Goal: Task Accomplishment & Management: Complete application form

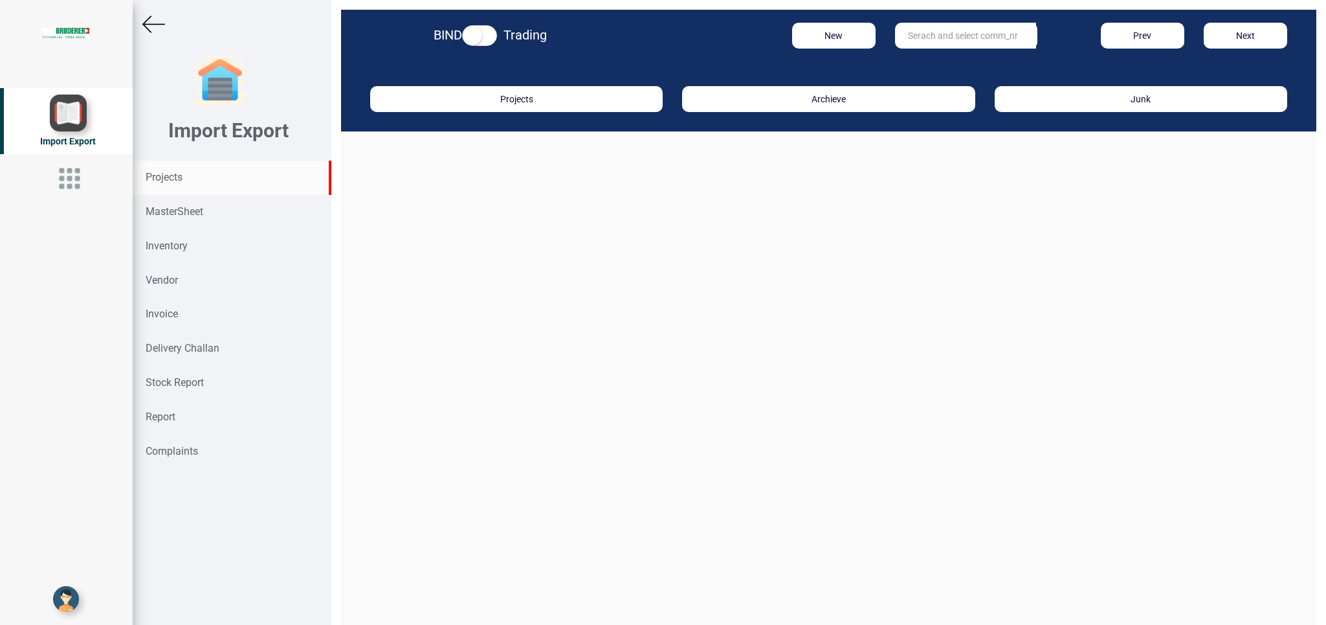
click at [962, 27] on input "text" at bounding box center [965, 36] width 141 height 26
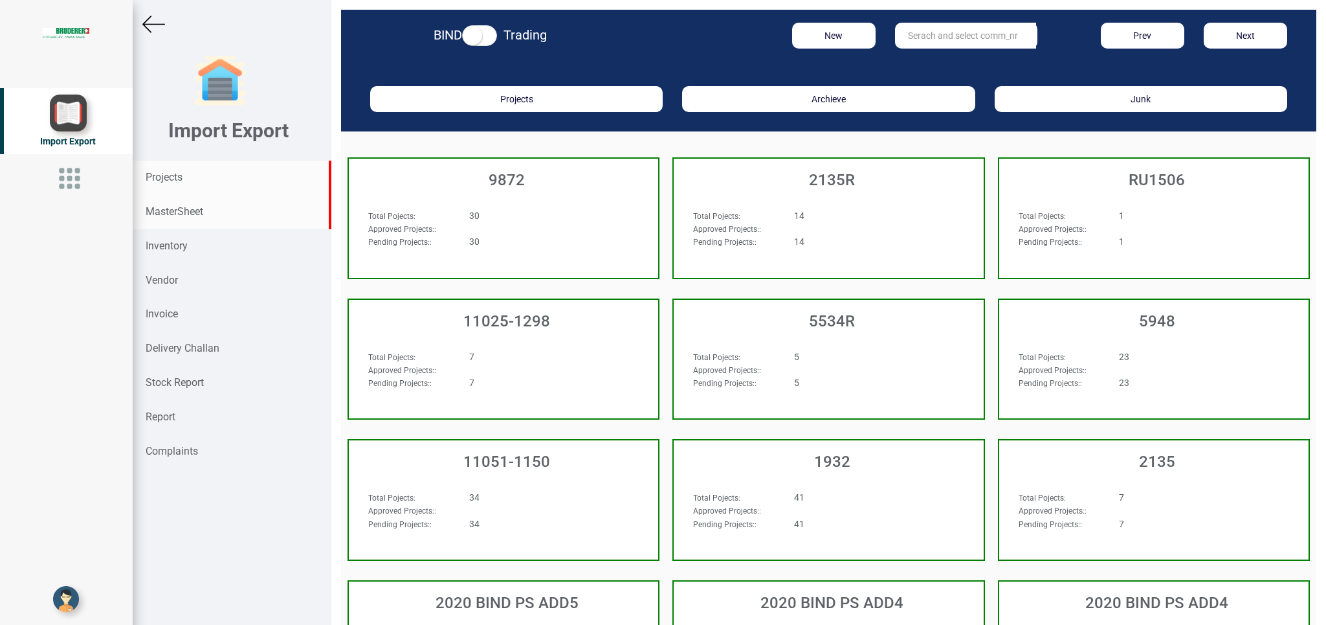
drag, startPoint x: 163, startPoint y: 212, endPoint x: 163, endPoint y: 219, distance: 7.8
click at [163, 216] on strong "MasterSheet" at bounding box center [175, 211] width 58 height 12
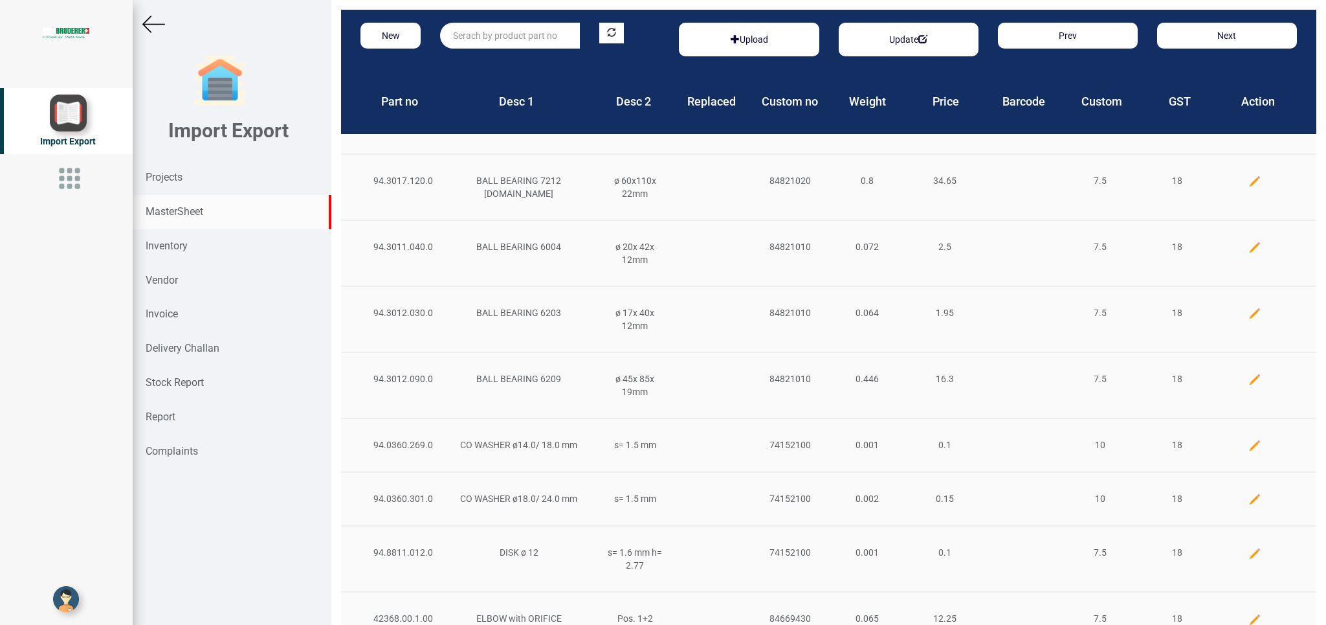
click at [468, 36] on input "text" at bounding box center [510, 36] width 140 height 26
type input "s"
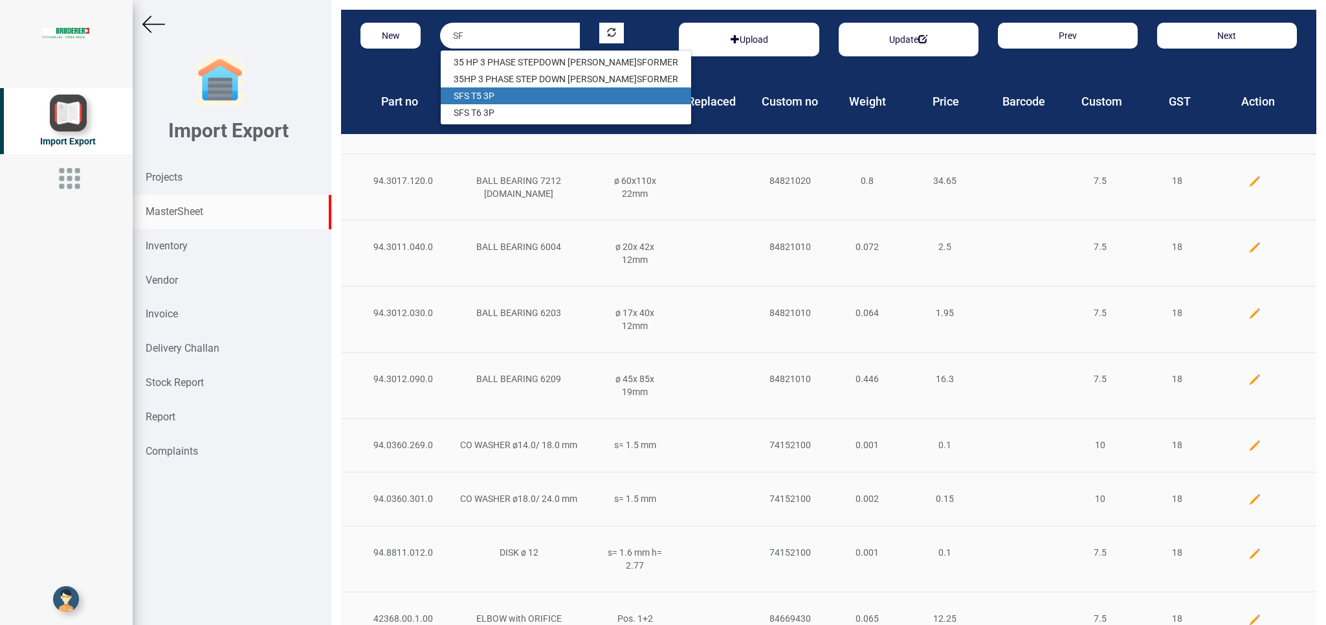
click at [499, 95] on link "SF S T5 3P" at bounding box center [566, 95] width 250 height 17
type input "SFS T5 3P"
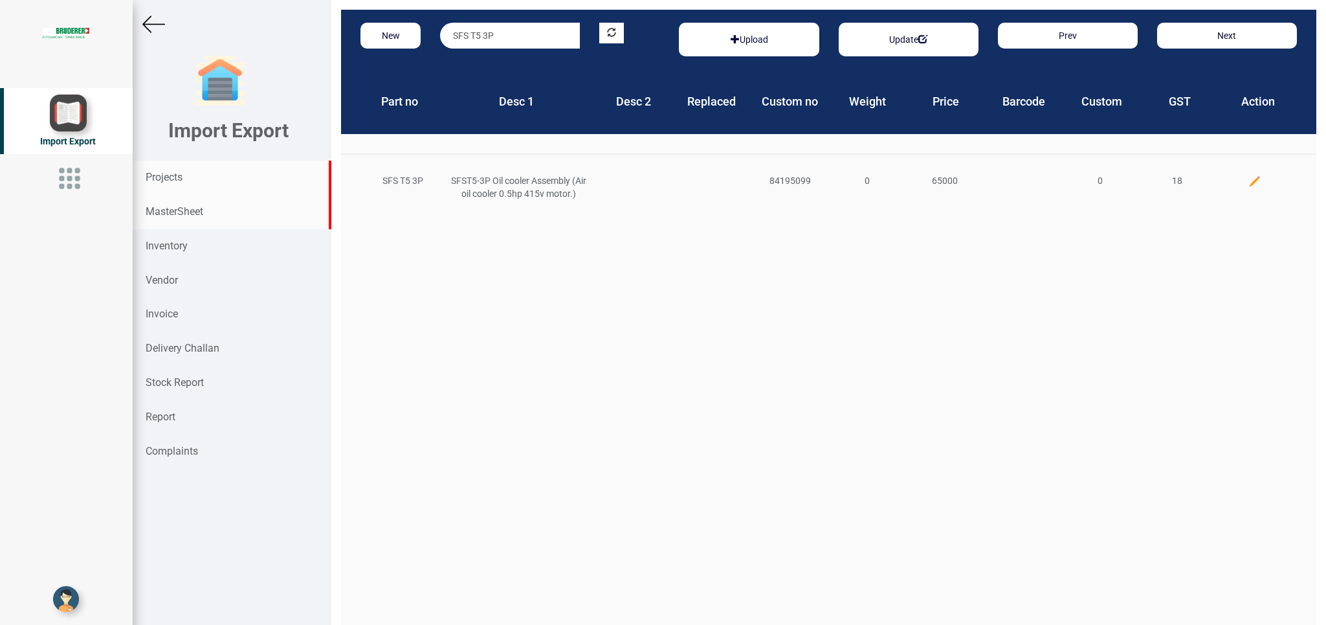
click at [161, 170] on div "Projects" at bounding box center [232, 178] width 199 height 34
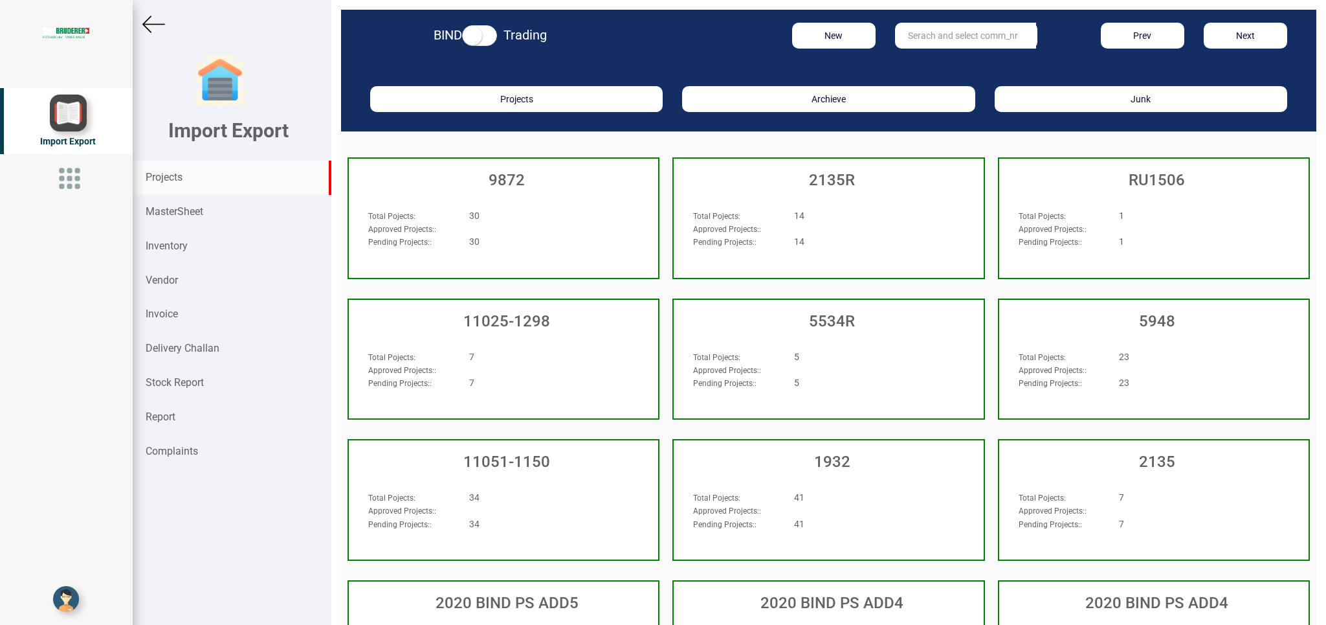
click at [928, 33] on input "text" at bounding box center [965, 36] width 141 height 26
type input "5965"
click at [917, 63] on strong "5965" at bounding box center [919, 62] width 21 height 10
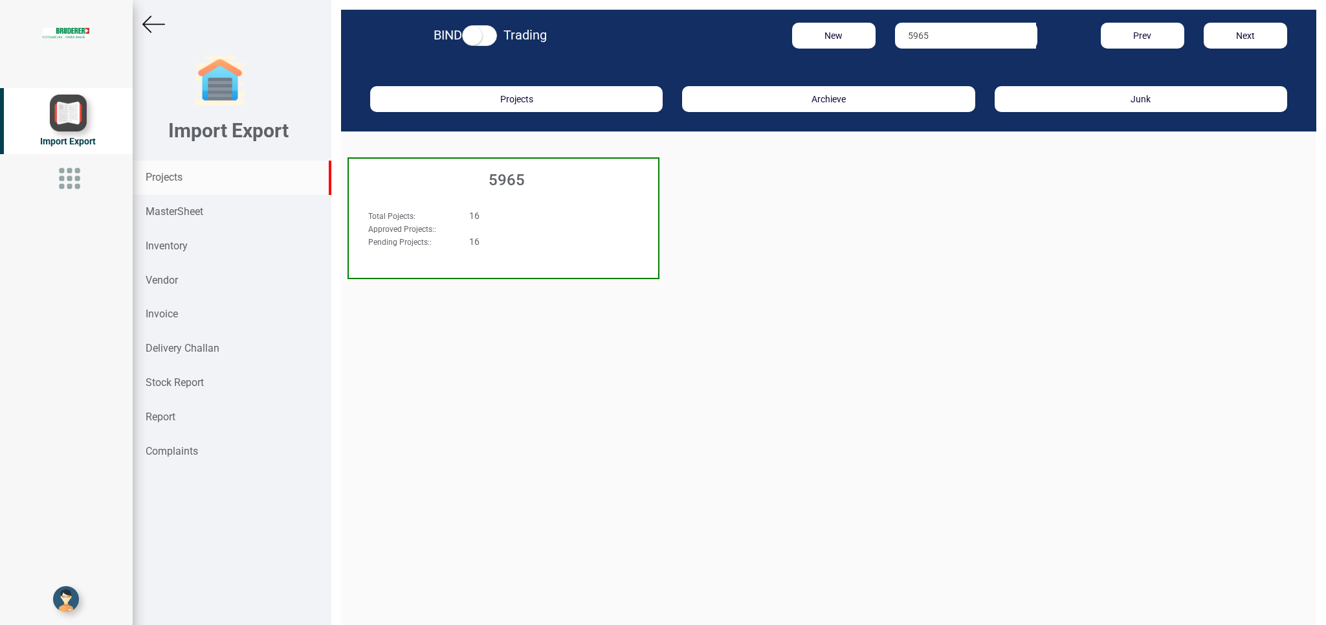
click at [580, 206] on div "Total Pojects : 16 Approved Projects: : Pending Projects: : 16" at bounding box center [503, 233] width 309 height 75
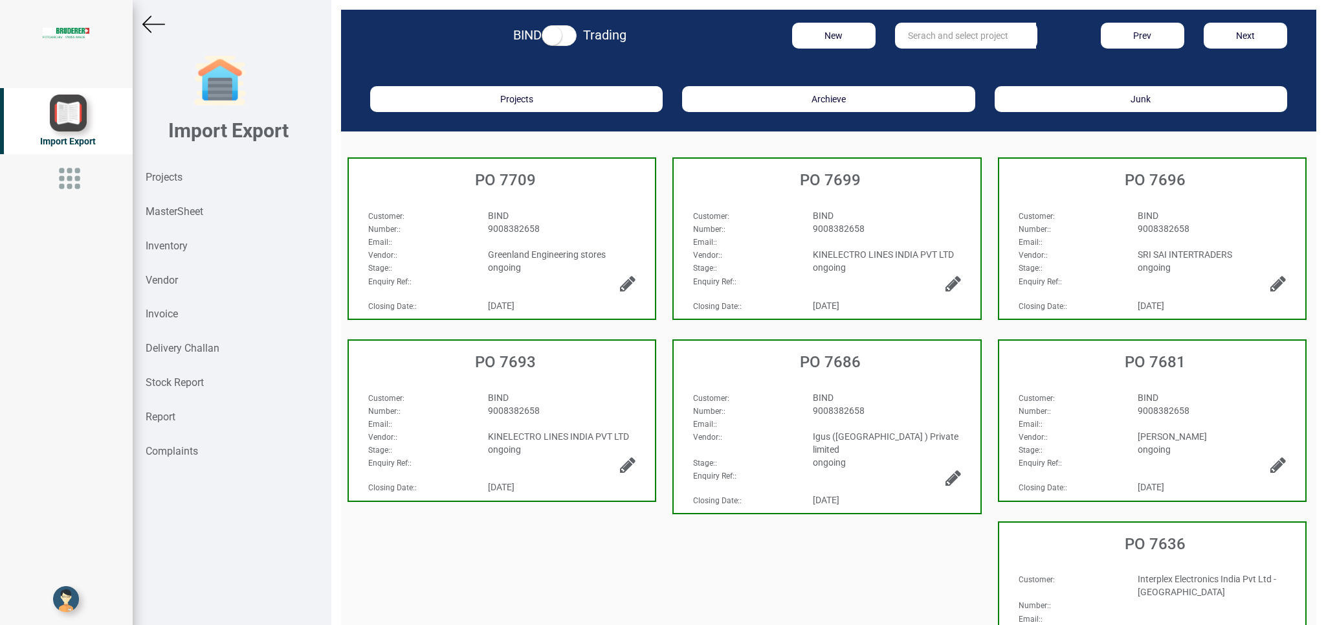
click at [597, 223] on div "9008382658" at bounding box center [562, 228] width 168 height 13
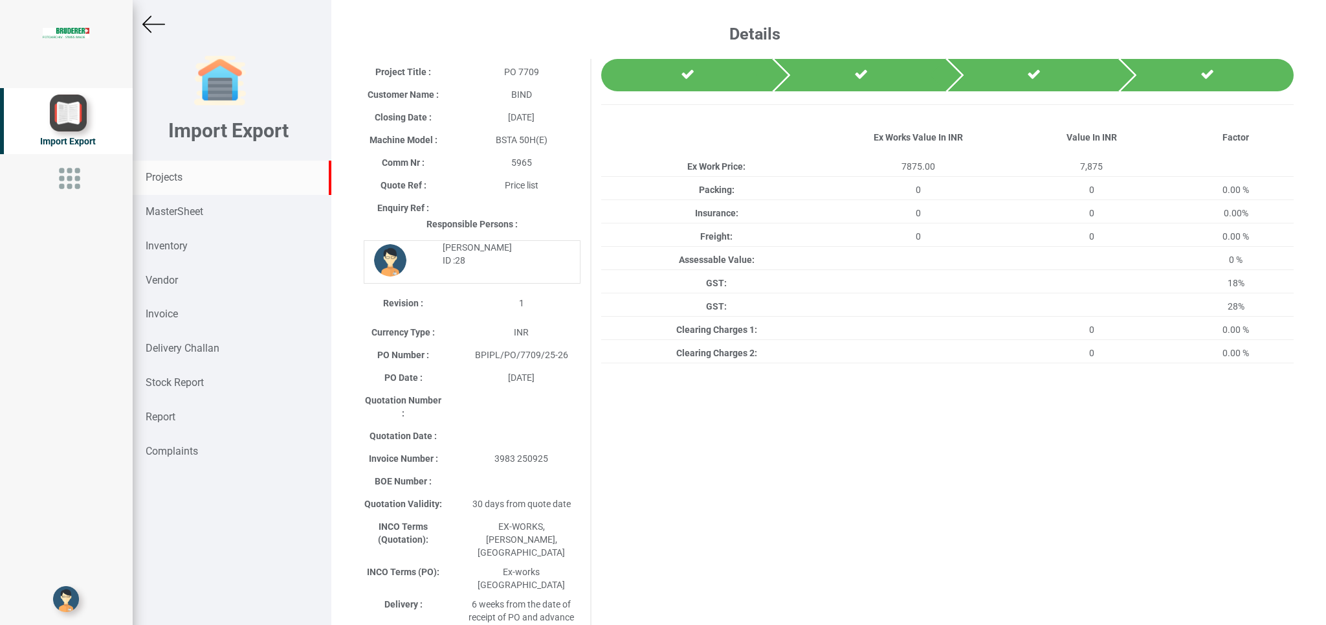
click at [192, 180] on div "Projects" at bounding box center [232, 178] width 199 height 34
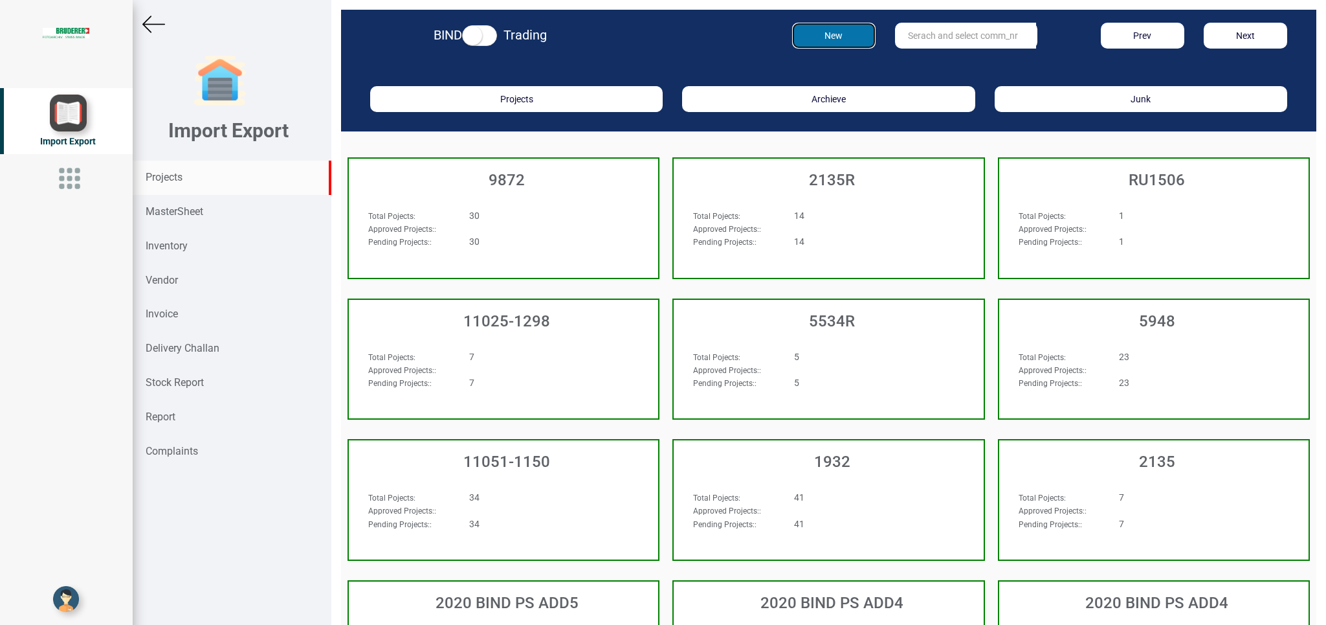
click at [814, 42] on button "New" at bounding box center [833, 36] width 83 height 26
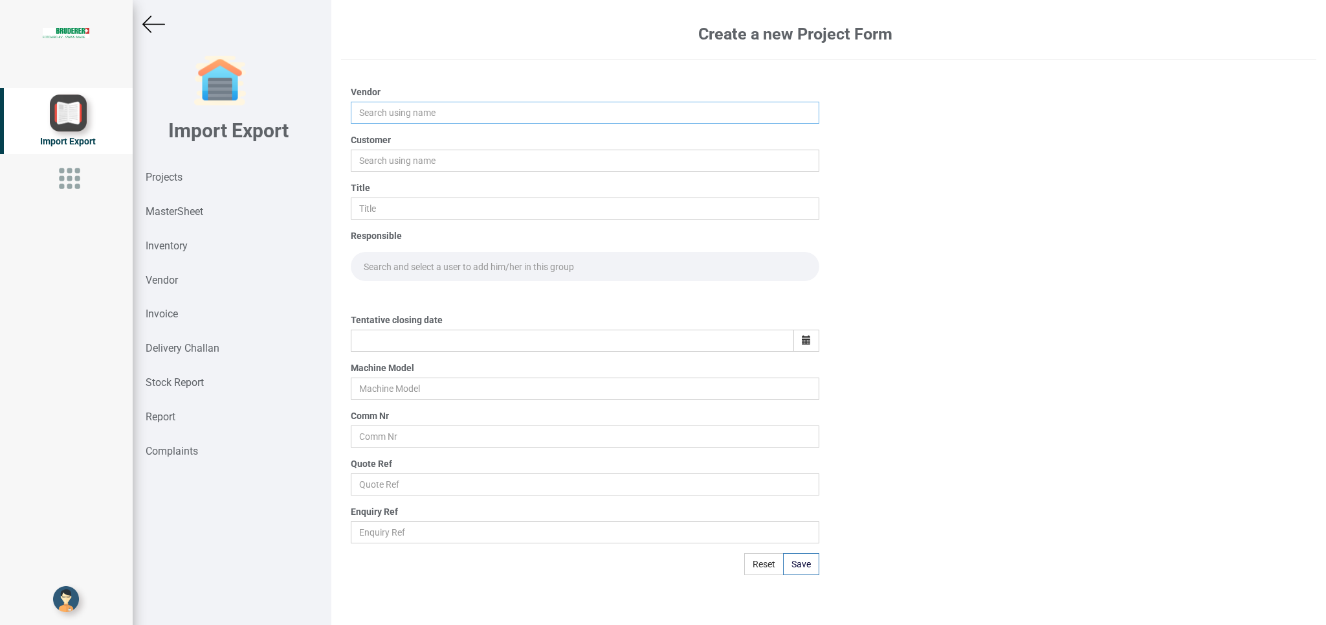
click at [388, 109] on input "text" at bounding box center [585, 113] width 468 height 22
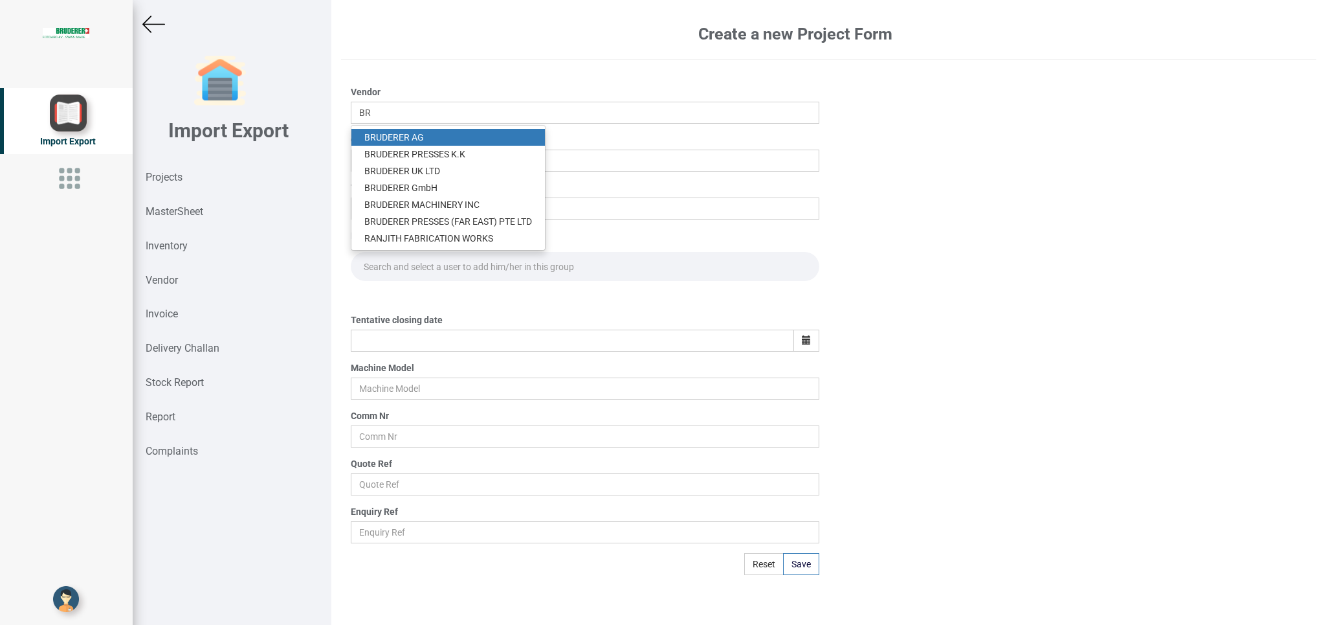
click at [421, 132] on link "BR UDERER AG" at bounding box center [448, 137] width 194 height 17
type input "[PERSON_NAME]"
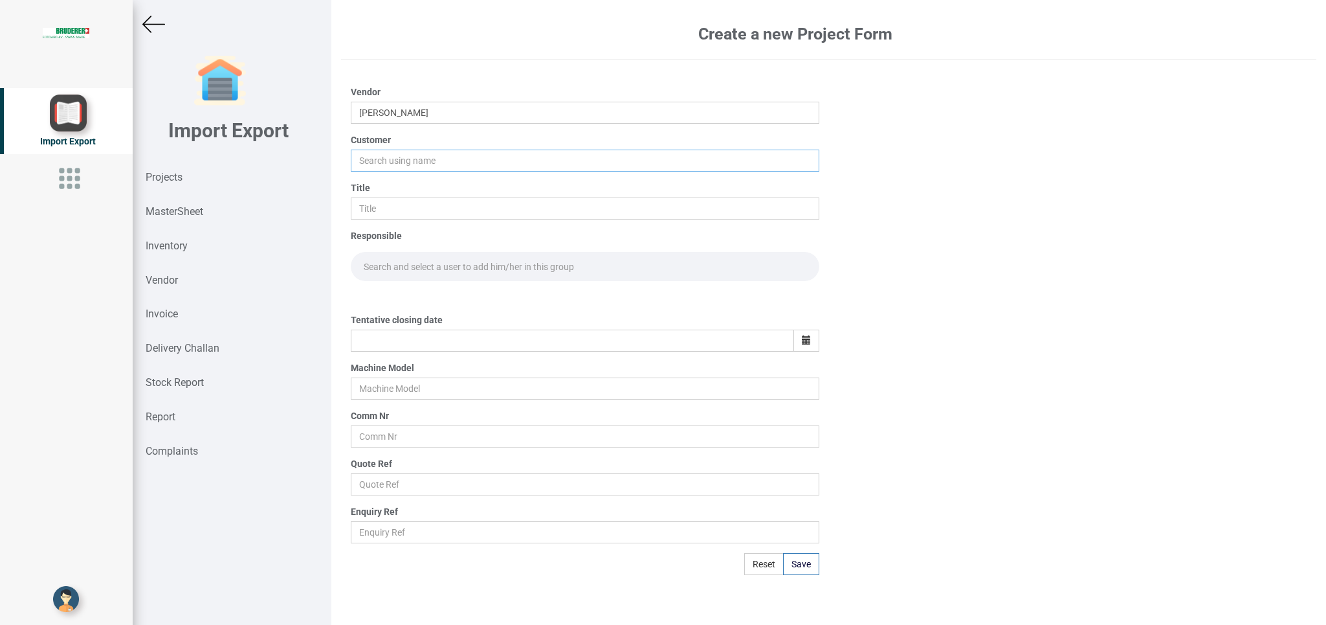
click at [394, 161] on input "text" at bounding box center [585, 161] width 468 height 22
click at [396, 184] on link "BI ND" at bounding box center [402, 185] width 102 height 17
type input "BIND"
click at [368, 212] on input "text" at bounding box center [585, 208] width 468 height 22
type input "PO 7721"
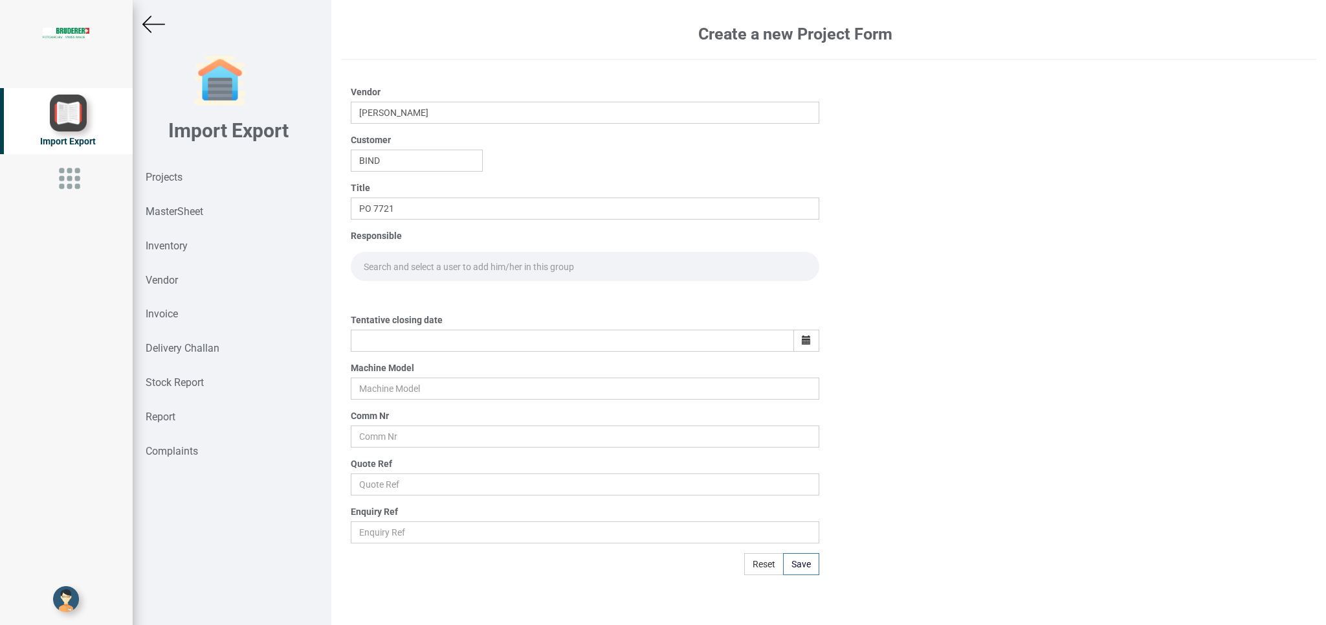
drag, startPoint x: 413, startPoint y: 263, endPoint x: 425, endPoint y: 274, distance: 15.6
click at [412, 264] on input "text" at bounding box center [585, 266] width 468 height 29
type input "GOP"
click at [429, 293] on link "Gop [PERSON_NAME]" at bounding box center [407, 294] width 112 height 17
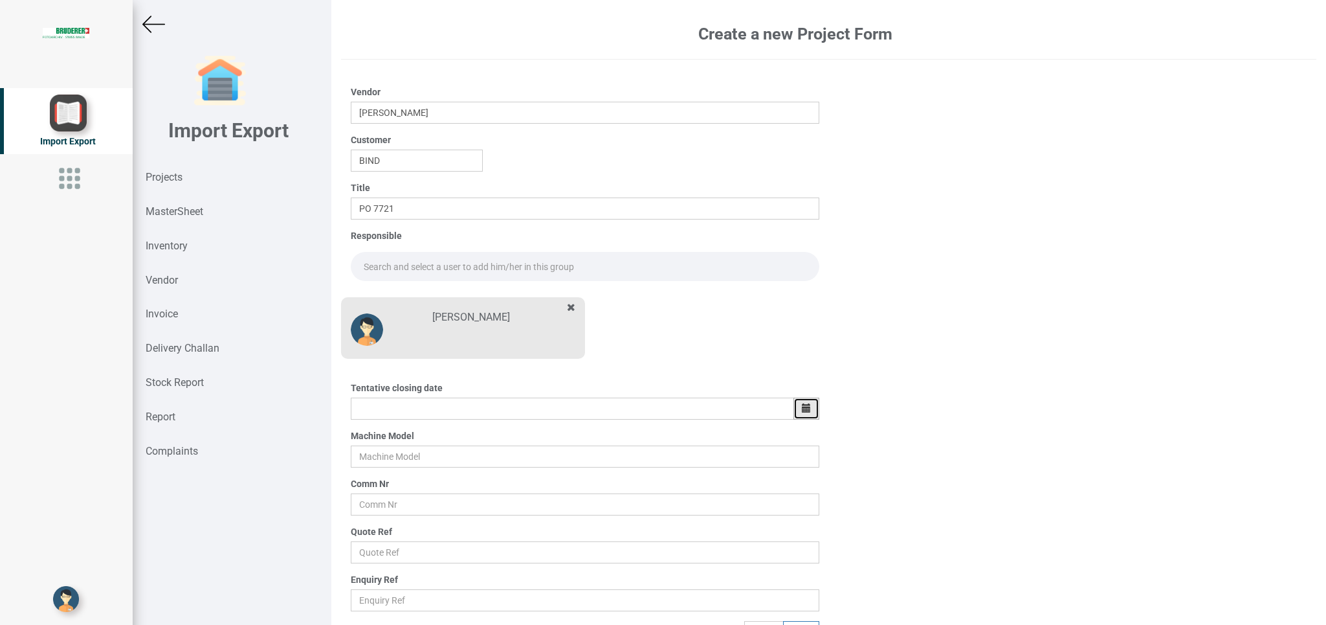
click at [802, 408] on icon "button" at bounding box center [806, 407] width 9 height 9
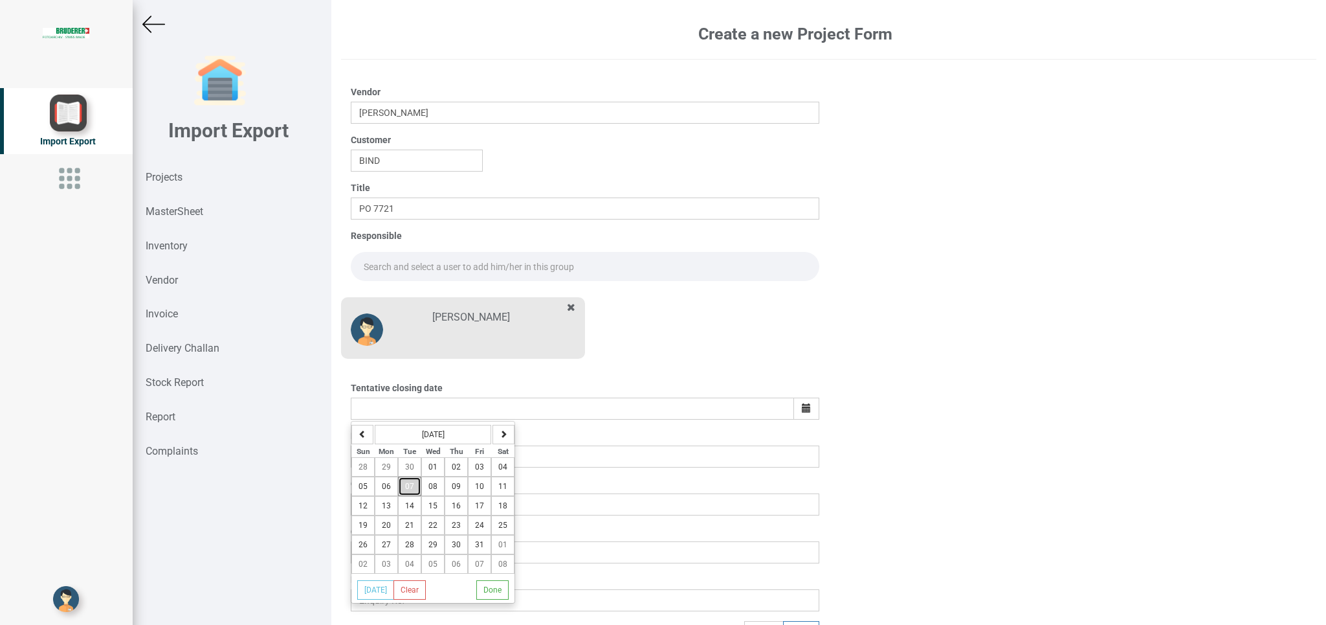
click at [411, 482] on button "07" at bounding box center [409, 485] width 23 height 19
type input "[DATE]"
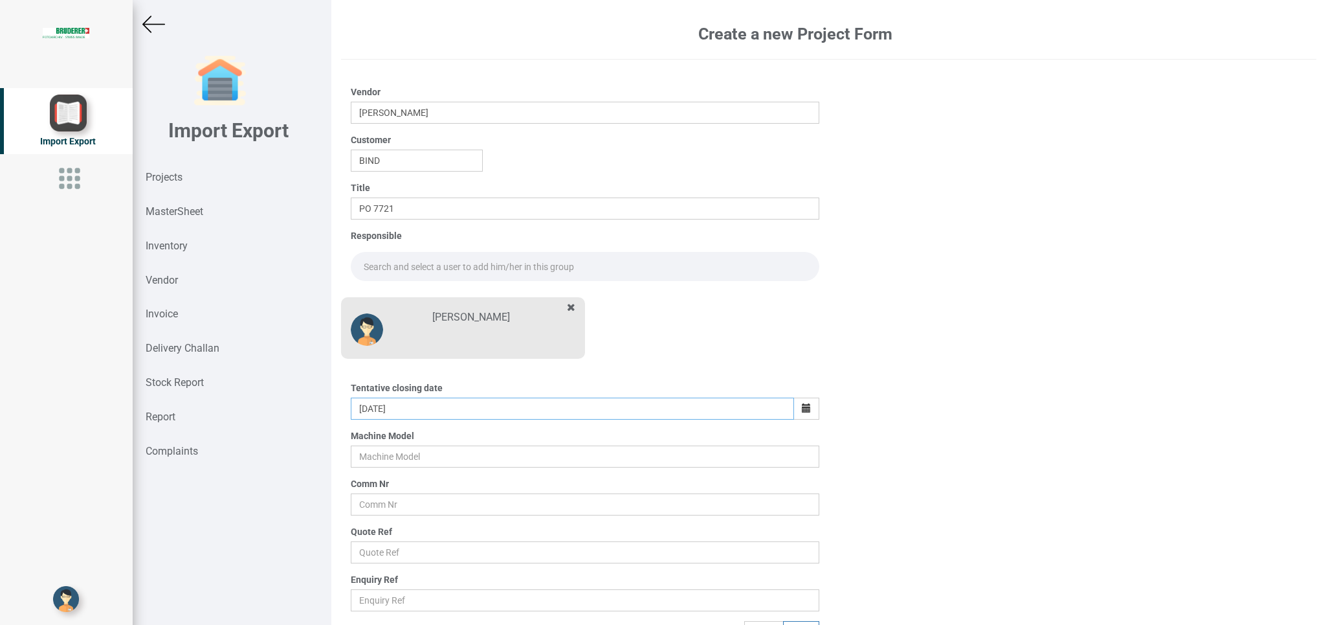
scroll to position [20, 0]
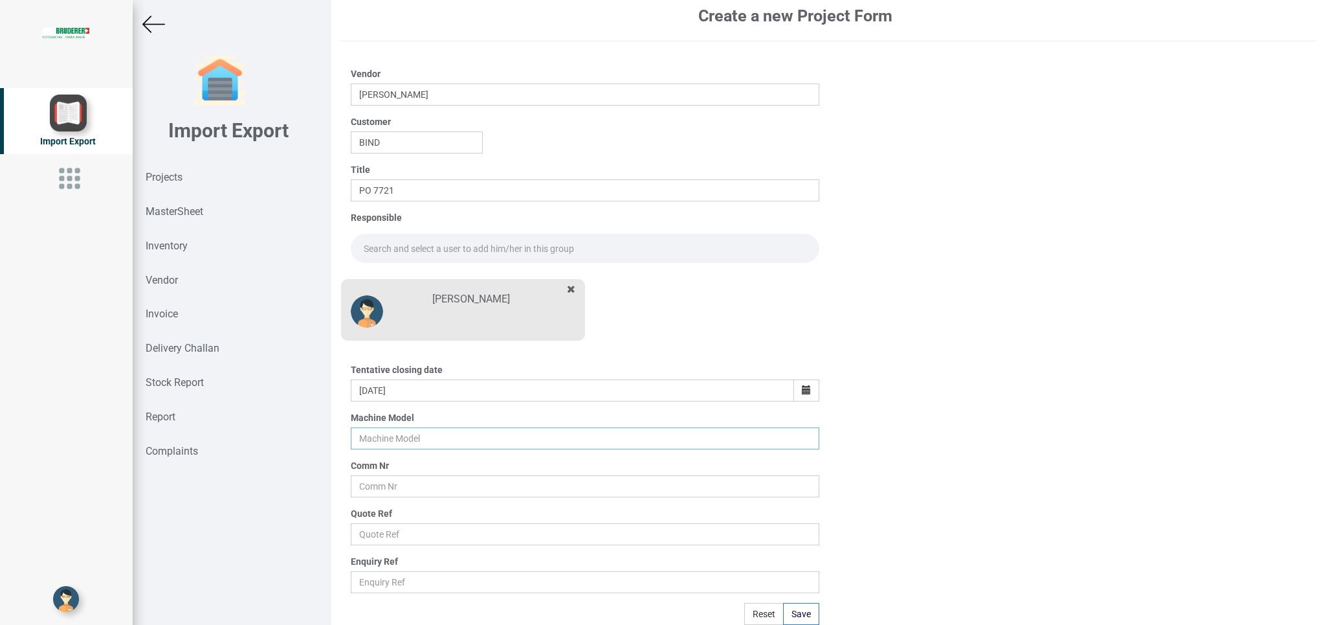
click at [380, 441] on input "text" at bounding box center [585, 438] width 468 height 22
type input "BSTA 50H(E)"
click at [369, 499] on div "Vendor [PERSON_NAME] Customer BIND Title PO 7721 Responsible [PERSON_NAME] Tent…" at bounding box center [584, 339] width 487 height 570
click at [383, 493] on input "text" at bounding box center [585, 486] width 468 height 22
type input "5965"
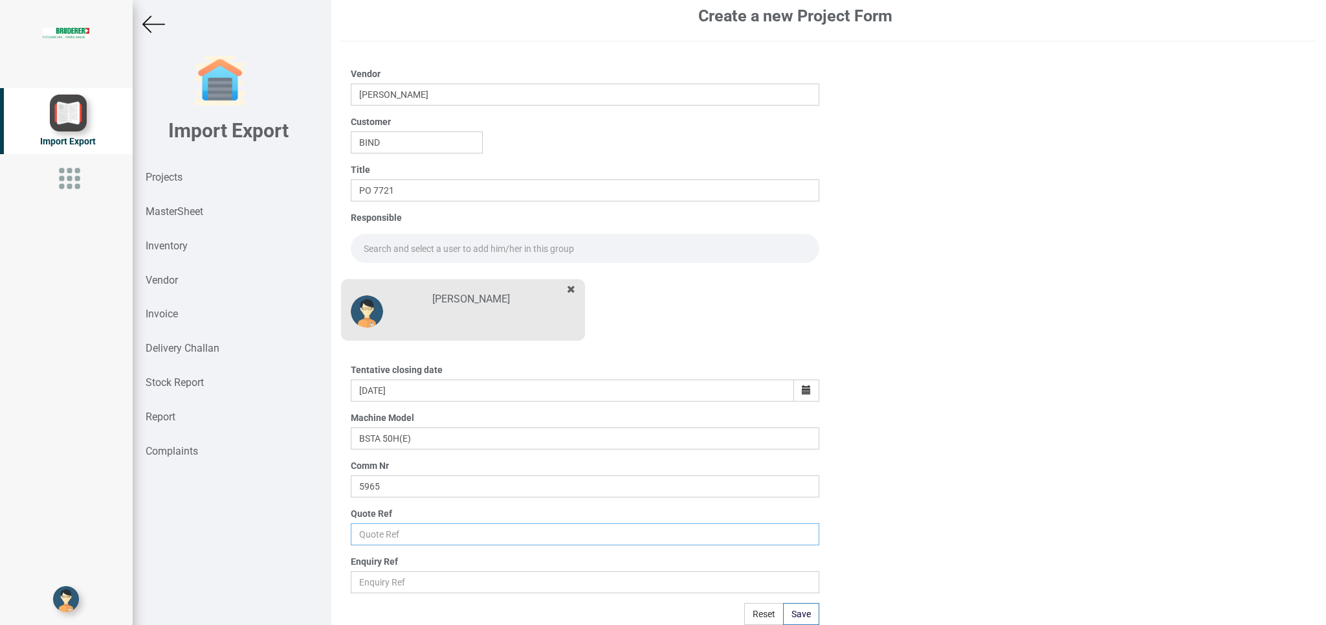
click at [374, 531] on input "text" at bounding box center [585, 534] width 468 height 22
type input "Price list"
click at [804, 611] on button "Save" at bounding box center [801, 614] width 36 height 22
type input "[DATE]"
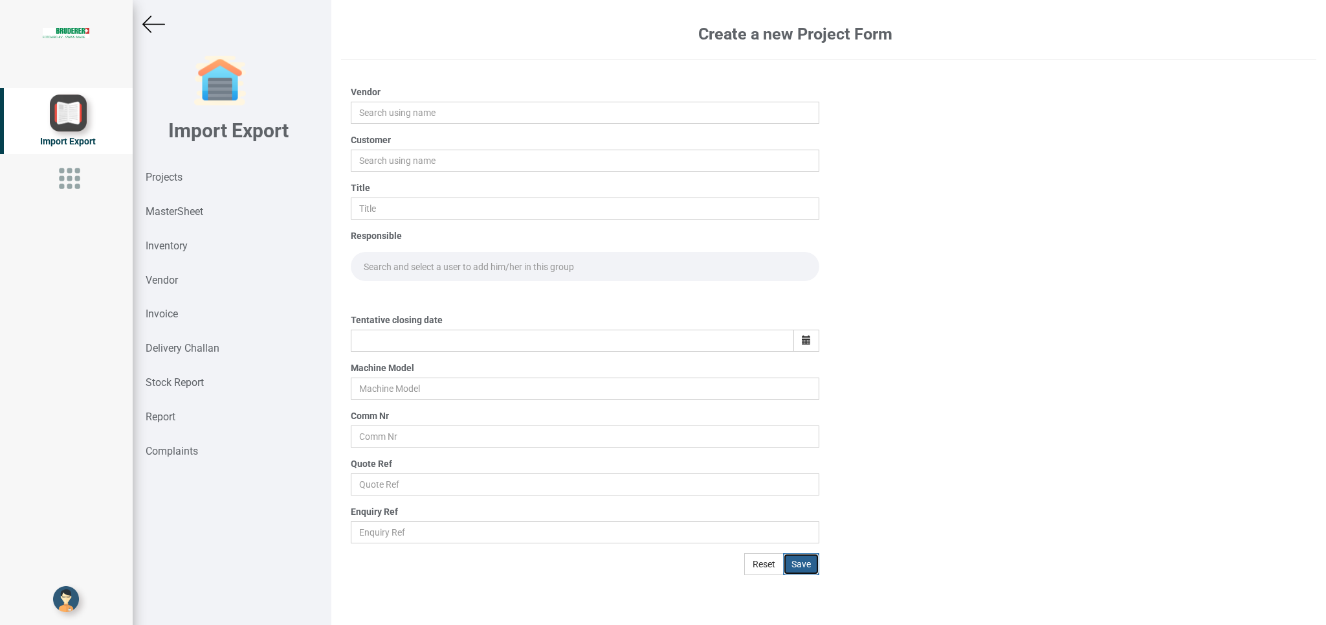
scroll to position [0, 0]
click at [148, 23] on img at bounding box center [153, 24] width 23 height 23
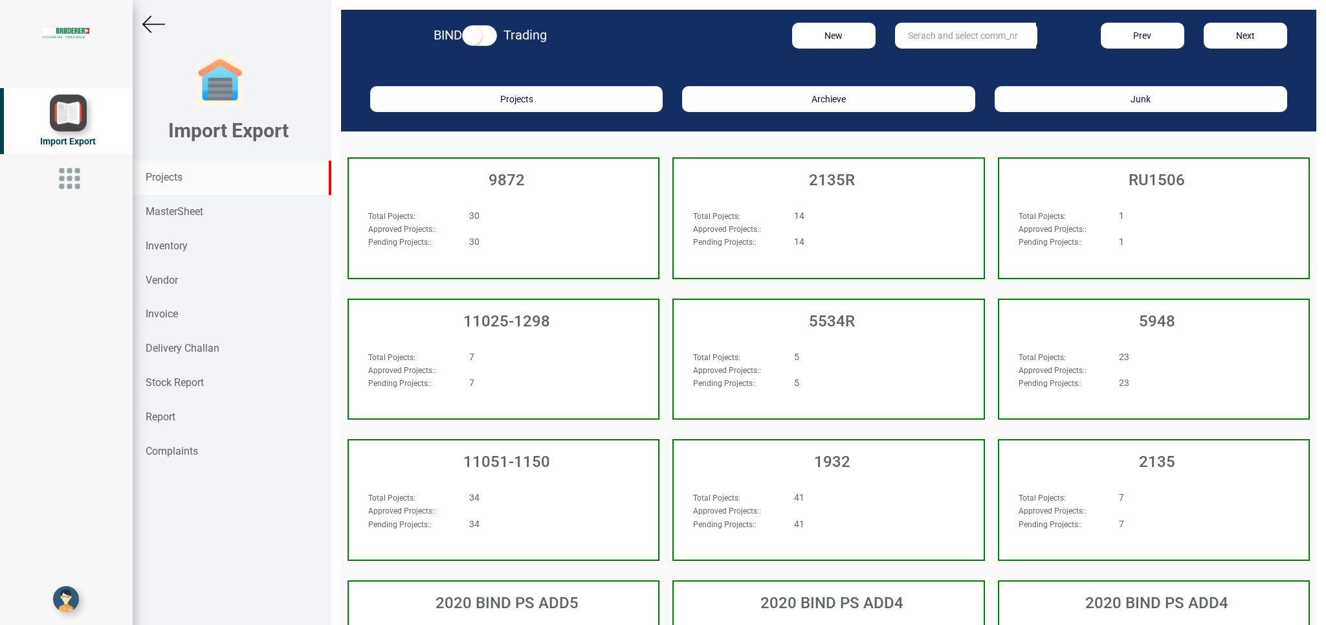
click at [918, 33] on input "text" at bounding box center [965, 36] width 141 height 26
type input "10412"
click at [922, 63] on strong "10412" at bounding box center [922, 62] width 26 height 10
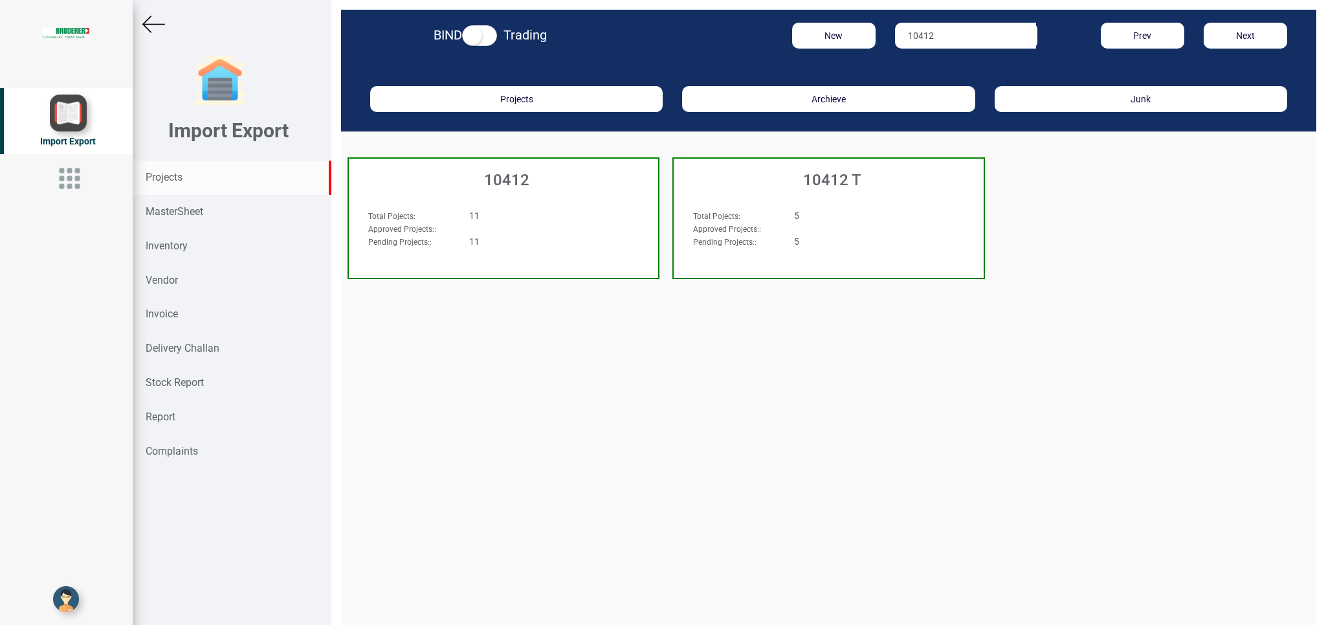
click at [570, 213] on div "11" at bounding box center [530, 215] width 141 height 13
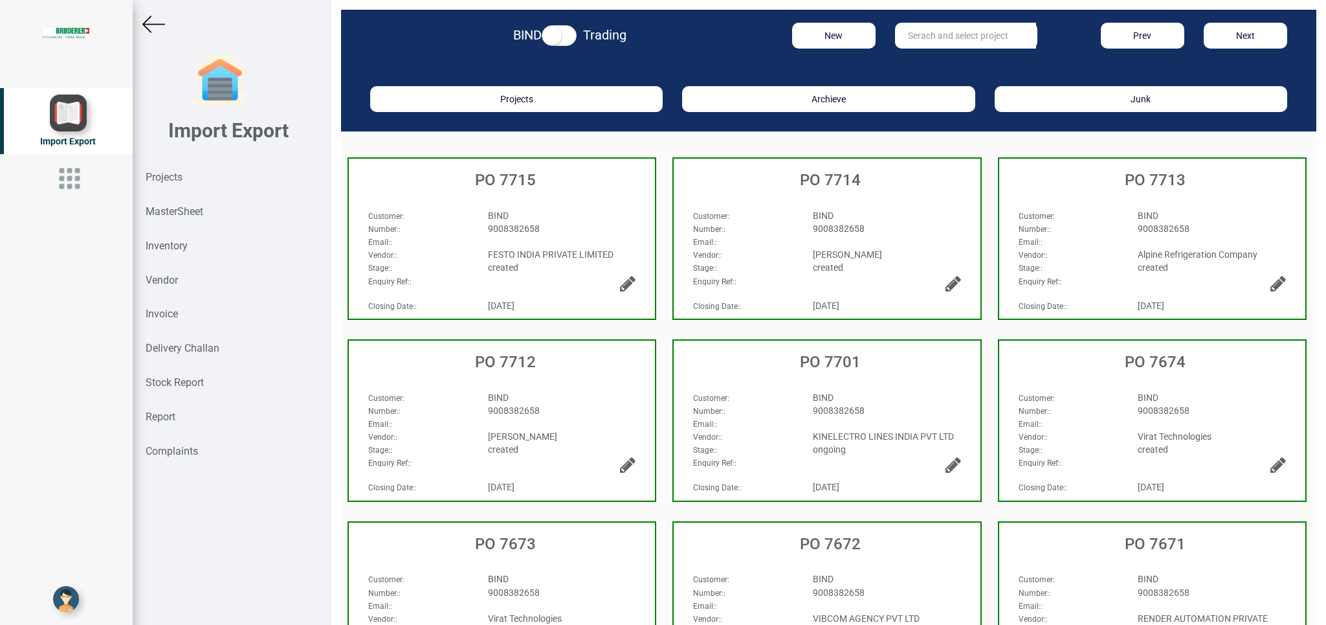
click at [562, 214] on div "BIND" at bounding box center [562, 215] width 168 height 13
select select "INR"
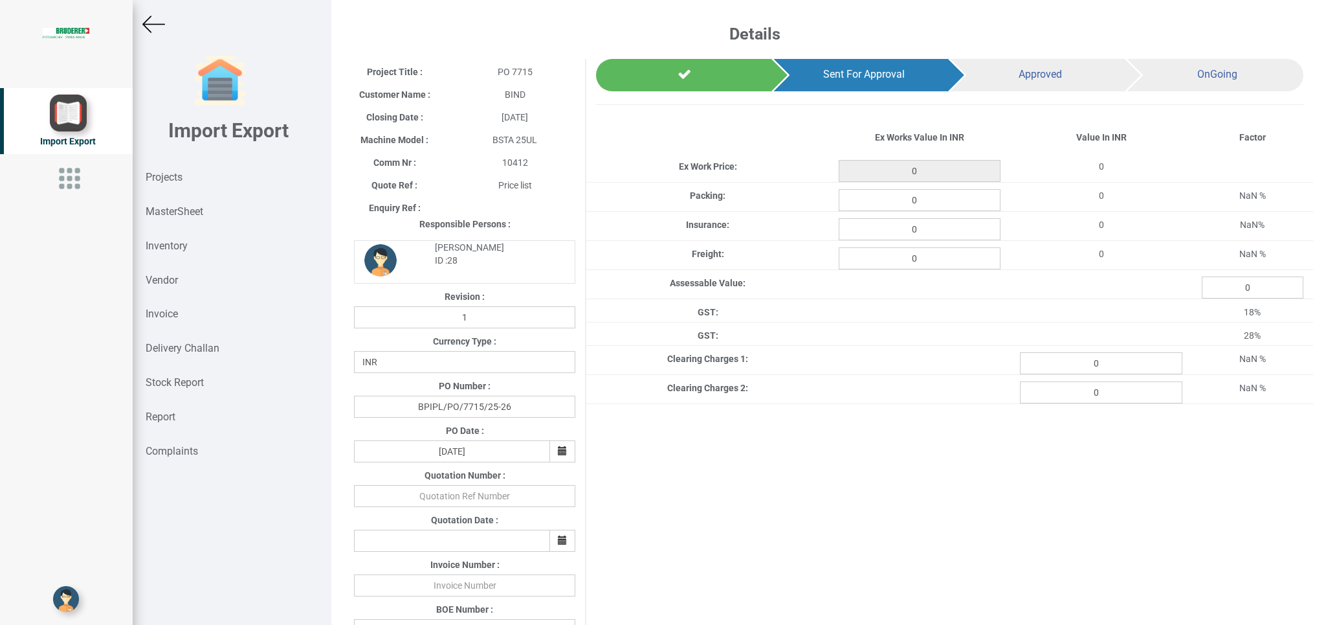
type input "6839.8"
click at [161, 178] on strong "Projects" at bounding box center [164, 177] width 37 height 12
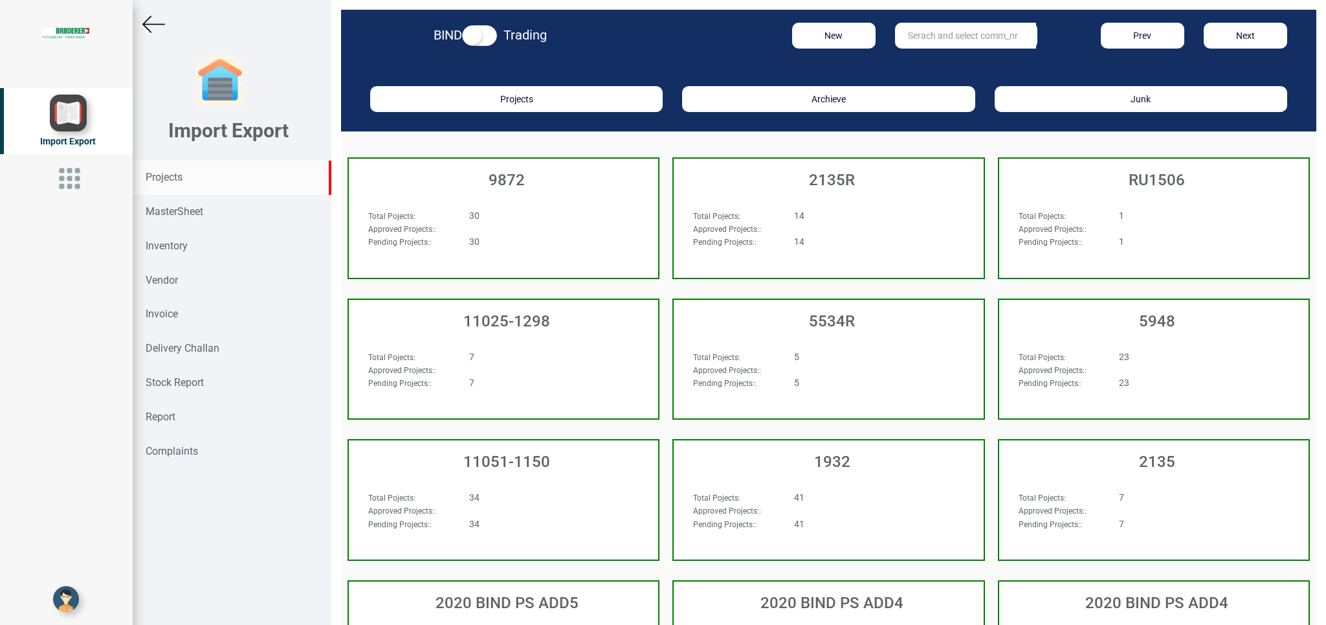
click at [914, 29] on input "text" at bounding box center [965, 36] width 141 height 26
click at [929, 65] on link "11026- 1012" at bounding box center [947, 62] width 102 height 17
type input "11026-1012"
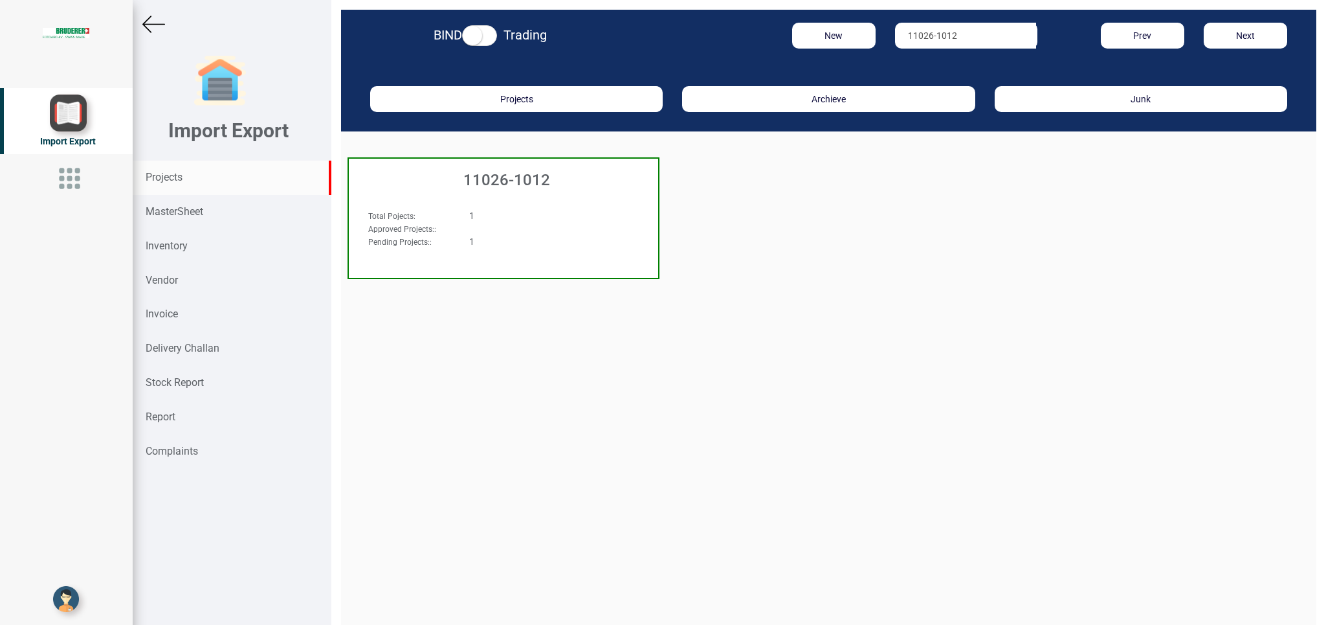
click at [566, 208] on div "Total Pojects : 1 Approved Projects: : Pending Projects: : 1" at bounding box center [503, 233] width 309 height 75
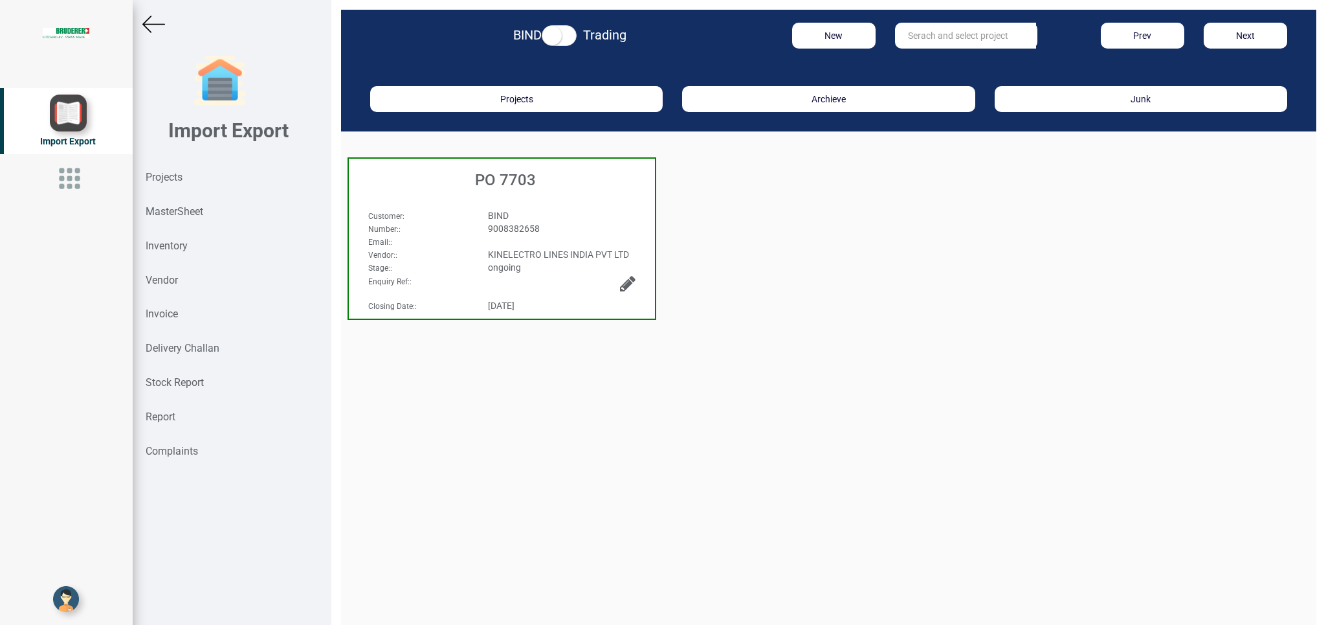
click at [568, 207] on div "Customer : BIND Number: : 9008382658 Email: : Vendor: : KINELECTRO LINES INDIA …" at bounding box center [502, 233] width 306 height 75
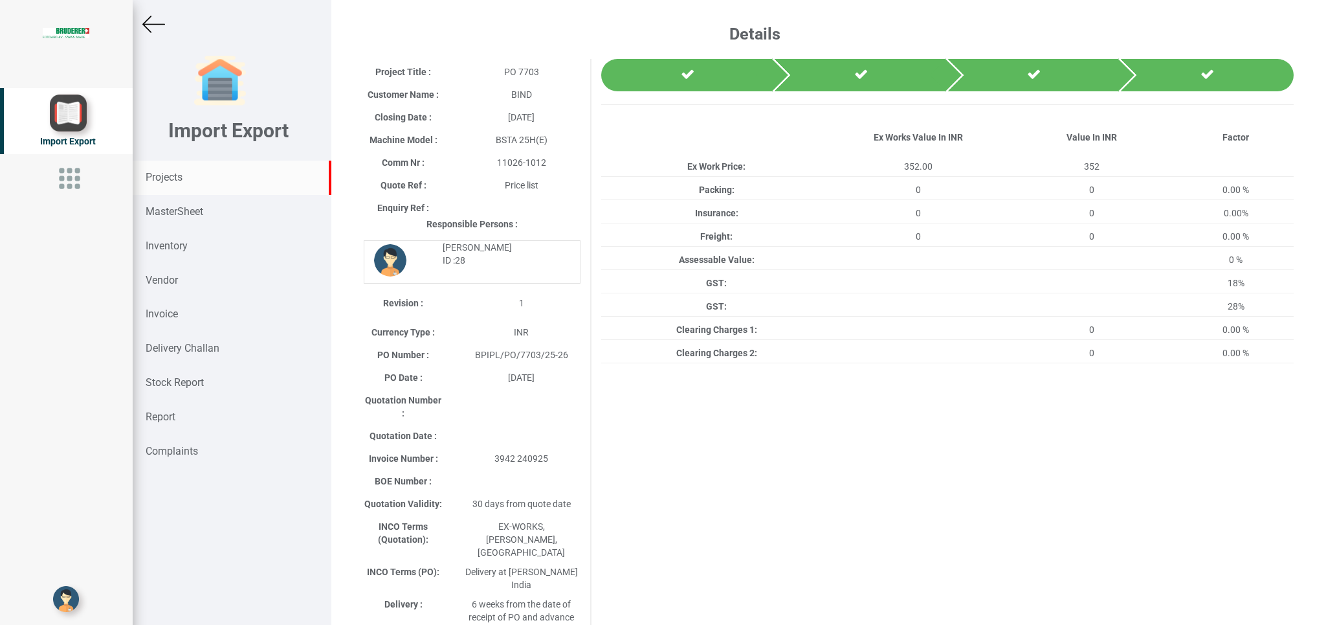
click at [166, 174] on strong "Projects" at bounding box center [164, 177] width 37 height 12
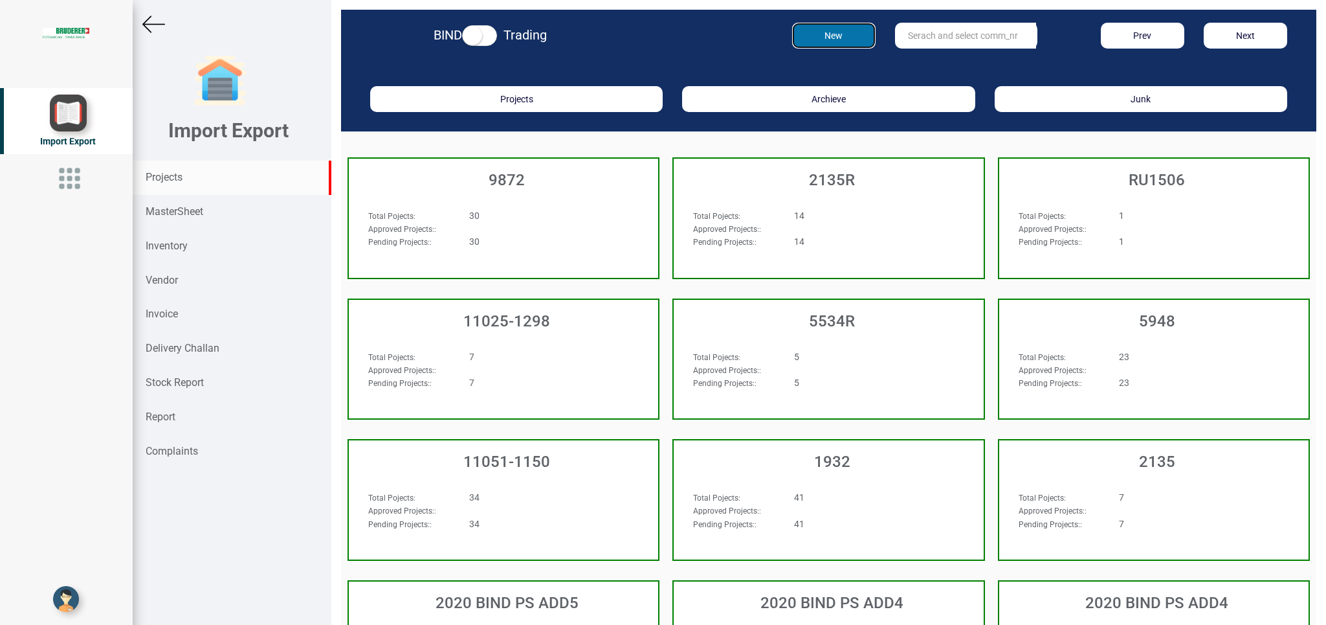
click at [819, 39] on button "New" at bounding box center [833, 36] width 83 height 26
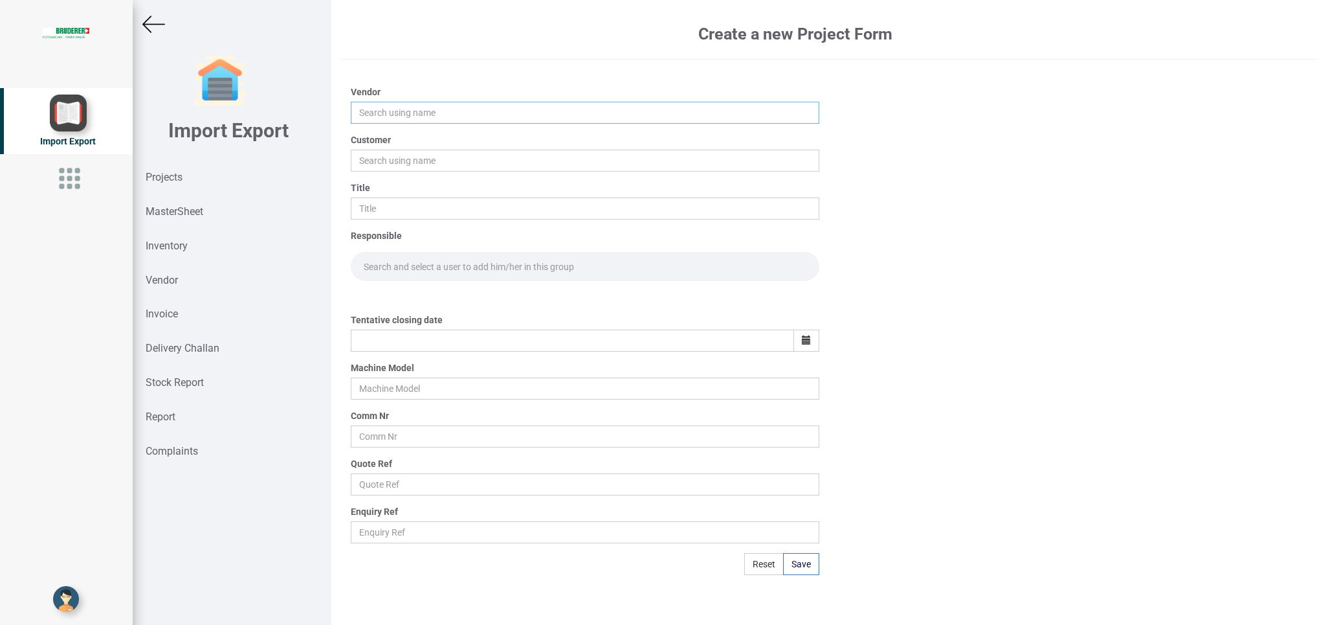
click at [368, 118] on input "text" at bounding box center [585, 113] width 468 height 22
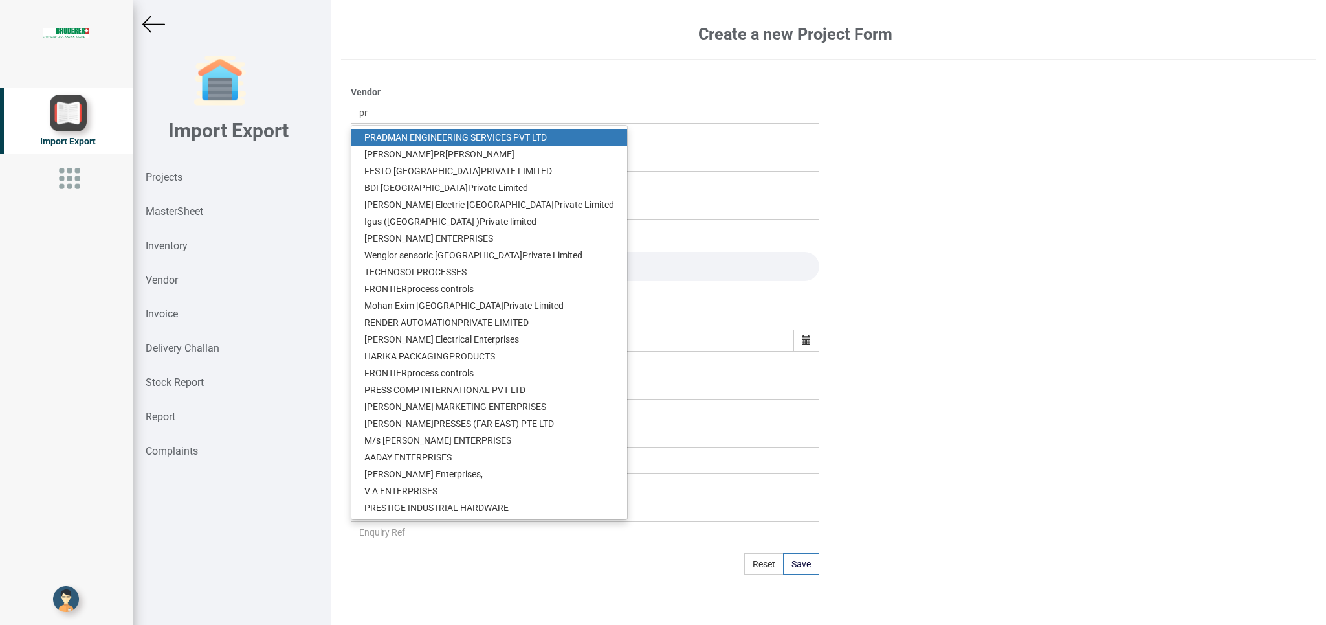
drag, startPoint x: 427, startPoint y: 140, endPoint x: 417, endPoint y: 150, distance: 13.7
click at [427, 139] on link "PR ADMAN ENGINEERING SERVICES PVT LTD" at bounding box center [489, 137] width 276 height 17
type input "[PERSON_NAME] ENGINEERING SERVICES PVT LTD"
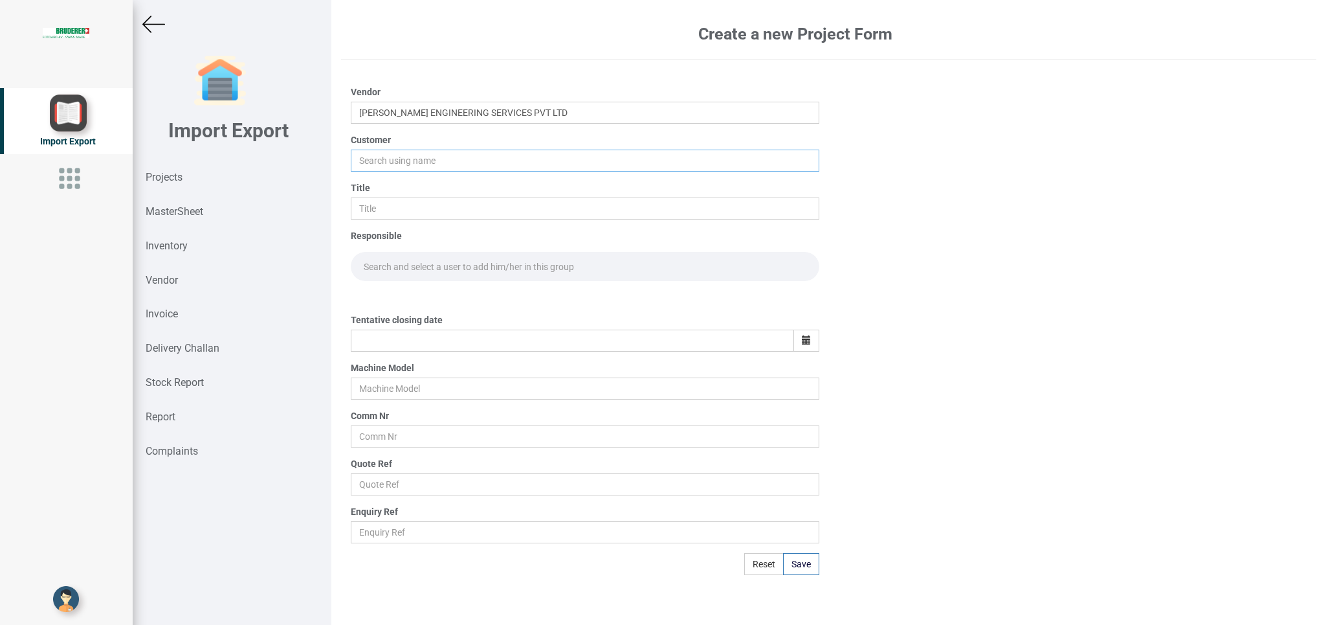
click at [365, 166] on input "text" at bounding box center [585, 161] width 468 height 22
drag, startPoint x: 384, startPoint y: 180, endPoint x: 373, endPoint y: 215, distance: 36.8
click at [384, 180] on link "BI ND" at bounding box center [402, 185] width 102 height 17
type input "BIND"
click at [371, 216] on input "text" at bounding box center [585, 208] width 468 height 22
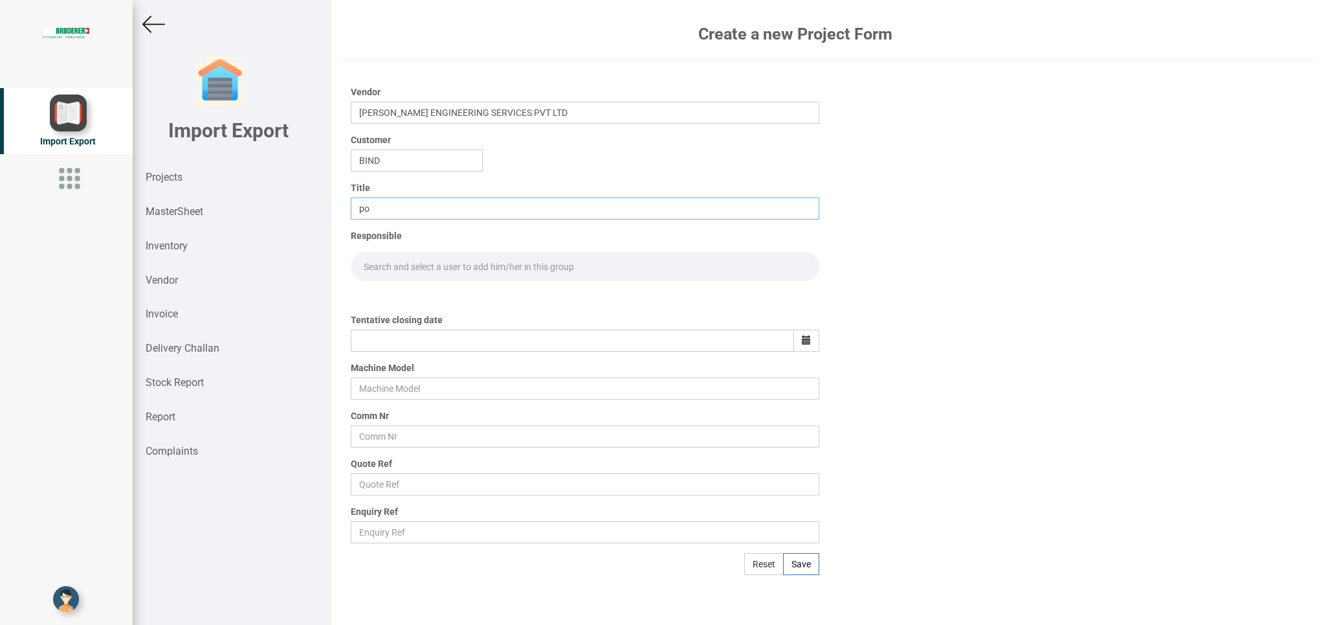
type input "p"
type input "PO 7716"
drag, startPoint x: 372, startPoint y: 273, endPoint x: 555, endPoint y: 275, distance: 182.5
click at [374, 273] on input "text" at bounding box center [585, 266] width 468 height 29
type input "GO"
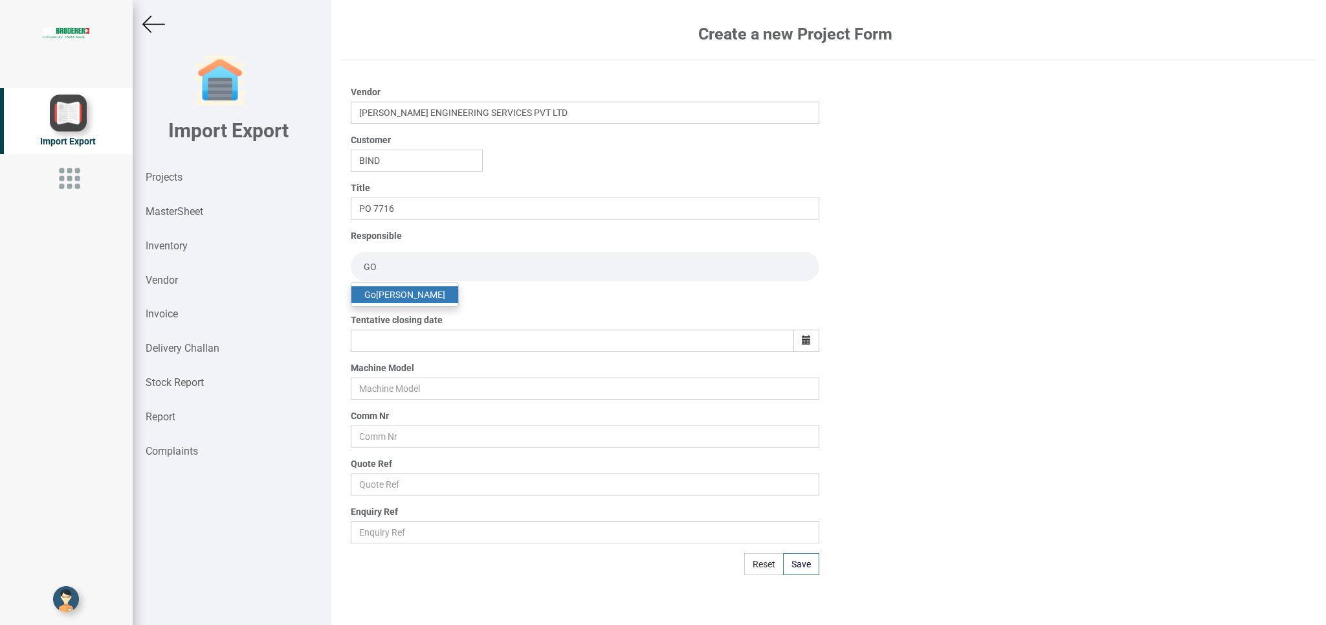
drag, startPoint x: 409, startPoint y: 296, endPoint x: 421, endPoint y: 296, distance: 12.3
click at [417, 296] on link "Go [PERSON_NAME]" at bounding box center [404, 294] width 107 height 17
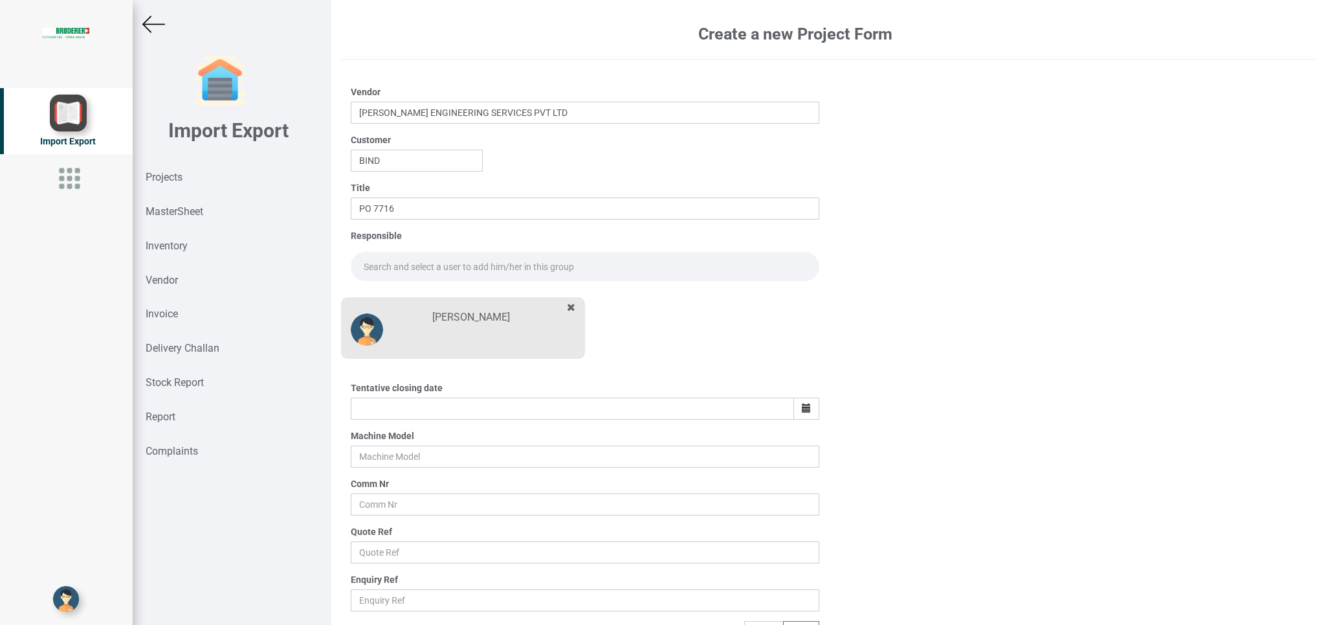
click at [400, 264] on input "text" at bounding box center [585, 266] width 468 height 29
click at [410, 295] on link "Go [PERSON_NAME]" at bounding box center [404, 294] width 107 height 17
type input "[PERSON_NAME]"
click at [802, 409] on icon "button" at bounding box center [806, 407] width 9 height 9
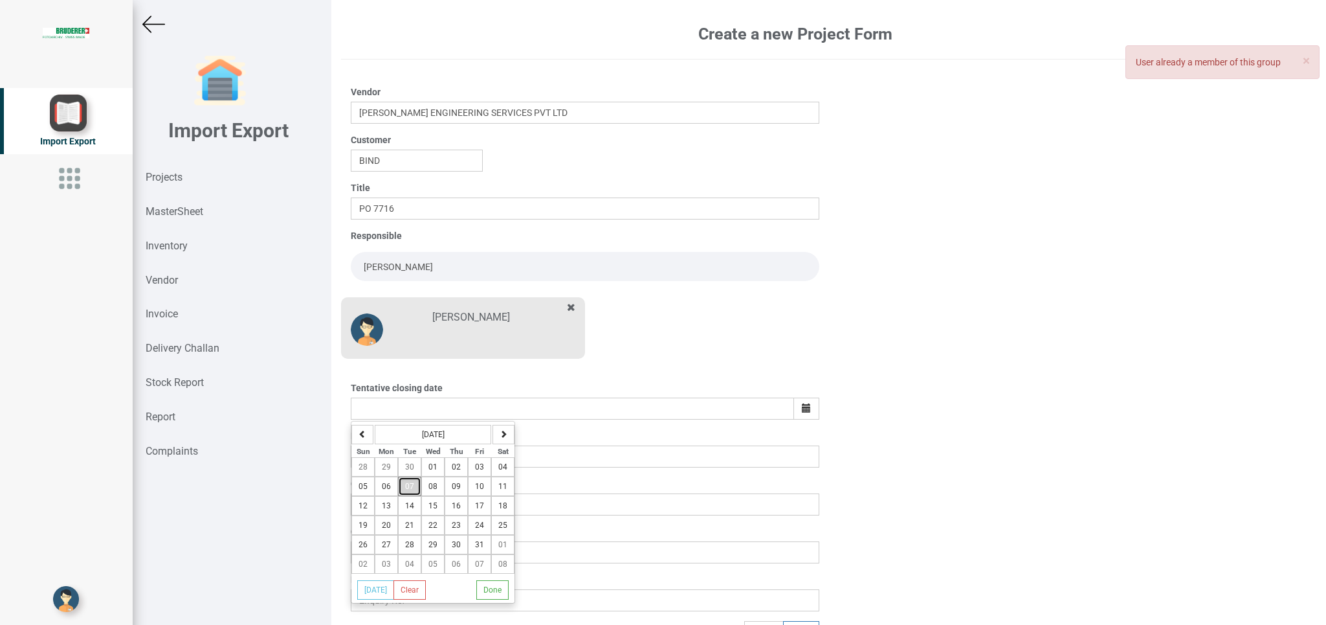
click at [414, 487] on span "07" at bounding box center [409, 486] width 9 height 9
type input "[DATE]"
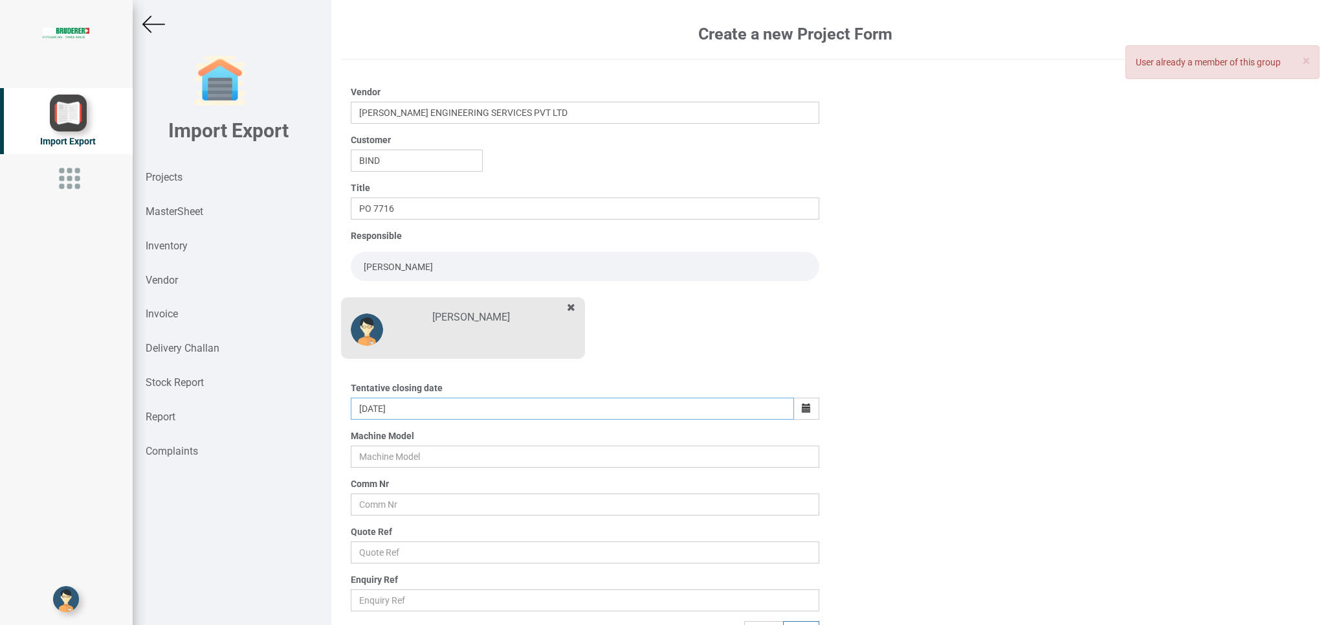
scroll to position [20, 0]
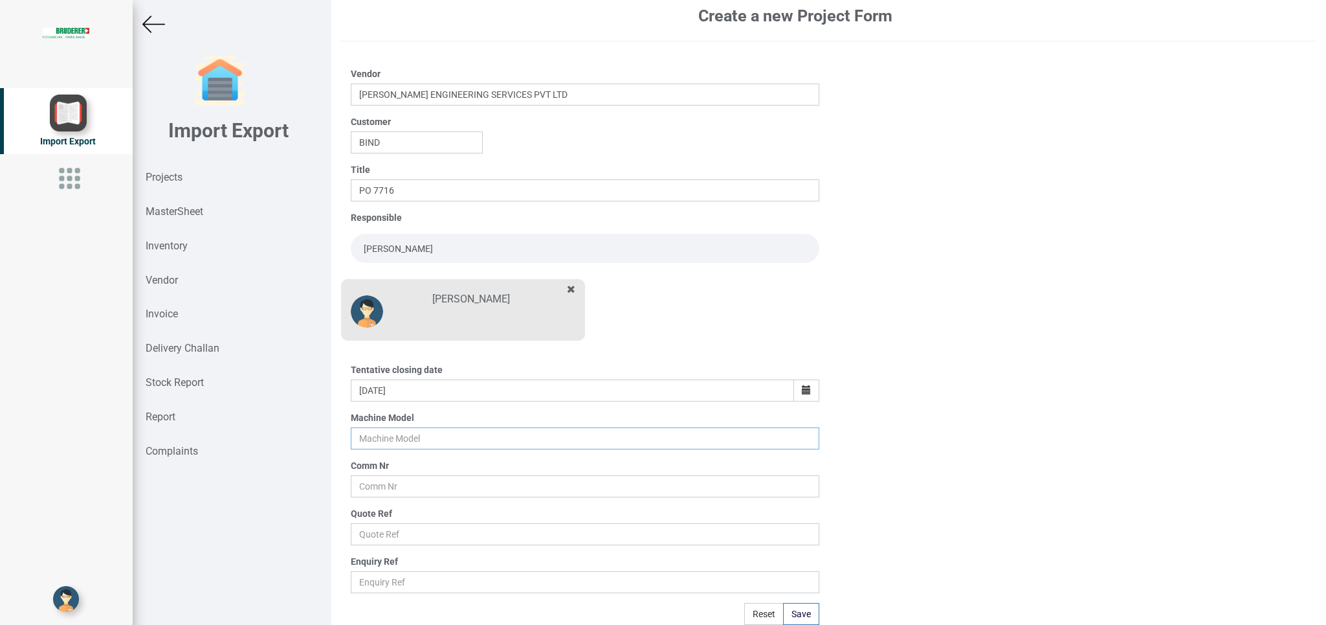
click at [380, 437] on input "text" at bounding box center [585, 438] width 468 height 22
type input "BSTA 25UL"
click at [369, 487] on input "text" at bounding box center [585, 486] width 468 height 22
type input "10412"
click at [383, 533] on input "text" at bounding box center [585, 534] width 468 height 22
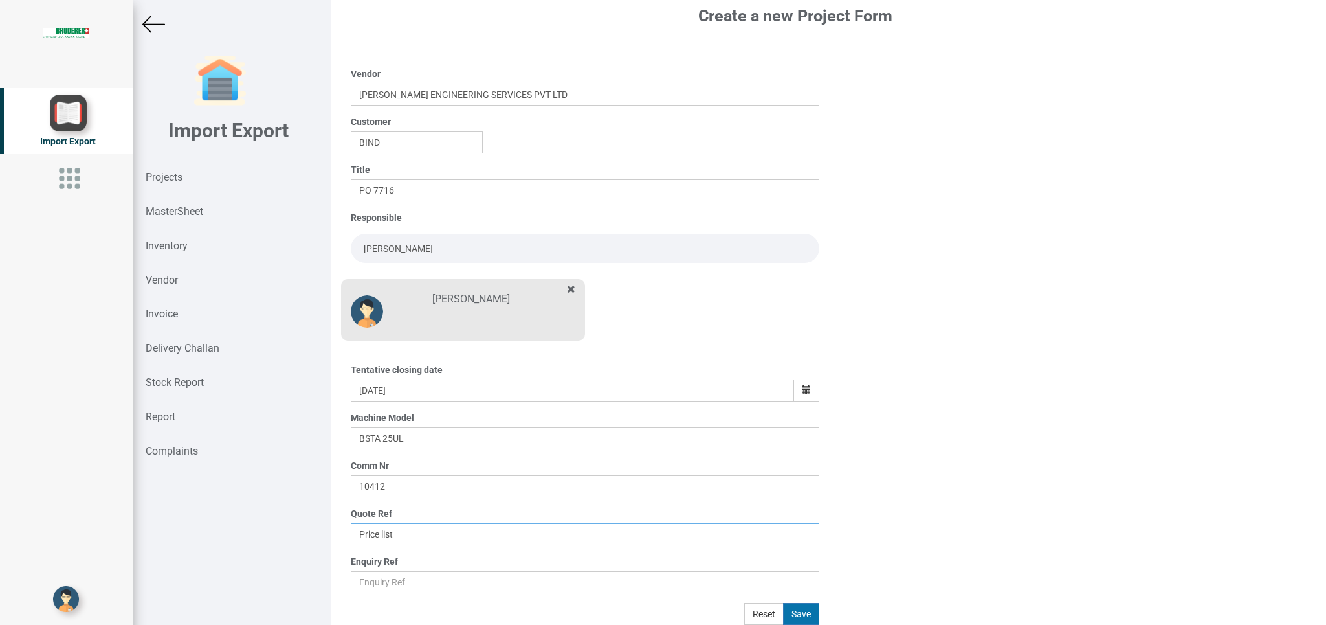
type input "Price list"
click at [794, 615] on button "Save" at bounding box center [801, 614] width 36 height 22
type input "[DATE]"
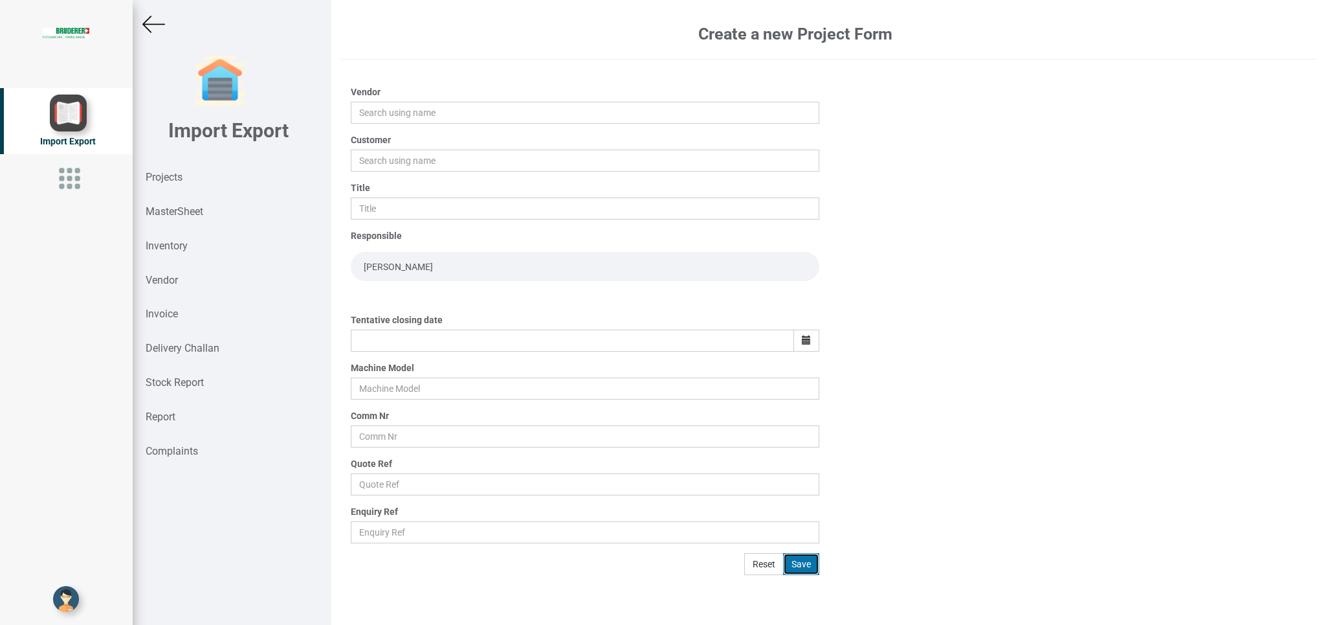
scroll to position [0, 0]
click at [395, 111] on input "text" at bounding box center [585, 113] width 468 height 22
click at [435, 132] on link "PRA DMAN ENGINEERING SERVICES PVT LTD" at bounding box center [455, 137] width 208 height 17
type input "[PERSON_NAME] ENGINEERING SERVICES PVT LTD"
drag, startPoint x: 361, startPoint y: 163, endPoint x: 390, endPoint y: 157, distance: 29.8
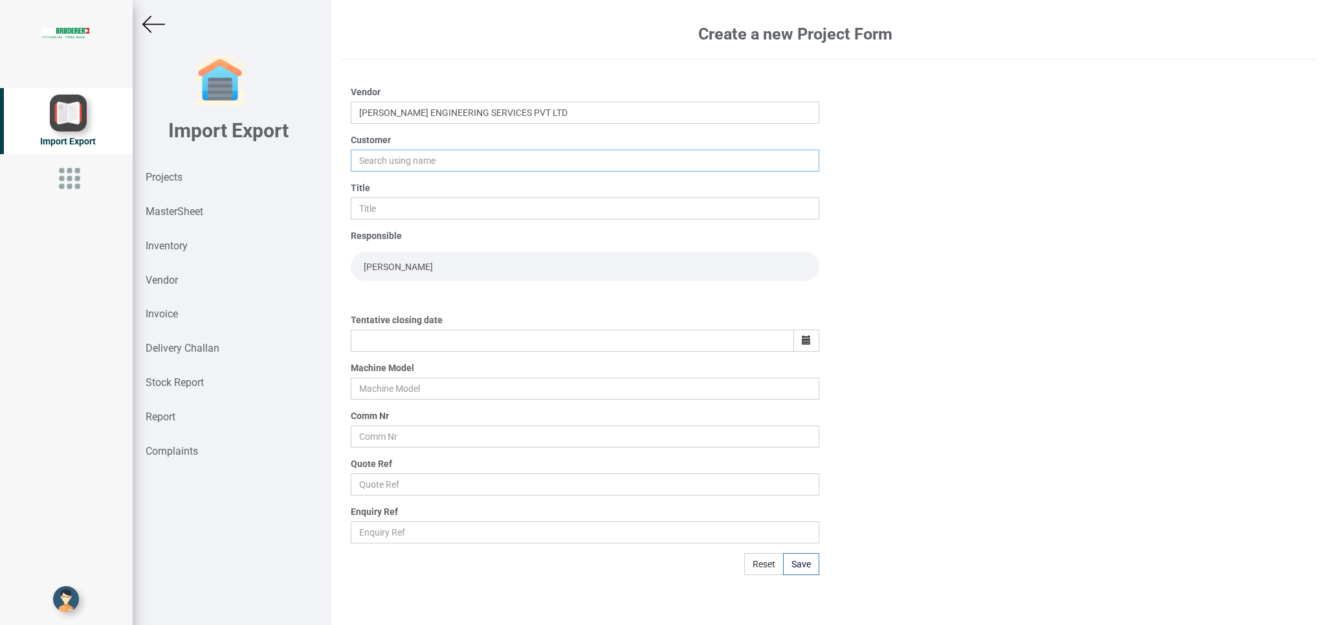
click at [375, 159] on input "text" at bounding box center [585, 161] width 468 height 22
click at [388, 186] on link "BIND" at bounding box center [402, 185] width 102 height 17
type input "BIND"
click at [382, 212] on input "text" at bounding box center [585, 208] width 468 height 22
type input "p"
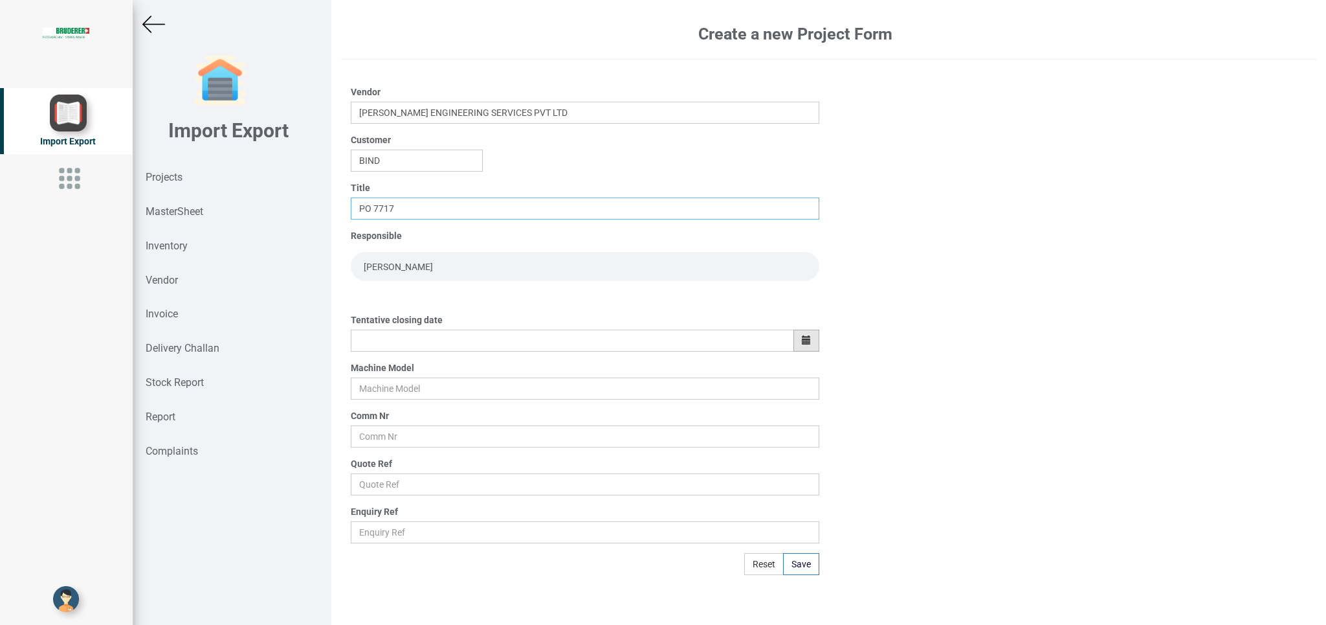
type input "PO 7717"
click at [804, 344] on icon "button" at bounding box center [806, 339] width 9 height 9
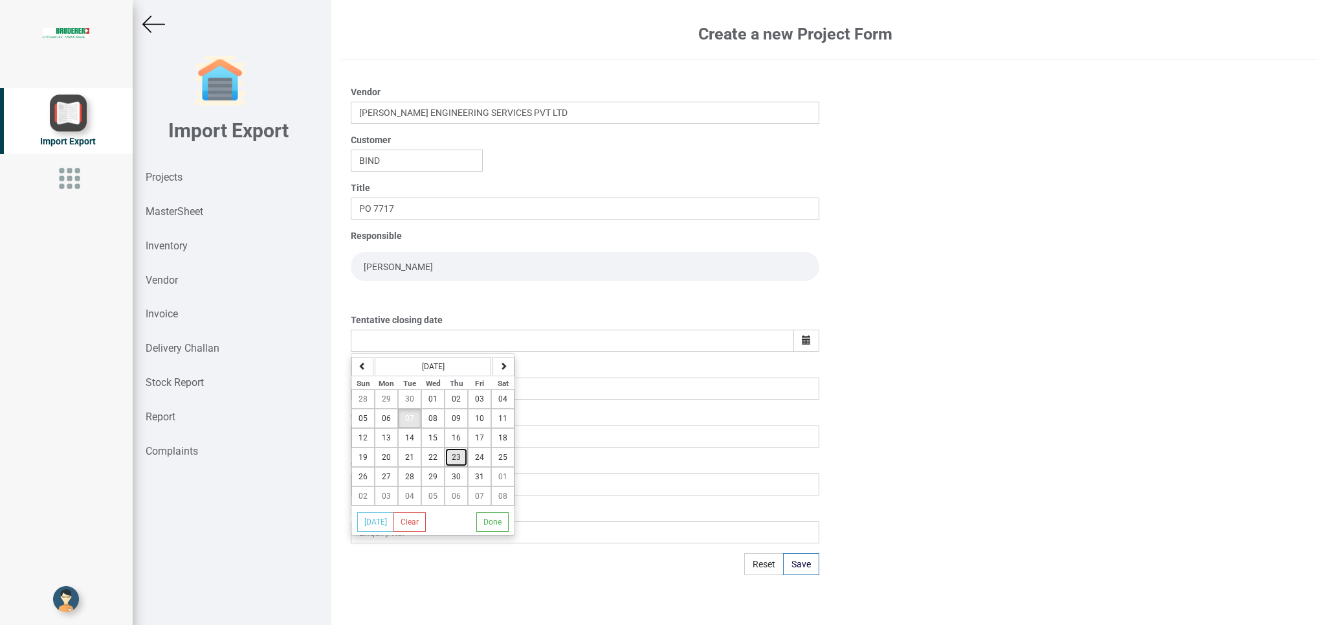
click at [458, 456] on button "23" at bounding box center [456, 456] width 23 height 19
type input "[DATE]"
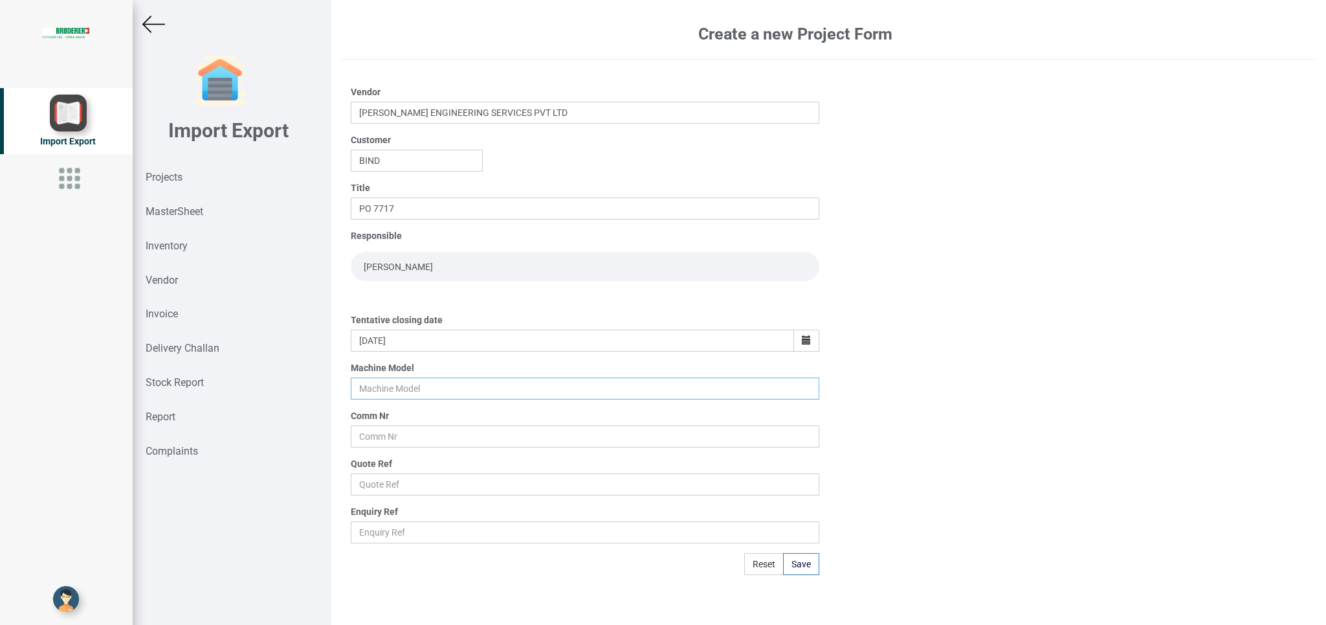
drag, startPoint x: 378, startPoint y: 394, endPoint x: 425, endPoint y: 388, distance: 46.9
click at [383, 390] on input "text" at bounding box center [585, 388] width 468 height 22
type input "BSTA 25H(E)"
click at [384, 433] on input "text" at bounding box center [585, 436] width 468 height 22
type input "11026-1012"
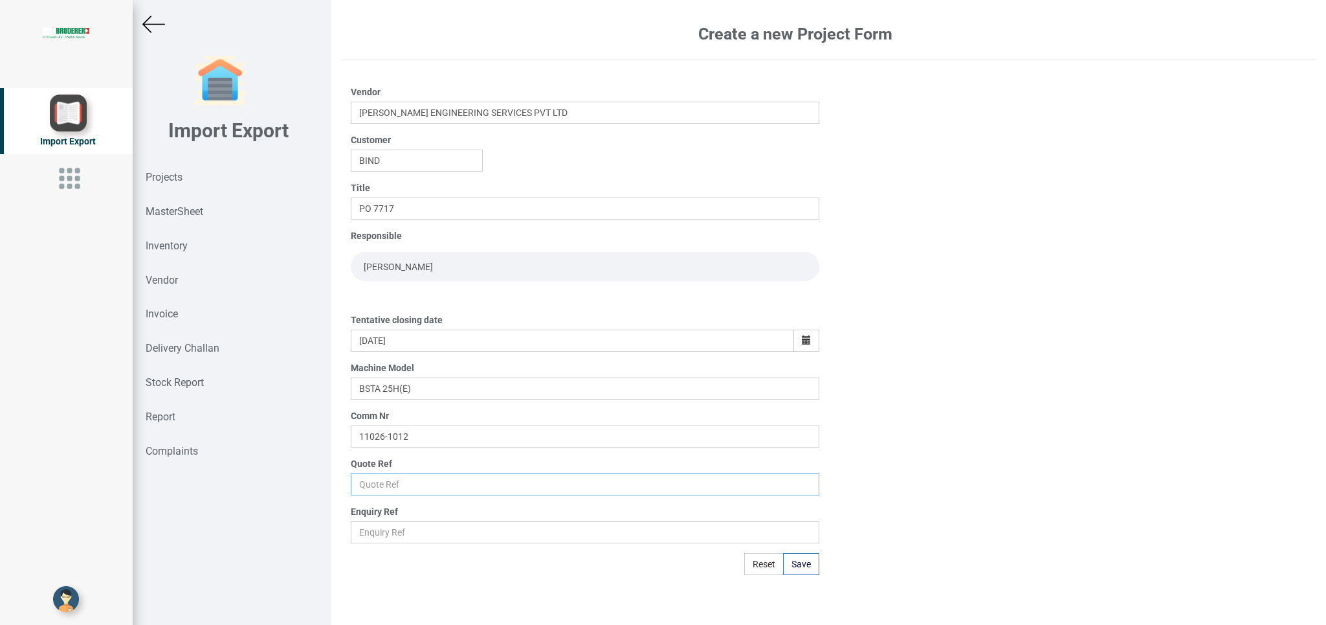
click at [386, 489] on input "text" at bounding box center [585, 484] width 468 height 22
type input "Price list"
click at [796, 566] on button "Save" at bounding box center [801, 564] width 36 height 22
type input "[DATE]"
click at [170, 173] on strong "Projects" at bounding box center [164, 177] width 37 height 12
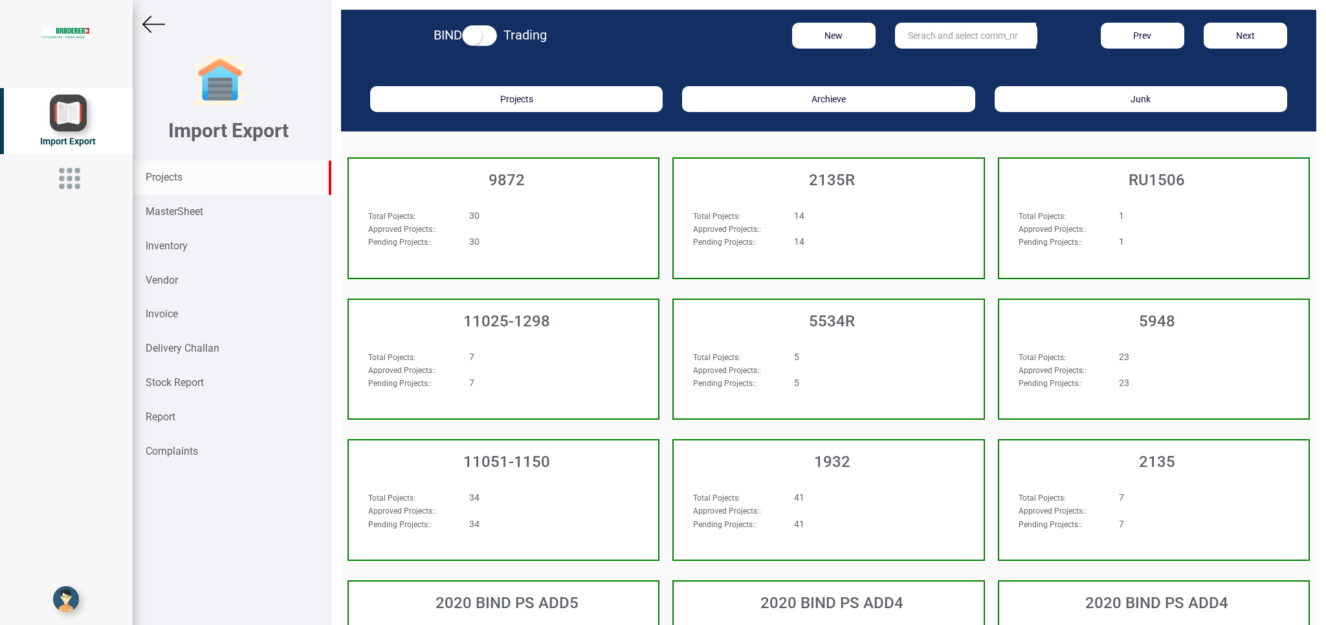
drag, startPoint x: 909, startPoint y: 32, endPoint x: 912, endPoint y: 39, distance: 7.2
click at [907, 33] on input "text" at bounding box center [965, 36] width 141 height 26
type input "10412"
click at [909, 60] on strong "10412" at bounding box center [922, 62] width 26 height 10
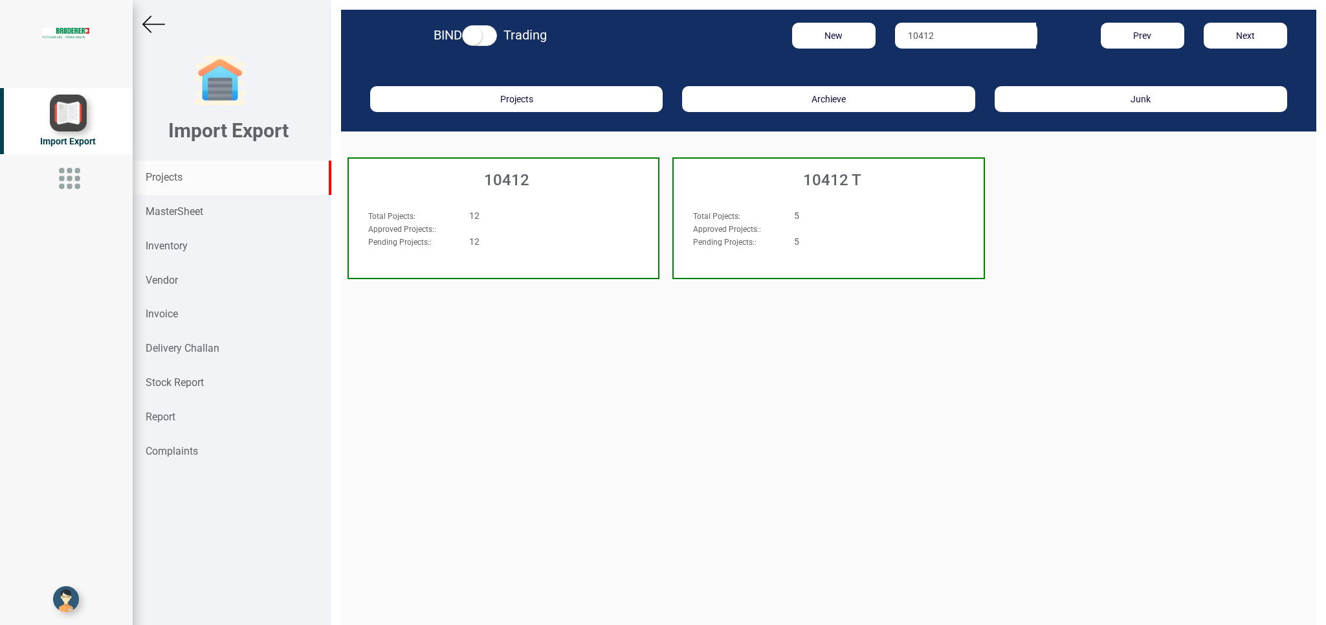
click at [550, 205] on div "Total Pojects : 12 Approved Projects: : Pending Projects: : 12" at bounding box center [503, 233] width 309 height 75
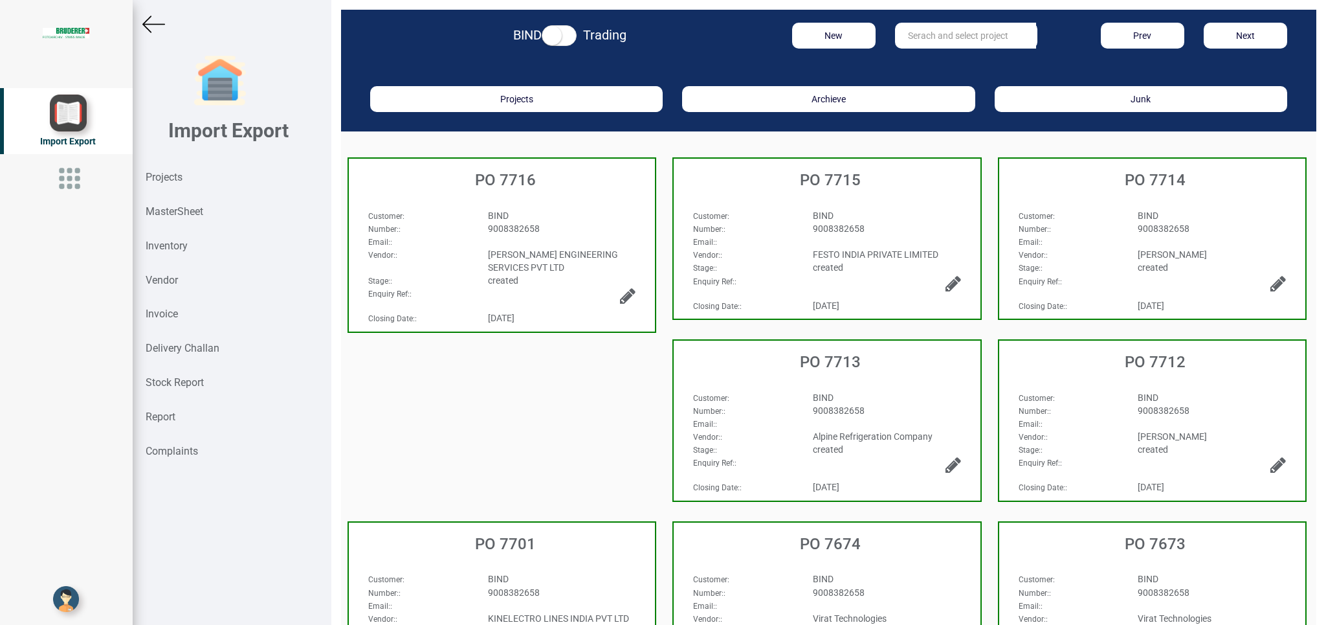
click at [576, 231] on div "9008382658" at bounding box center [562, 228] width 168 height 13
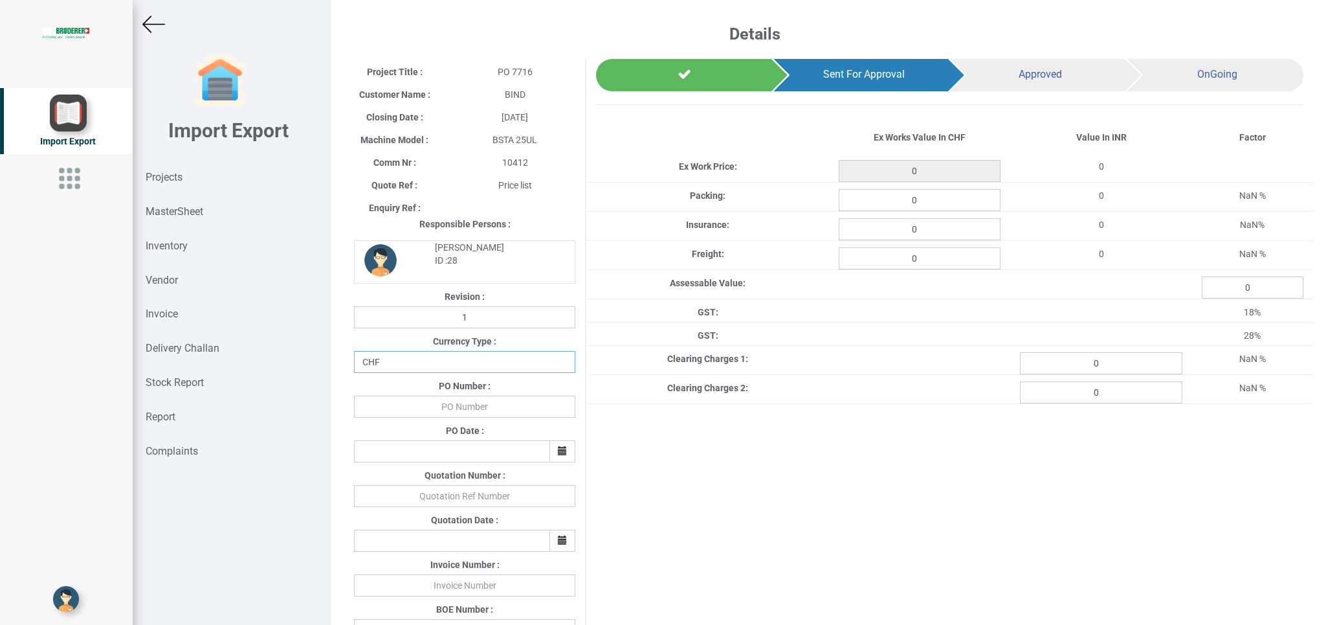
click at [398, 362] on select "CHF INR EUR USD JPY GBP AUD CAD ZAR" at bounding box center [464, 362] width 221 height 22
click at [386, 365] on select "CHF INR EUR USD JPY GBP AUD CAD ZAR" at bounding box center [464, 362] width 221 height 22
click at [502, 359] on select "CHF INR EUR USD JPY GBP AUD CAD ZAR" at bounding box center [464, 362] width 221 height 22
click at [462, 402] on input "text" at bounding box center [464, 406] width 221 height 22
click at [469, 402] on input "text" at bounding box center [464, 406] width 221 height 22
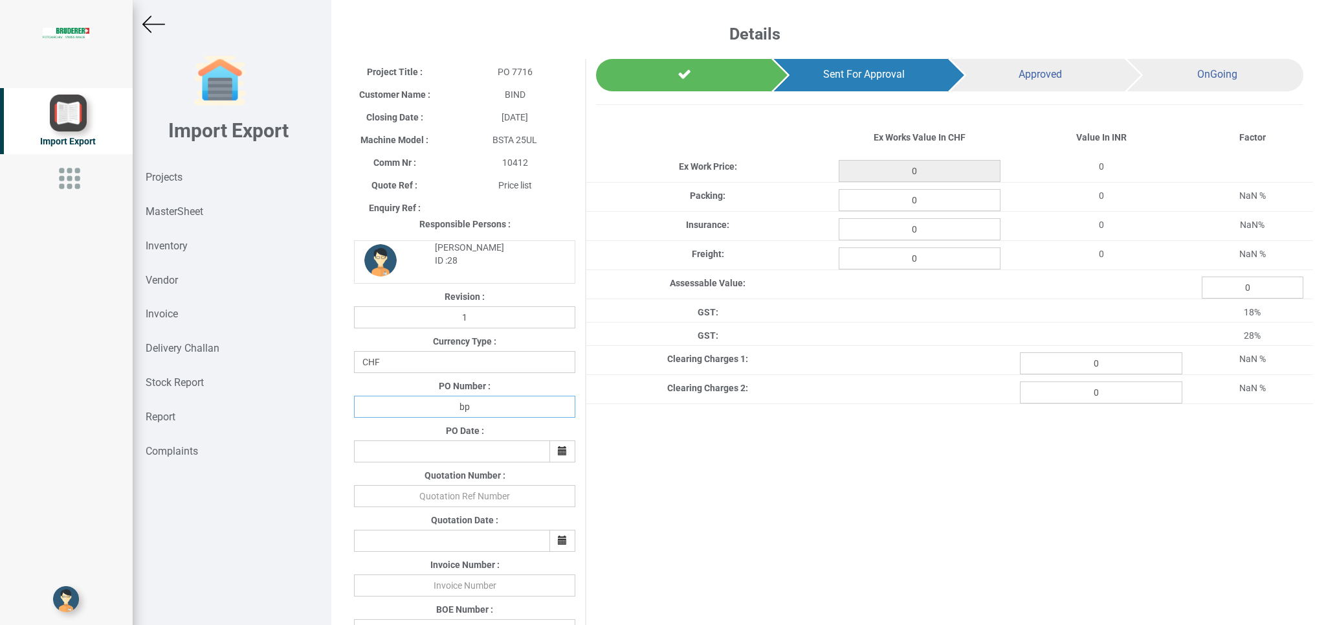
type input "b"
type input "BPIPL/PO/7716/25-26"
click at [551, 452] on button "button" at bounding box center [563, 451] width 26 height 22
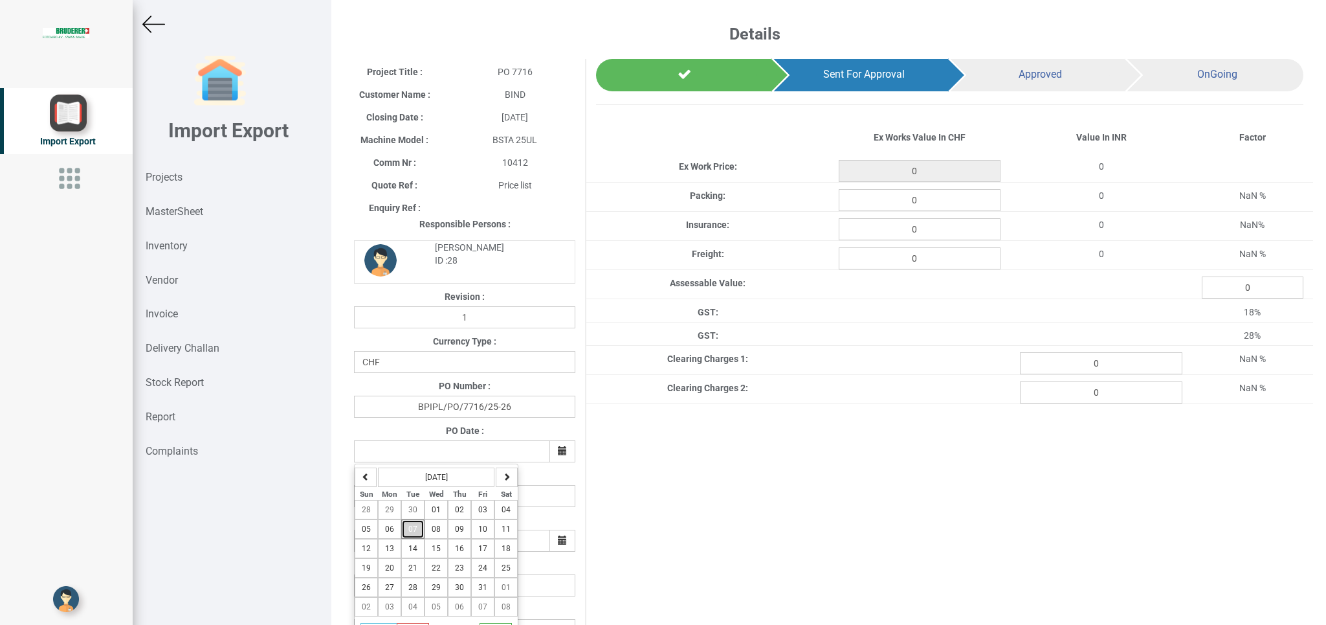
click at [413, 530] on span "07" at bounding box center [412, 528] width 9 height 9
type input "[DATE]"
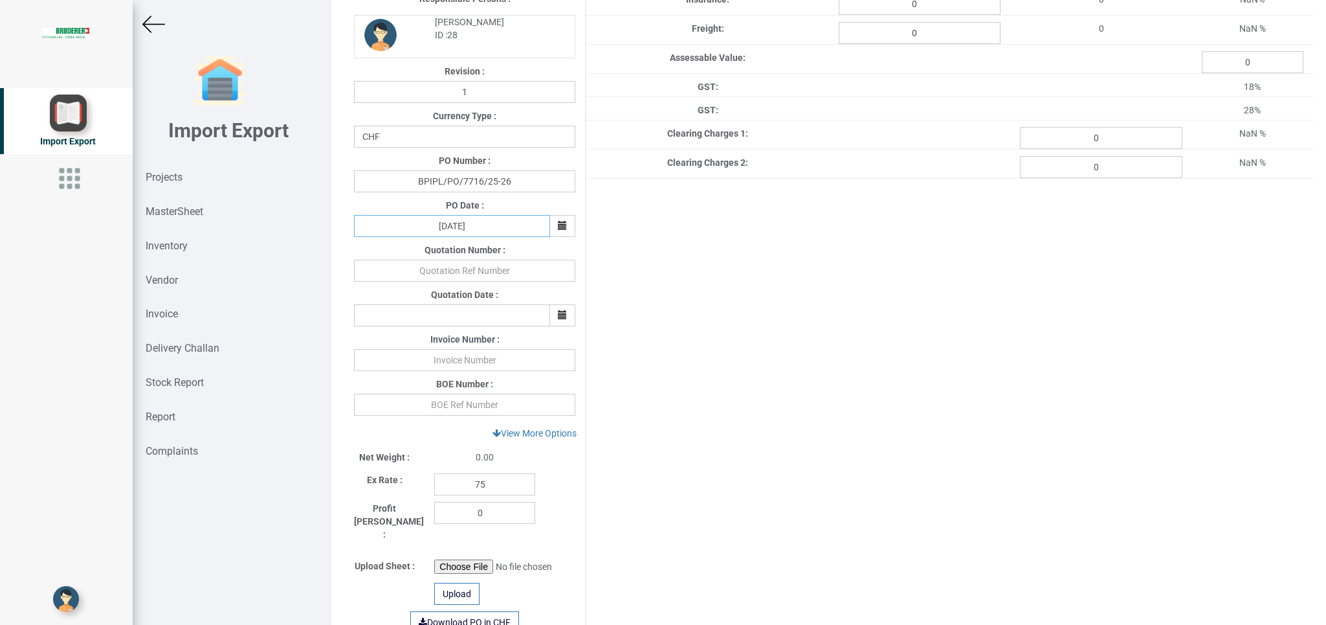
scroll to position [227, 0]
drag, startPoint x: 500, startPoint y: 482, endPoint x: 429, endPoint y: 483, distance: 71.2
click at [434, 482] on input "75" at bounding box center [484, 482] width 101 height 22
type input "1"
click at [548, 430] on link "View More Options" at bounding box center [534, 431] width 101 height 22
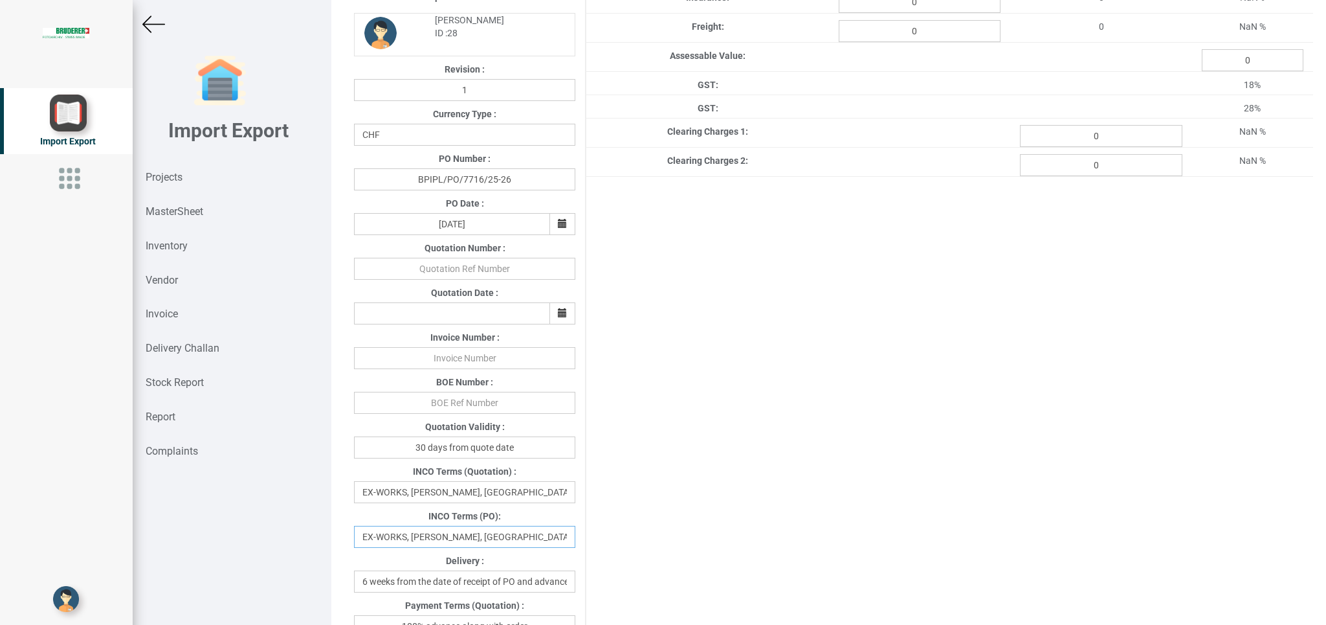
drag, startPoint x: 561, startPoint y: 541, endPoint x: 368, endPoint y: 555, distance: 192.7
click at [368, 548] on input "EX-WORKS, [PERSON_NAME], [GEOGRAPHIC_DATA]" at bounding box center [464, 537] width 221 height 22
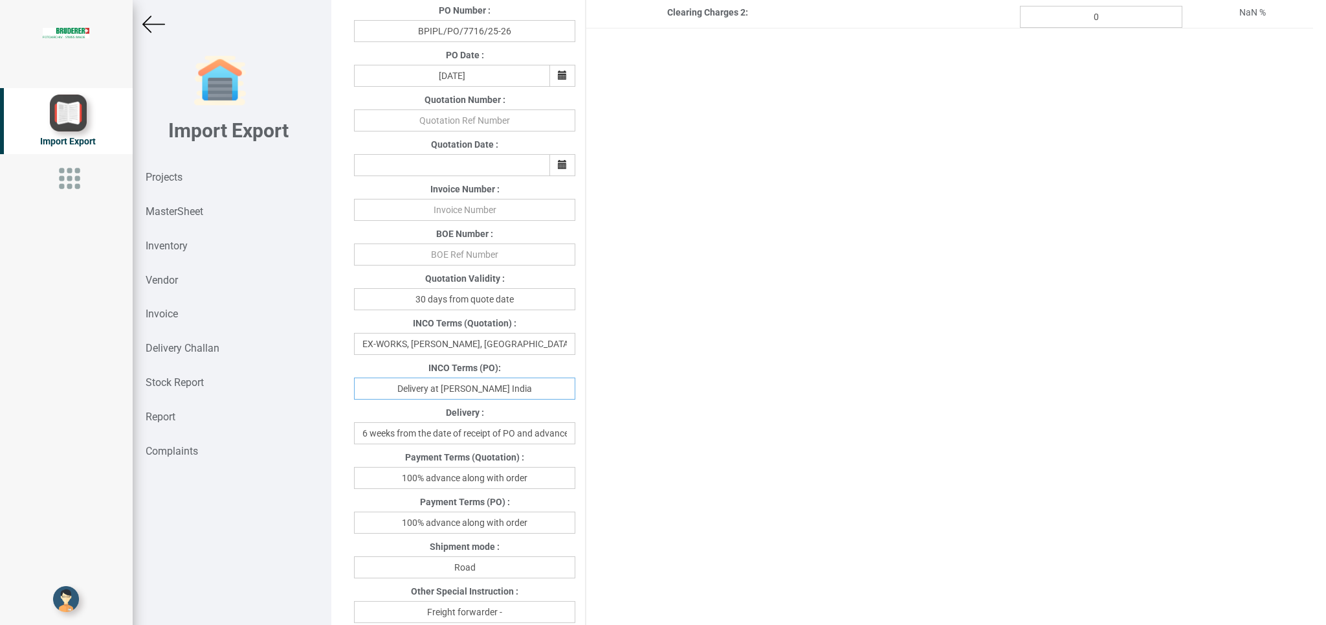
scroll to position [384, 0]
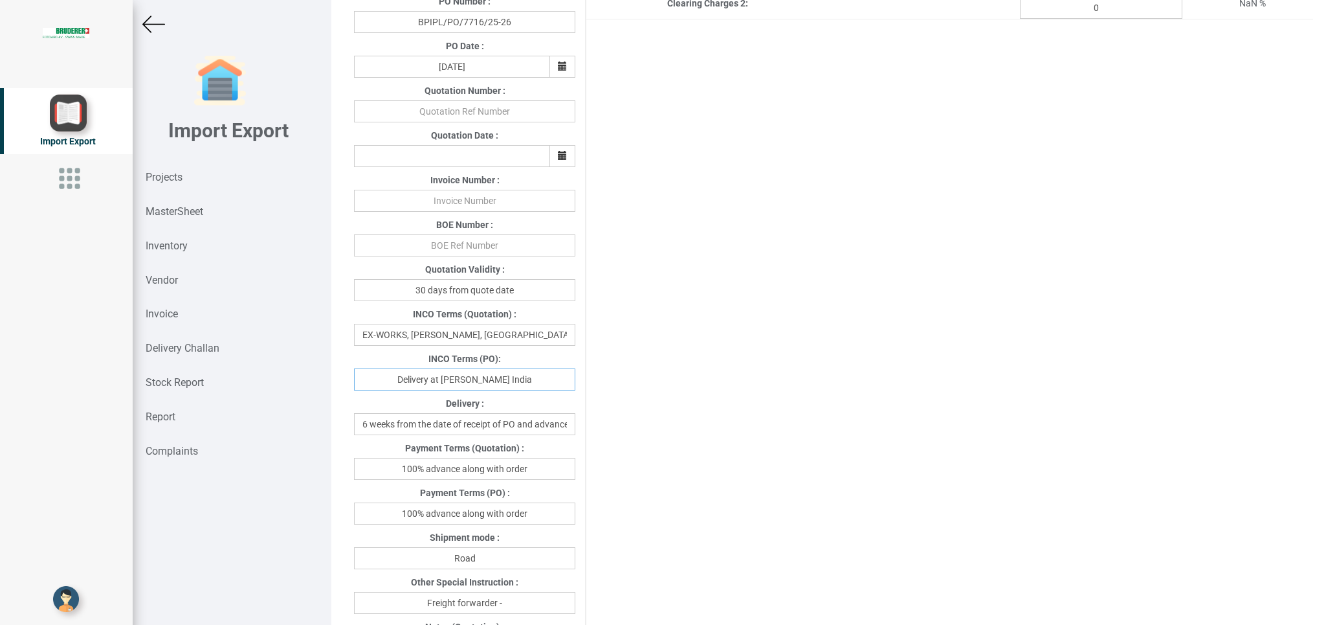
type input "Delivery at [PERSON_NAME] India"
drag, startPoint x: 542, startPoint y: 508, endPoint x: 347, endPoint y: 518, distance: 195.1
click at [354, 513] on input "100% advance along with order" at bounding box center [464, 513] width 221 height 22
click at [463, 524] on input "100% advance along with order" at bounding box center [464, 513] width 221 height 22
drag, startPoint x: 460, startPoint y: 513, endPoint x: 557, endPoint y: 513, distance: 97.1
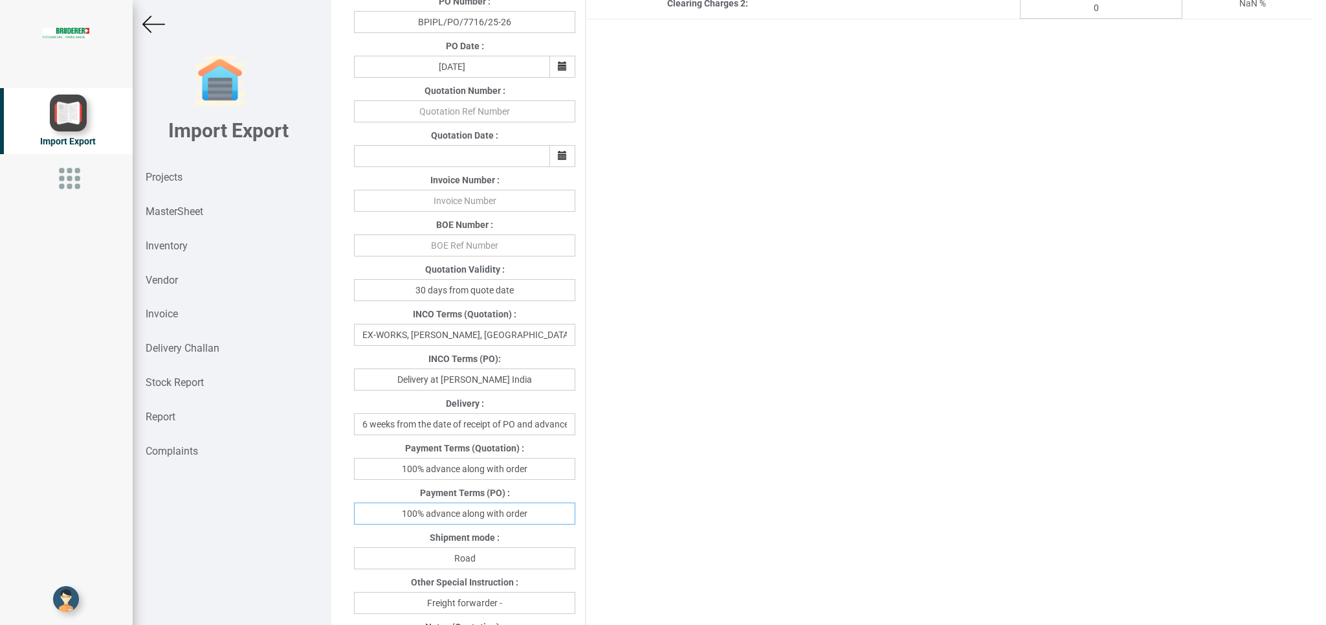
click at [557, 513] on input "100% advance along with order" at bounding box center [464, 513] width 221 height 22
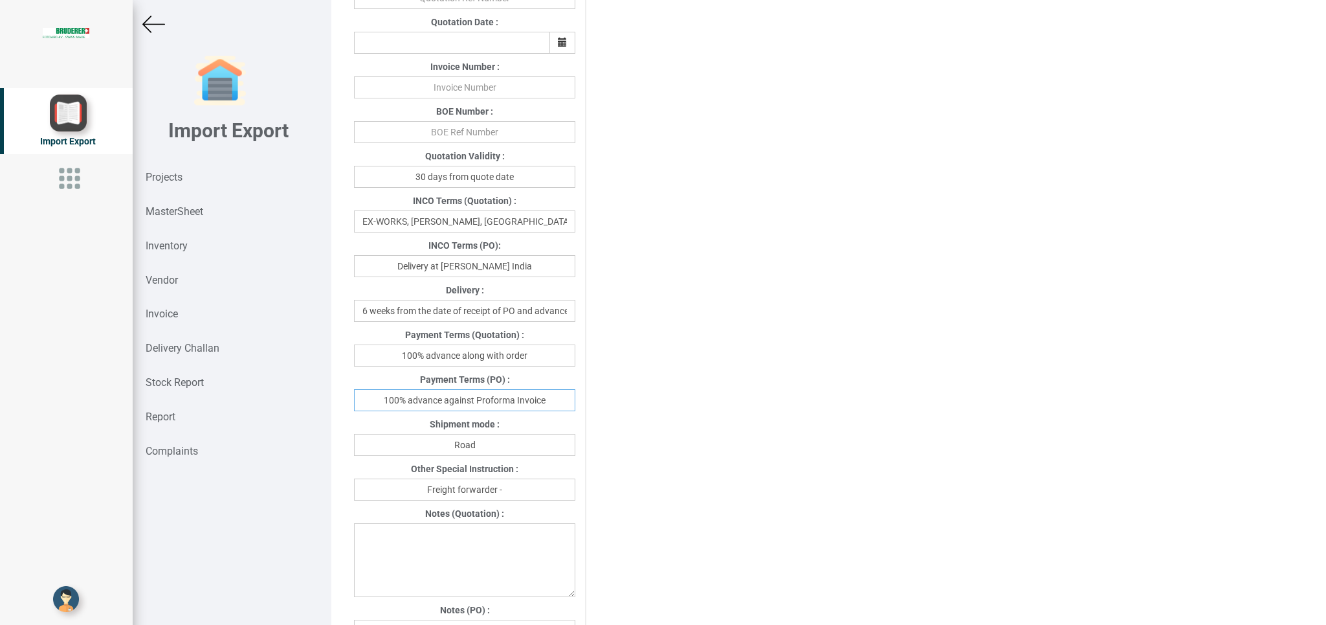
scroll to position [501, 0]
type input "100% advance against Proforma Invoice"
click at [524, 487] on input "Freight forwarder -" at bounding box center [464, 486] width 221 height 22
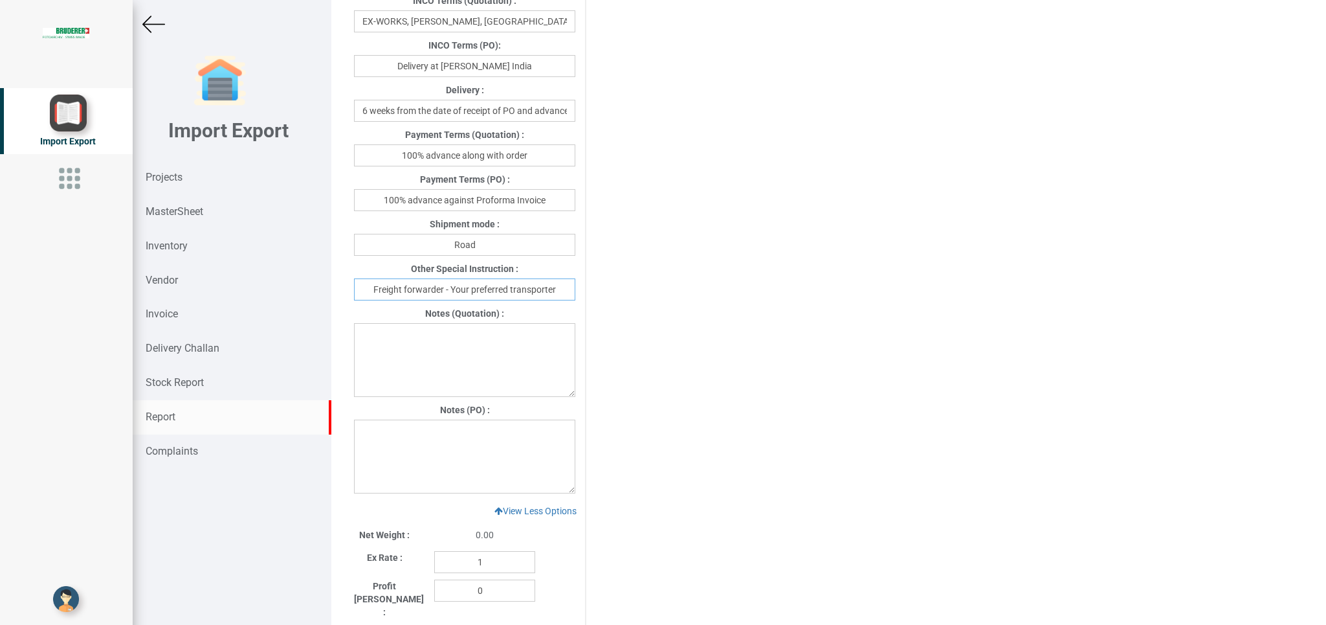
scroll to position [695, 0]
type input "Freight forwarder - Your preferred transporter"
paste textarea "1. GST: Extra as per actual. 2. Transport; Included in basic price"
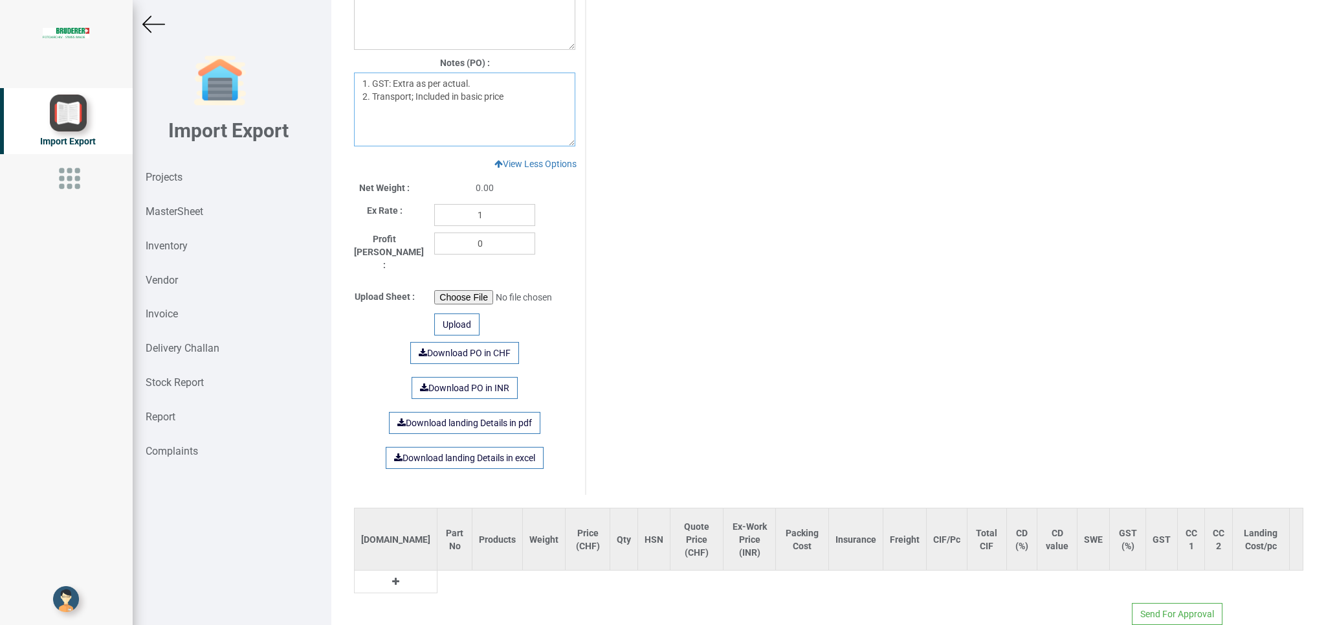
scroll to position [1055, 0]
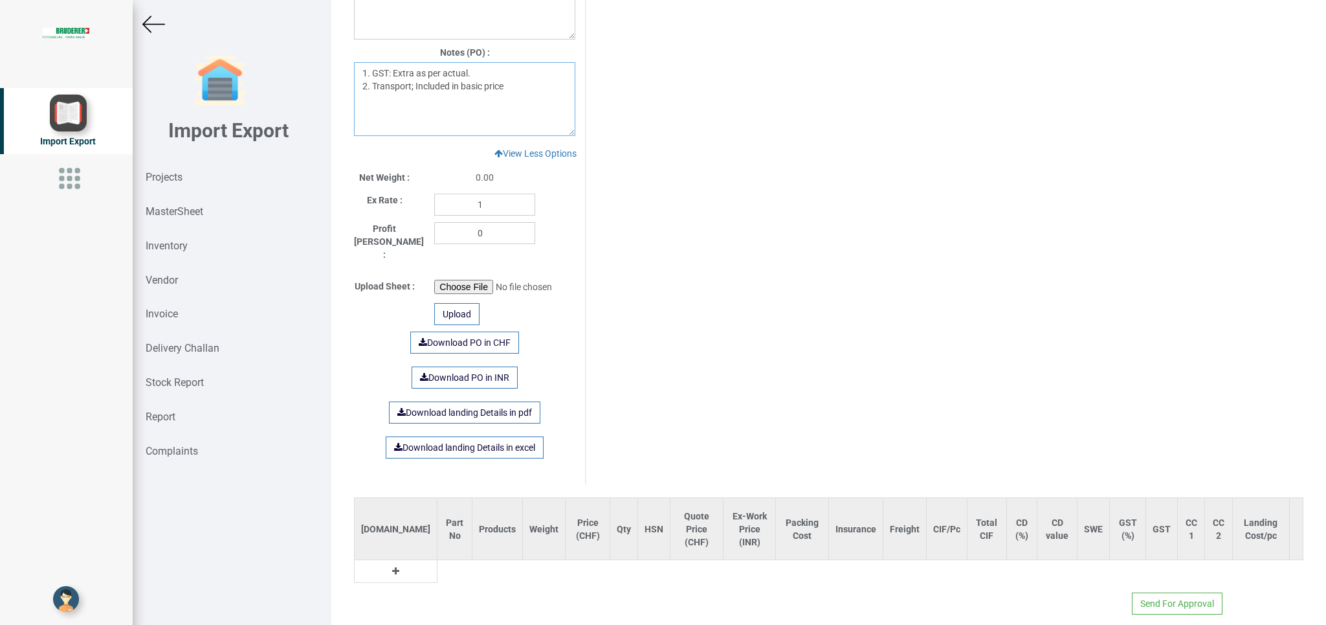
type textarea "1. GST: Extra as per actual. 2. Transport; Included in basic price"
click at [392, 566] on icon at bounding box center [395, 570] width 7 height 9
click at [438, 563] on input "text" at bounding box center [459, 574] width 43 height 22
type input "t"
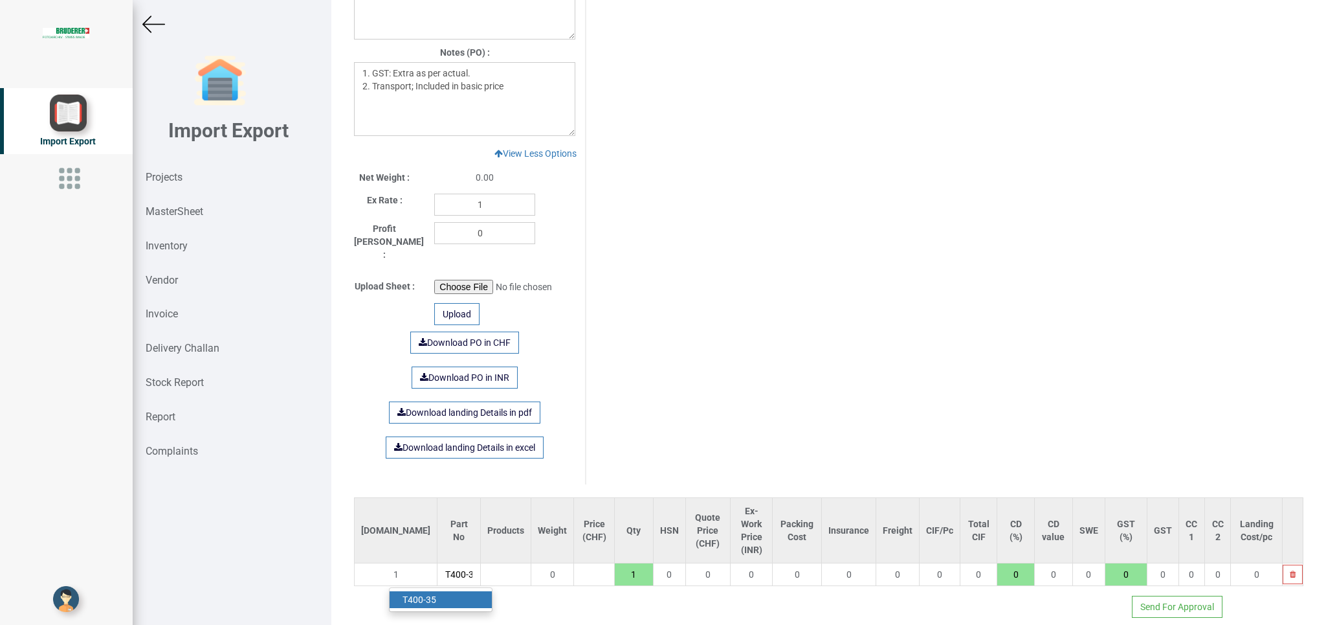
type input "T400-35"
click at [409, 594] on strong "T400-35" at bounding box center [420, 599] width 34 height 10
type input "21509"
type input "18"
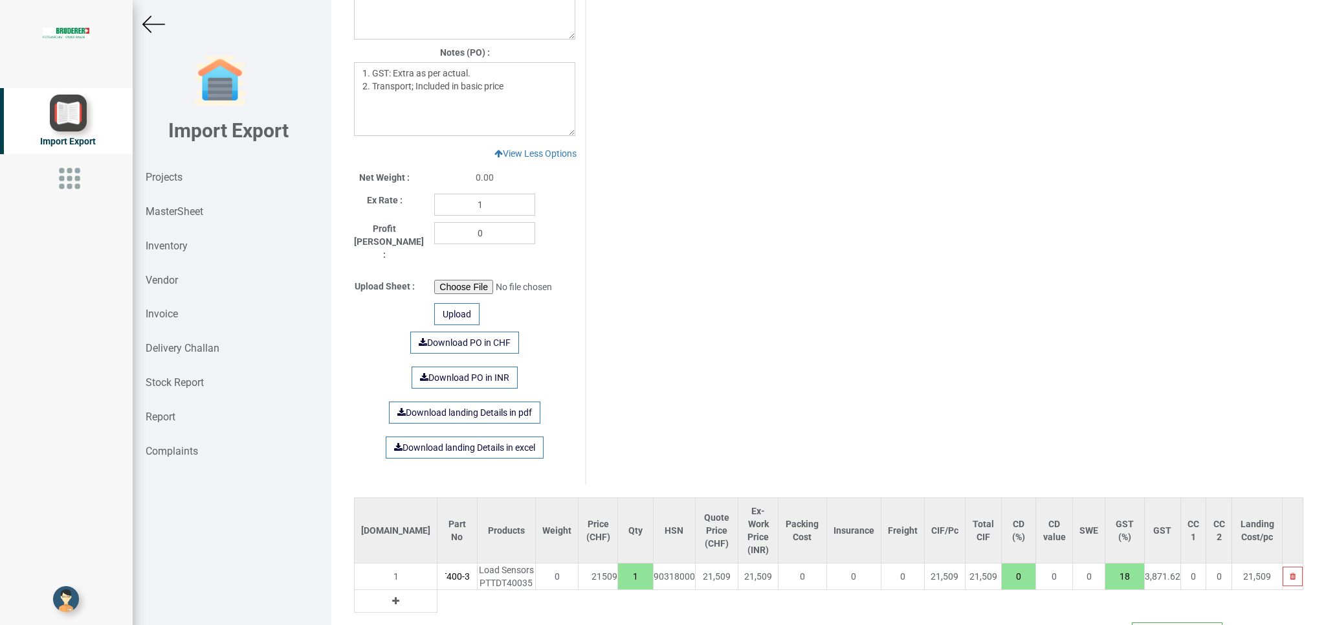
drag, startPoint x: 597, startPoint y: 565, endPoint x: 610, endPoint y: 567, distance: 12.5
click at [618, 567] on input "1" at bounding box center [635, 576] width 35 height 22
type input "43018"
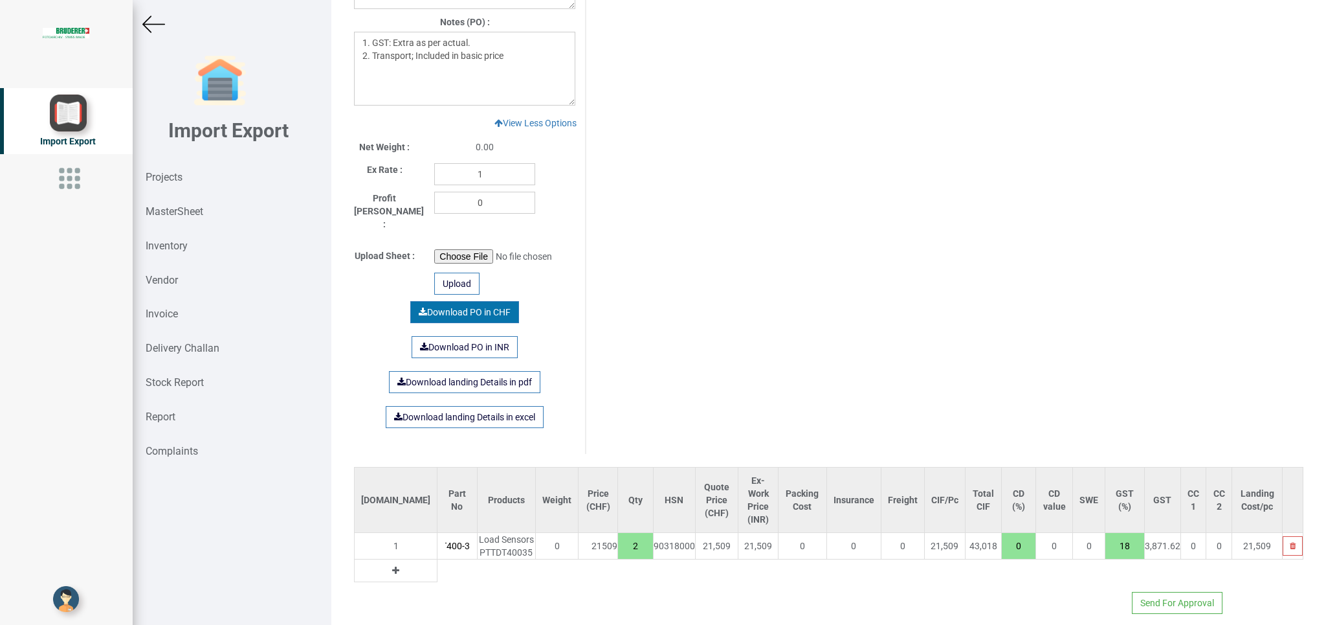
type input "2"
click at [462, 301] on link "Download PO in CHF" at bounding box center [464, 312] width 109 height 22
click at [497, 336] on link "Download PO in INR" at bounding box center [465, 347] width 106 height 22
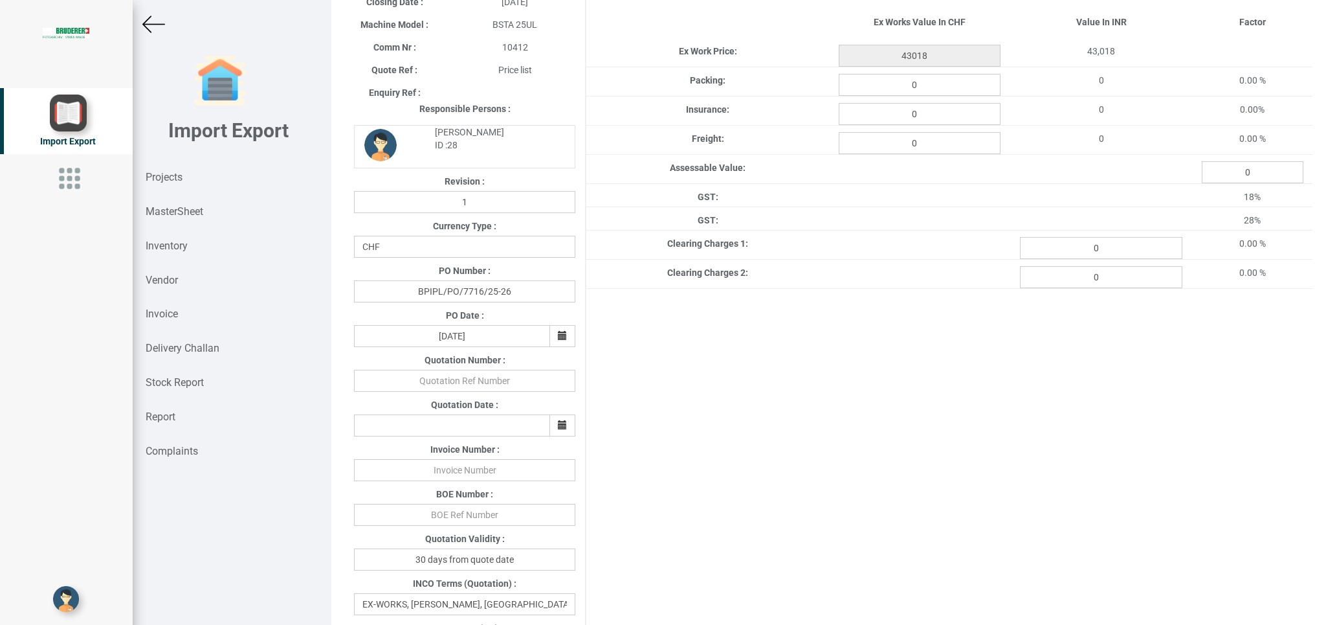
scroll to position [0, 0]
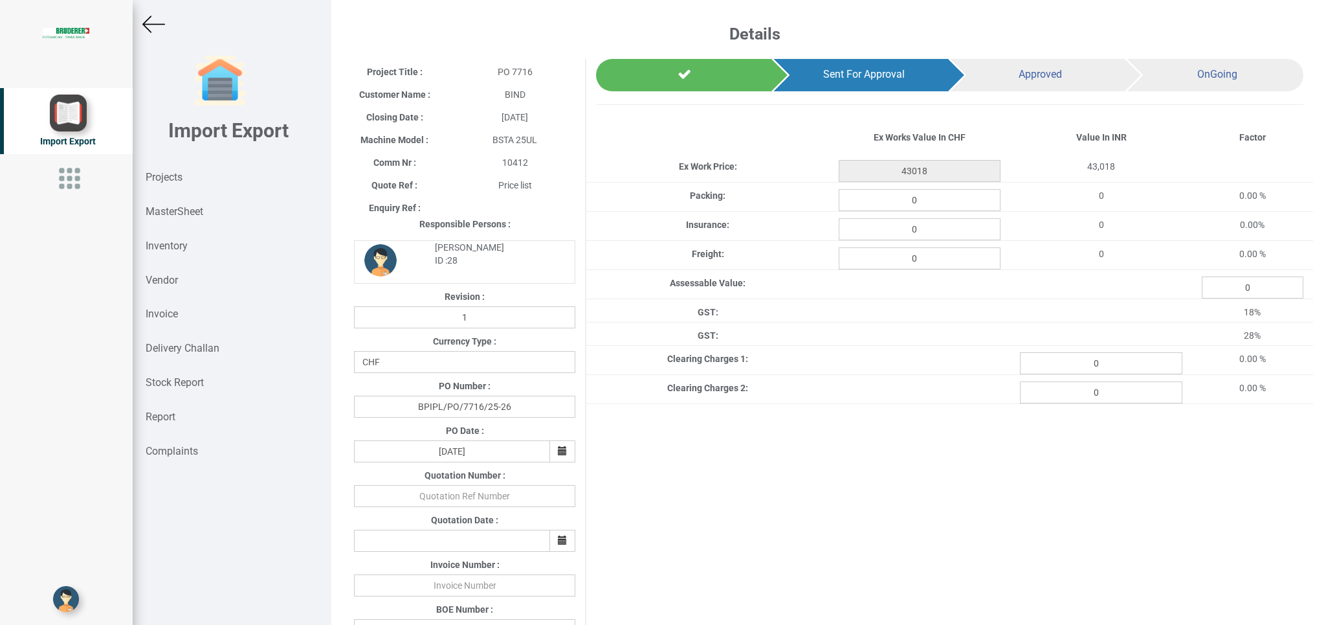
click at [155, 25] on img at bounding box center [153, 24] width 23 height 23
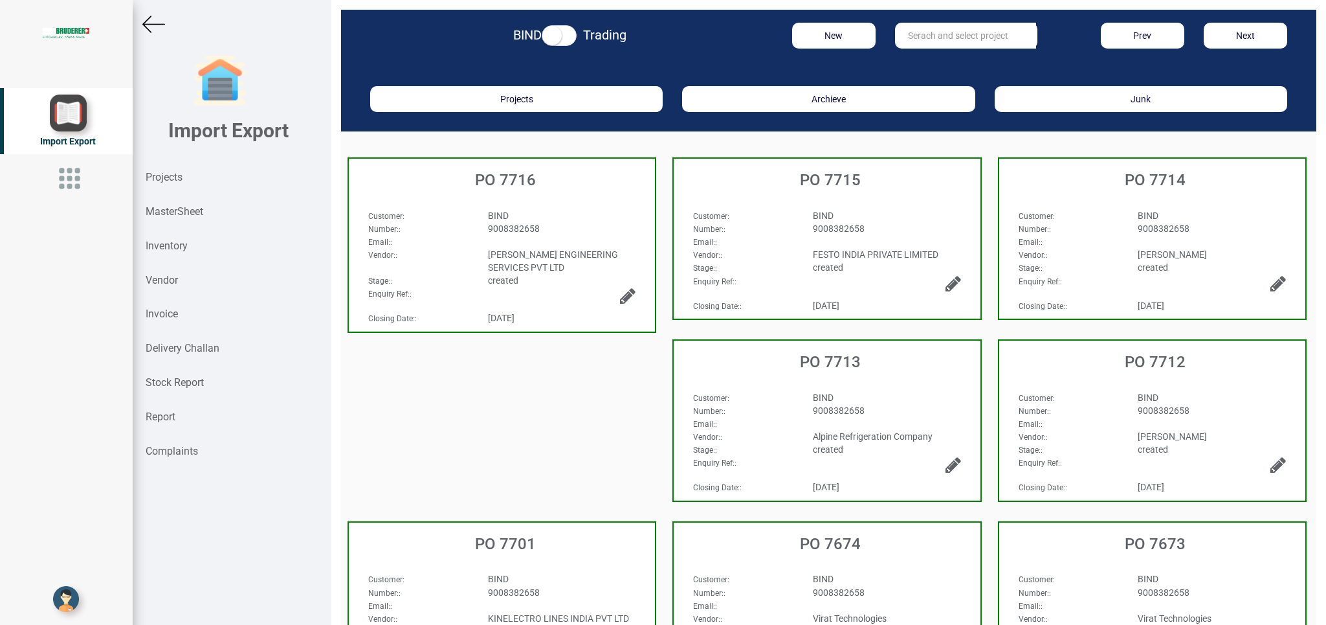
click at [588, 241] on div "Email: :" at bounding box center [502, 241] width 287 height 13
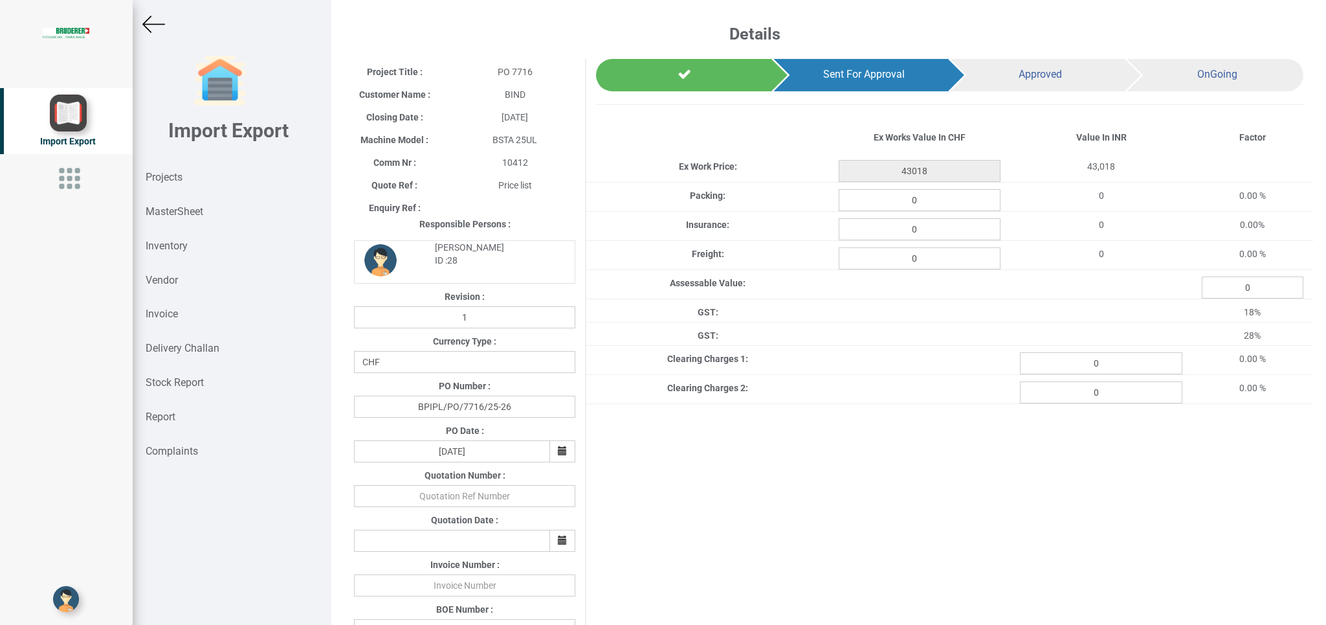
click at [146, 19] on img at bounding box center [153, 24] width 23 height 23
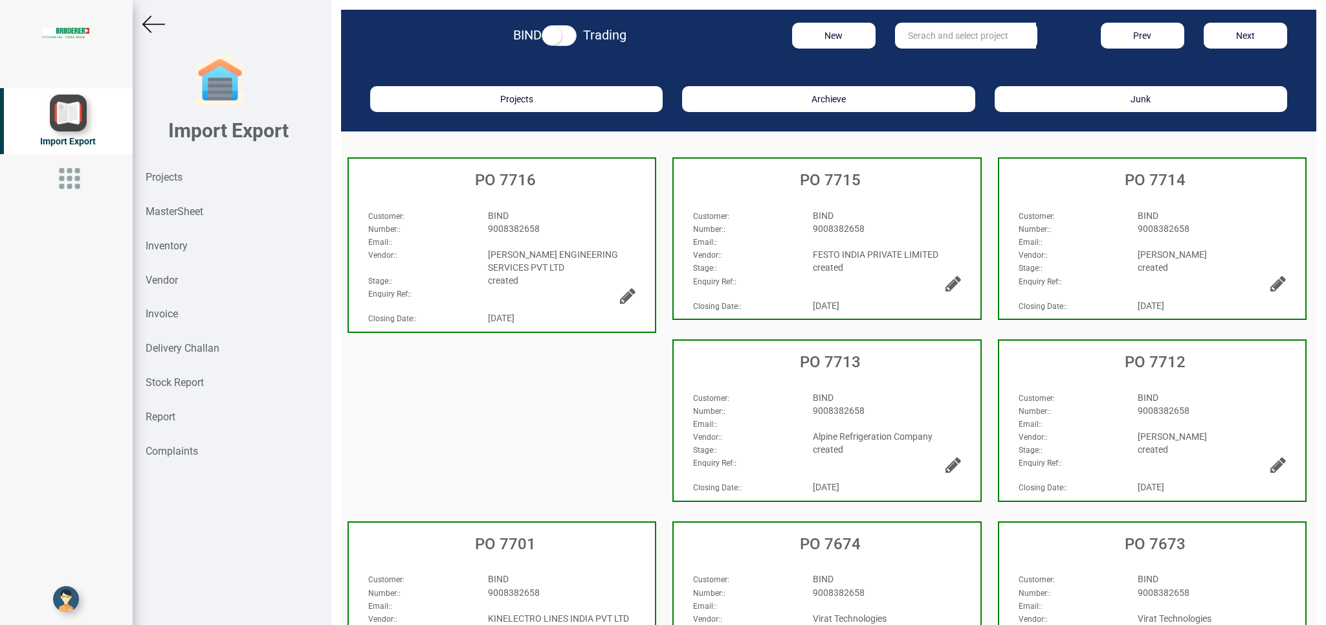
click at [620, 295] on icon at bounding box center [628, 296] width 16 height 18
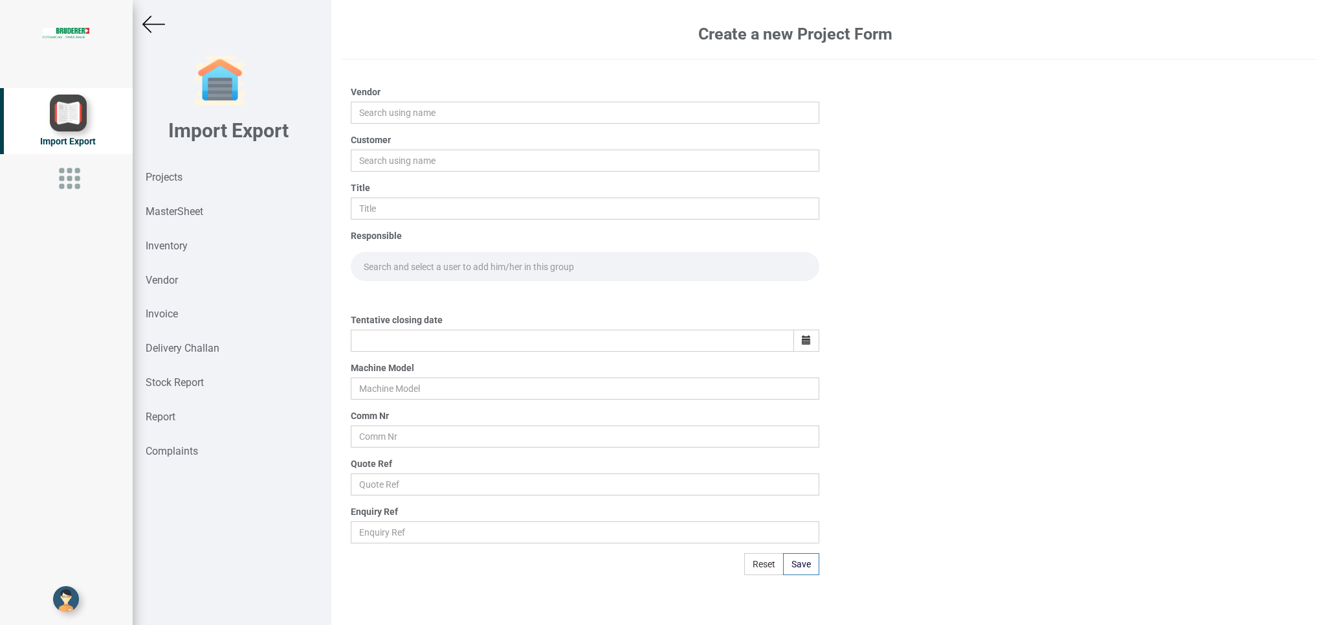
type input "[PERSON_NAME] ENGINEERING SERVICES PVT LTD"
type input "BIND"
type input "PO 7716"
type input "[DATE]"
type input "BSTA 25UL"
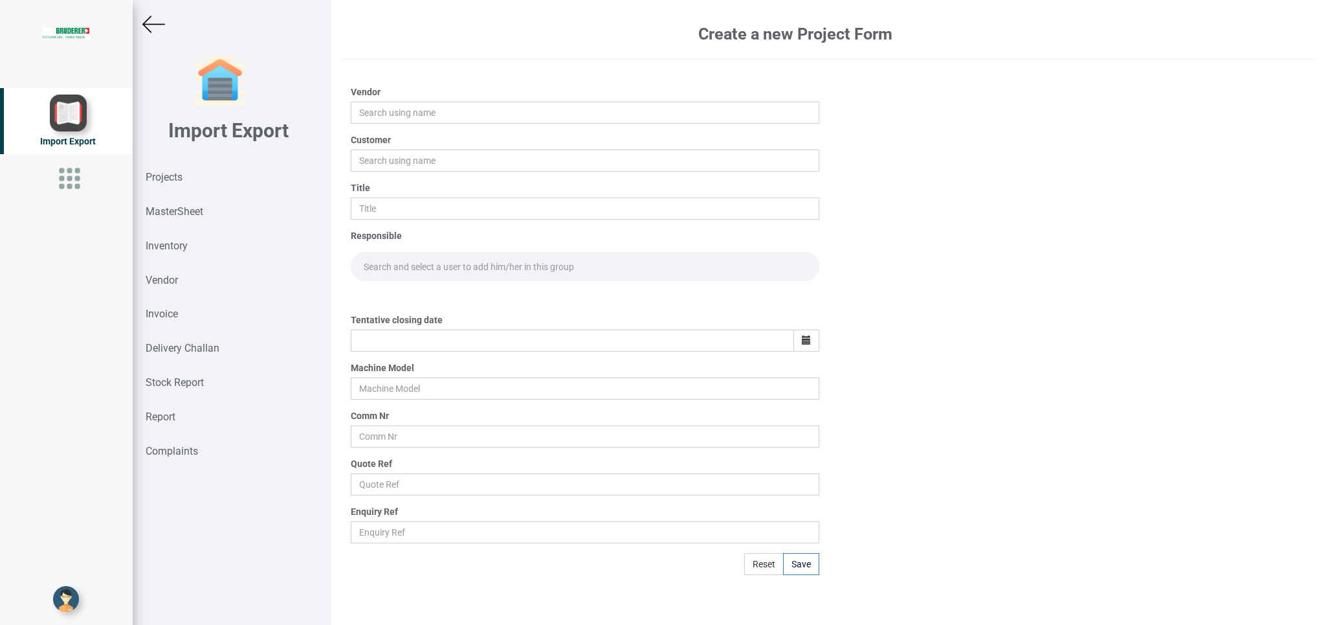
type input "10412"
type input "Price list"
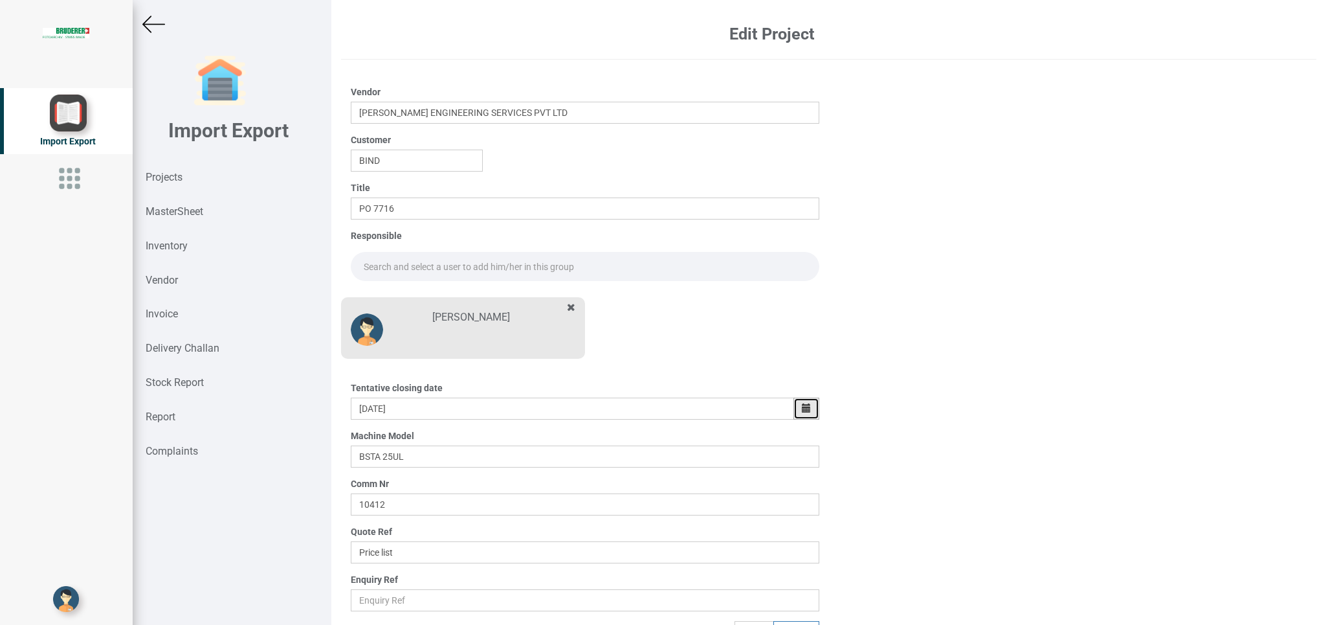
click at [802, 408] on icon "button" at bounding box center [806, 407] width 9 height 9
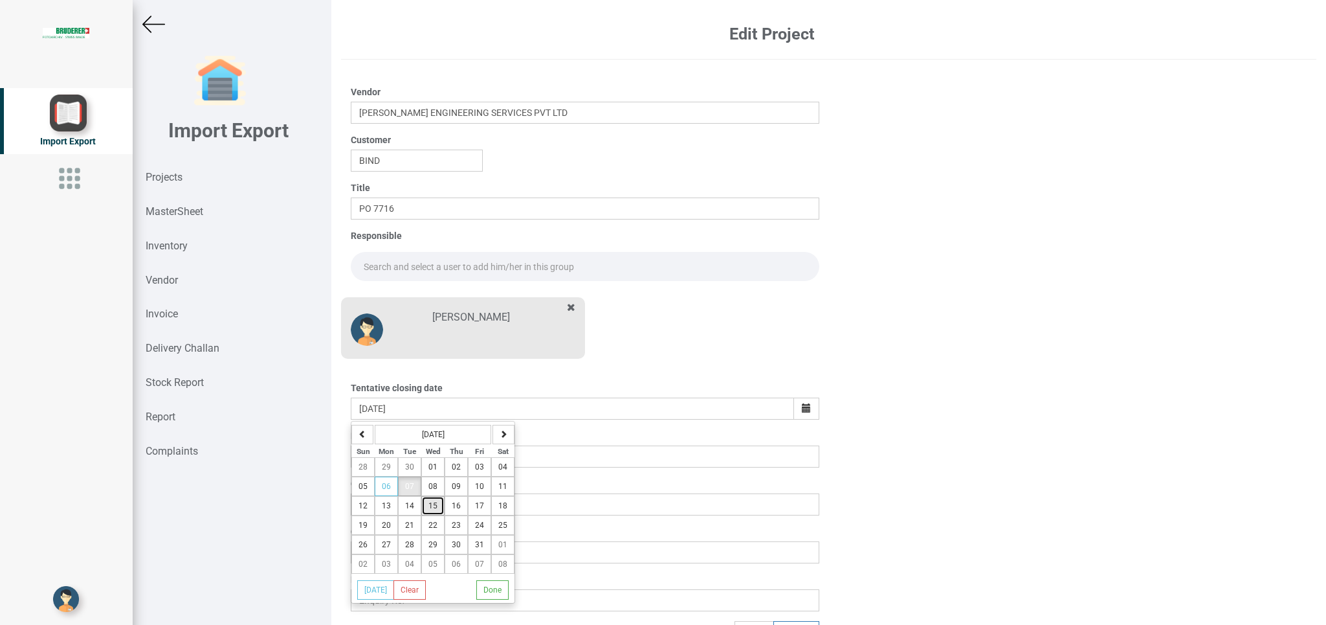
click at [436, 510] on span "15" at bounding box center [432, 505] width 9 height 9
type input "[DATE]"
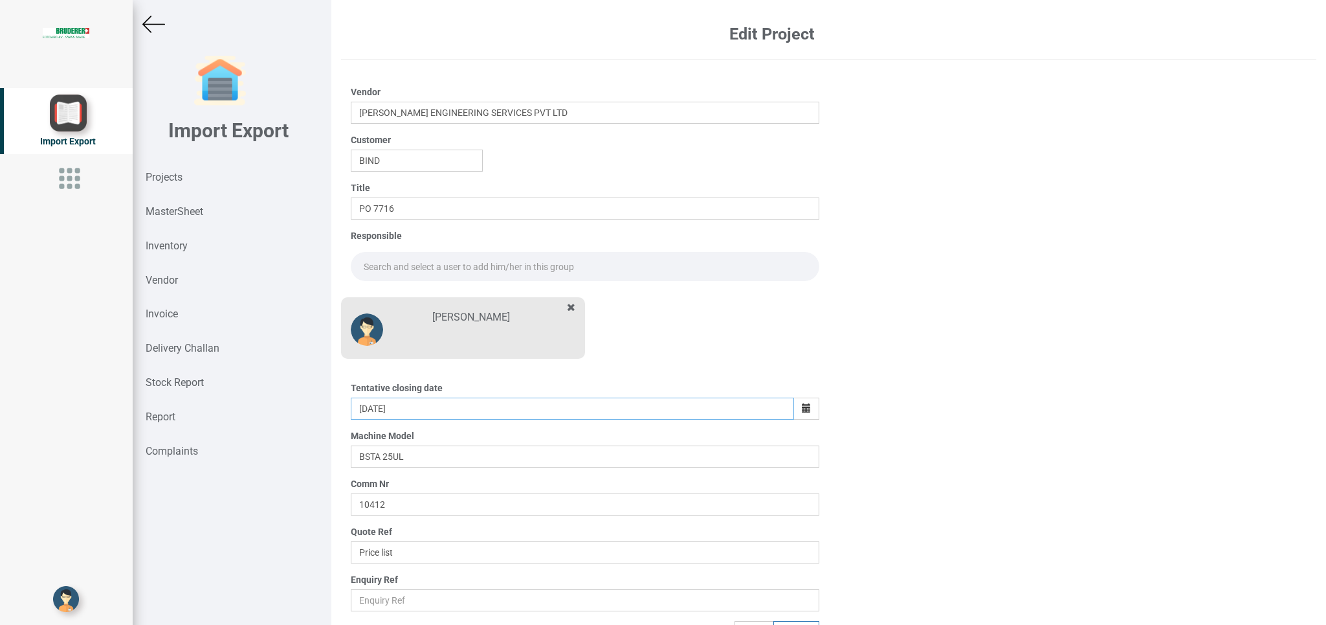
scroll to position [20, 0]
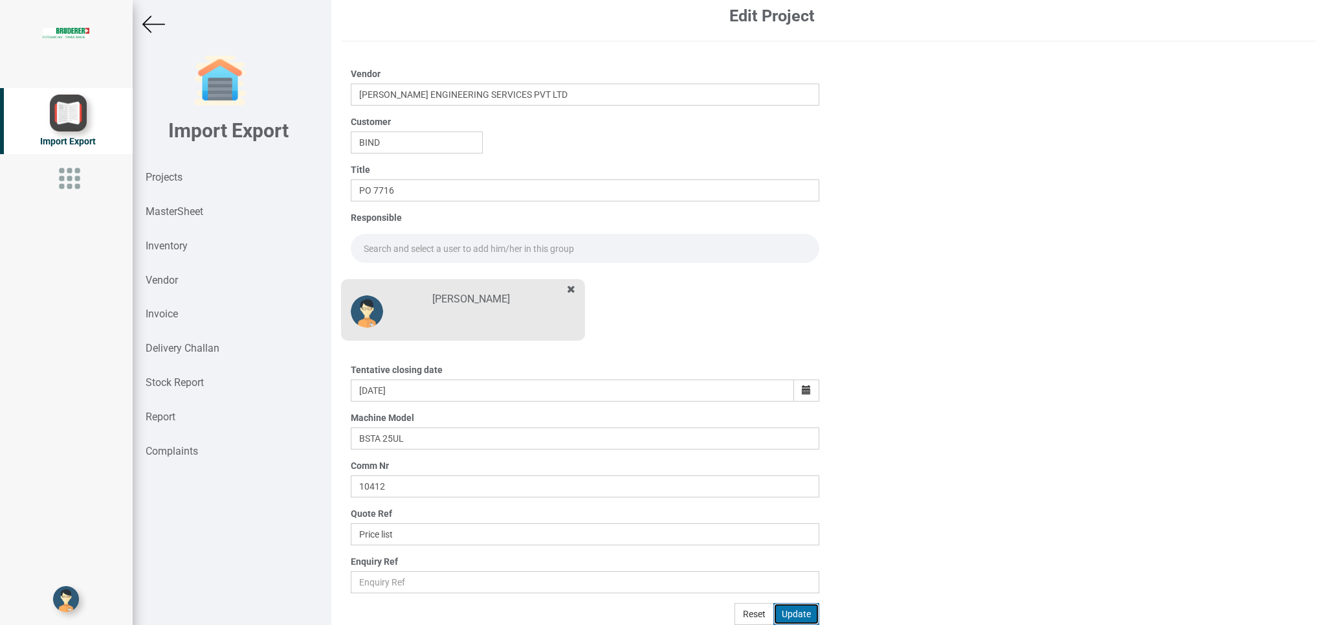
click at [788, 613] on button "Update" at bounding box center [796, 614] width 46 height 22
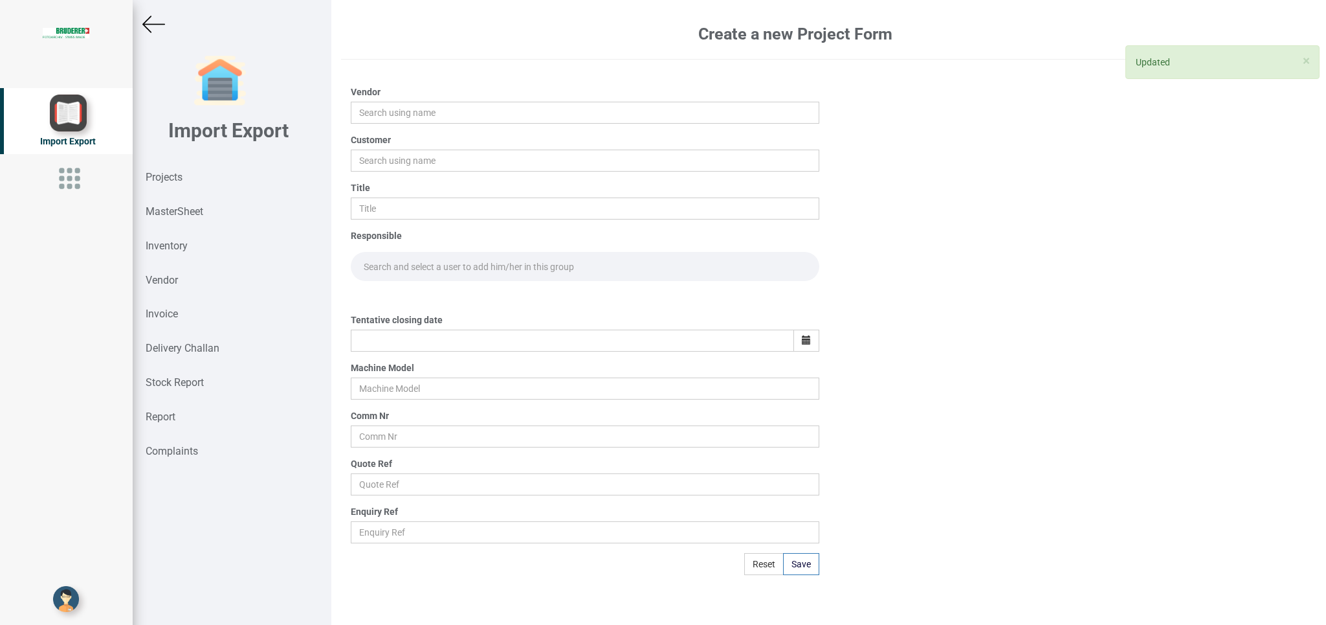
click at [161, 19] on img at bounding box center [153, 24] width 23 height 23
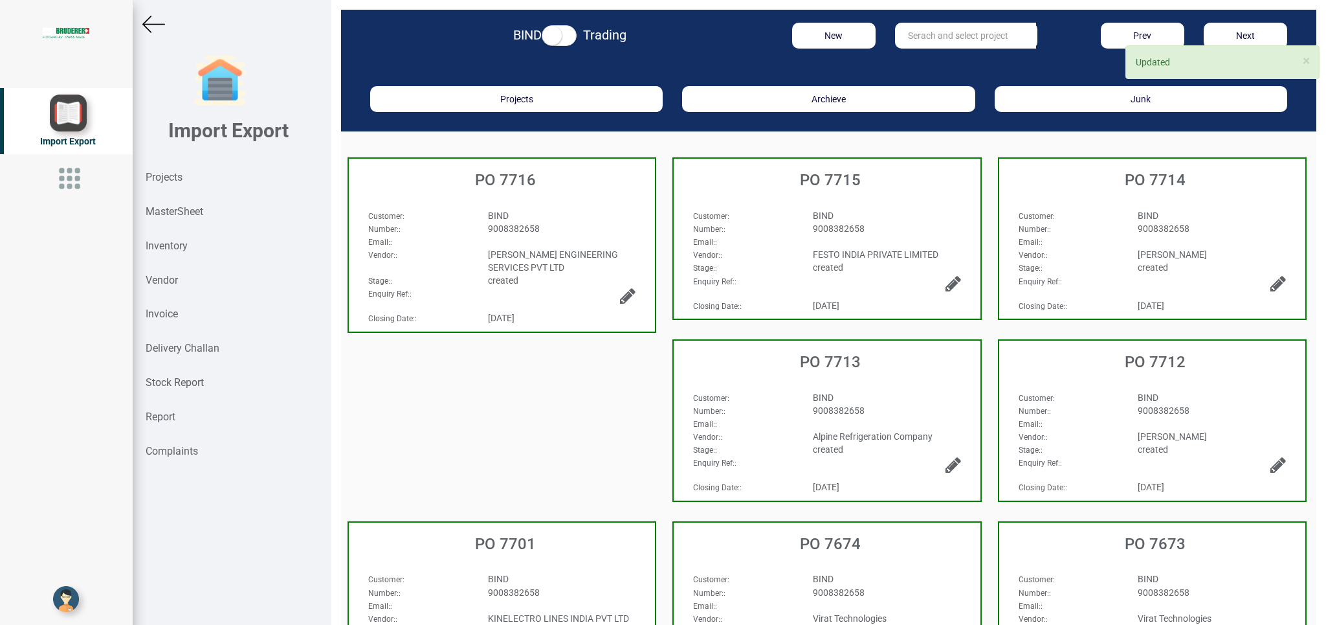
click at [557, 239] on div "Email: :" at bounding box center [502, 241] width 287 height 13
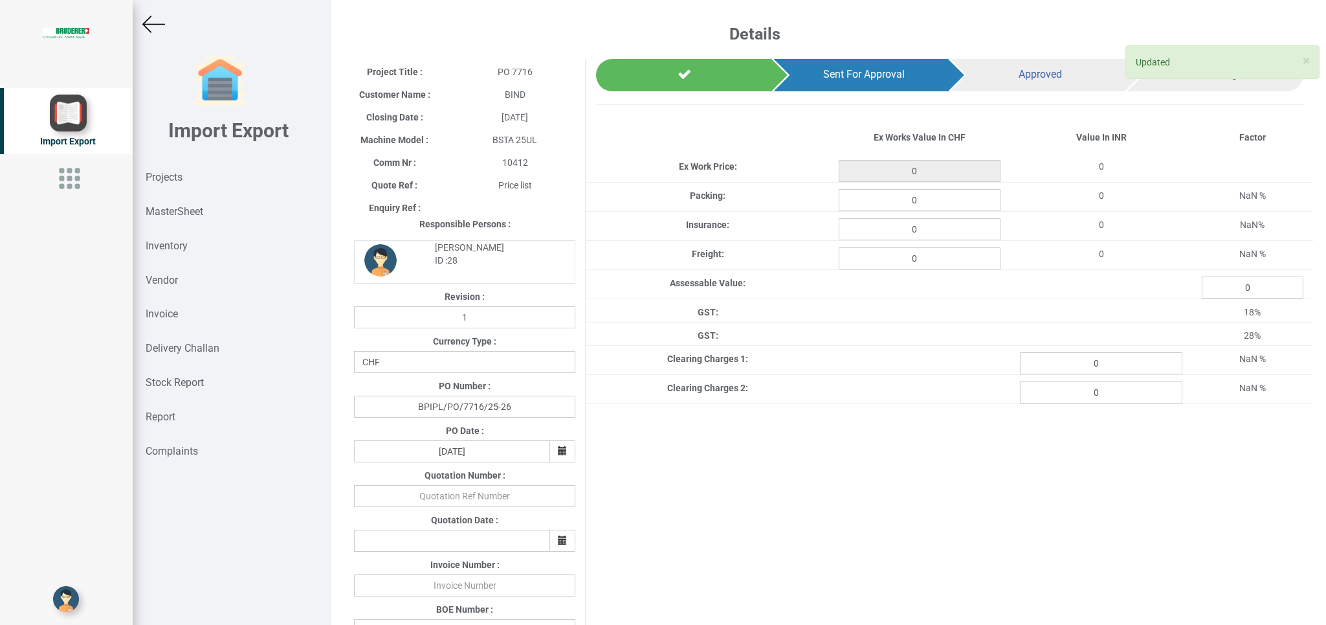
type input "43018"
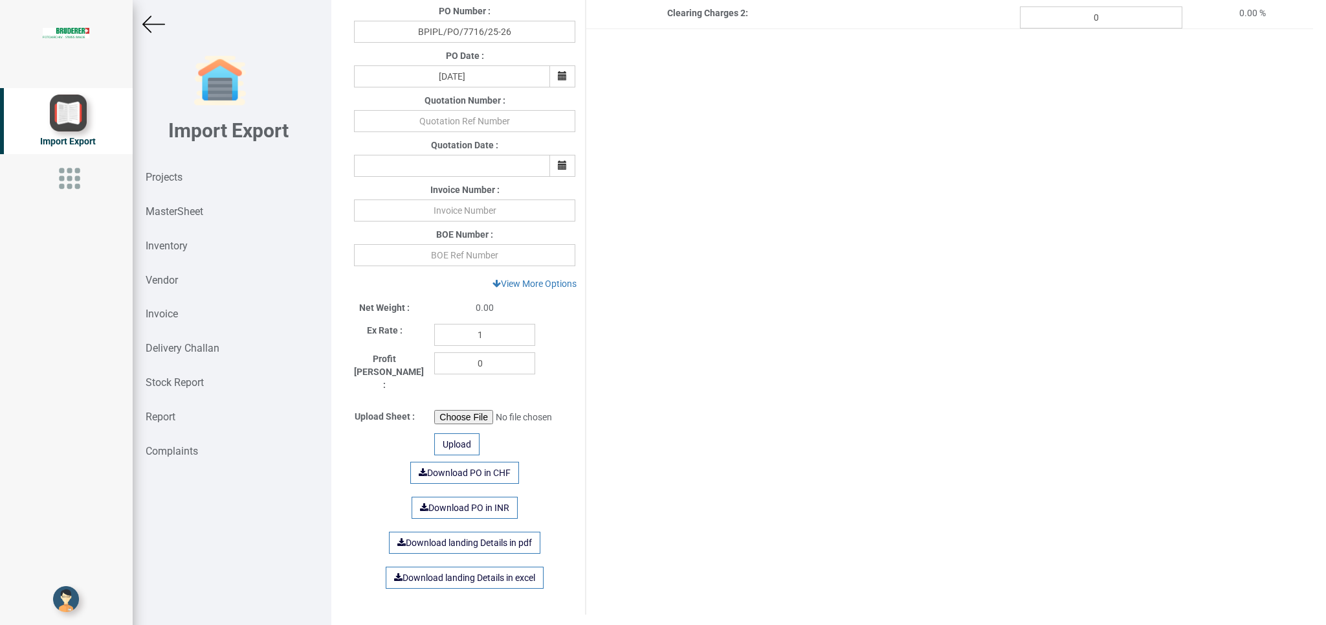
scroll to position [370, 0]
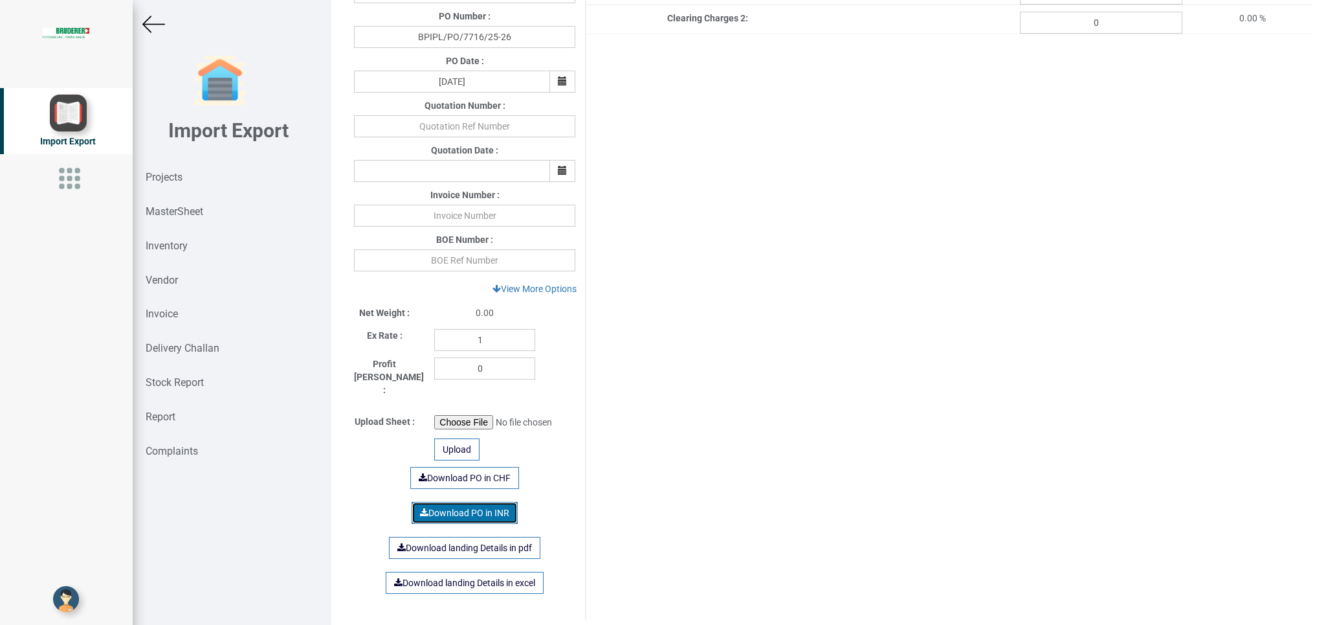
click at [475, 502] on link "Download PO in INR" at bounding box center [465, 513] width 106 height 22
click at [163, 172] on strong "Projects" at bounding box center [164, 177] width 37 height 12
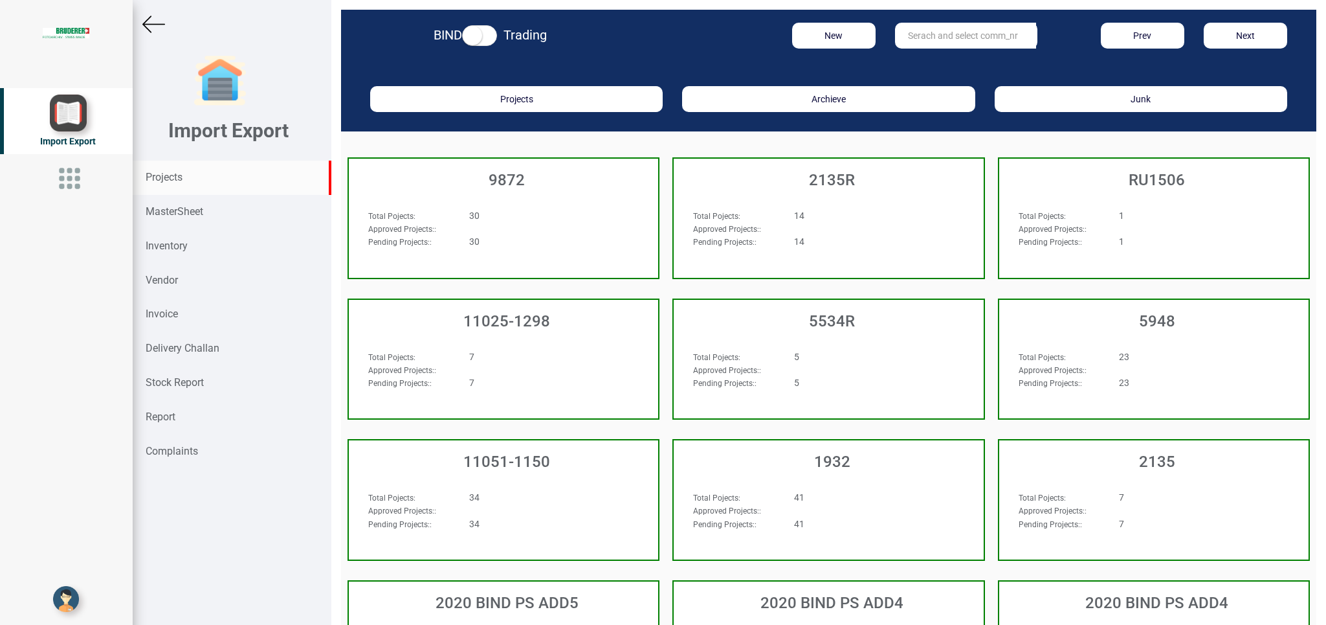
drag, startPoint x: 918, startPoint y: 33, endPoint x: 974, endPoint y: 34, distance: 55.7
click at [924, 33] on input "text" at bounding box center [965, 36] width 141 height 26
drag, startPoint x: 929, startPoint y: 60, endPoint x: 928, endPoint y: 68, distance: 8.5
click at [929, 60] on link "11026 -1012" at bounding box center [947, 62] width 102 height 17
type input "11026-1012"
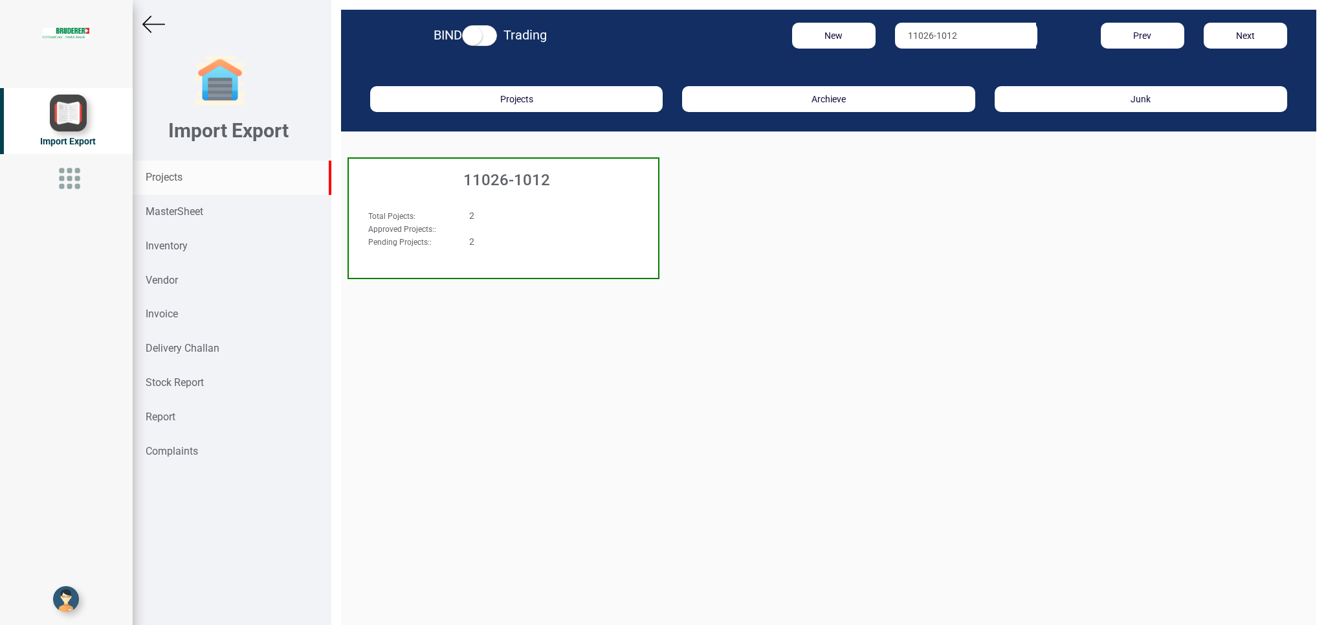
click at [535, 252] on div "Total Pojects : 2 Approved Projects: : Pending Projects: : 2" at bounding box center [503, 233] width 309 height 75
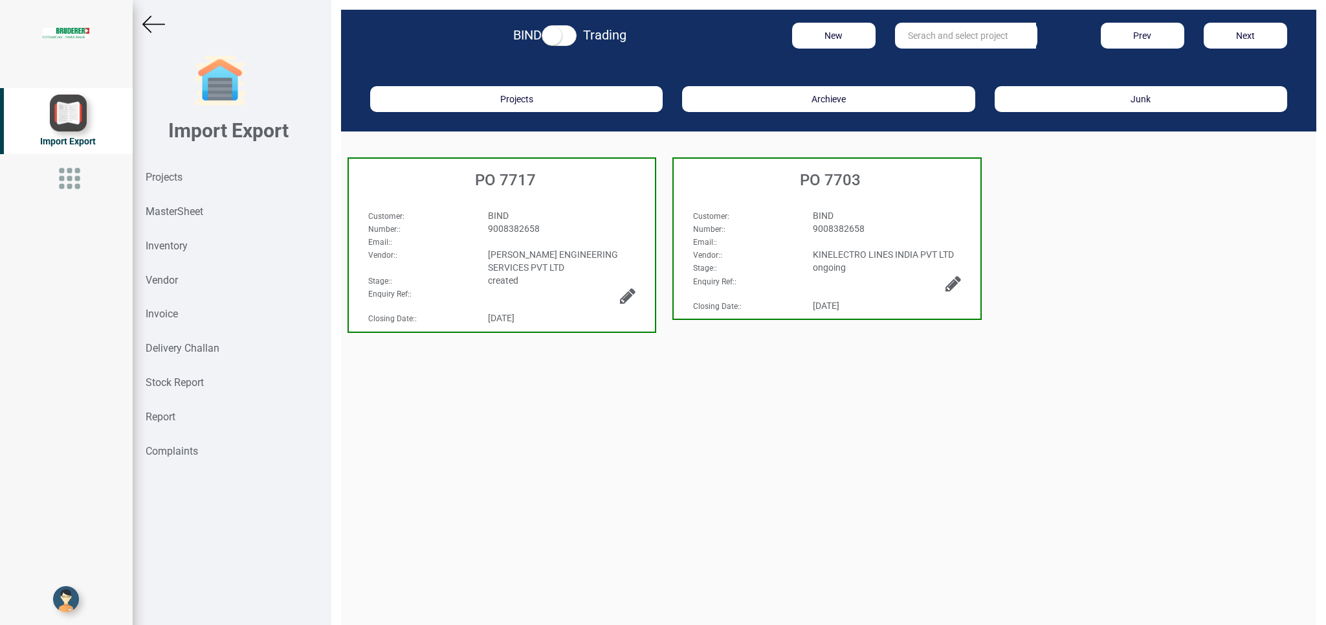
click at [562, 204] on div "Customer : BIND Number: : 9008382658 Email: : Vendor: : [PERSON_NAME] ENGINEERI…" at bounding box center [502, 233] width 306 height 75
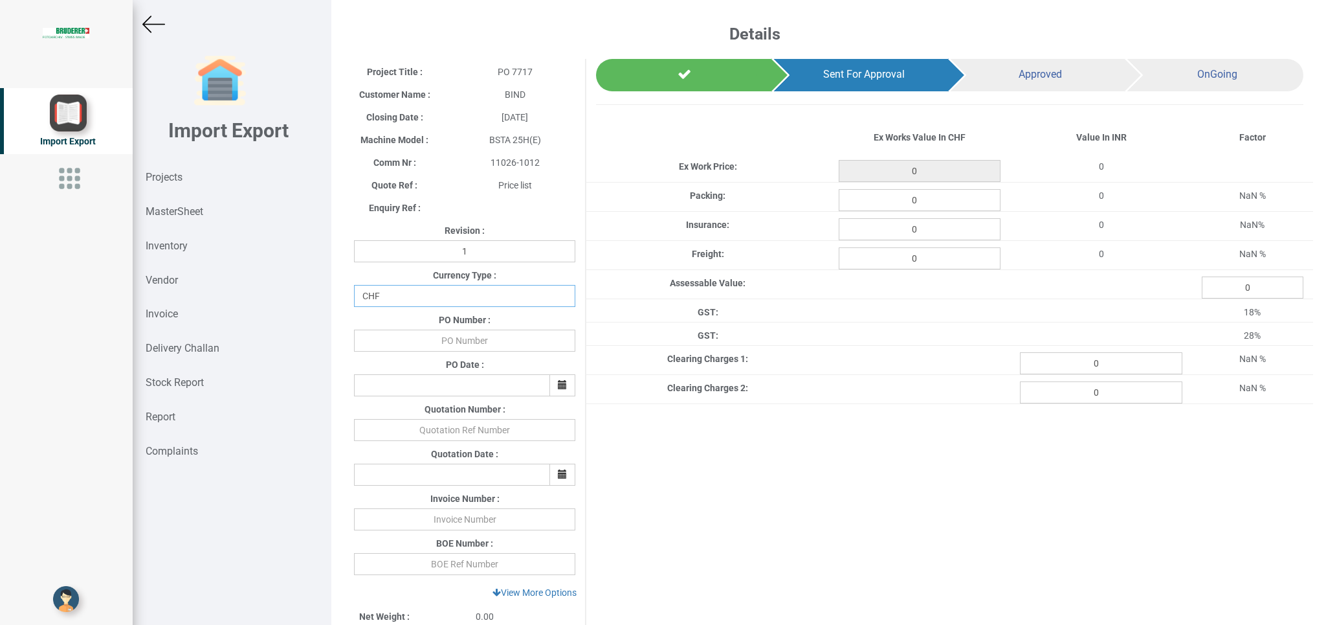
select select "INR"
click option "INR" at bounding box center [0, 0] width 0 height 0
drag, startPoint x: 439, startPoint y: 343, endPoint x: 550, endPoint y: 339, distance: 110.8
click at [440, 343] on input "text" at bounding box center [464, 340] width 221 height 22
type input "BPIPL/PO/7717/25-26"
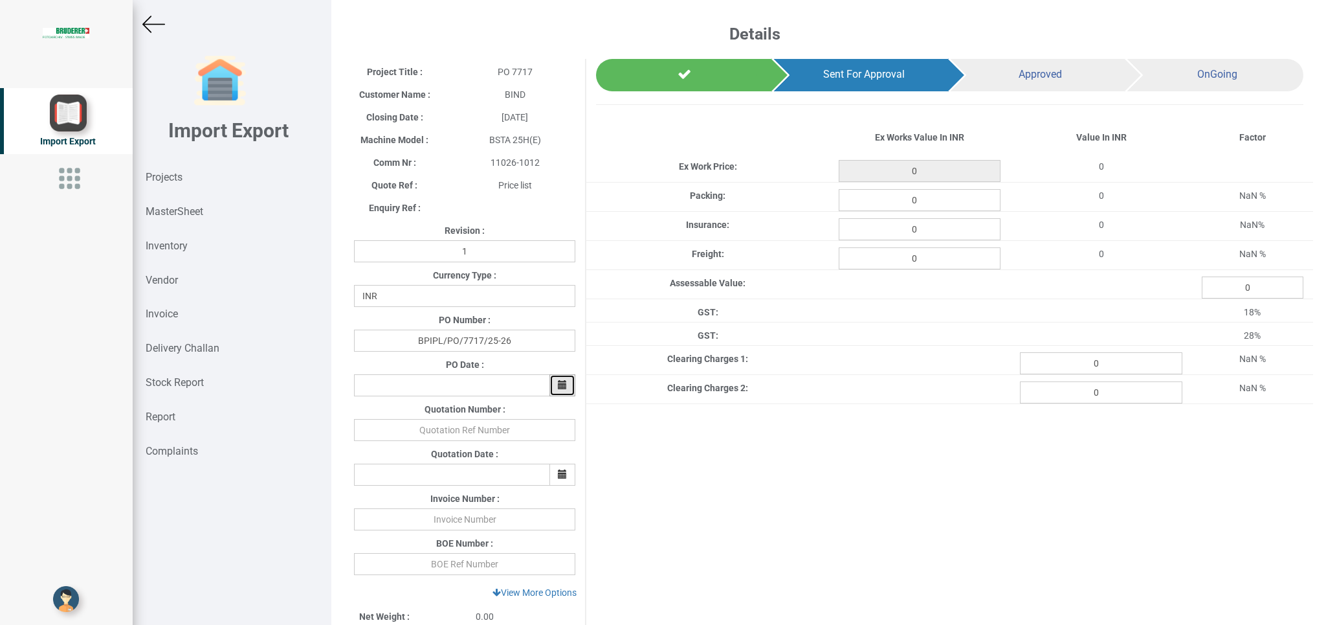
click at [569, 388] on button "button" at bounding box center [563, 385] width 26 height 22
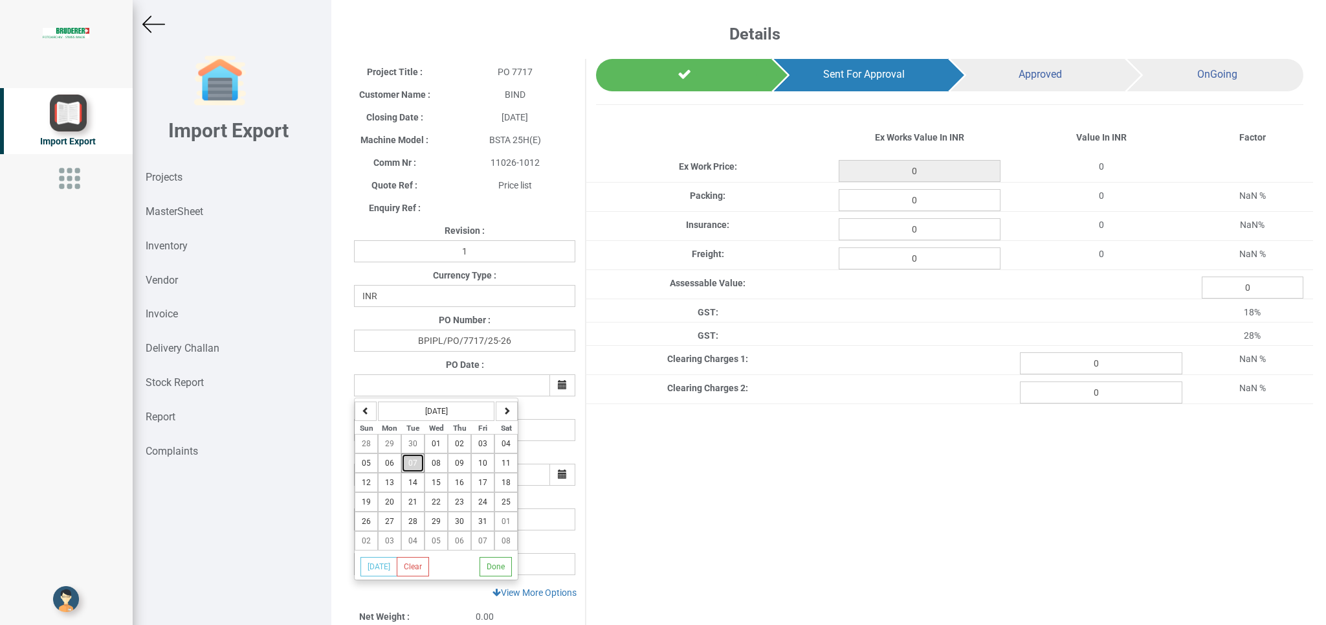
click at [423, 468] on button "07" at bounding box center [412, 462] width 23 height 19
type input "[DATE]"
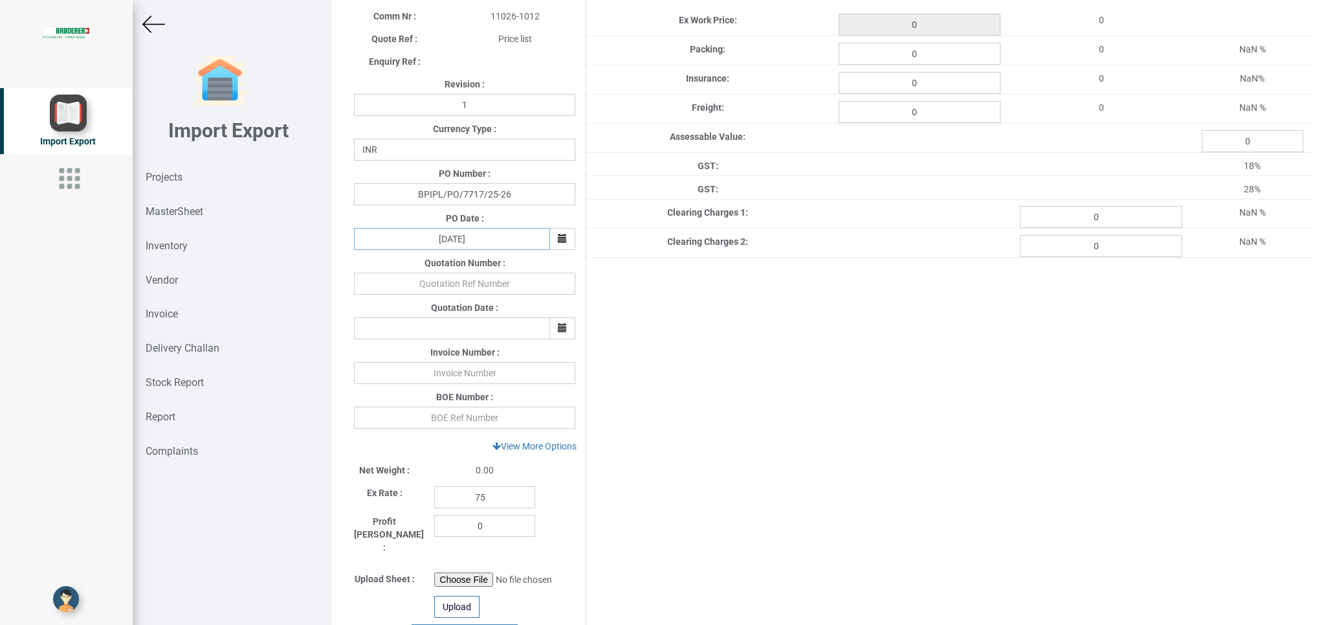
scroll to position [148, 0]
drag, startPoint x: 480, startPoint y: 498, endPoint x: 425, endPoint y: 498, distance: 54.4
click at [434, 498] on input "75" at bounding box center [484, 495] width 101 height 22
type input "1"
click at [551, 445] on link "View More Options" at bounding box center [534, 444] width 101 height 22
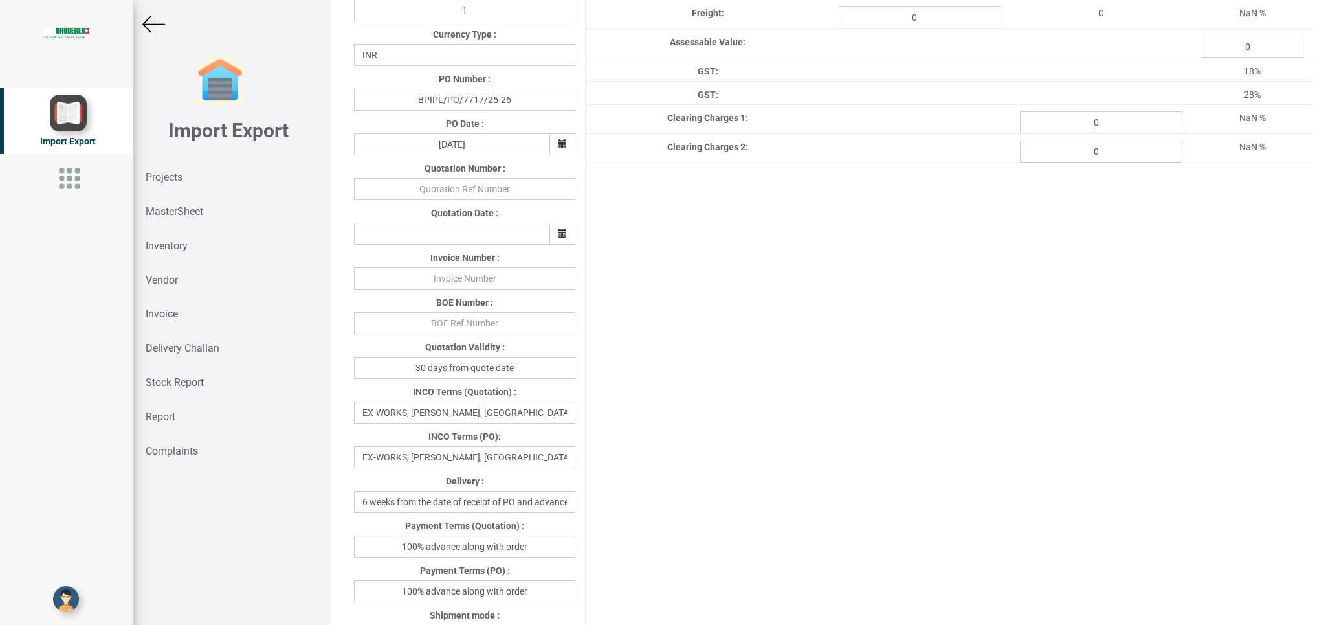
scroll to position [265, 0]
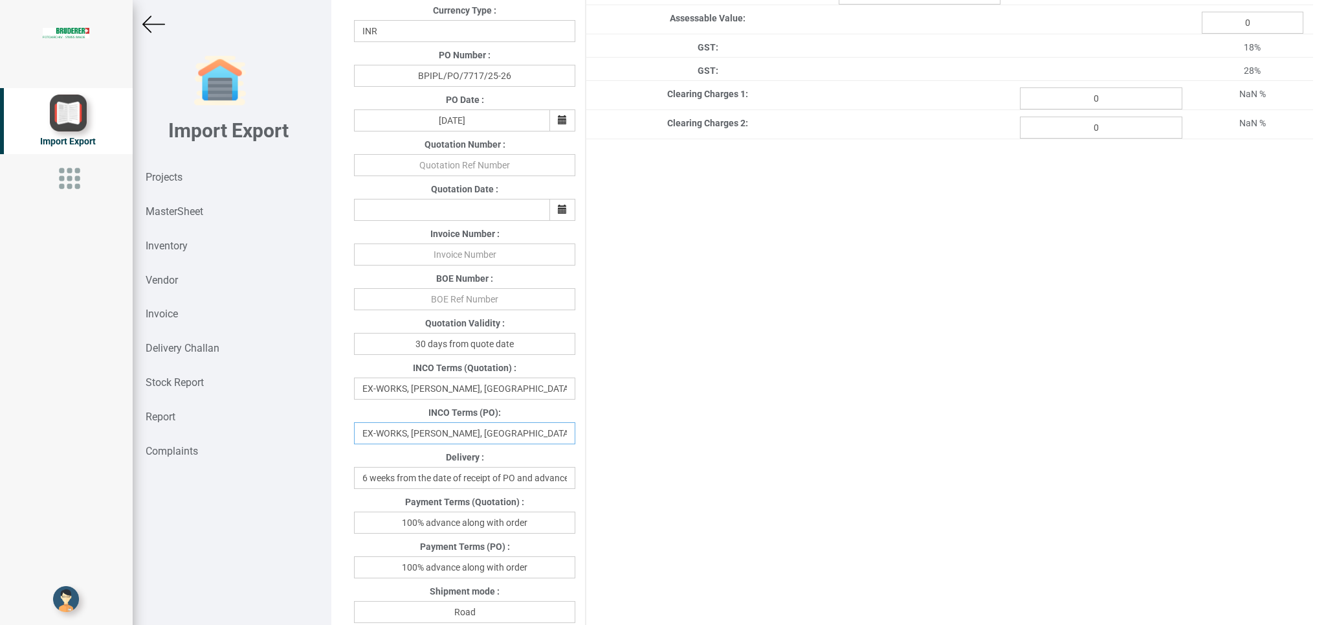
drag, startPoint x: 549, startPoint y: 438, endPoint x: 361, endPoint y: 434, distance: 188.4
click at [361, 434] on input "EX-WORKS, [PERSON_NAME], [GEOGRAPHIC_DATA]" at bounding box center [464, 433] width 221 height 22
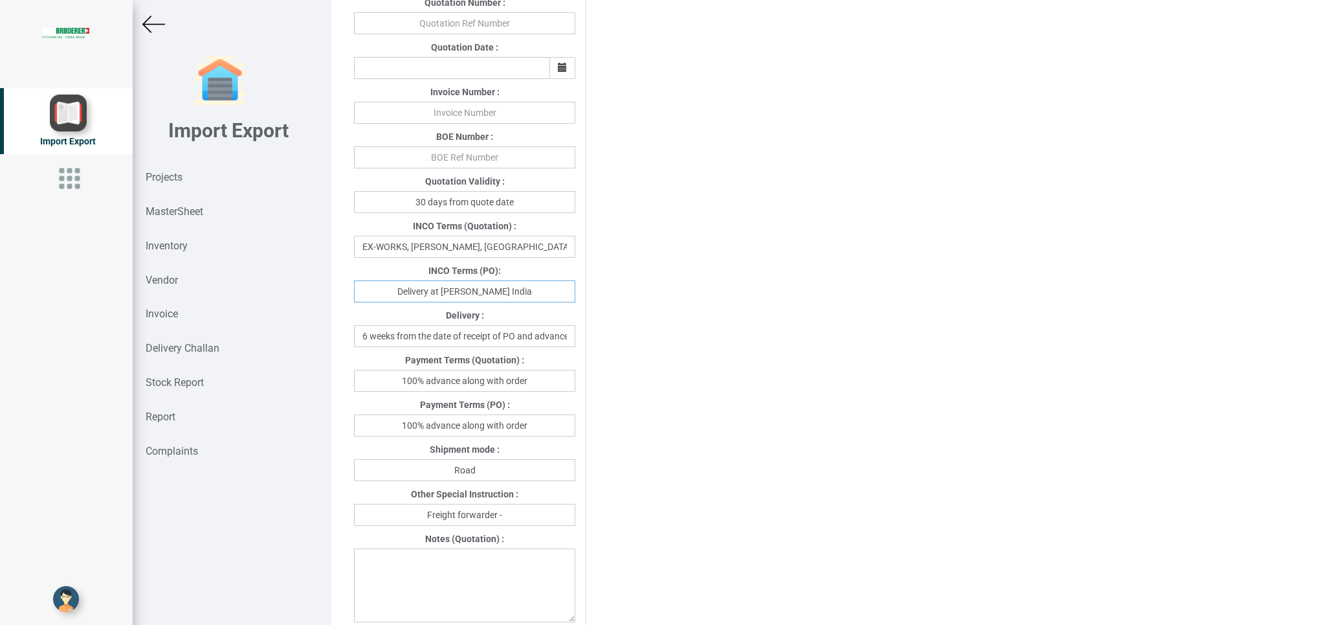
scroll to position [428, 0]
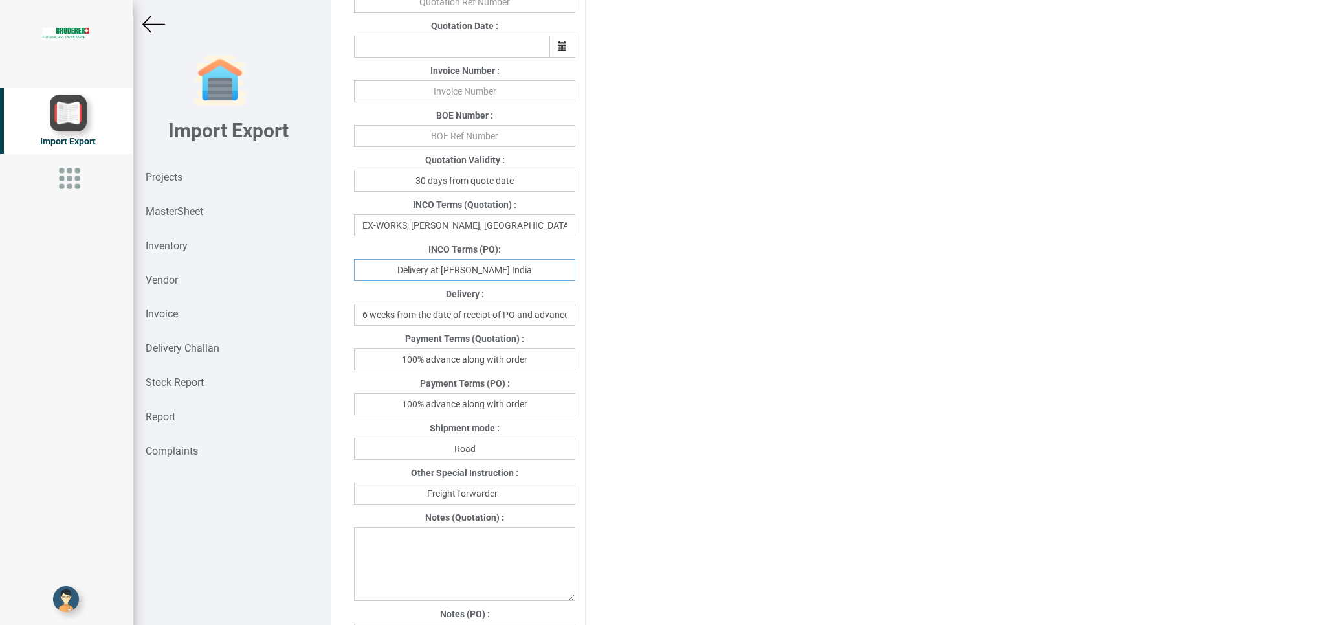
type input "Delivery at [PERSON_NAME] India"
drag, startPoint x: 460, startPoint y: 407, endPoint x: 545, endPoint y: 407, distance: 84.8
click at [545, 406] on input "100% advance along with order" at bounding box center [464, 404] width 221 height 22
type input "100% advance against proforma Invoice"
click at [511, 493] on input "Freight forwarder -" at bounding box center [464, 493] width 221 height 22
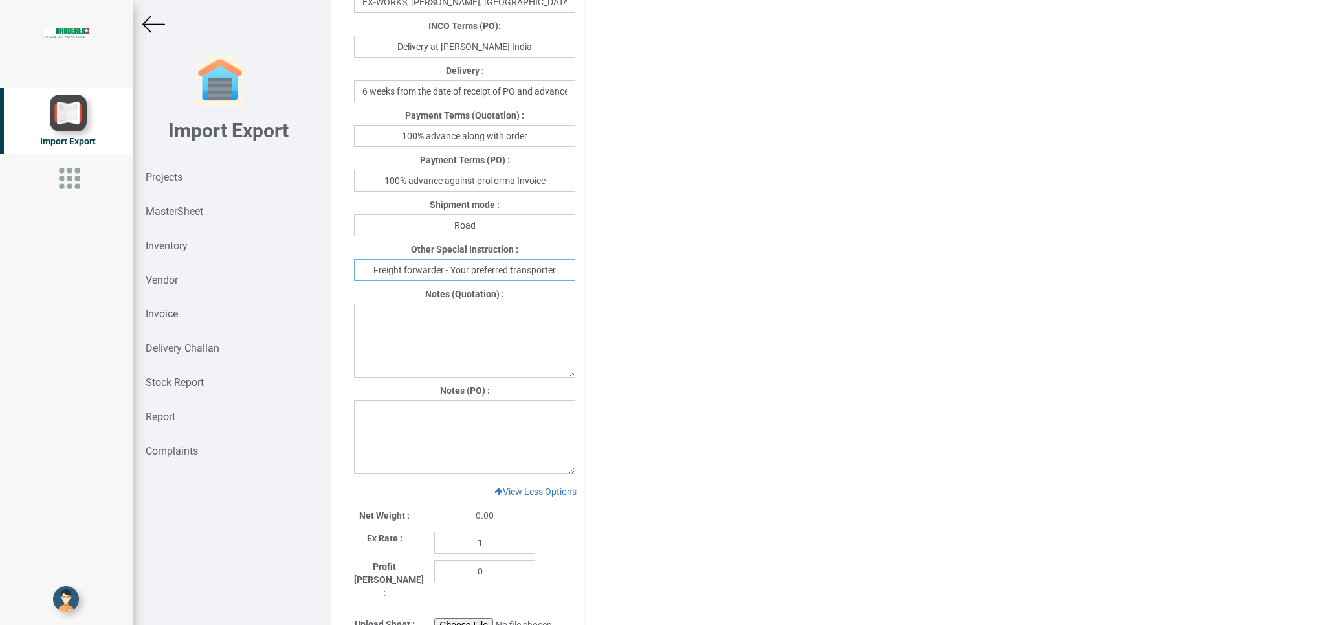
scroll to position [653, 0]
type input "Freight forwarder - Your preferred transporter"
paste textarea "1. GST: Extra as per actual. 2. Transport; Included in basic price"
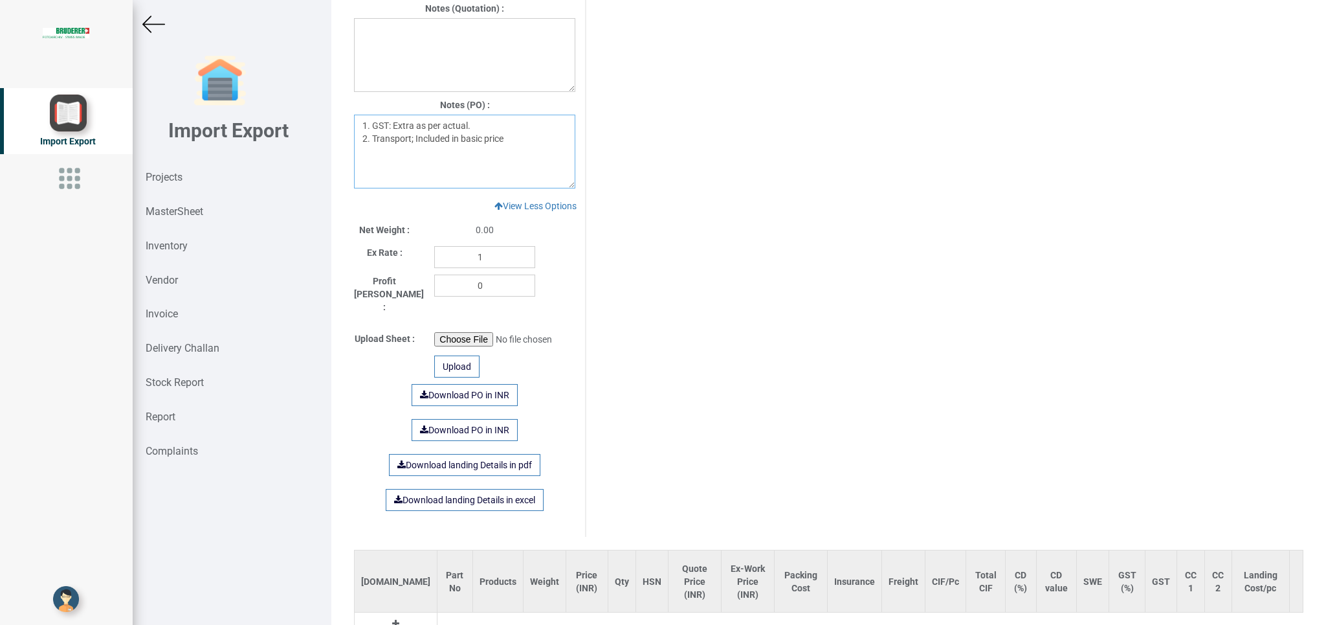
scroll to position [988, 0]
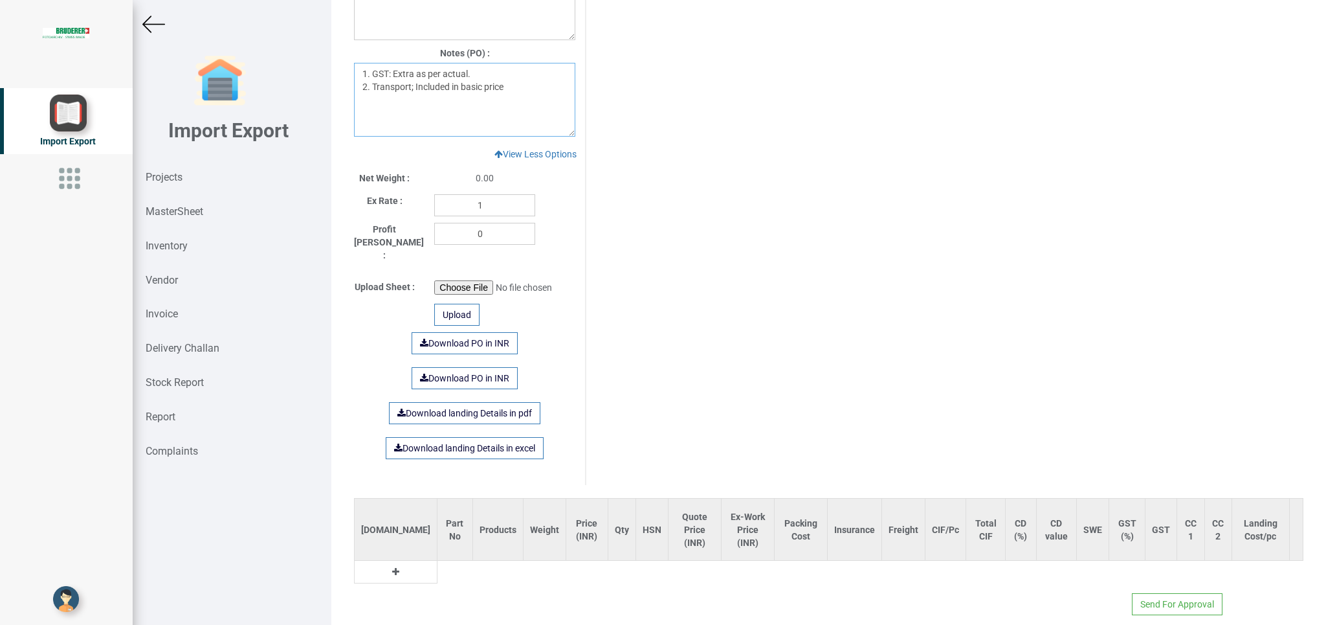
type textarea "1. GST: Extra as per actual. 2. Transport; Included in basic price"
drag, startPoint x: 369, startPoint y: 559, endPoint x: 414, endPoint y: 566, distance: 45.2
click at [382, 561] on td at bounding box center [396, 572] width 83 height 23
drag, startPoint x: 414, startPoint y: 566, endPoint x: 416, endPoint y: 559, distance: 8.0
click at [414, 564] on table "[DOMAIN_NAME] Part No Products Weight Price (INR) Qty HSN Quote Price (INR) Ex-…" at bounding box center [829, 540] width 950 height 85
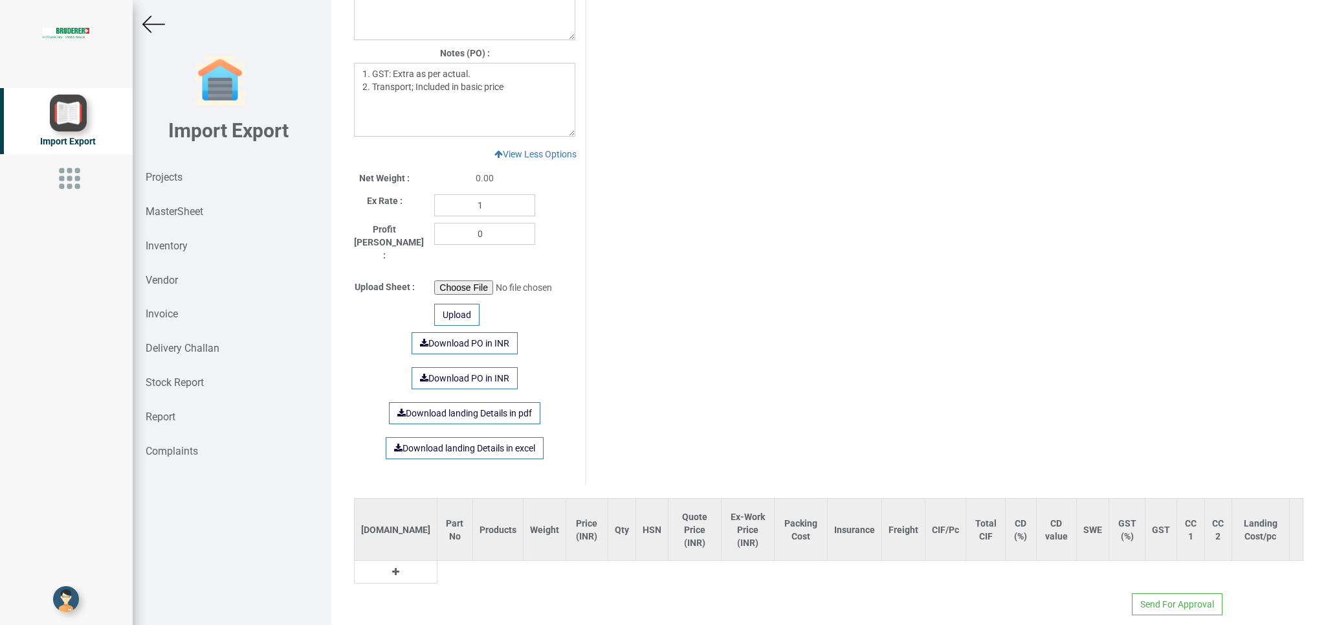
click at [392, 567] on icon at bounding box center [395, 571] width 7 height 9
click at [438, 566] on input "text" at bounding box center [459, 575] width 43 height 22
type input "t"
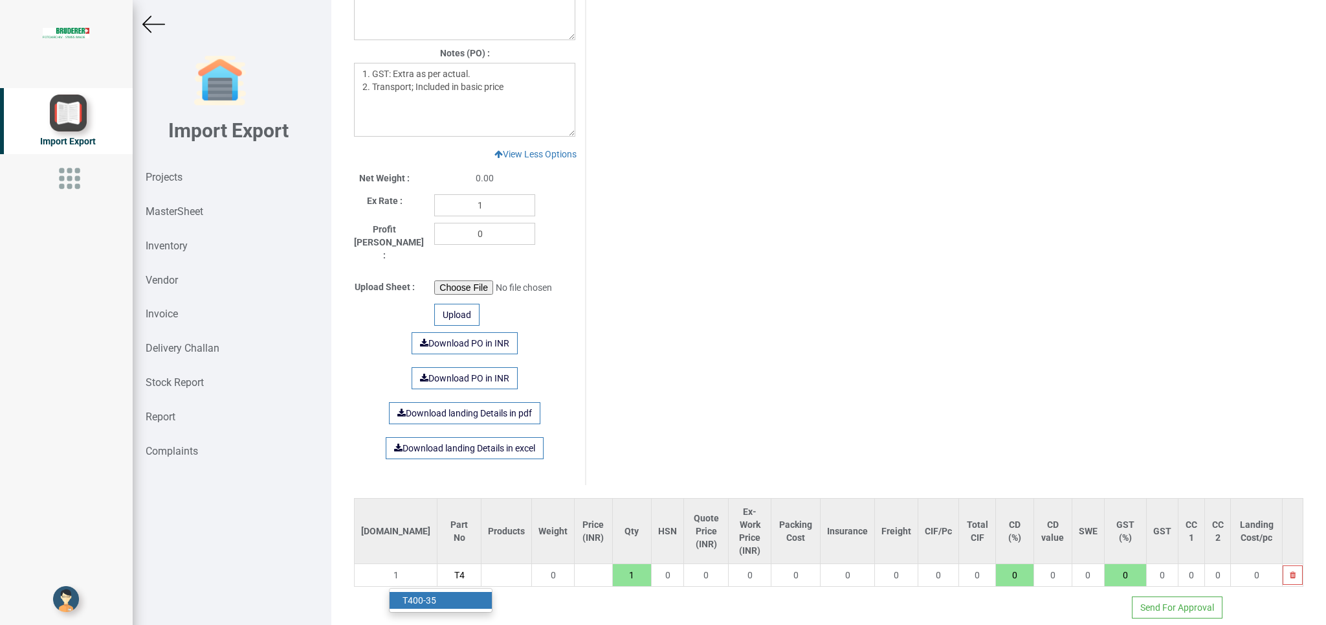
type input "T4"
click at [417, 592] on link "T4 00-35" at bounding box center [441, 600] width 102 height 17
type input "21509"
type input "T400-35"
type input "18"
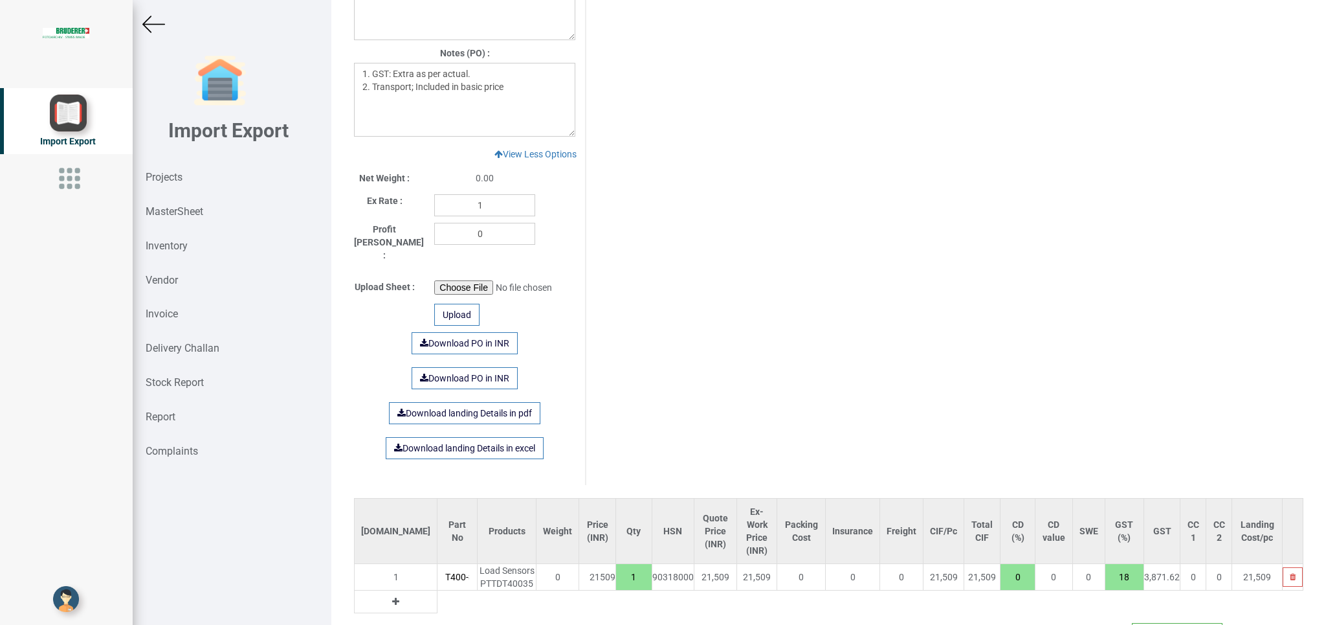
scroll to position [0, 4]
drag, startPoint x: 592, startPoint y: 564, endPoint x: 625, endPoint y: 564, distance: 33.0
click at [625, 566] on input "1" at bounding box center [633, 577] width 35 height 22
type input "43018"
type input "2"
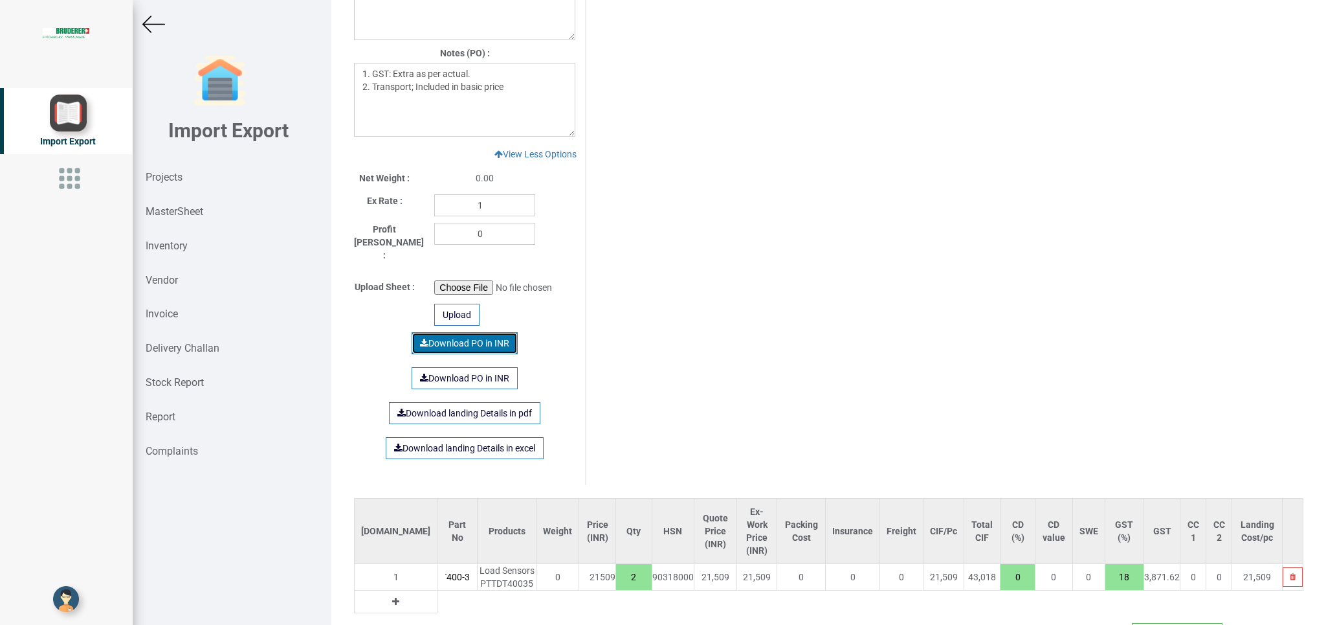
click at [458, 332] on link "Download PO in INR" at bounding box center [465, 343] width 106 height 22
click at [157, 27] on img at bounding box center [153, 24] width 23 height 23
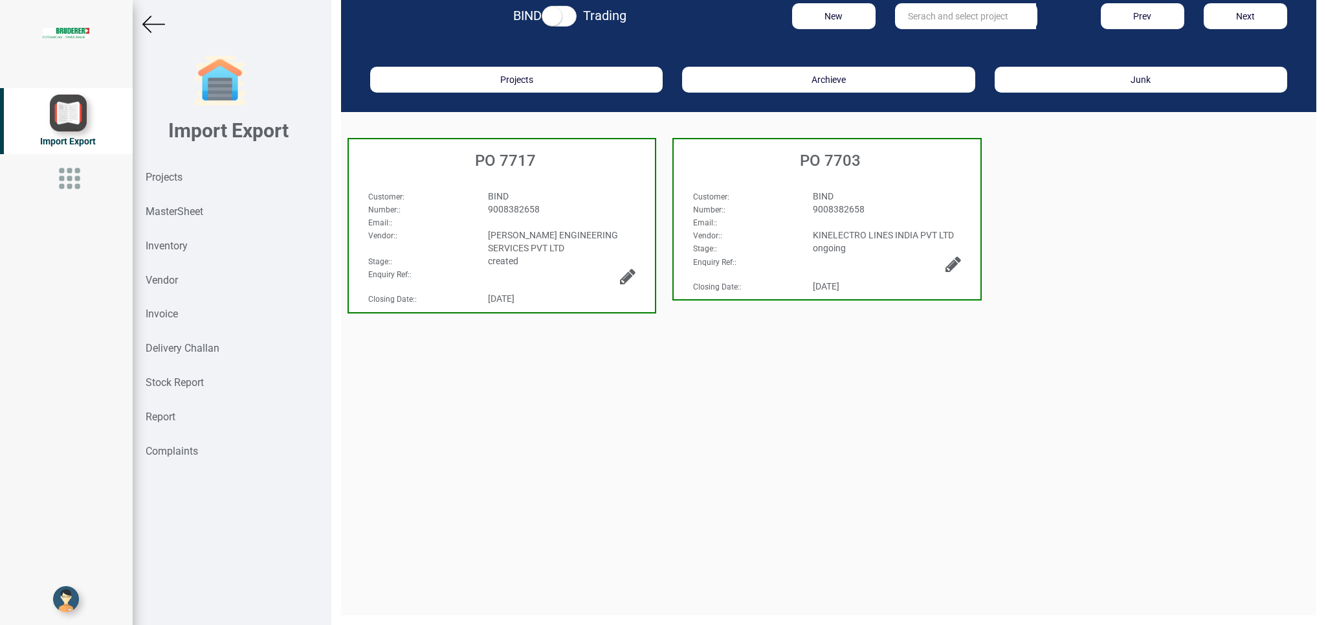
scroll to position [19, 0]
click at [159, 176] on strong "Projects" at bounding box center [164, 177] width 37 height 12
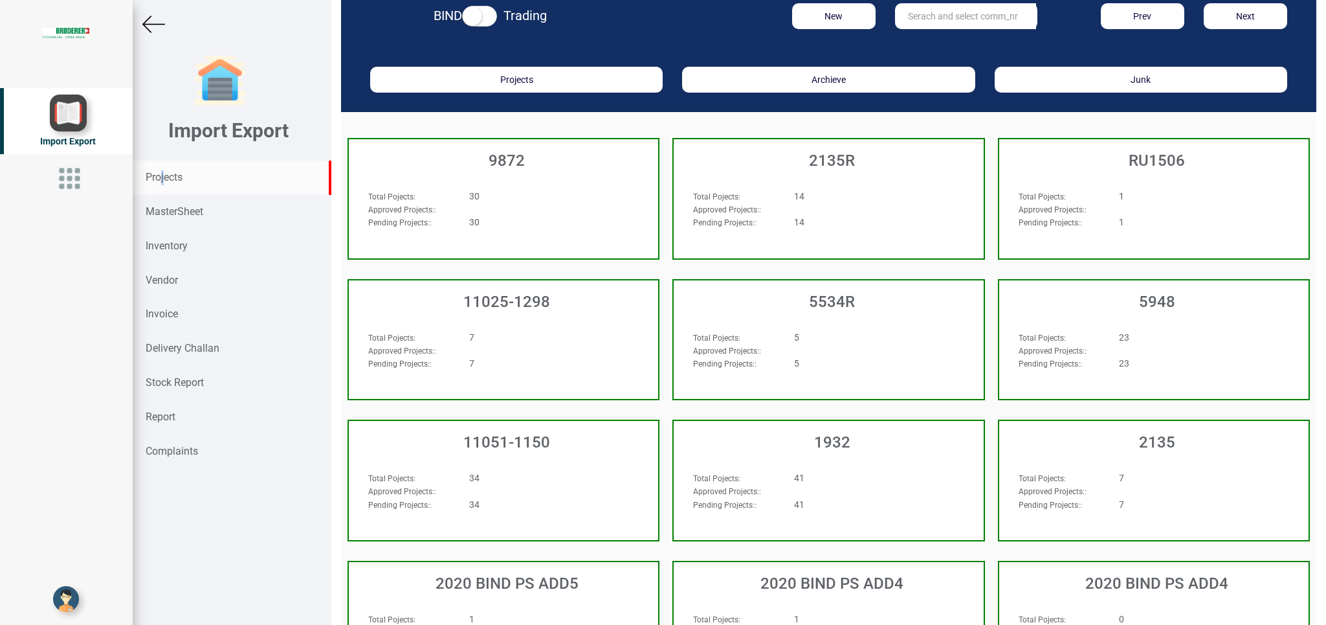
scroll to position [19, 0]
click at [904, 28] on input "text" at bounding box center [965, 16] width 141 height 26
type input "10412"
click at [938, 37] on link "10412" at bounding box center [947, 42] width 102 height 17
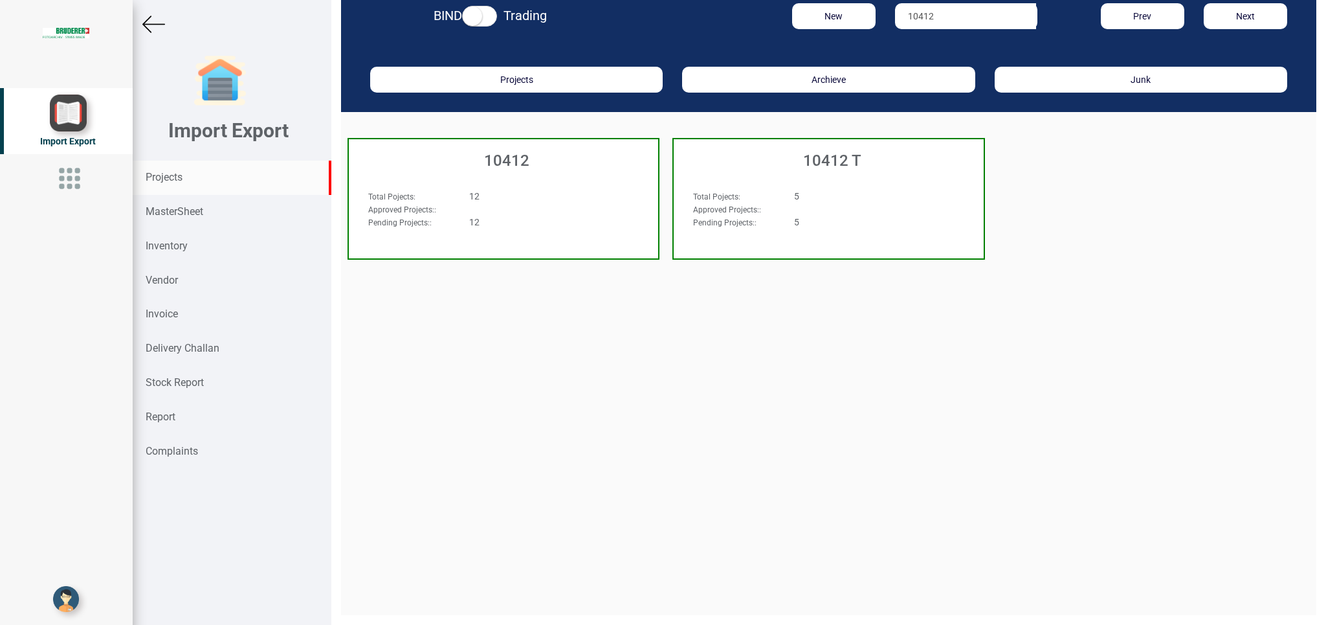
click at [629, 163] on h3 "10412" at bounding box center [506, 160] width 303 height 17
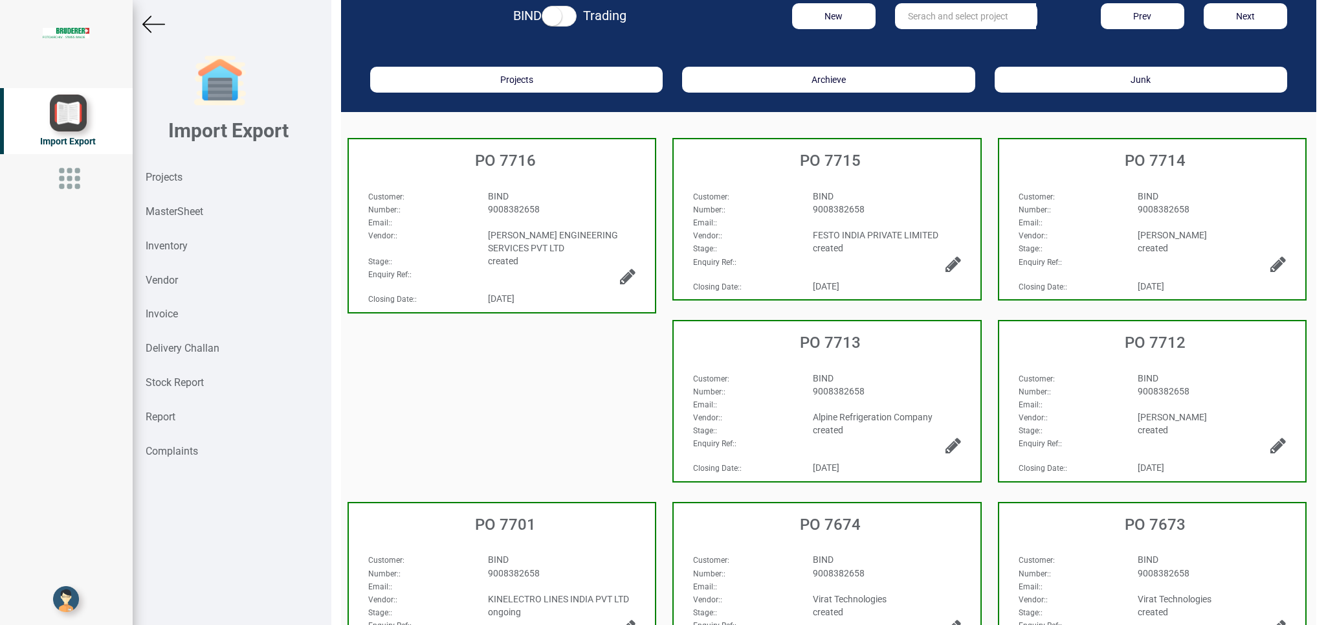
scroll to position [19, 0]
click at [546, 256] on div "created" at bounding box center [562, 260] width 168 height 13
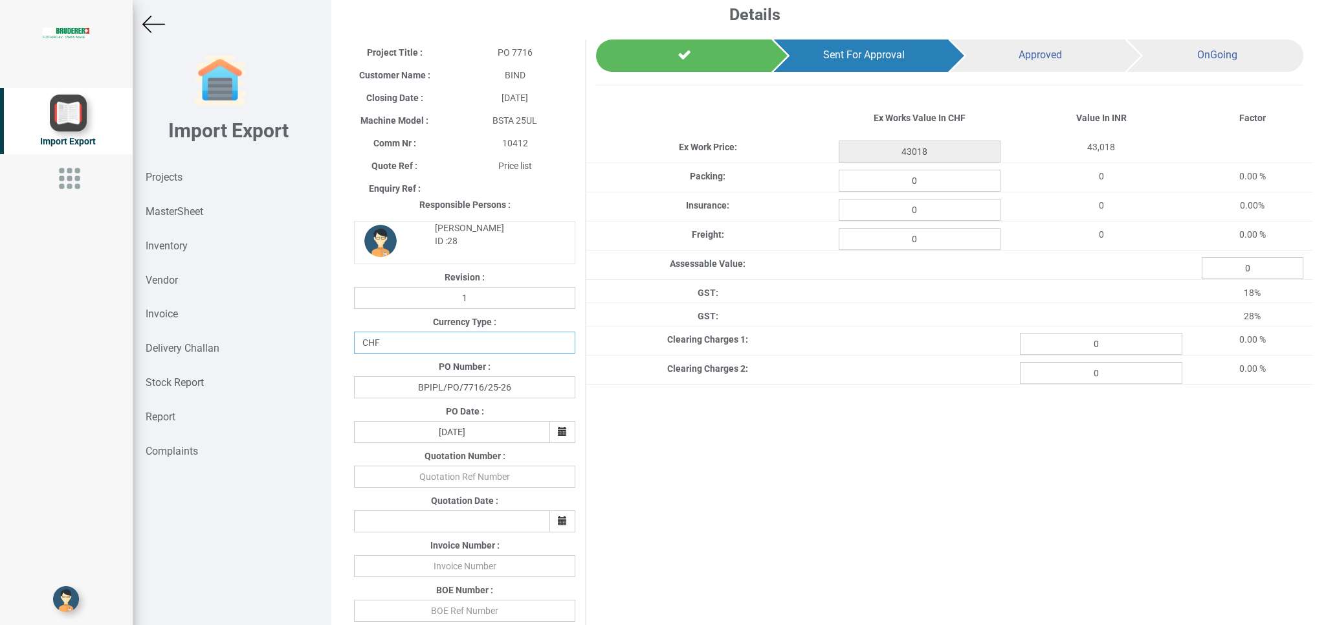
click at [354, 331] on select "CHF INR EUR USD JPY GBP AUD CAD ZAR" at bounding box center [464, 342] width 221 height 22
select select "INR"
click option "INR" at bounding box center [0, 0] width 0 height 0
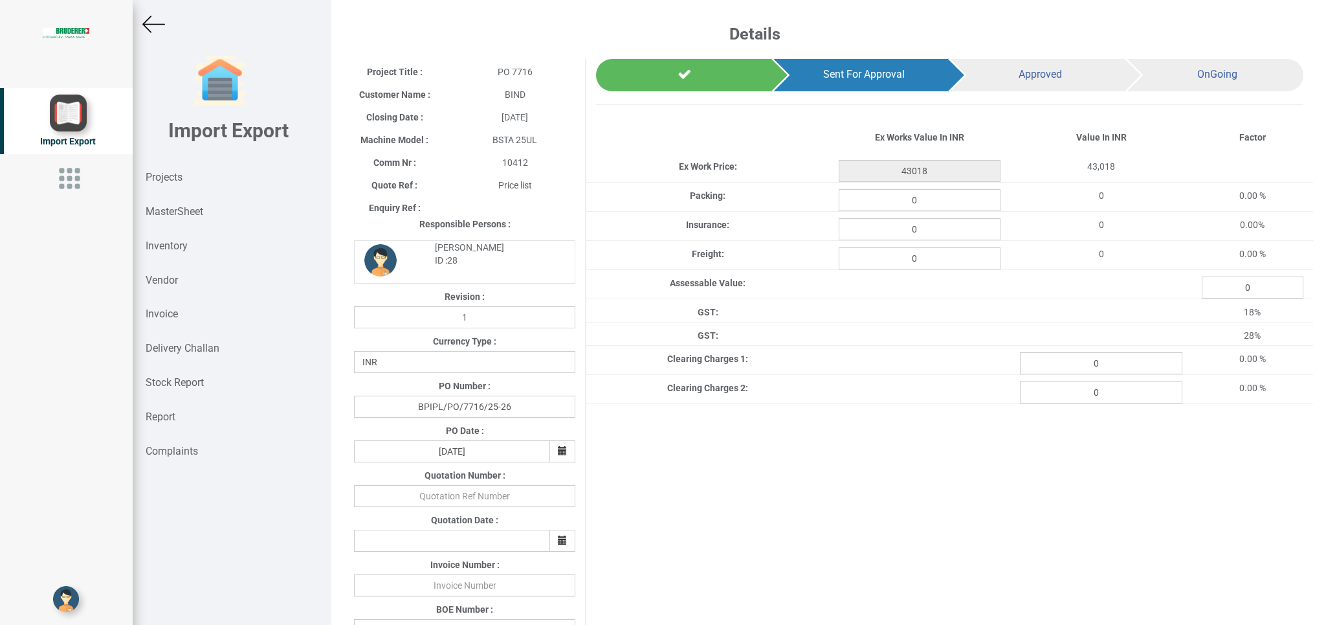
click at [166, 23] on div at bounding box center [232, 24] width 199 height 23
click at [155, 27] on img at bounding box center [153, 24] width 23 height 23
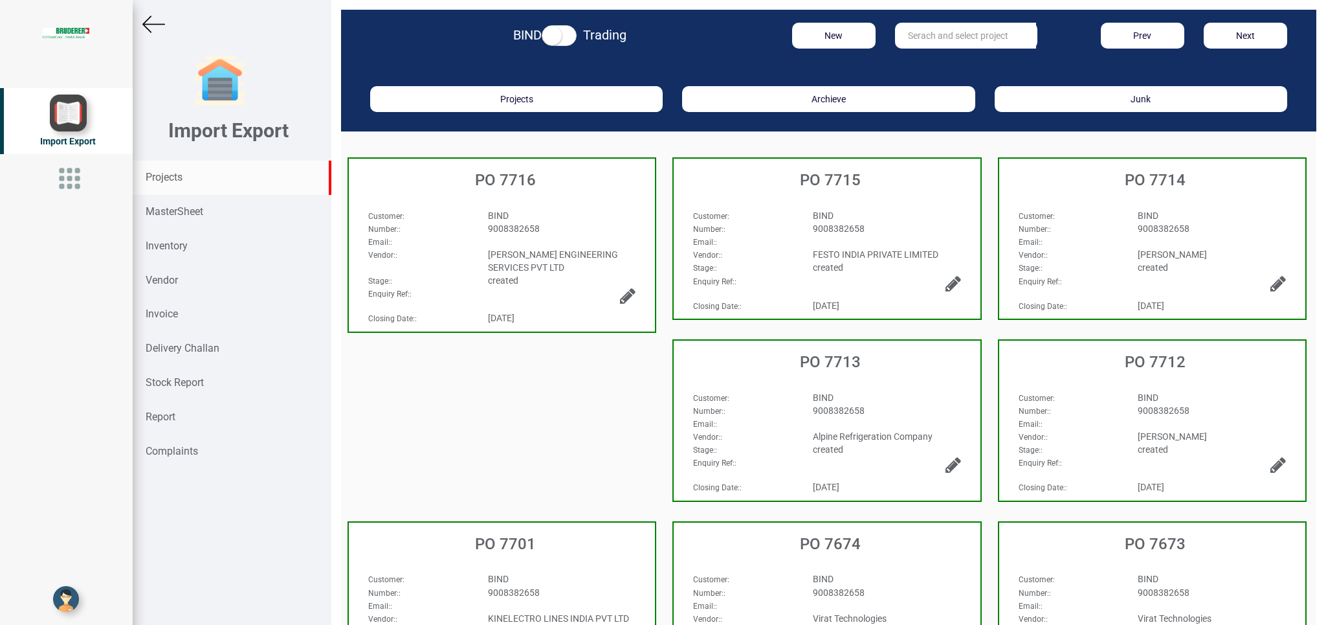
click at [166, 177] on strong "Projects" at bounding box center [164, 177] width 37 height 12
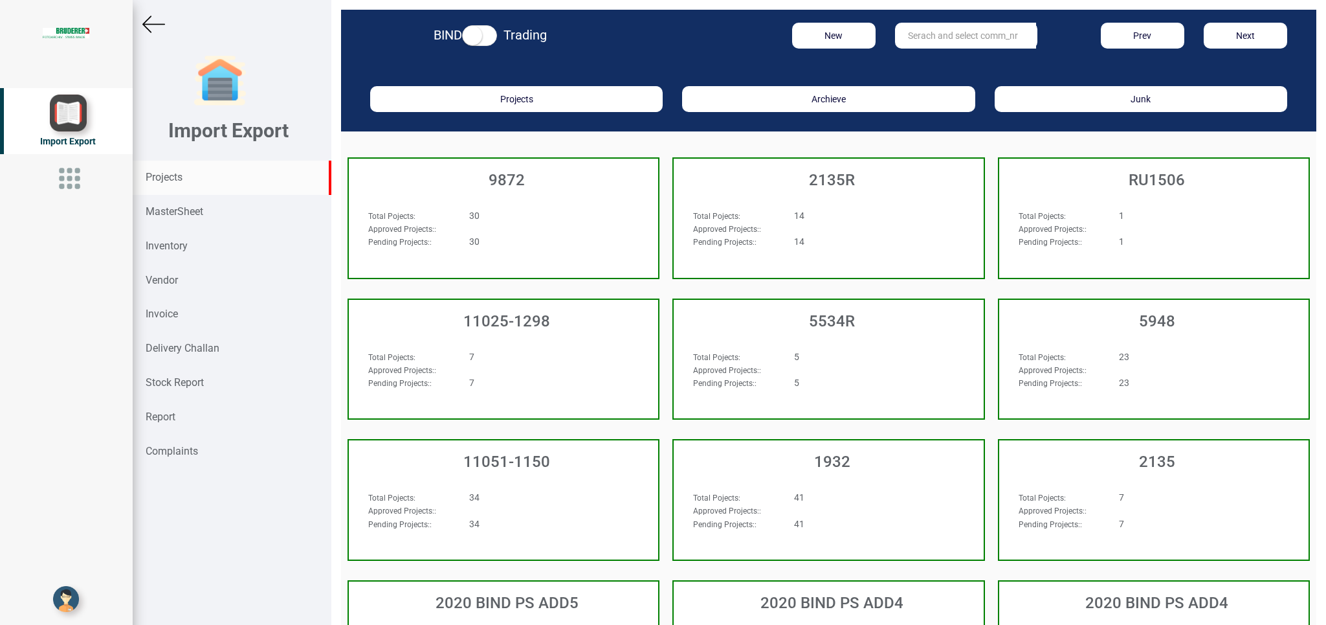
click at [924, 28] on input "text" at bounding box center [965, 36] width 141 height 26
type input "5965"
click at [910, 58] on strong "5965" at bounding box center [919, 62] width 21 height 10
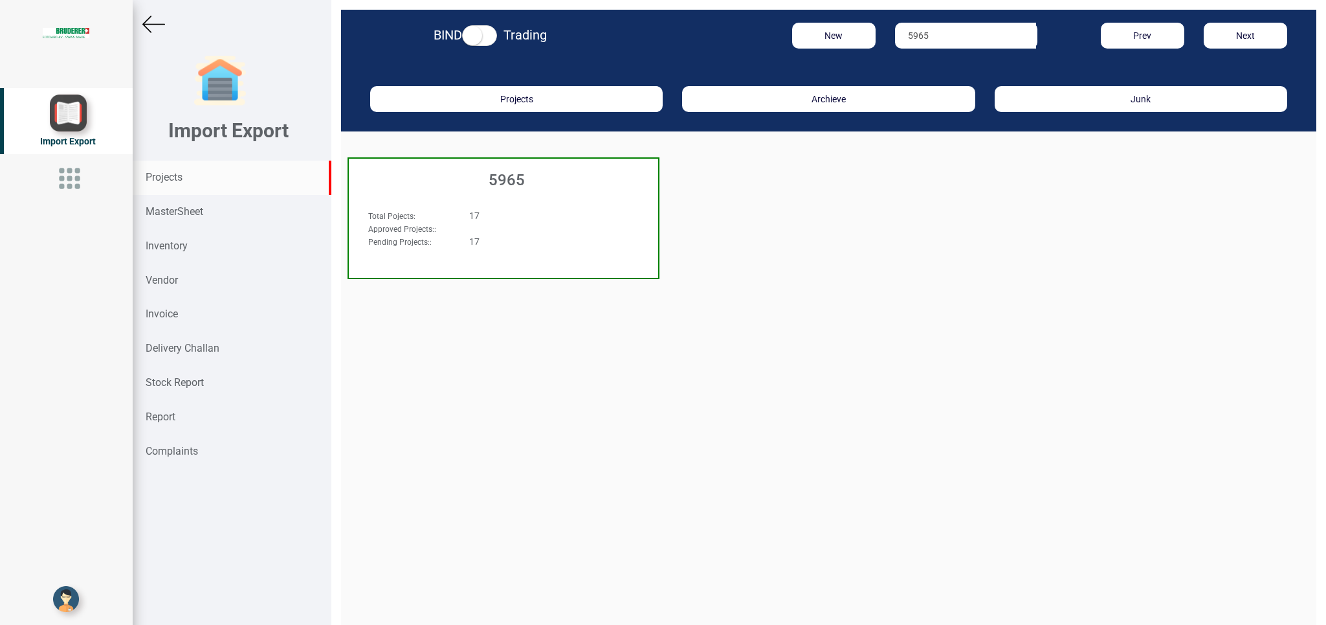
click at [546, 219] on div "17" at bounding box center [530, 215] width 141 height 13
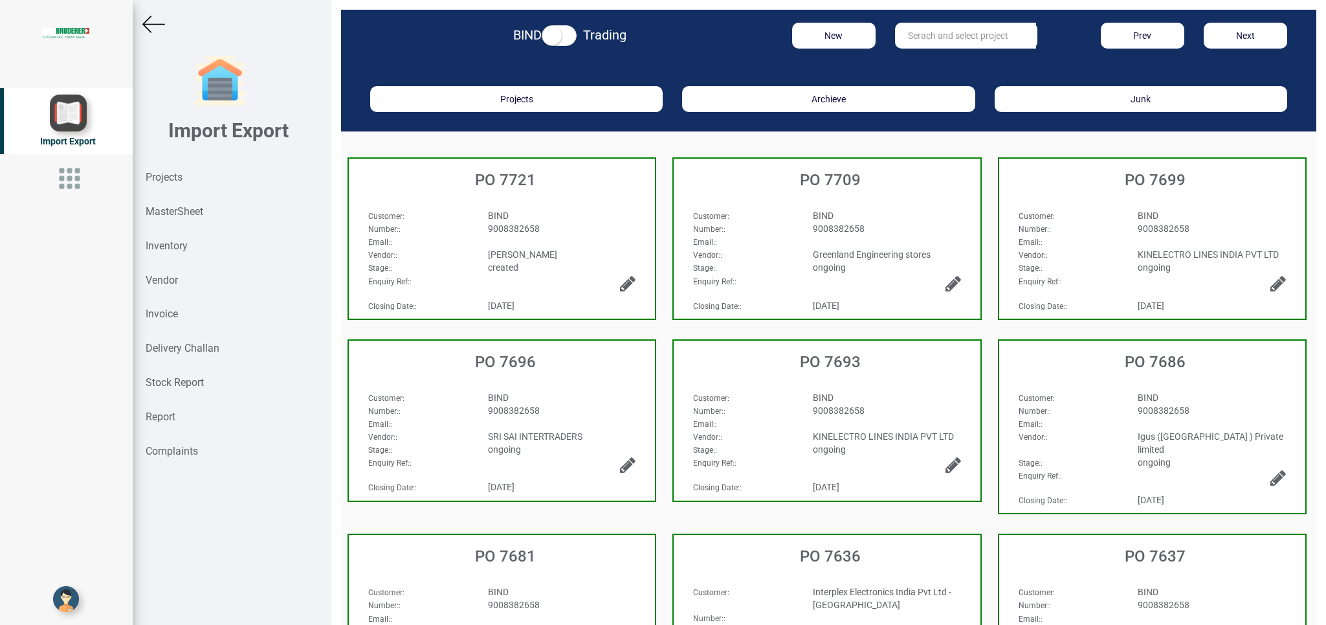
drag, startPoint x: 592, startPoint y: 242, endPoint x: 582, endPoint y: 248, distance: 11.3
click at [592, 241] on div "Email: :" at bounding box center [502, 241] width 287 height 13
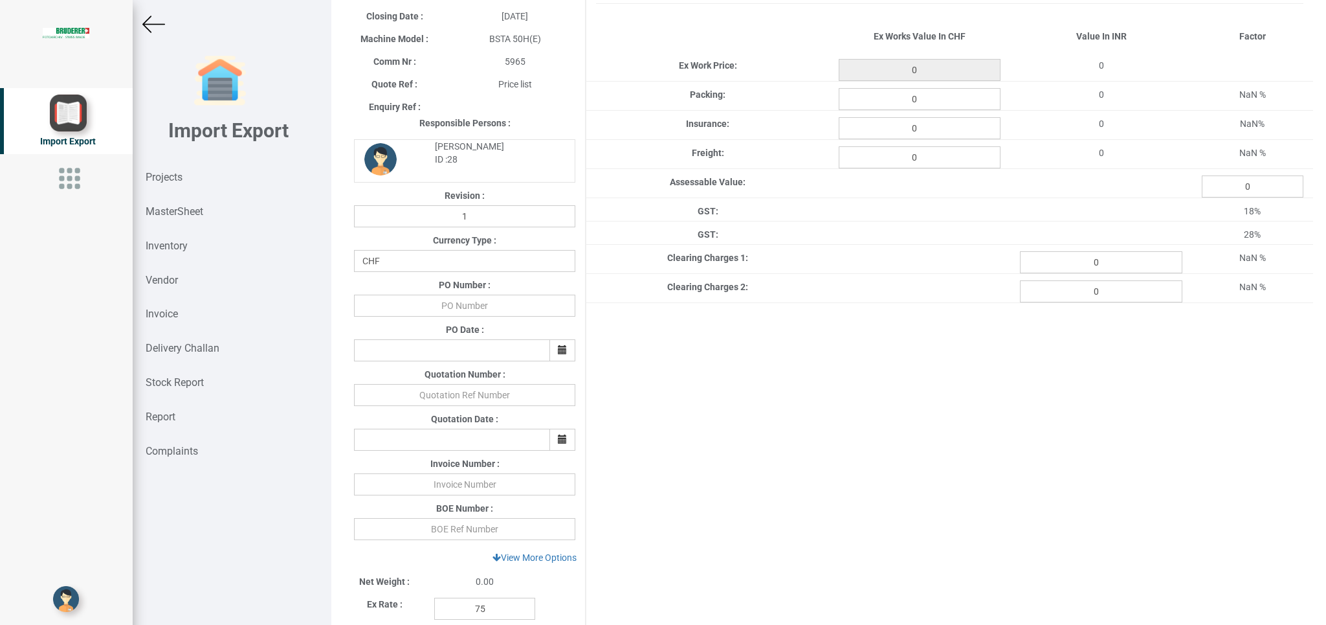
scroll to position [14, 0]
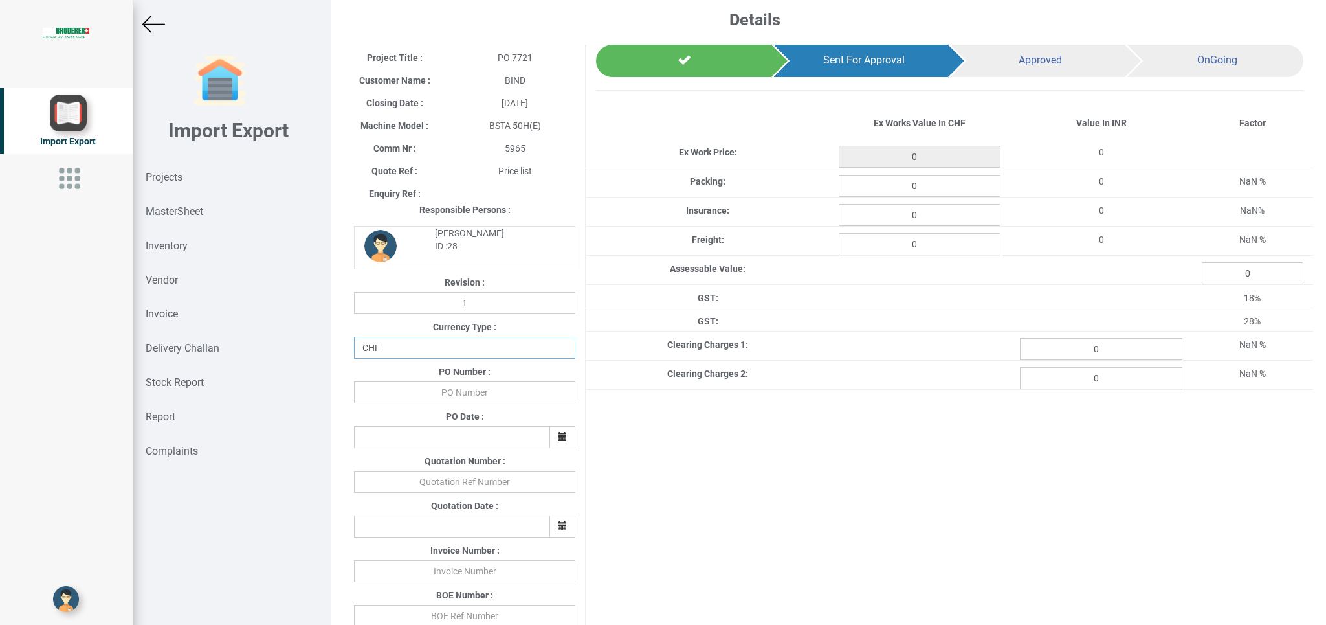
click at [354, 337] on select "CHF INR EUR USD JPY GBP AUD CAD ZAR" at bounding box center [464, 348] width 221 height 22
click option "CHF" at bounding box center [0, 0] width 0 height 0
click at [446, 390] on input "text" at bounding box center [464, 392] width 221 height 22
type input "BPIPL/PO/7721/25-26"
click at [551, 436] on button "button" at bounding box center [563, 437] width 26 height 22
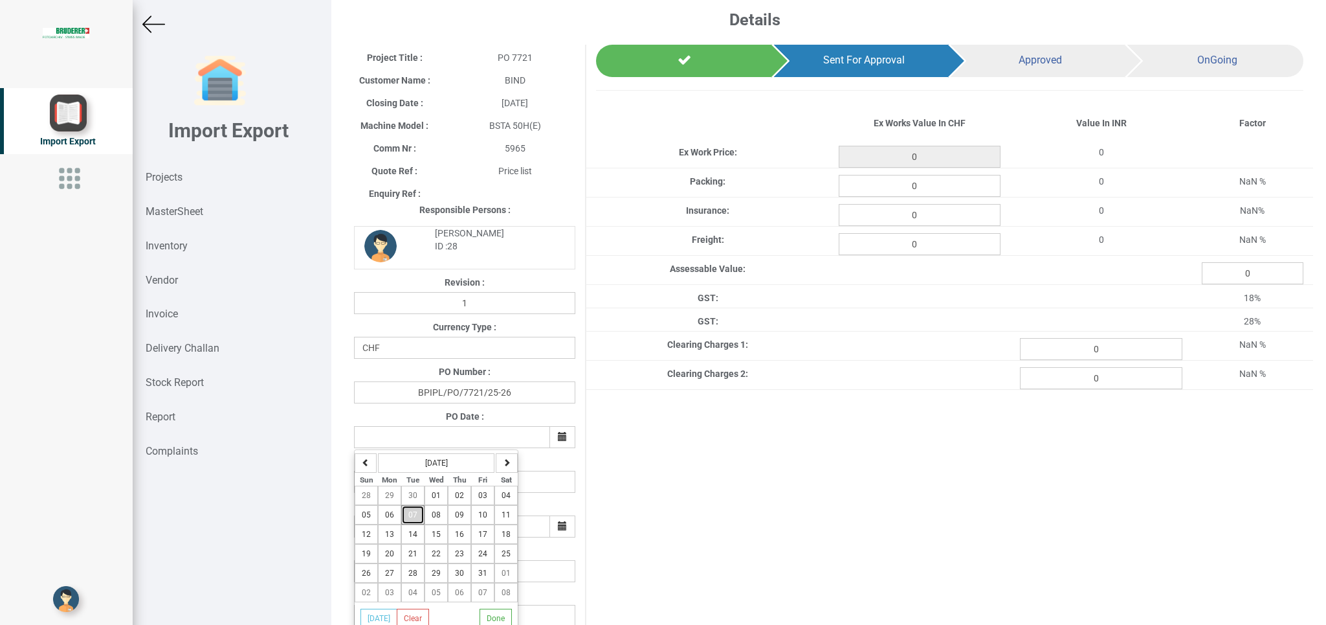
click at [416, 516] on span "07" at bounding box center [412, 514] width 9 height 9
type input "[DATE]"
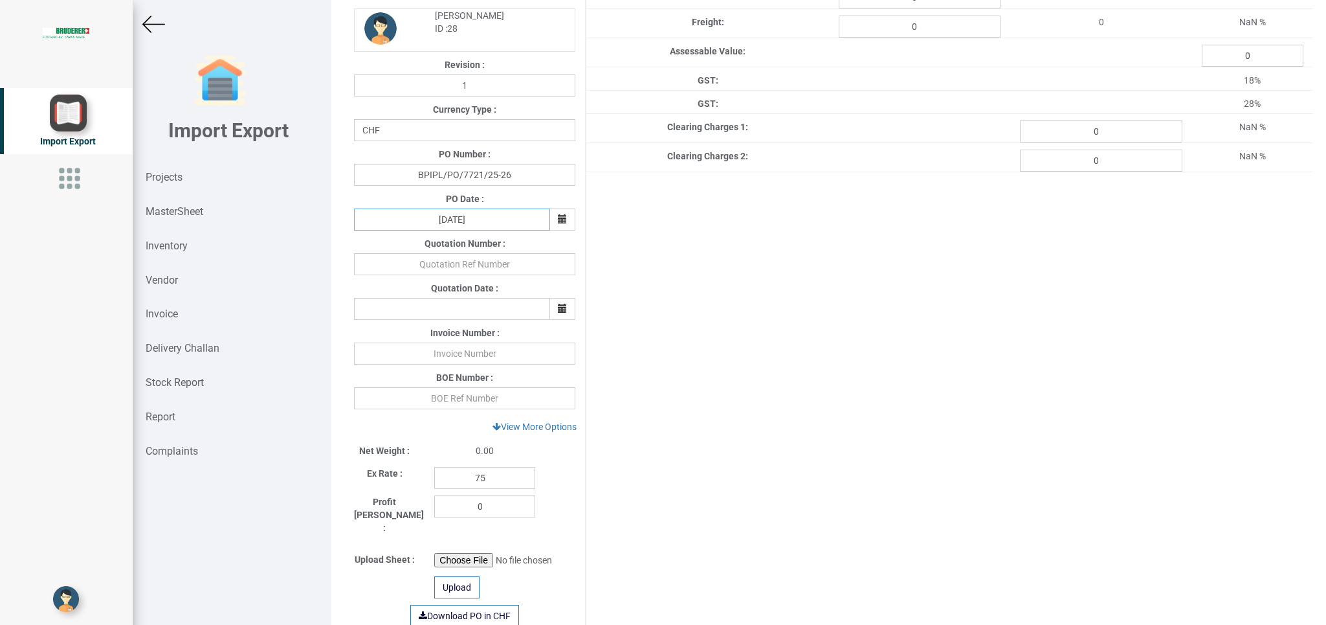
scroll to position [276, 0]
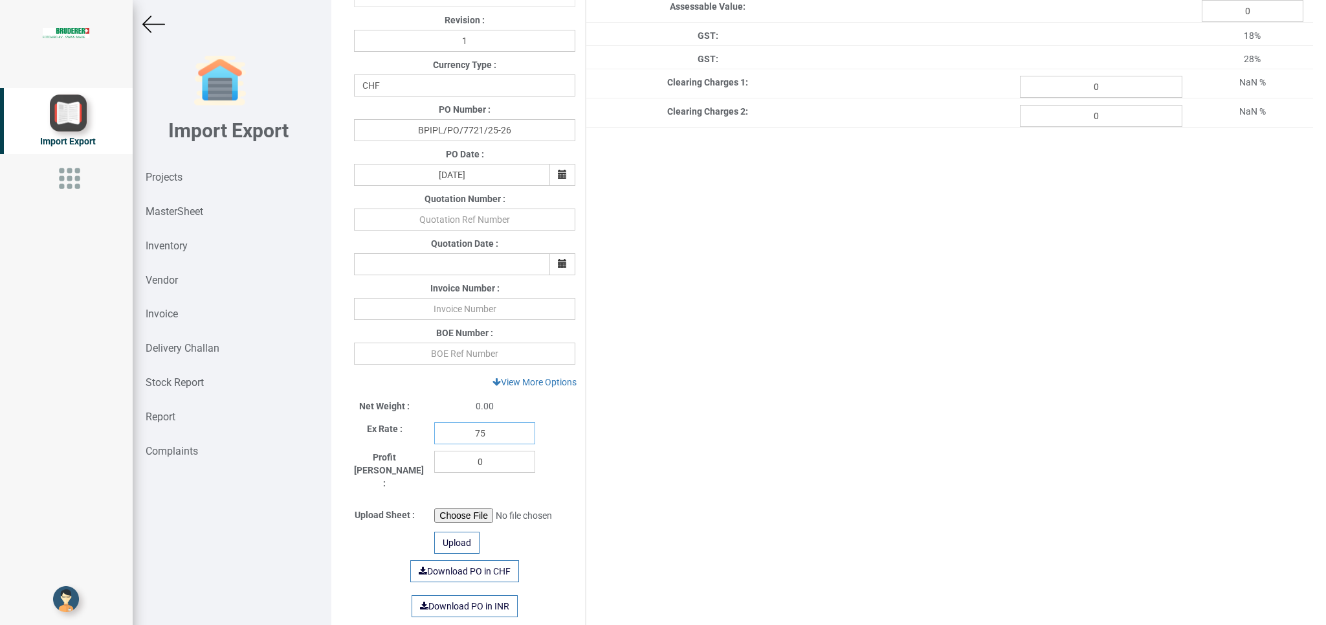
drag, startPoint x: 497, startPoint y: 432, endPoint x: 454, endPoint y: 433, distance: 42.7
click at [454, 434] on input "75" at bounding box center [484, 433] width 101 height 22
type input "1"
type input "112"
click at [518, 381] on link "View More Options" at bounding box center [534, 382] width 101 height 22
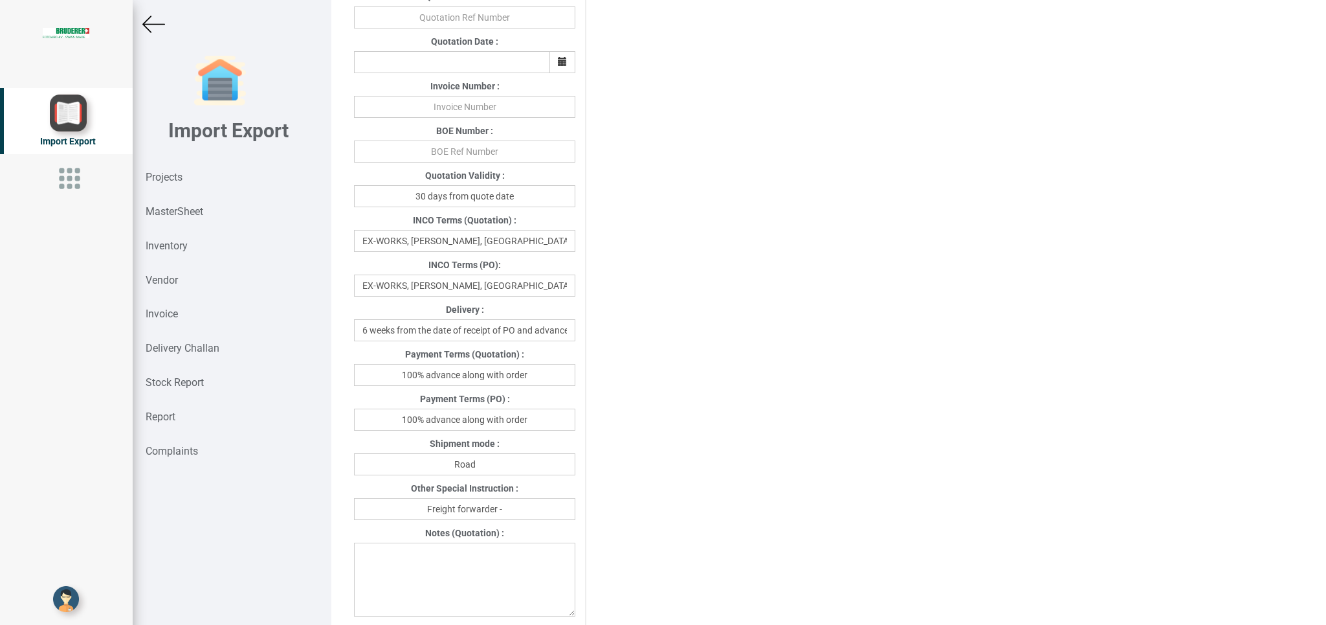
scroll to position [484, 0]
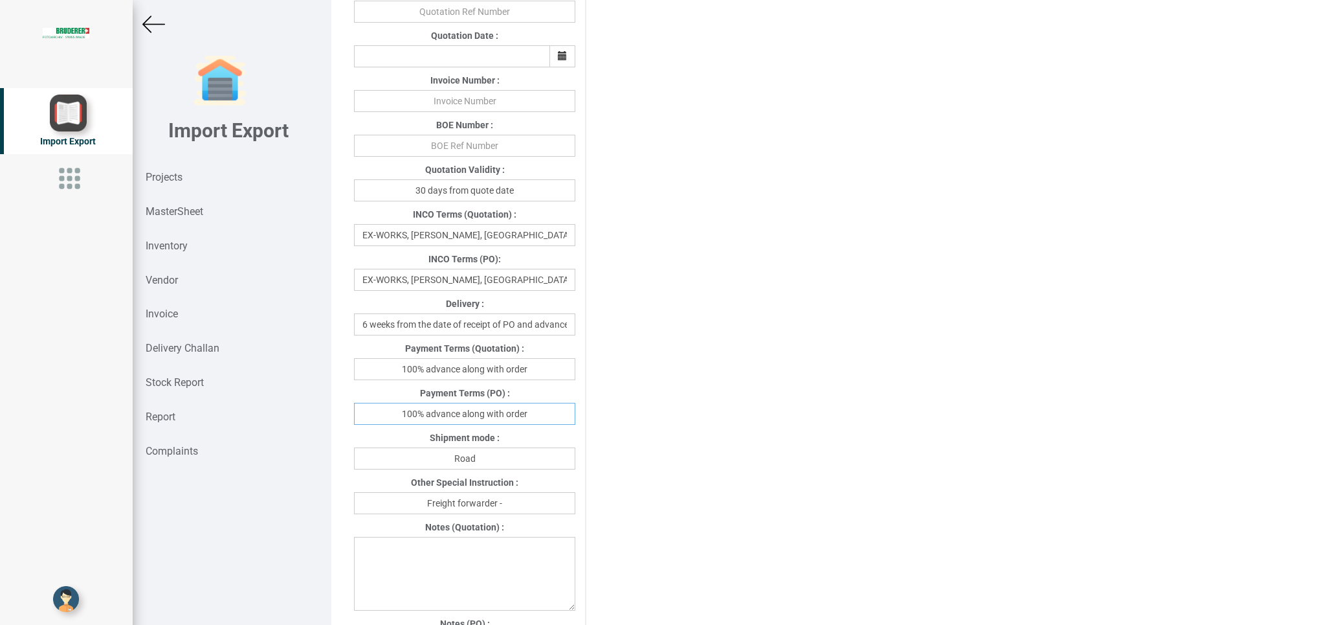
drag, startPoint x: 543, startPoint y: 417, endPoint x: 372, endPoint y: 421, distance: 170.9
click at [372, 420] on input "100% advance along with order" at bounding box center [464, 414] width 221 height 22
type input "[DATE]"
drag, startPoint x: 506, startPoint y: 464, endPoint x: 427, endPoint y: 482, distance: 81.5
click at [427, 469] on input "Road" at bounding box center [464, 458] width 221 height 22
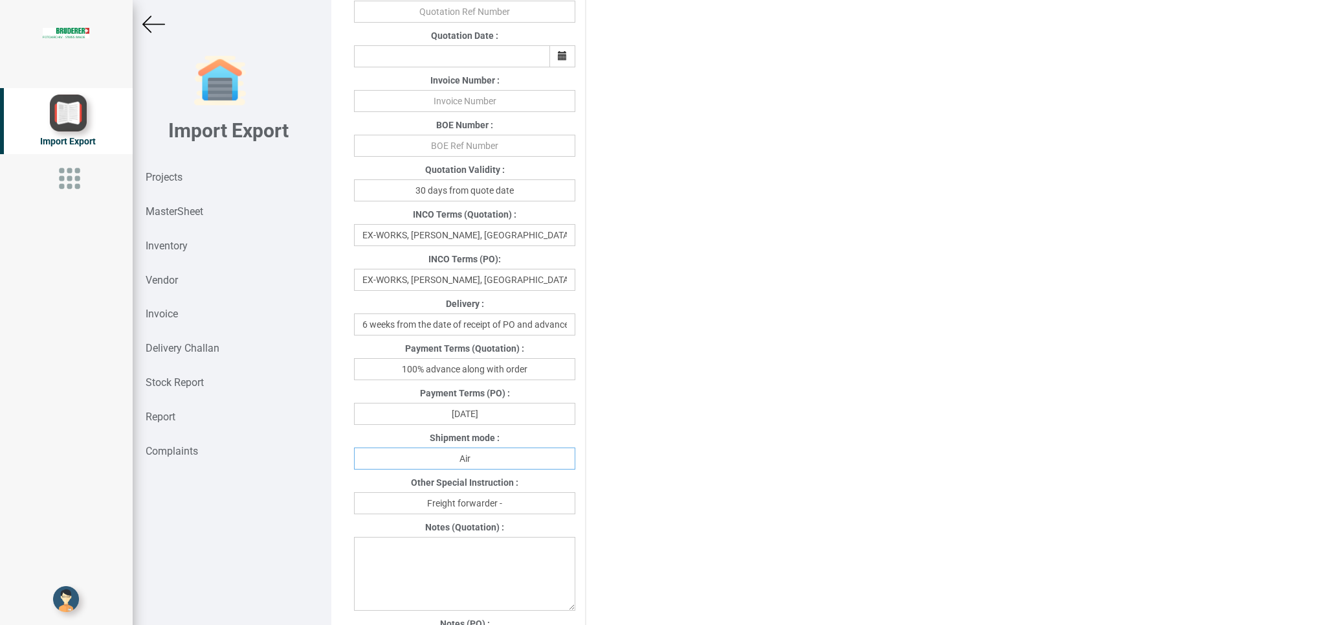
type input "Air"
click at [514, 509] on input "Freight forwarder -" at bounding box center [464, 503] width 221 height 22
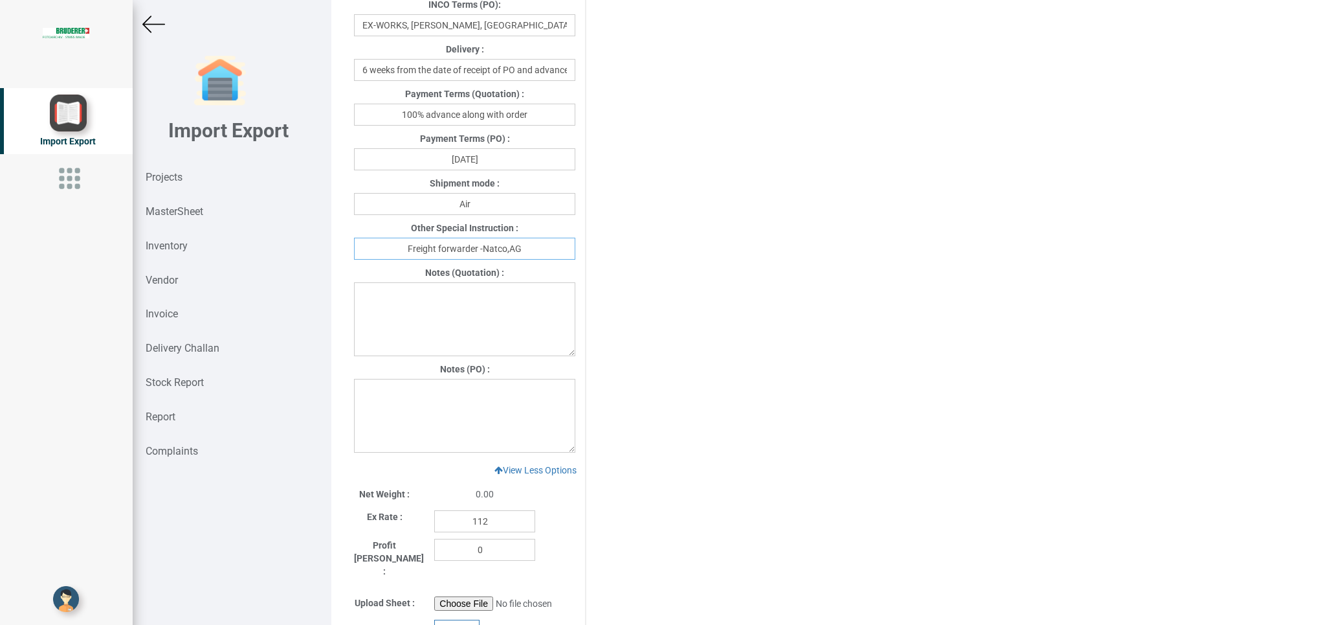
scroll to position [793, 0]
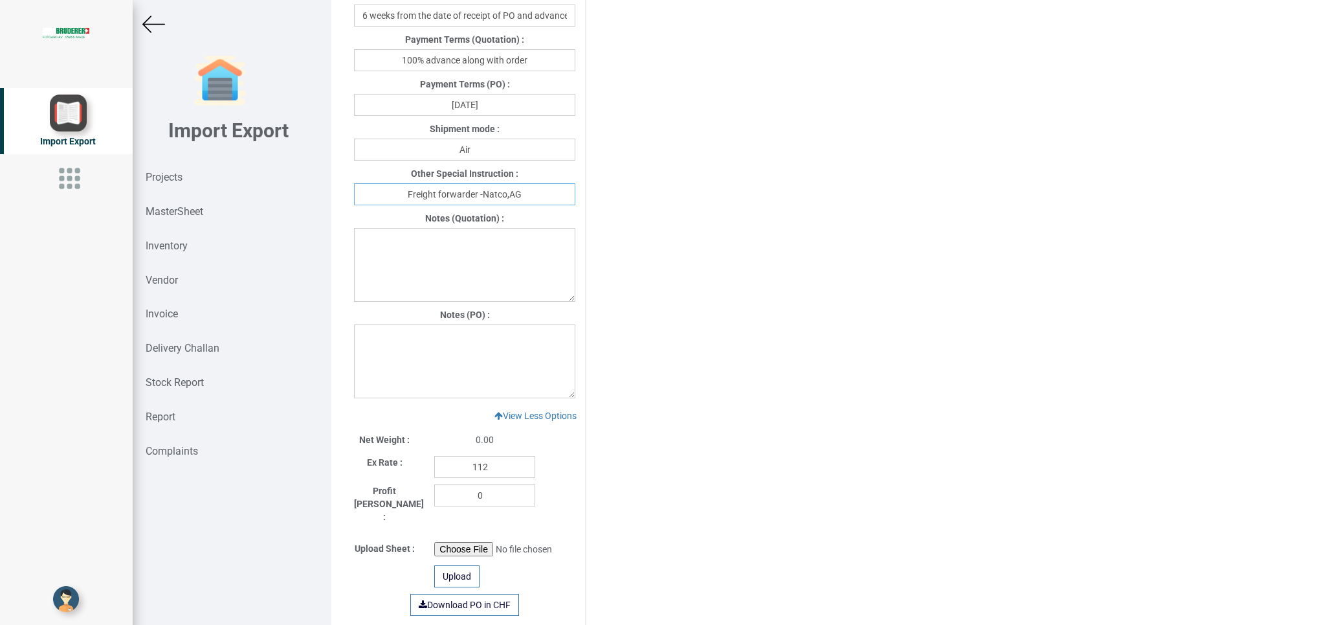
type input "Freight forwarder -Natco,AG"
click at [394, 339] on textarea at bounding box center [464, 361] width 221 height 74
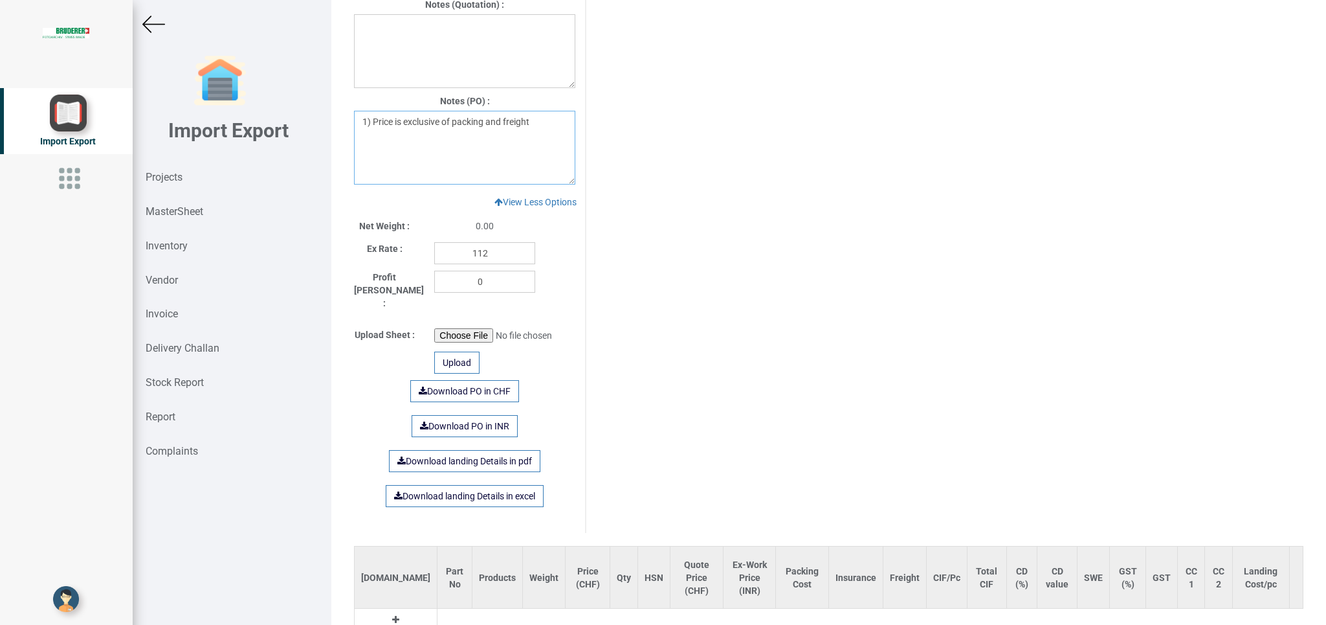
scroll to position [1055, 0]
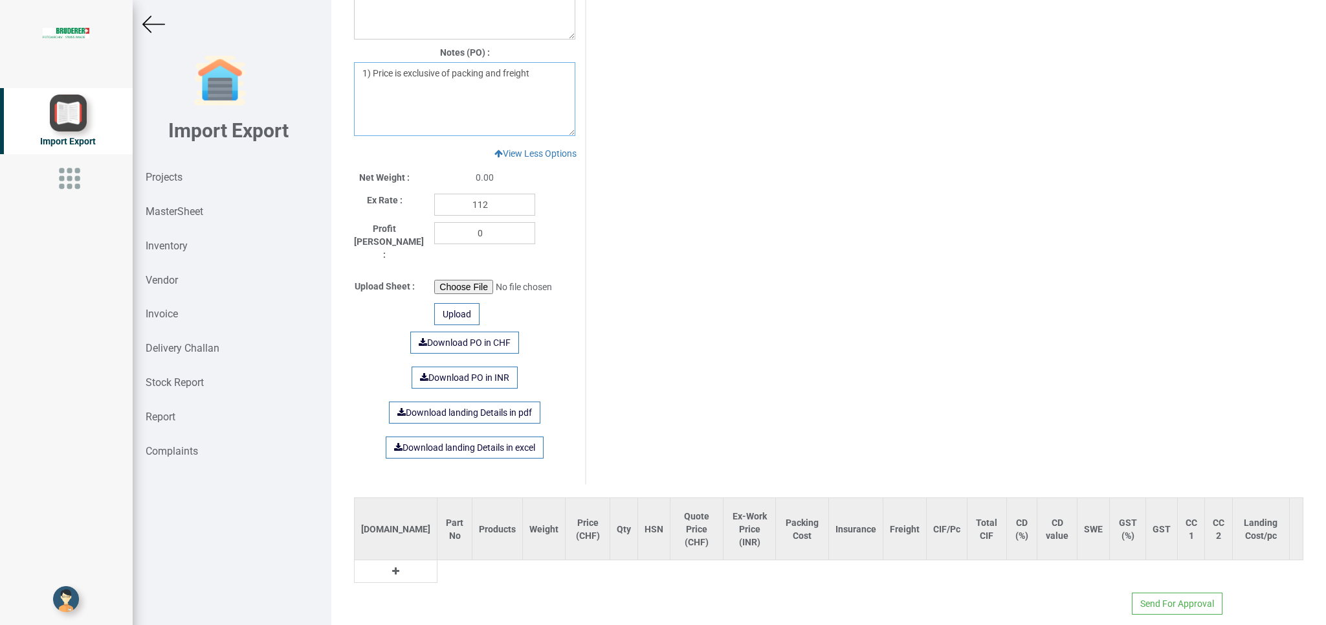
type textarea "1) Price is exclusive of packing and freight"
click at [388, 564] on button at bounding box center [395, 571] width 15 height 14
click at [438, 563] on input "text" at bounding box center [459, 574] width 43 height 22
type input "m"
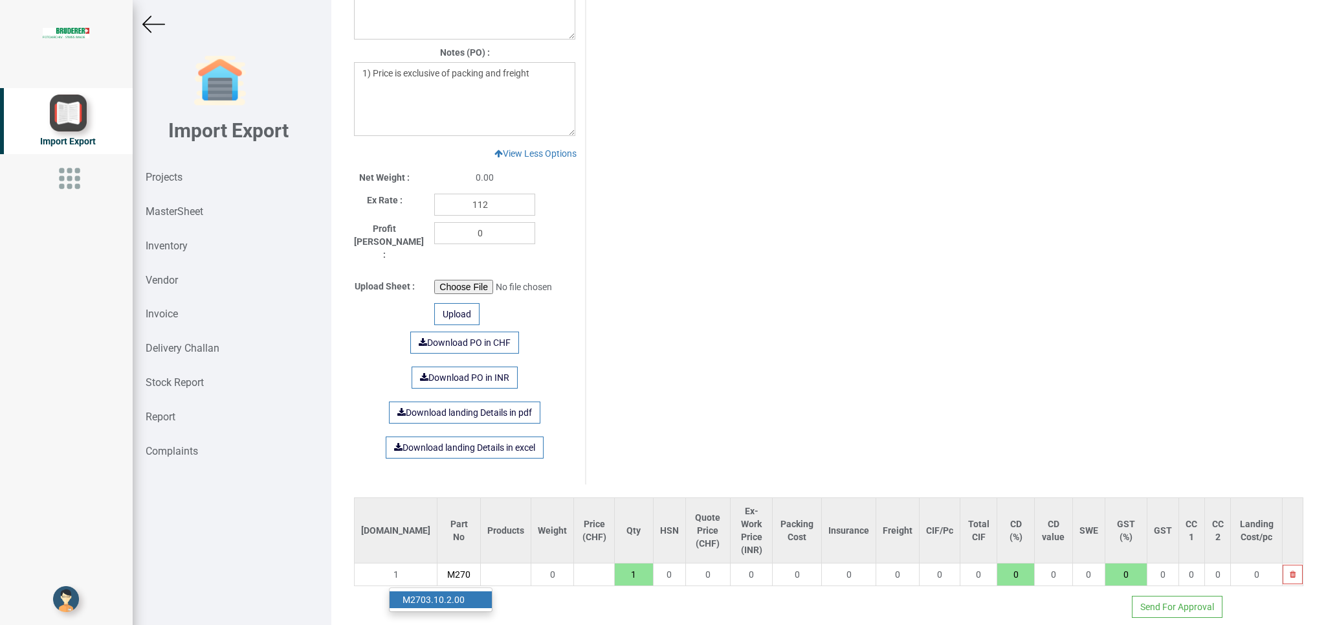
type input "M270"
click at [452, 591] on link "M270 3.10.2.00" at bounding box center [441, 599] width 102 height 17
type input "26.4"
type input "M2703.10.2.00"
type input "20"
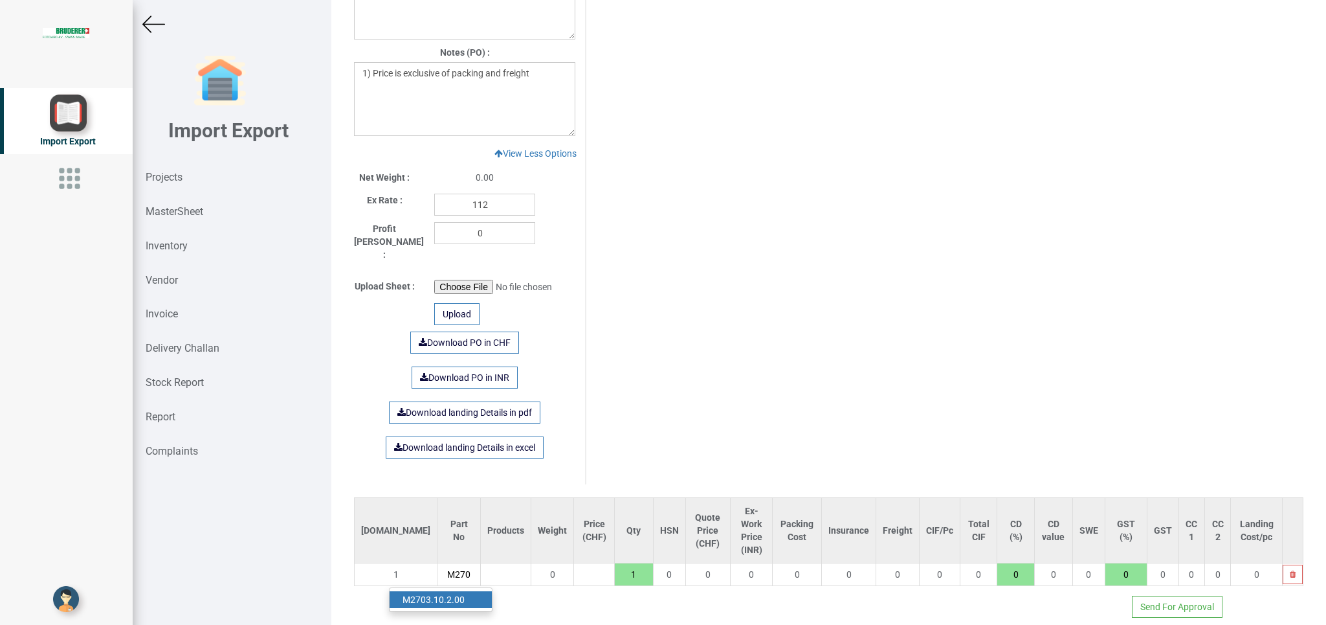
type input "18"
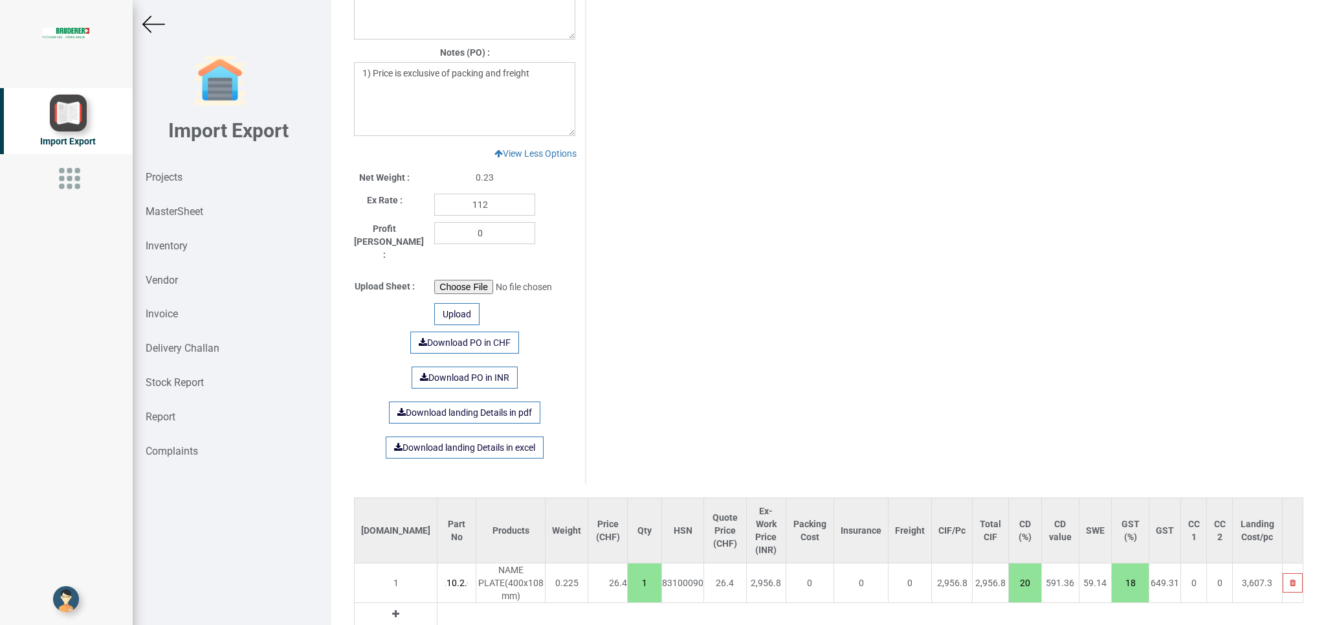
scroll to position [1099, 0]
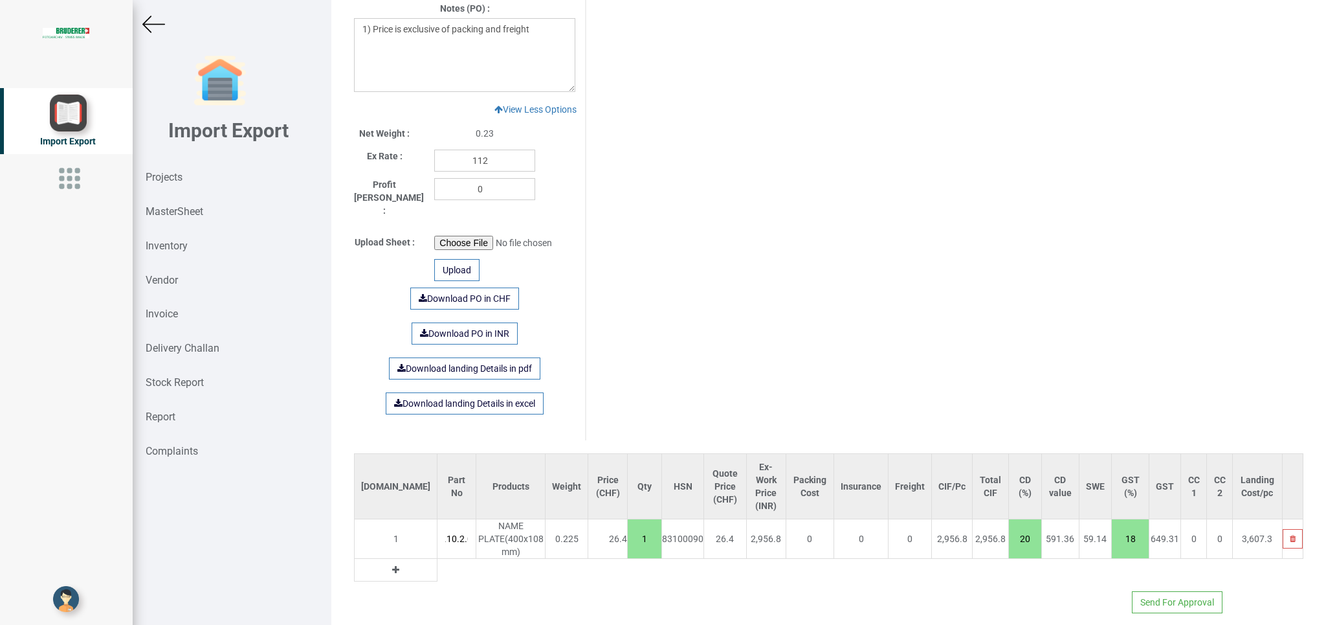
click at [388, 562] on button at bounding box center [395, 569] width 15 height 14
click at [438, 561] on input "text" at bounding box center [457, 570] width 38 height 22
type input "94.1438"
click at [462, 604] on link "94.1438 .496.0" at bounding box center [441, 612] width 102 height 17
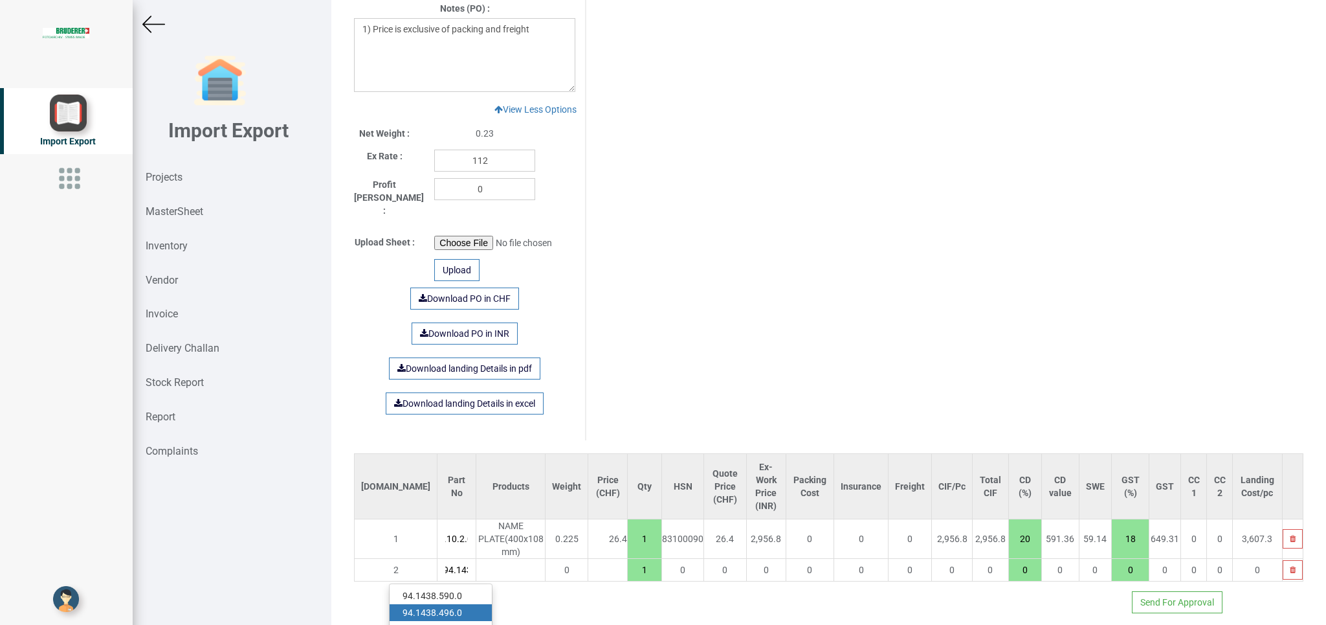
type input "26.45"
type input "94.1438.496.0"
type input "15"
type input "18"
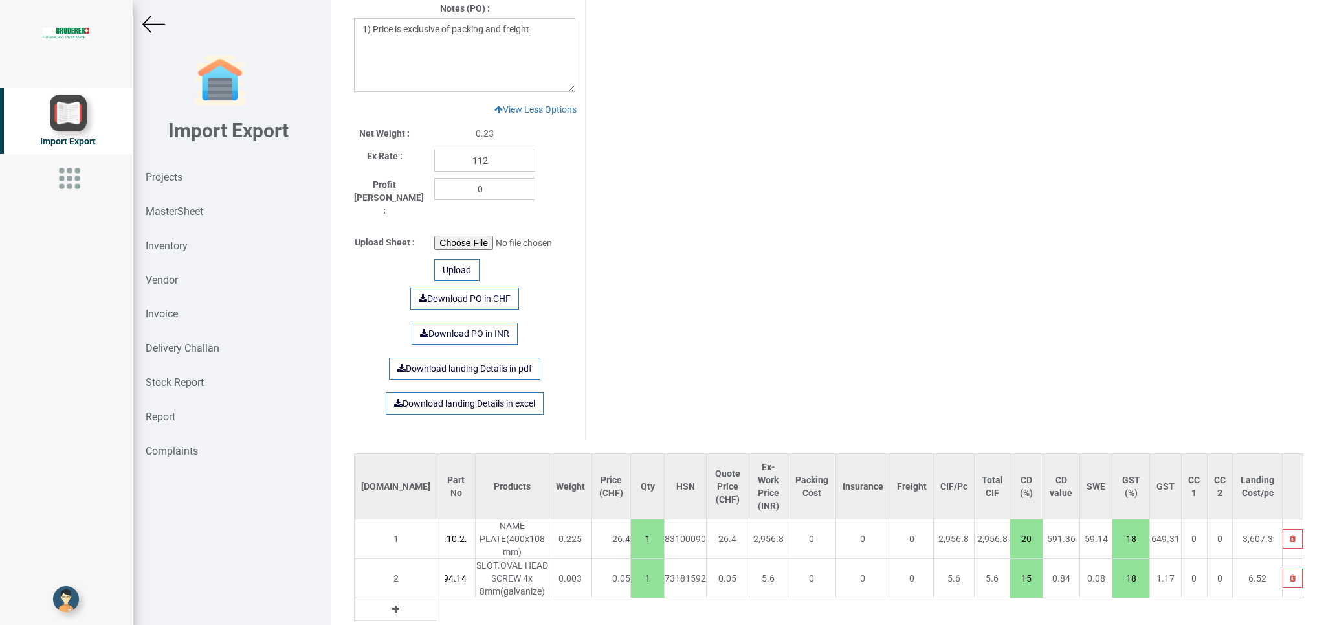
scroll to position [0, 29]
drag, startPoint x: 597, startPoint y: 551, endPoint x: 621, endPoint y: 566, distance: 27.7
click at [631, 567] on input "1" at bounding box center [647, 578] width 33 height 22
type input "26.9"
type input "10"
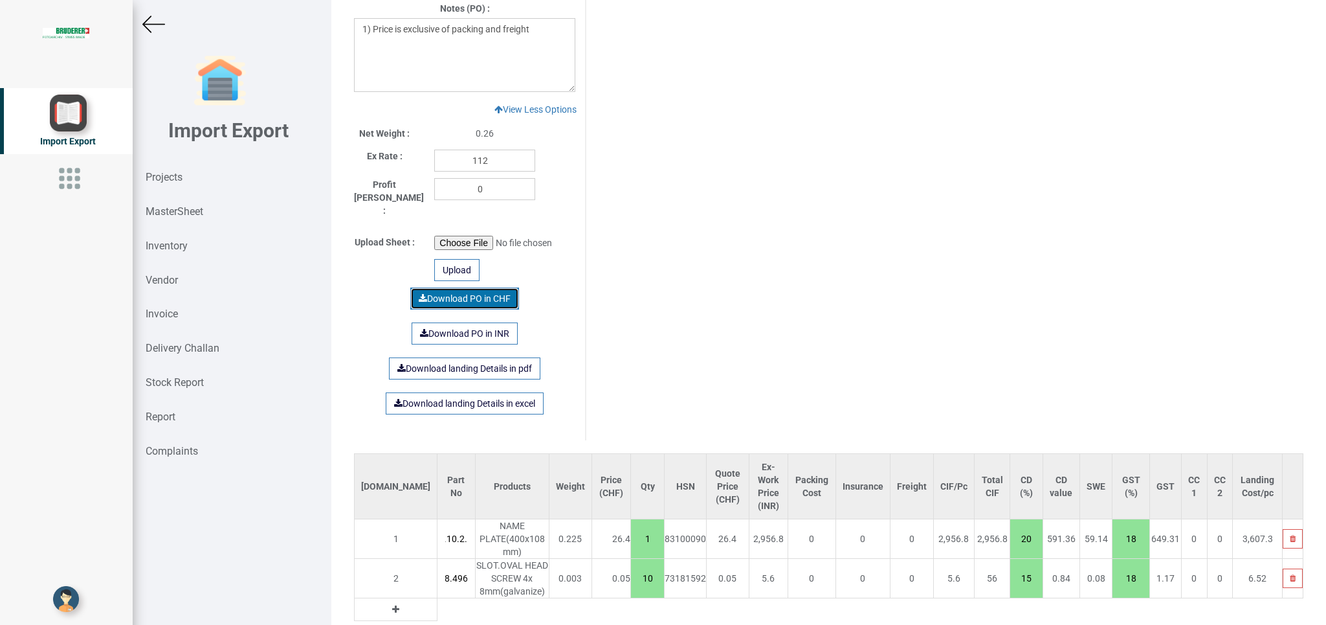
click at [456, 289] on link "Download PO in CHF" at bounding box center [464, 298] width 109 height 22
click at [163, 170] on div "Projects" at bounding box center [232, 178] width 199 height 34
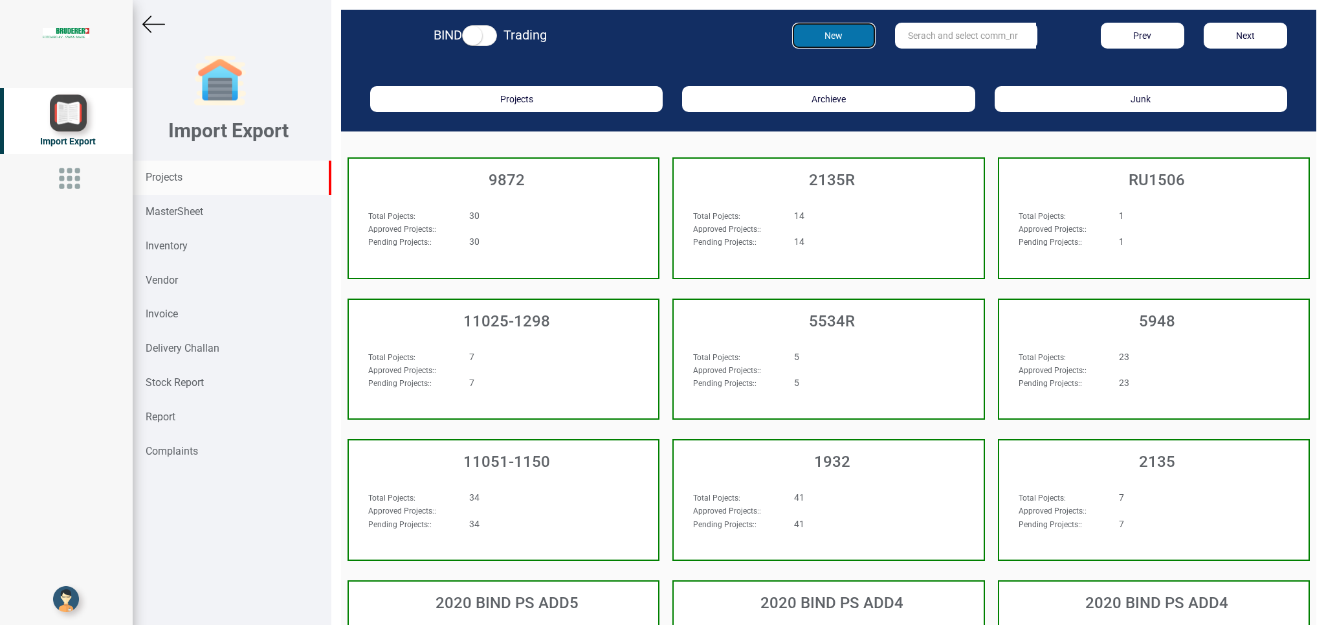
click at [819, 36] on button "New" at bounding box center [833, 36] width 83 height 26
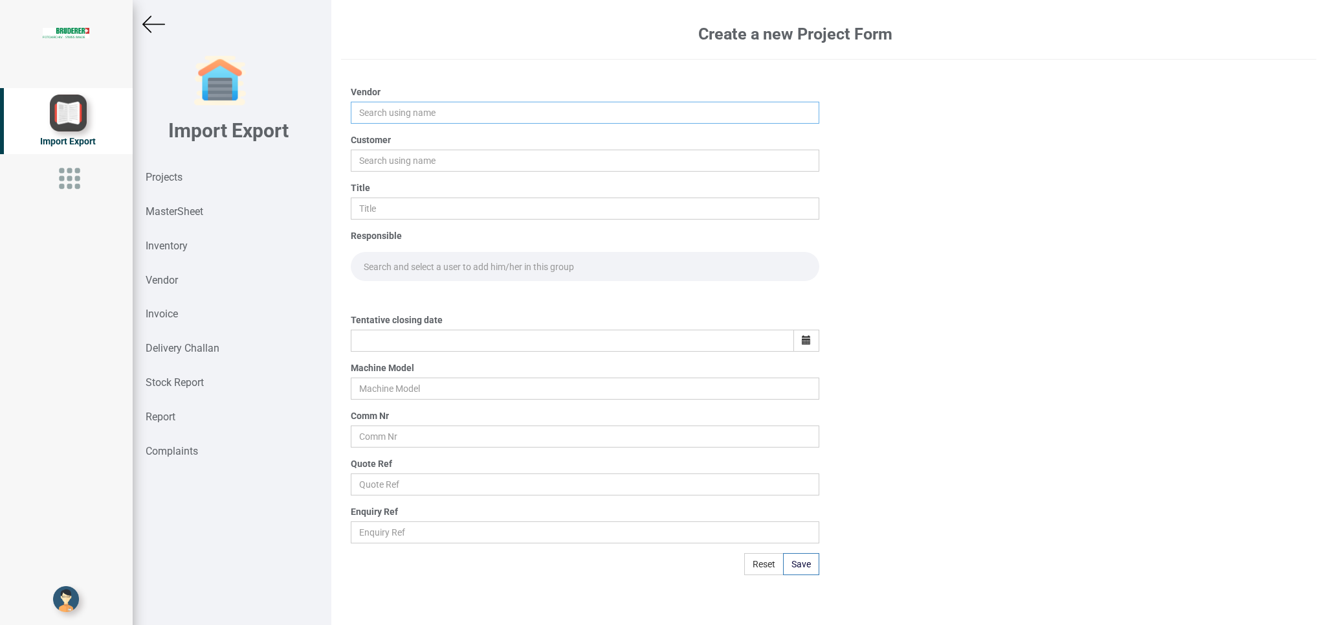
click at [392, 114] on input "text" at bounding box center [585, 113] width 468 height 22
click at [493, 173] on link "REN DER AUTOMATION PRIVATE LIMITED" at bounding box center [447, 170] width 192 height 17
type input "RENDER AUTOMATION PRIVATE LIMITED"
click at [366, 169] on input "text" at bounding box center [585, 161] width 468 height 22
click at [375, 190] on link "BI ND" at bounding box center [402, 185] width 102 height 17
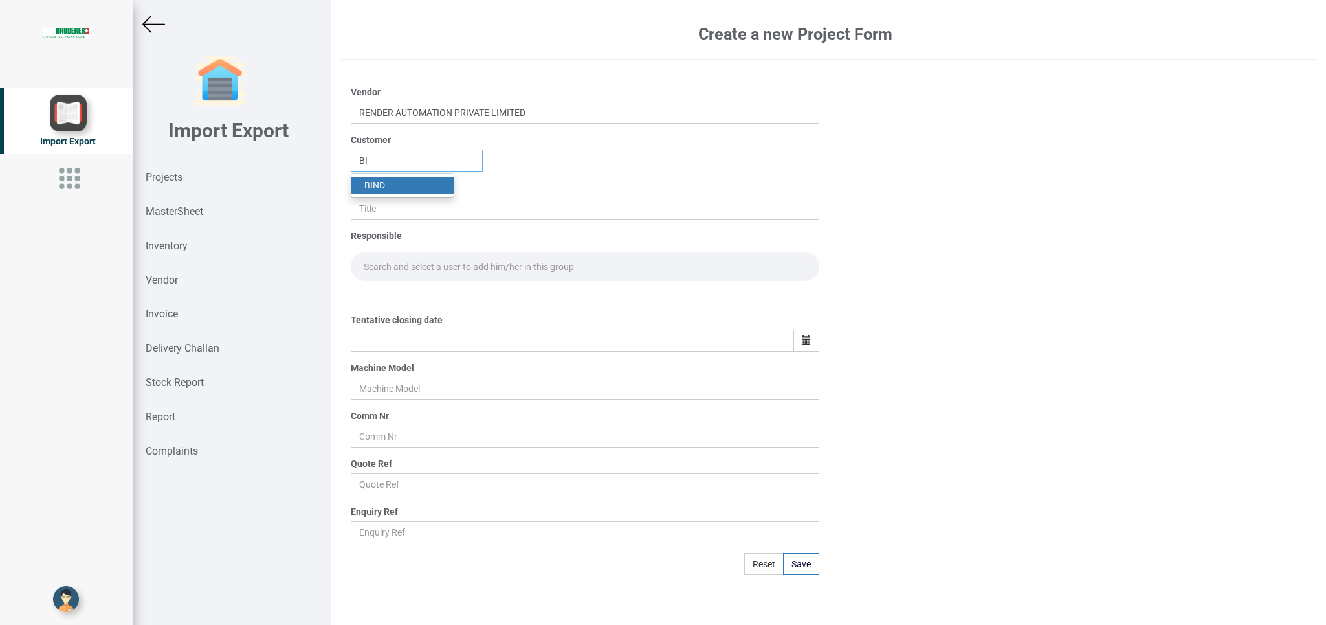
type input "BIND"
click at [394, 210] on input "text" at bounding box center [585, 208] width 468 height 22
type input "PO 7722"
drag, startPoint x: 368, startPoint y: 258, endPoint x: 445, endPoint y: 276, distance: 78.4
click at [371, 264] on input "text" at bounding box center [585, 266] width 468 height 29
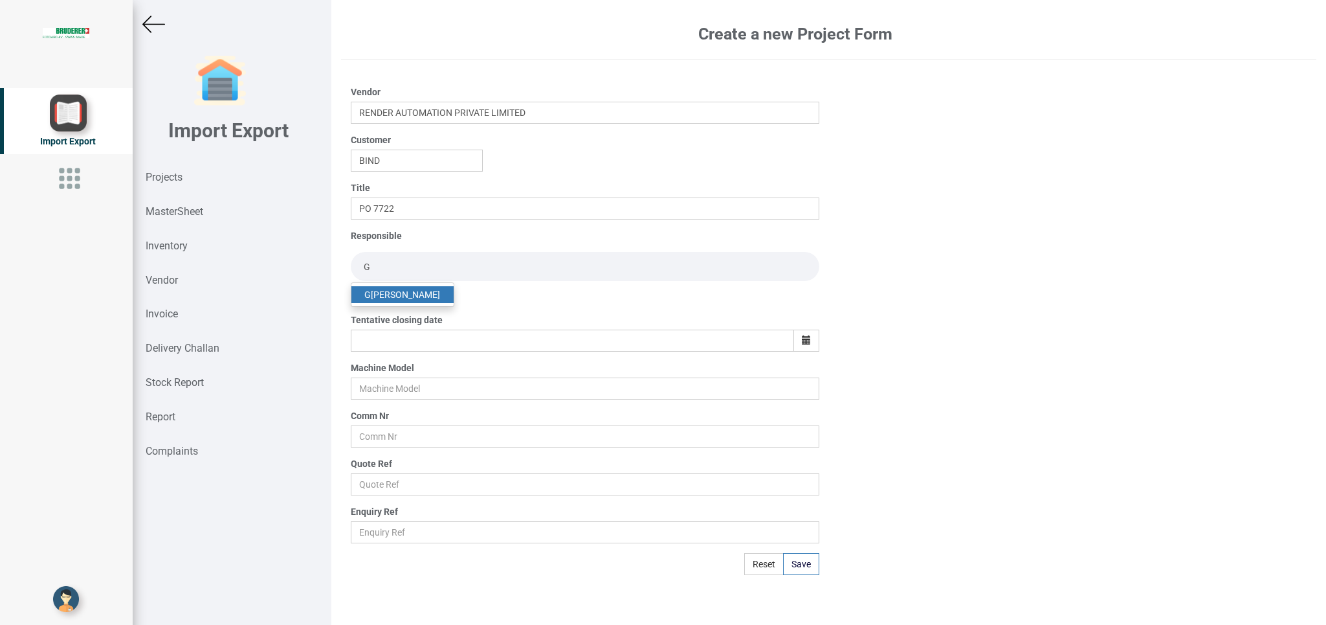
type input "G"
click at [402, 300] on link "G opinath [PERSON_NAME]" at bounding box center [402, 294] width 102 height 17
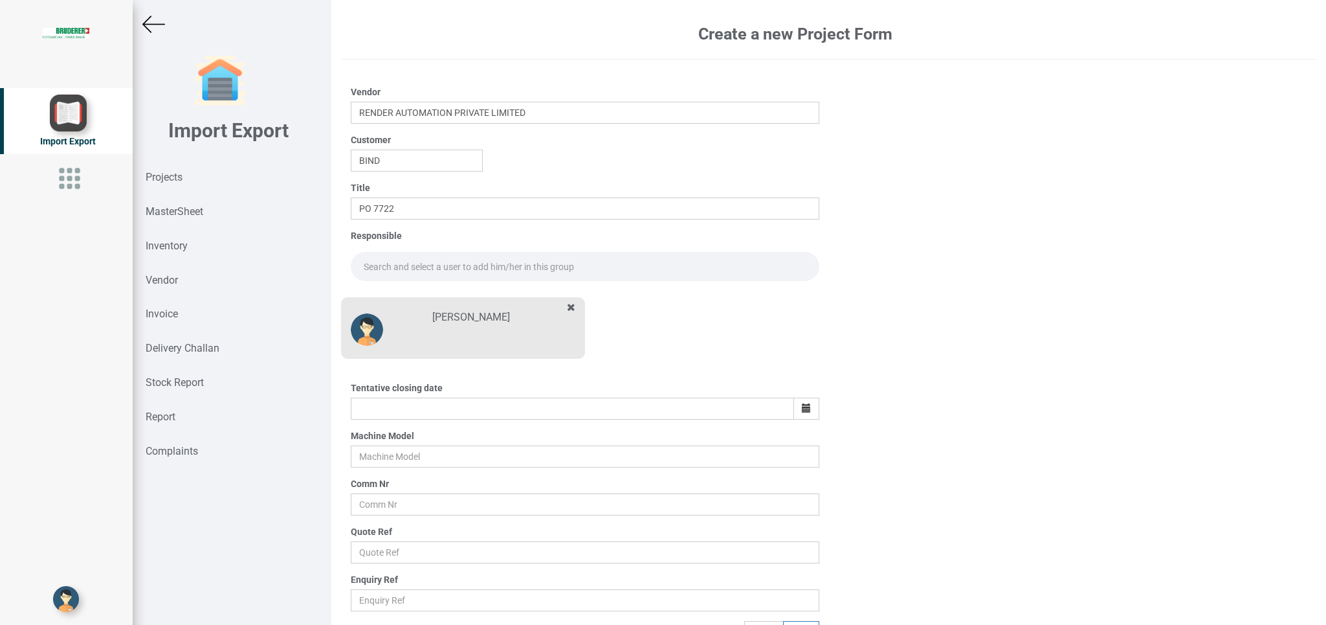
click at [403, 267] on input "text" at bounding box center [585, 266] width 468 height 29
click at [417, 289] on link "Go [PERSON_NAME]" at bounding box center [404, 294] width 107 height 17
type input "[PERSON_NAME]"
click at [802, 408] on icon "button" at bounding box center [806, 407] width 9 height 9
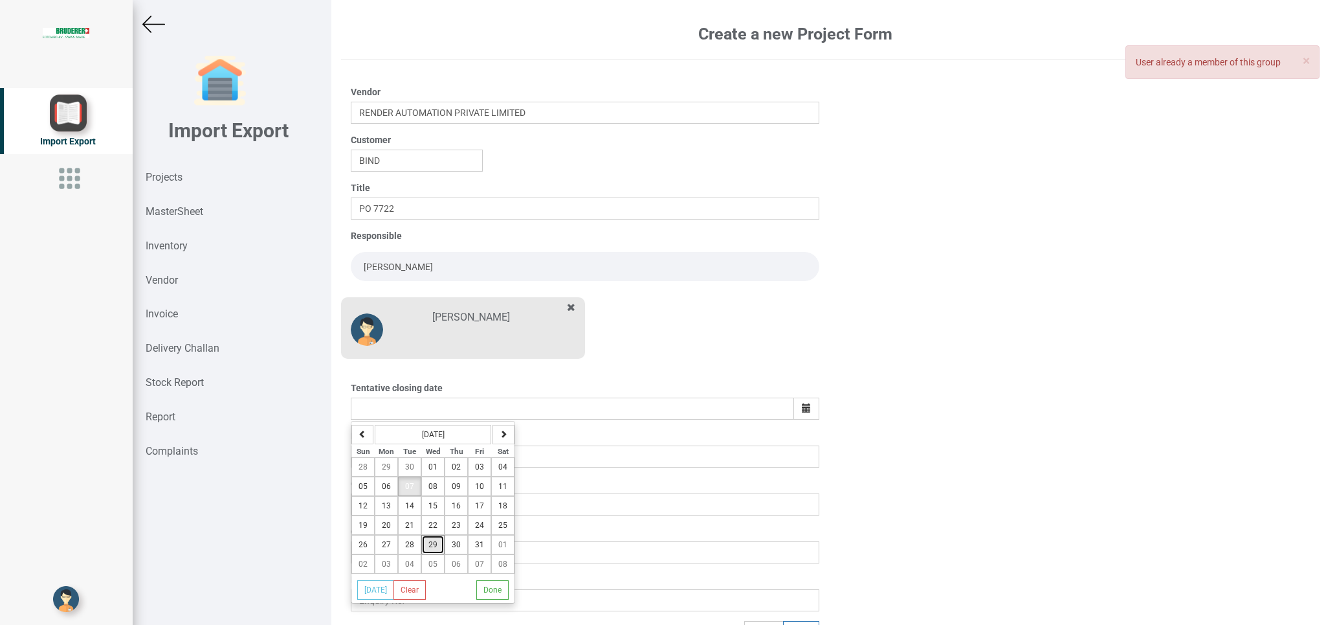
drag, startPoint x: 436, startPoint y: 542, endPoint x: 893, endPoint y: 553, distance: 456.5
click at [437, 543] on button "29" at bounding box center [432, 544] width 23 height 19
type input "[DATE]"
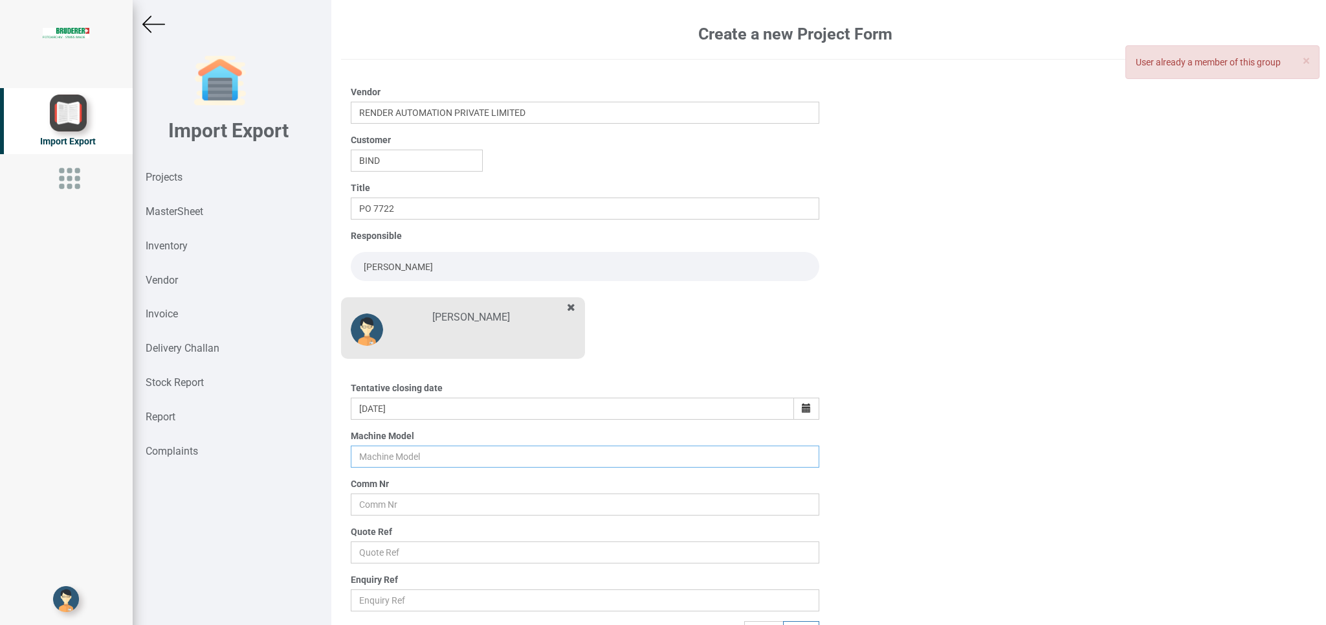
click at [390, 452] on input "text" at bounding box center [585, 456] width 468 height 22
type input "BSTA 25UL"
click at [371, 503] on input "text" at bounding box center [585, 504] width 468 height 22
type input "10412"
drag, startPoint x: 380, startPoint y: 555, endPoint x: 419, endPoint y: 555, distance: 38.8
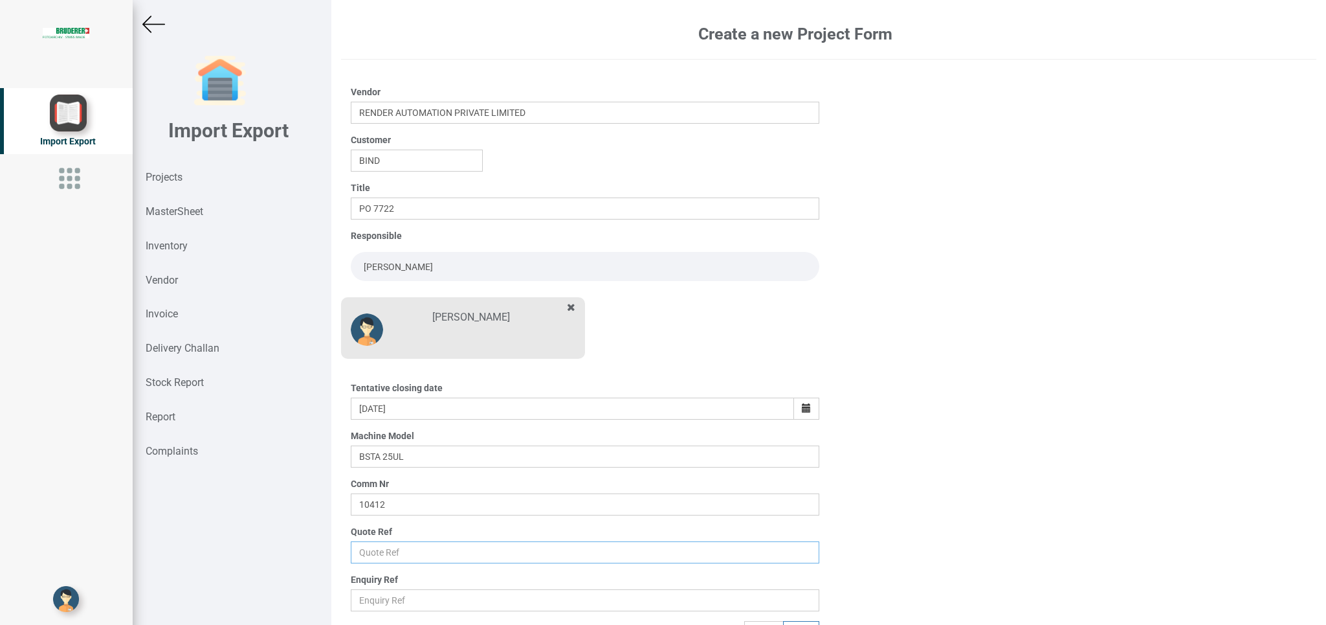
click at [384, 555] on input "text" at bounding box center [585, 552] width 468 height 22
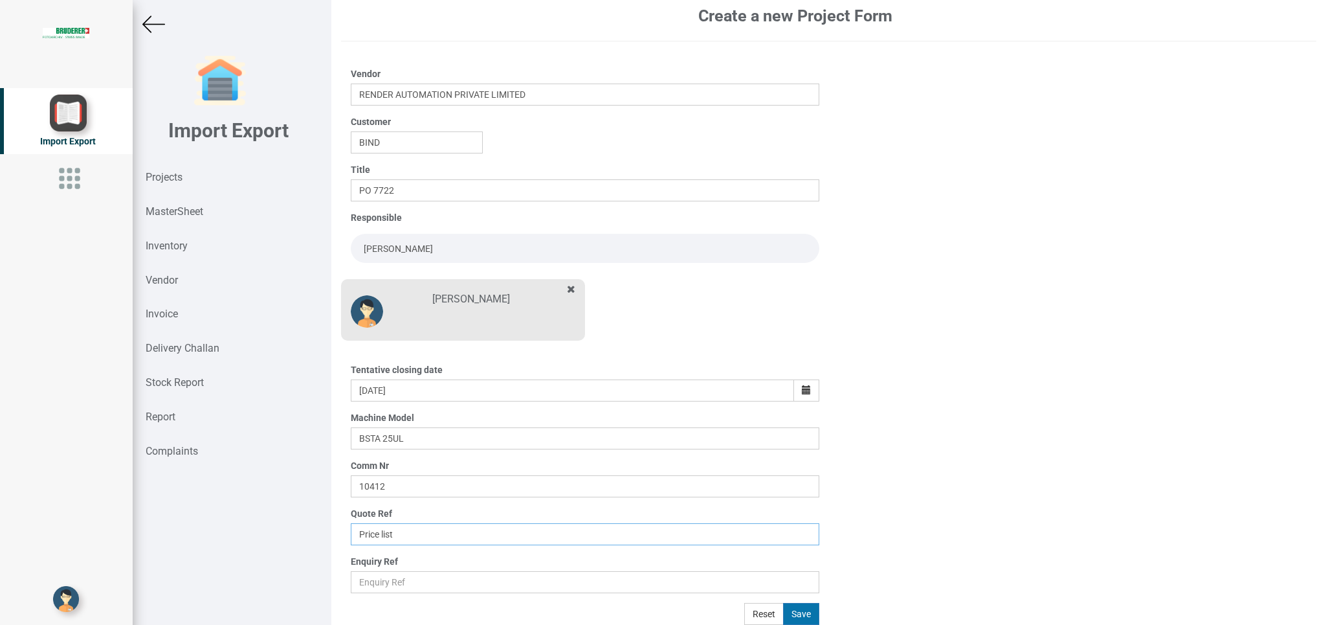
type input "Price list"
click at [799, 614] on button "Save" at bounding box center [801, 614] width 36 height 22
type input "[DATE]"
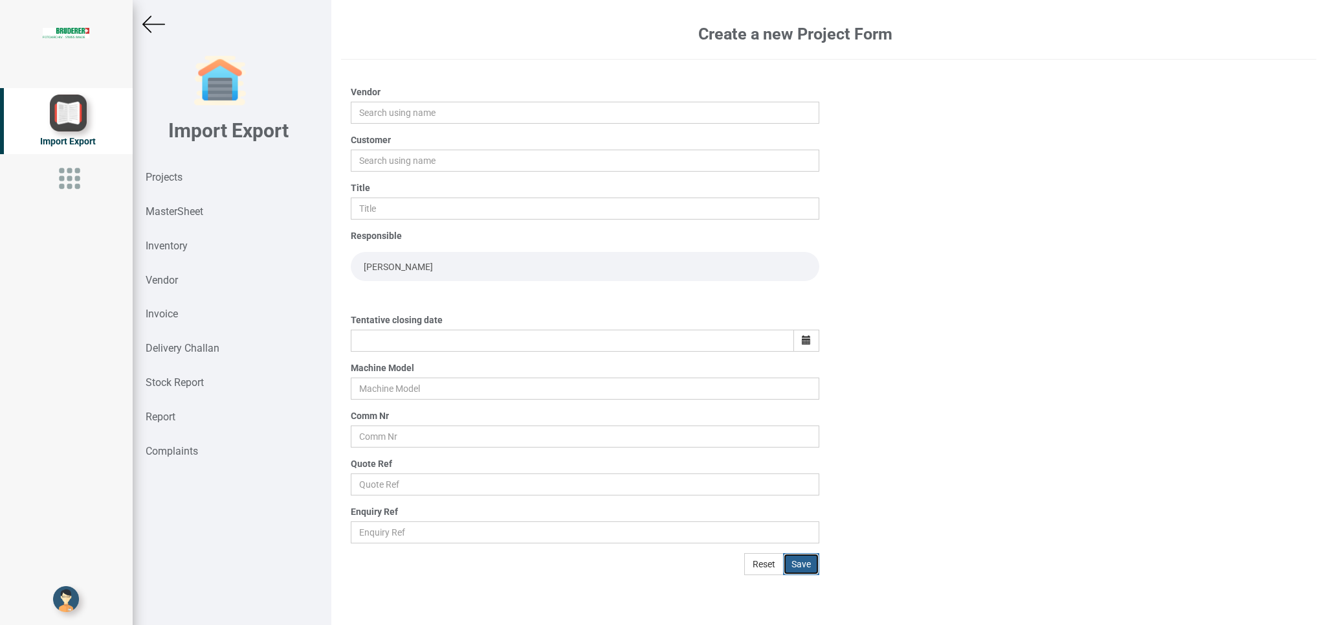
scroll to position [0, 0]
click at [368, 112] on input "text" at bounding box center [585, 113] width 468 height 22
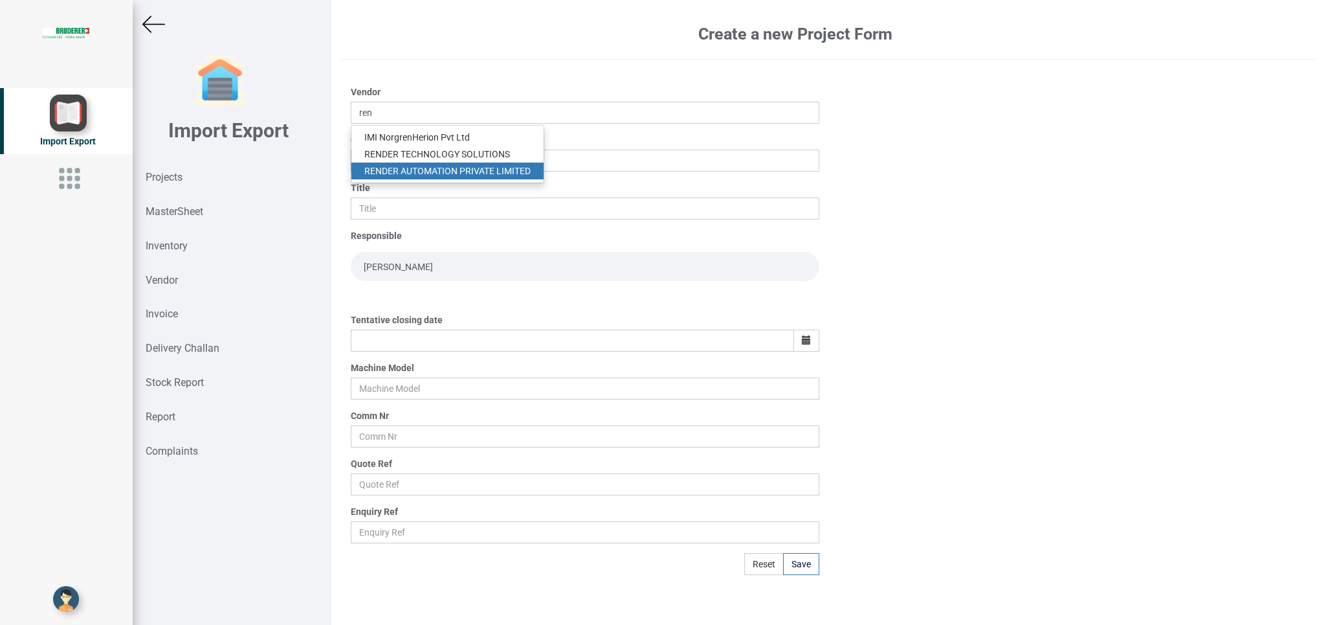
click at [454, 164] on link "REN DER AUTOMATION PRIVATE LIMITED" at bounding box center [447, 170] width 192 height 17
type input "RENDER AUTOMATION PRIVATE LIMITED"
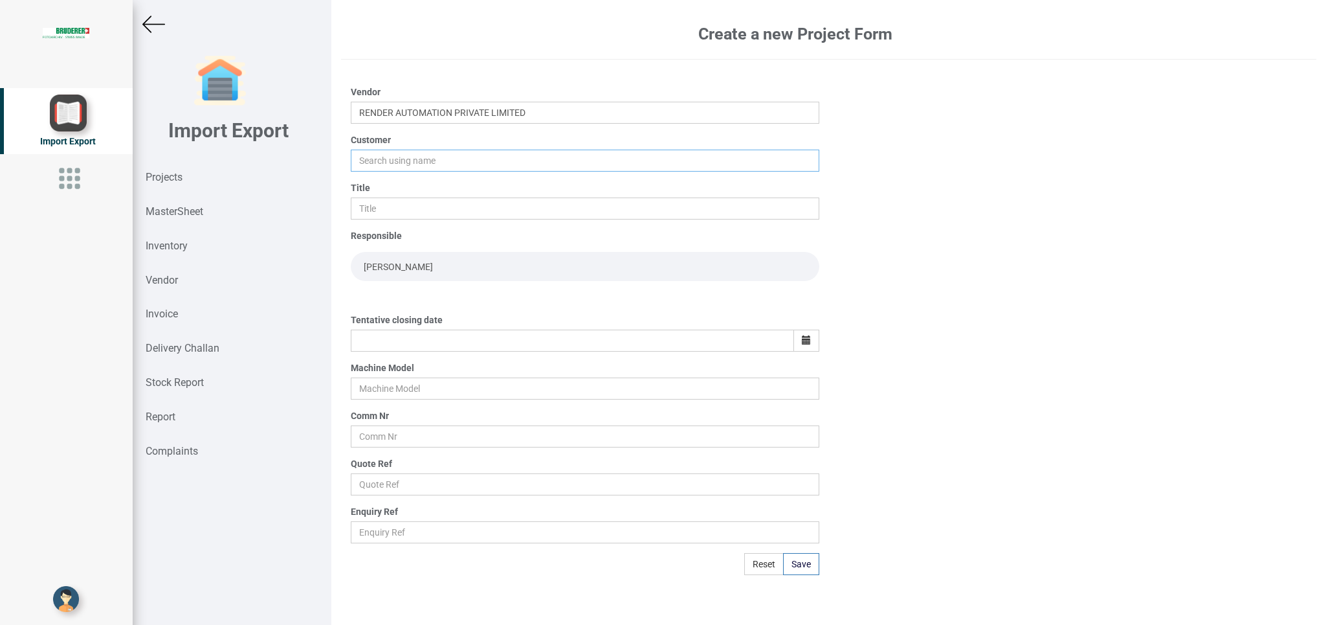
click at [376, 161] on input "text" at bounding box center [585, 161] width 468 height 22
click at [382, 181] on strong "BIND" at bounding box center [374, 185] width 21 height 10
type input "BIND"
click at [374, 209] on input "text" at bounding box center [585, 208] width 468 height 22
type input "p"
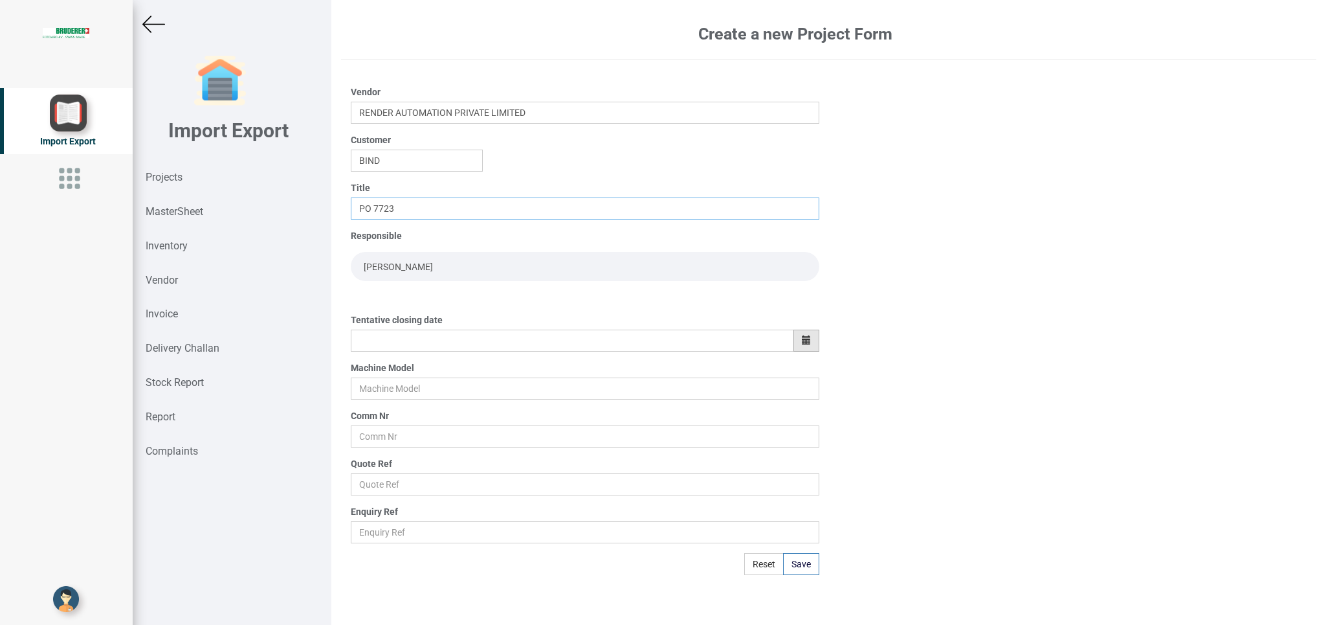
type input "PO 7723"
click at [805, 344] on icon "button" at bounding box center [806, 339] width 9 height 9
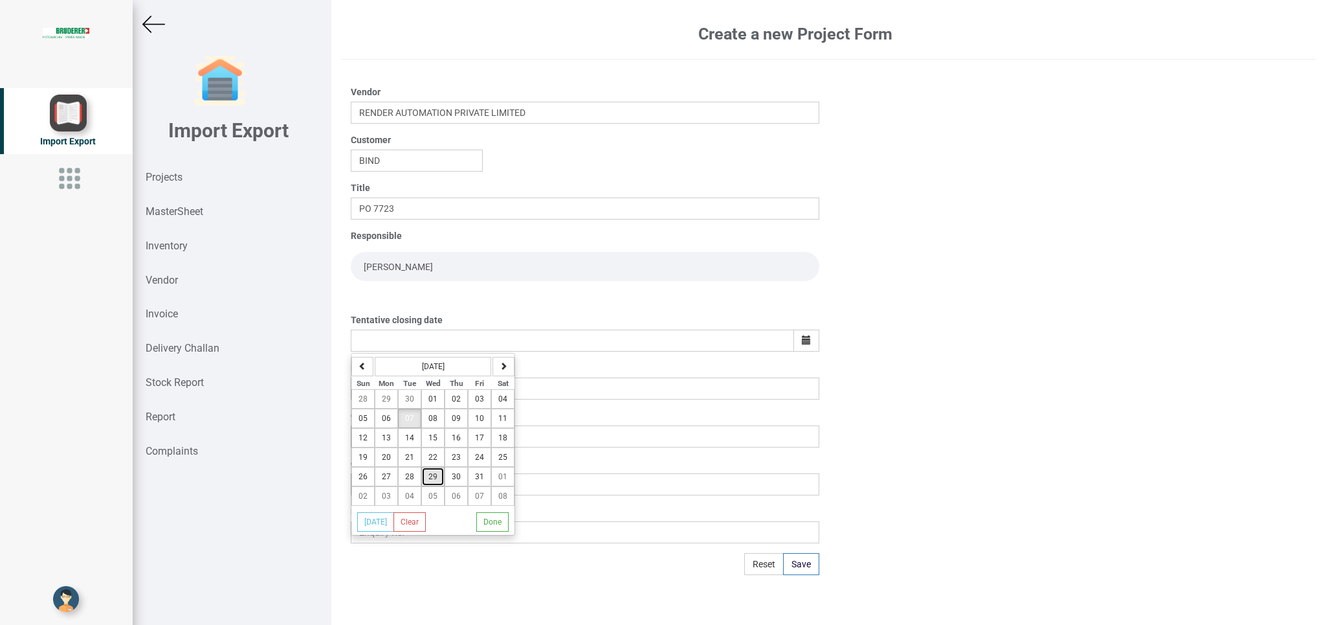
click at [433, 481] on span "29" at bounding box center [432, 476] width 9 height 9
type input "[DATE]"
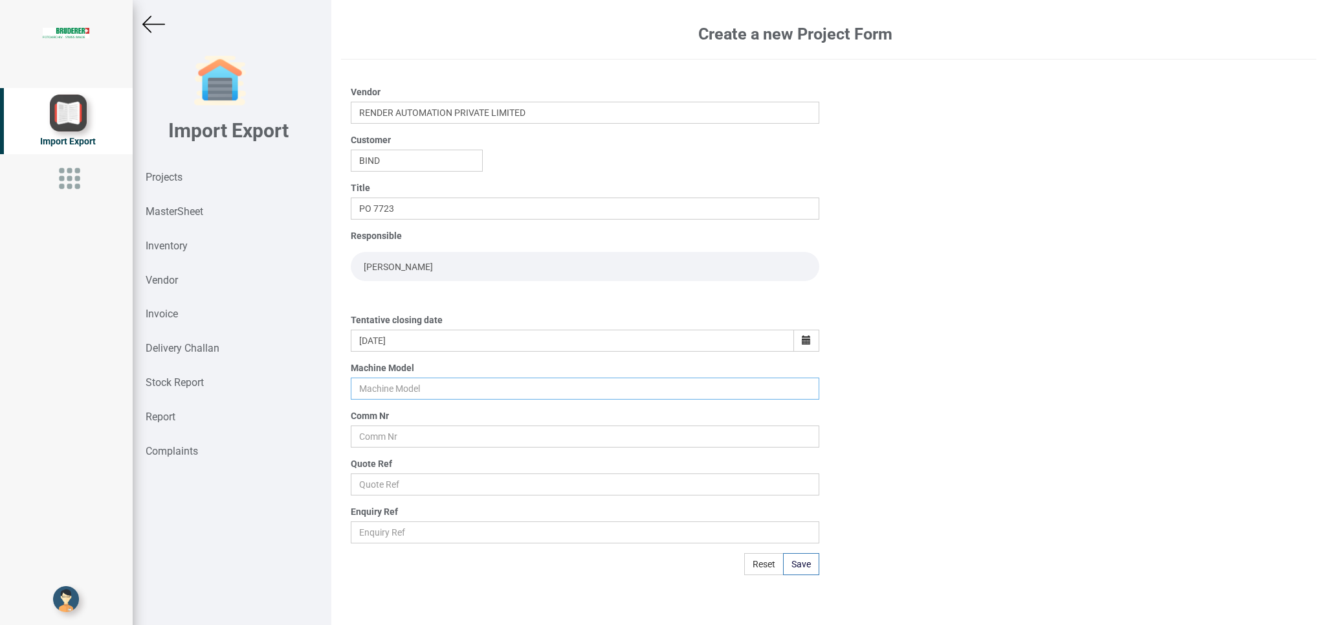
drag, startPoint x: 384, startPoint y: 394, endPoint x: 507, endPoint y: 366, distance: 126.0
click at [390, 392] on input "text" at bounding box center [585, 388] width 468 height 22
type input "BSTA 25H(E)"
click at [390, 435] on input "text" at bounding box center [585, 436] width 468 height 22
type input "11026-1012"
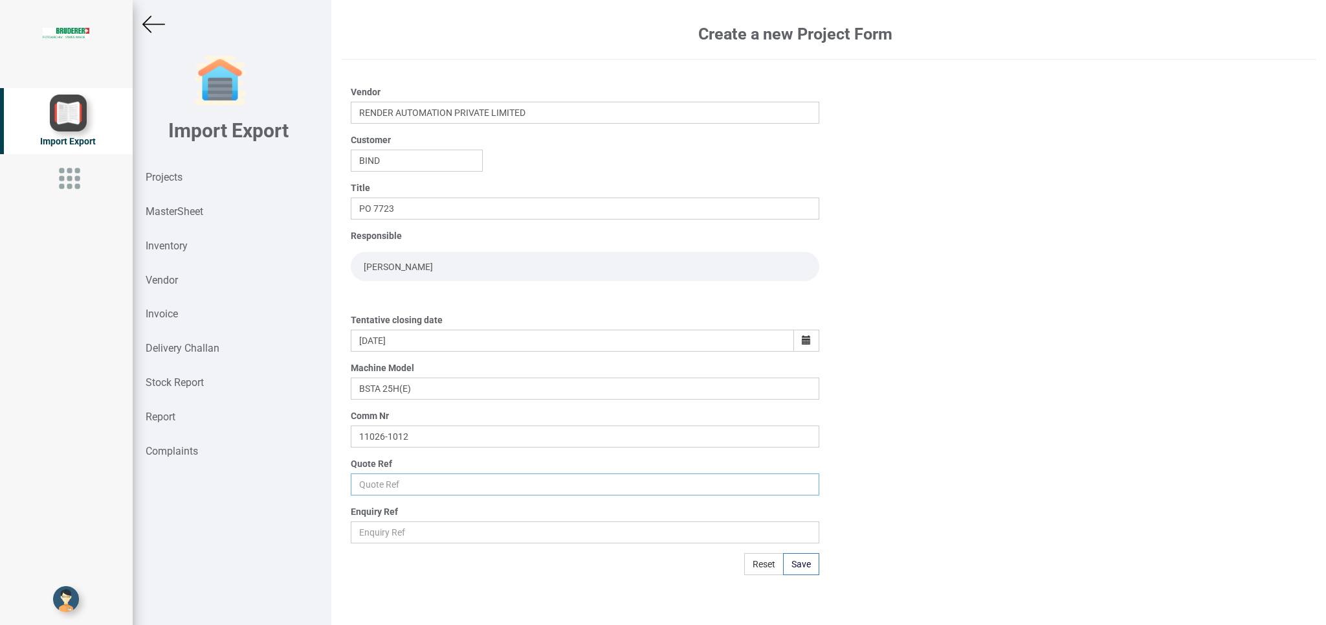
click at [392, 489] on input "text" at bounding box center [585, 484] width 468 height 22
type input "Price list"
click at [800, 561] on button "Save" at bounding box center [801, 564] width 36 height 22
type input "[DATE]"
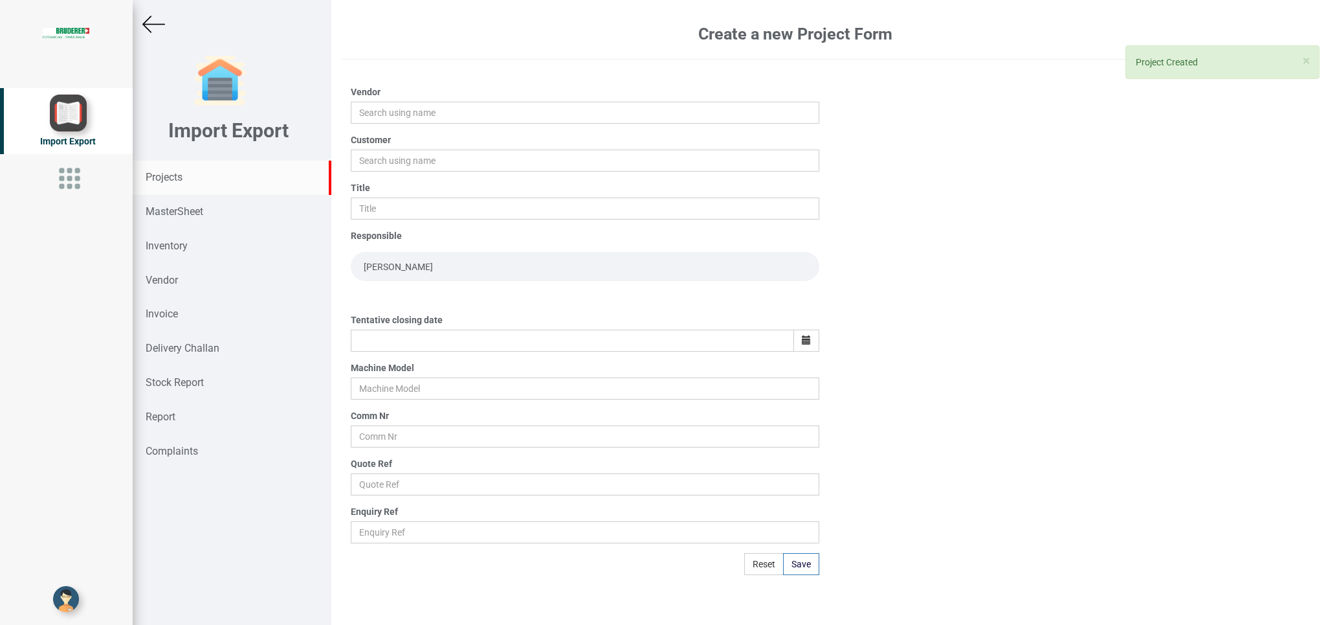
click at [170, 174] on strong "Projects" at bounding box center [164, 177] width 37 height 12
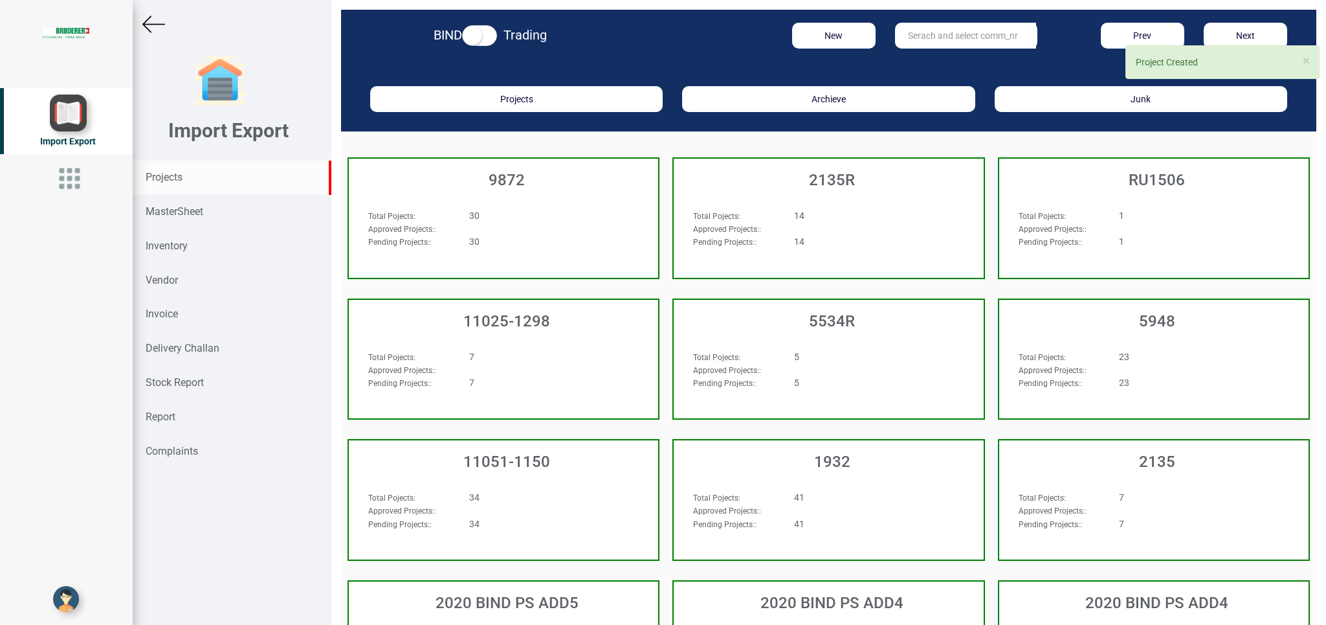
click at [922, 32] on input "text" at bounding box center [965, 36] width 141 height 26
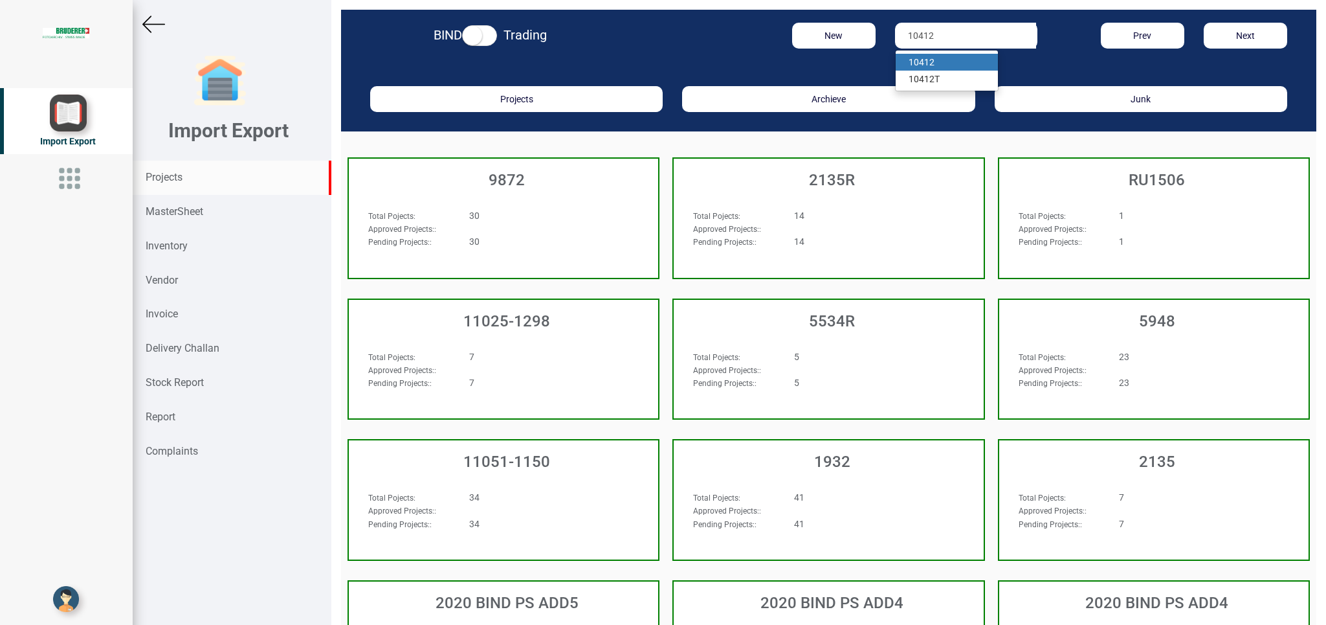
type input "10412"
click at [924, 65] on strong "10412" at bounding box center [922, 62] width 26 height 10
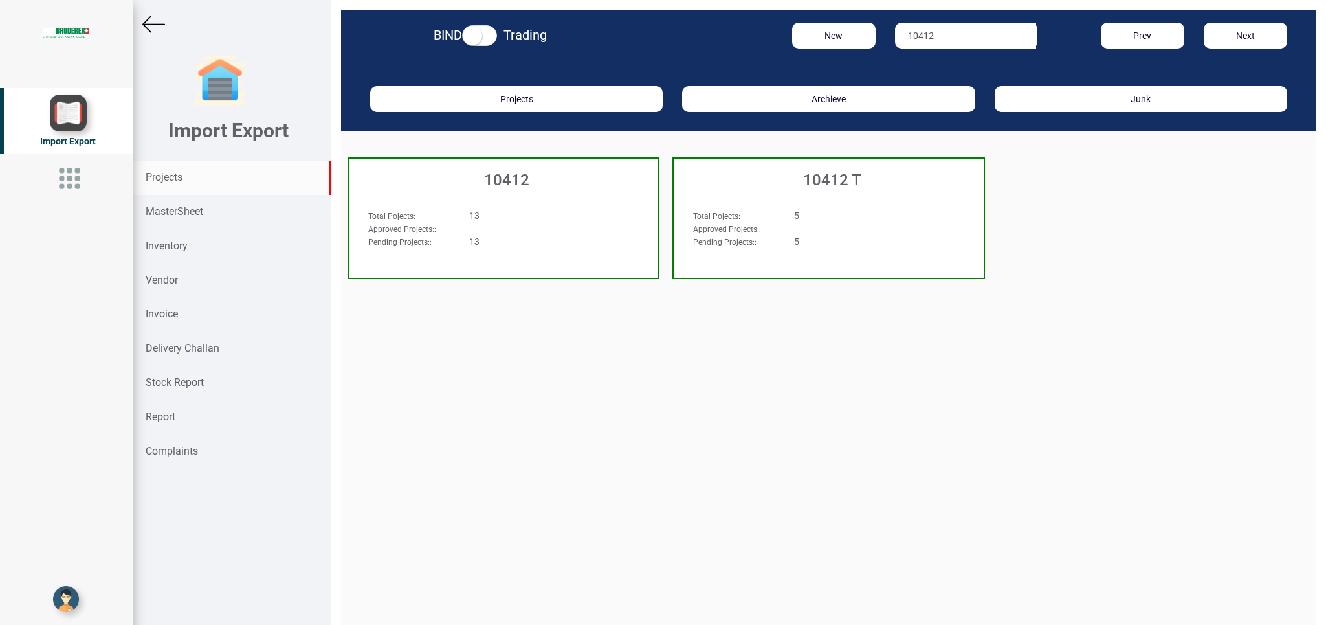
click at [548, 184] on h3 "10412" at bounding box center [506, 180] width 303 height 17
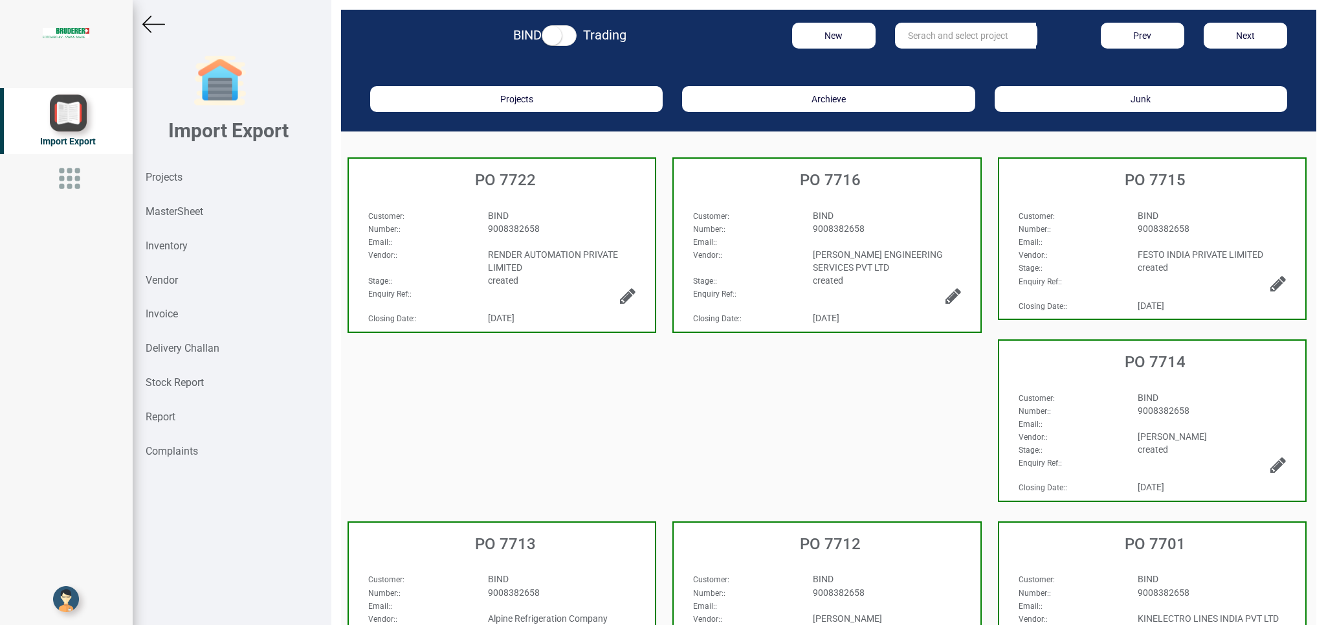
click at [590, 213] on div "BIND" at bounding box center [562, 215] width 168 height 13
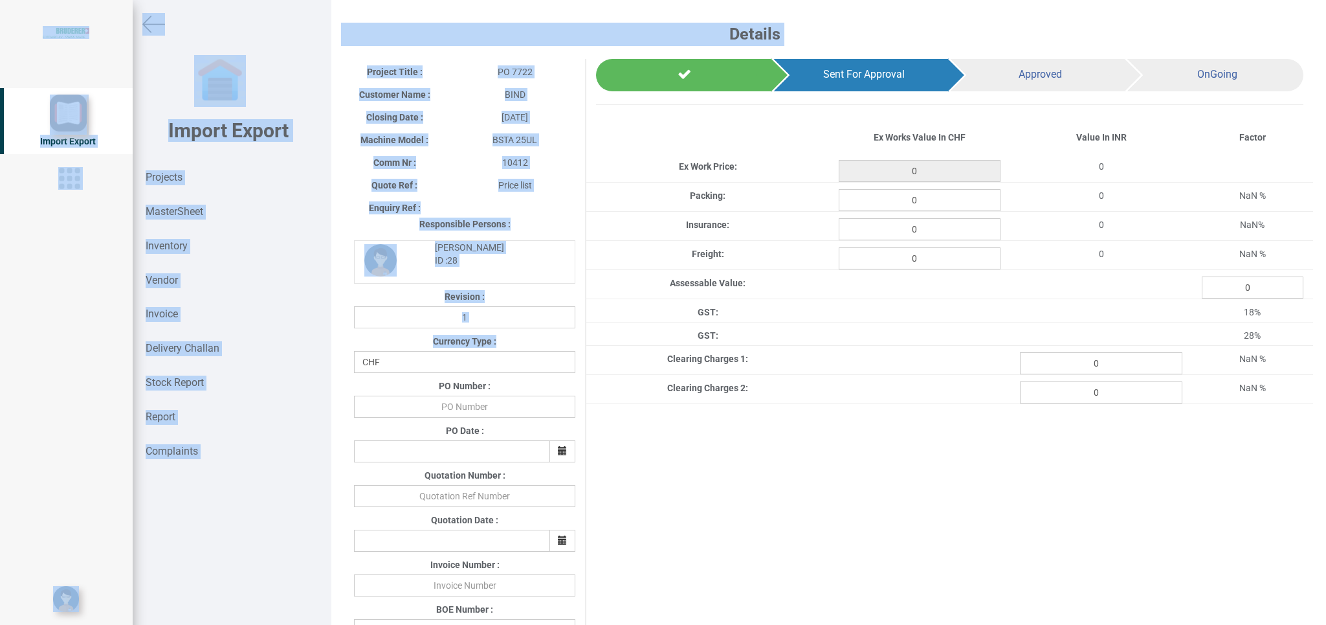
drag, startPoint x: 1308, startPoint y: 205, endPoint x: 1324, endPoint y: 328, distance: 123.4
click at [1324, 328] on div "Details Project Title : PO 7722 Customer Name : BIND Closing Date : [DATE] Mach…" at bounding box center [828, 312] width 995 height 625
click at [1085, 522] on div "Project Title : PO 7722 Customer Name : BIND Closing Date : [DATE] Machine Mode…" at bounding box center [828, 480] width 969 height 842
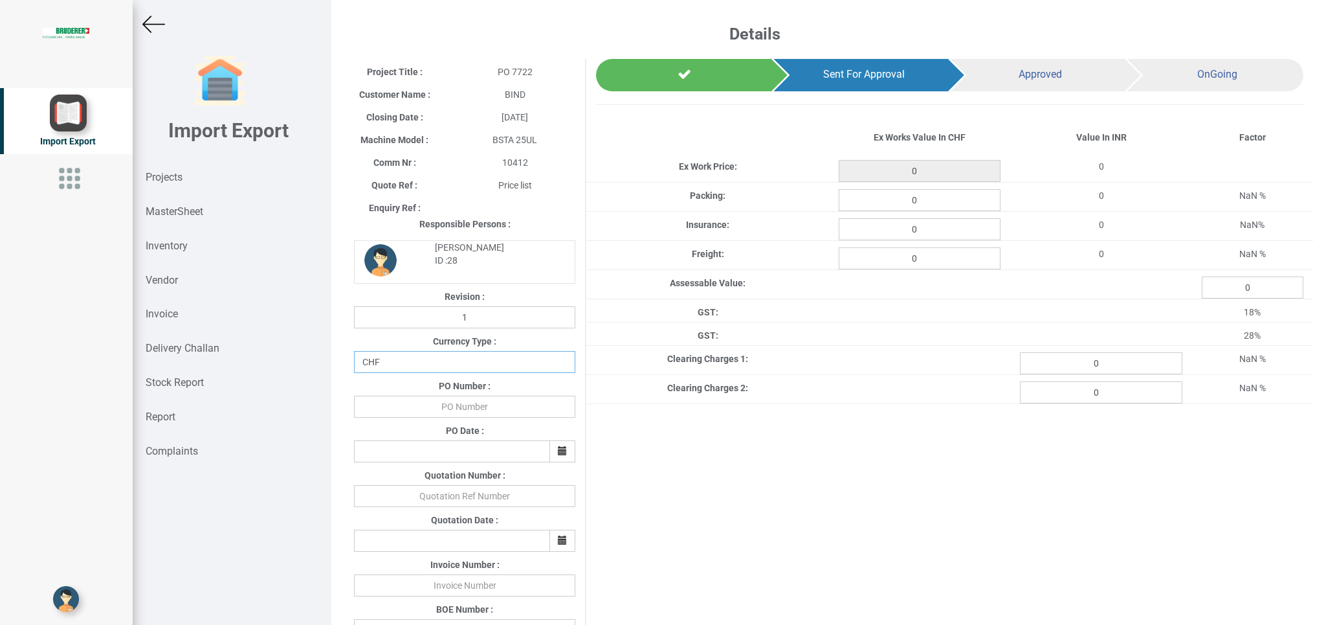
click at [354, 351] on select "CHF INR EUR USD JPY GBP AUD CAD ZAR" at bounding box center [464, 362] width 221 height 22
select select "INR"
click option "INR" at bounding box center [0, 0] width 0 height 0
drag, startPoint x: 433, startPoint y: 407, endPoint x: 559, endPoint y: 390, distance: 127.4
click at [462, 406] on input "text" at bounding box center [464, 406] width 221 height 22
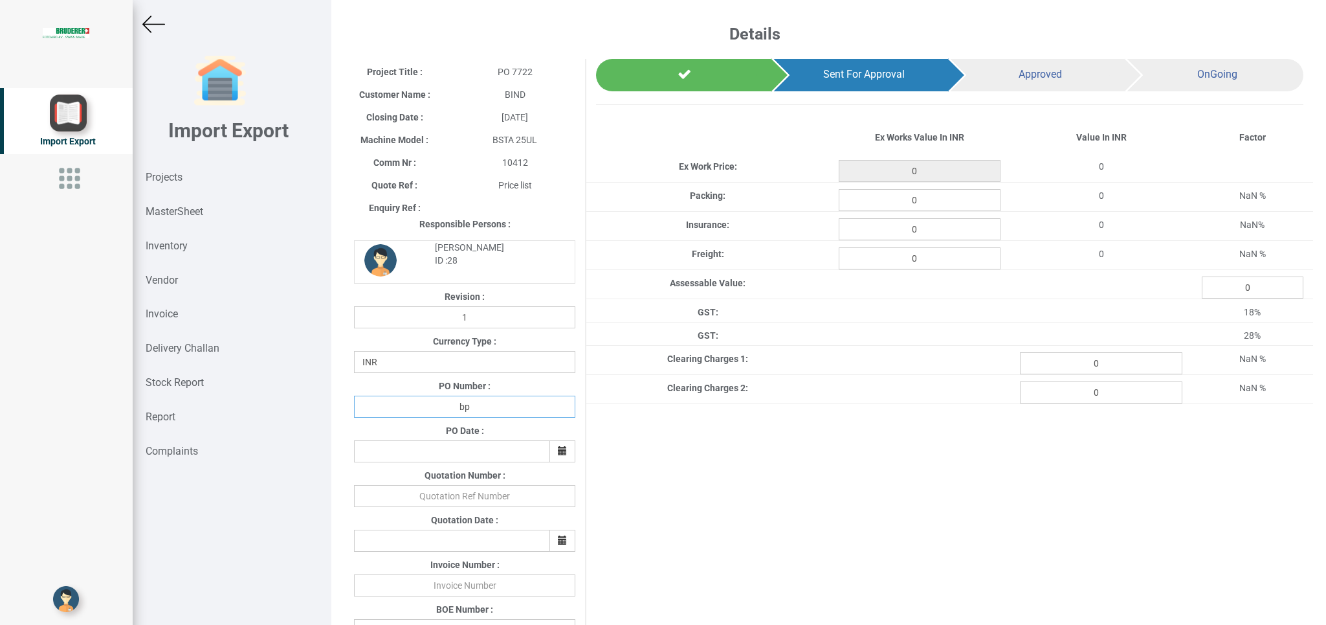
type input "b"
type input "BPIPL/PO/7722/25-26"
click at [551, 449] on button "button" at bounding box center [563, 451] width 26 height 22
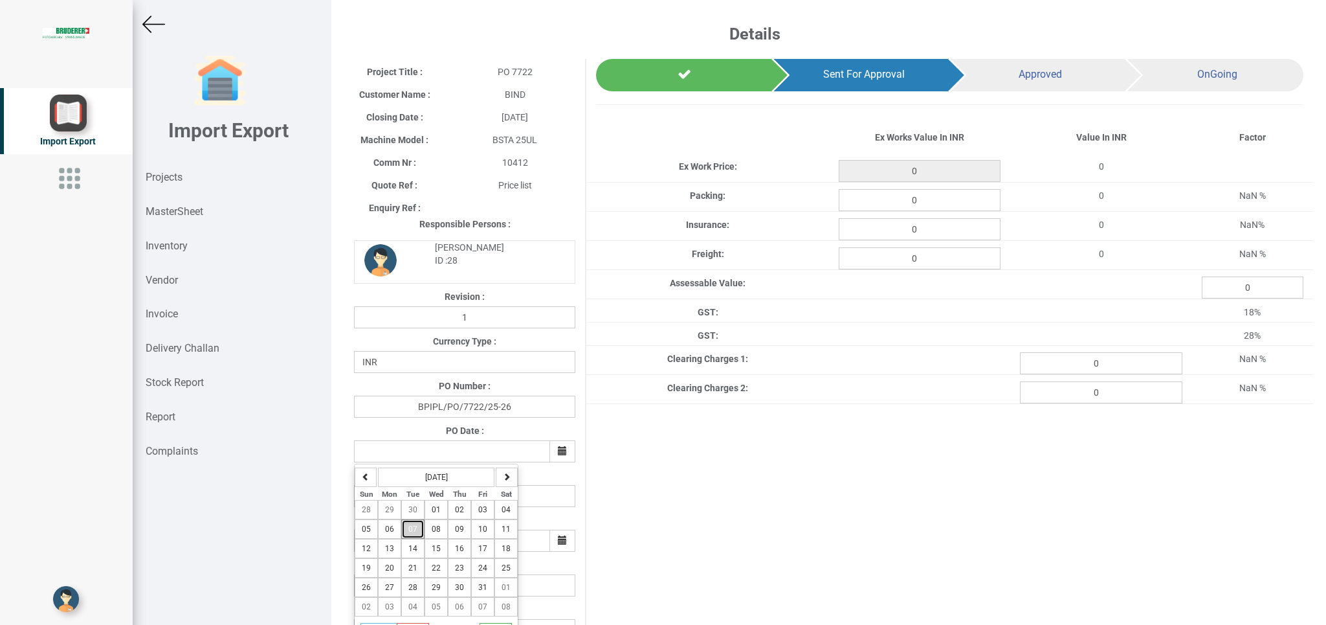
click at [415, 533] on span "07" at bounding box center [412, 528] width 9 height 9
type input "[DATE]"
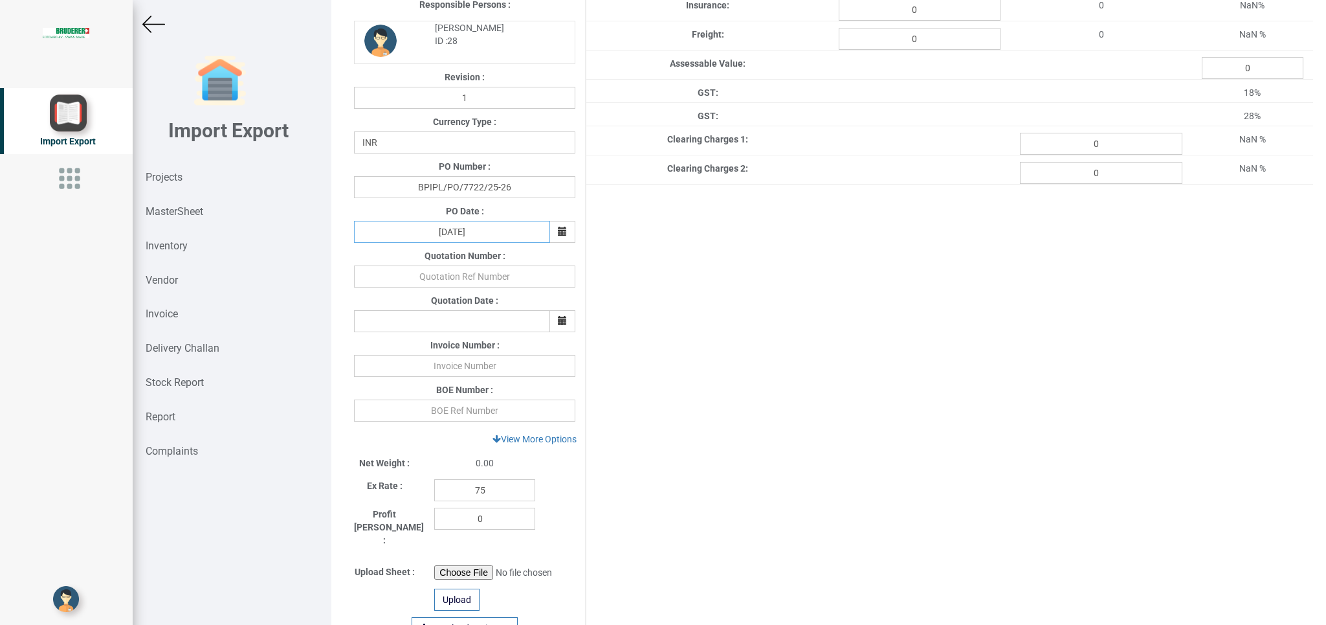
scroll to position [228, 0]
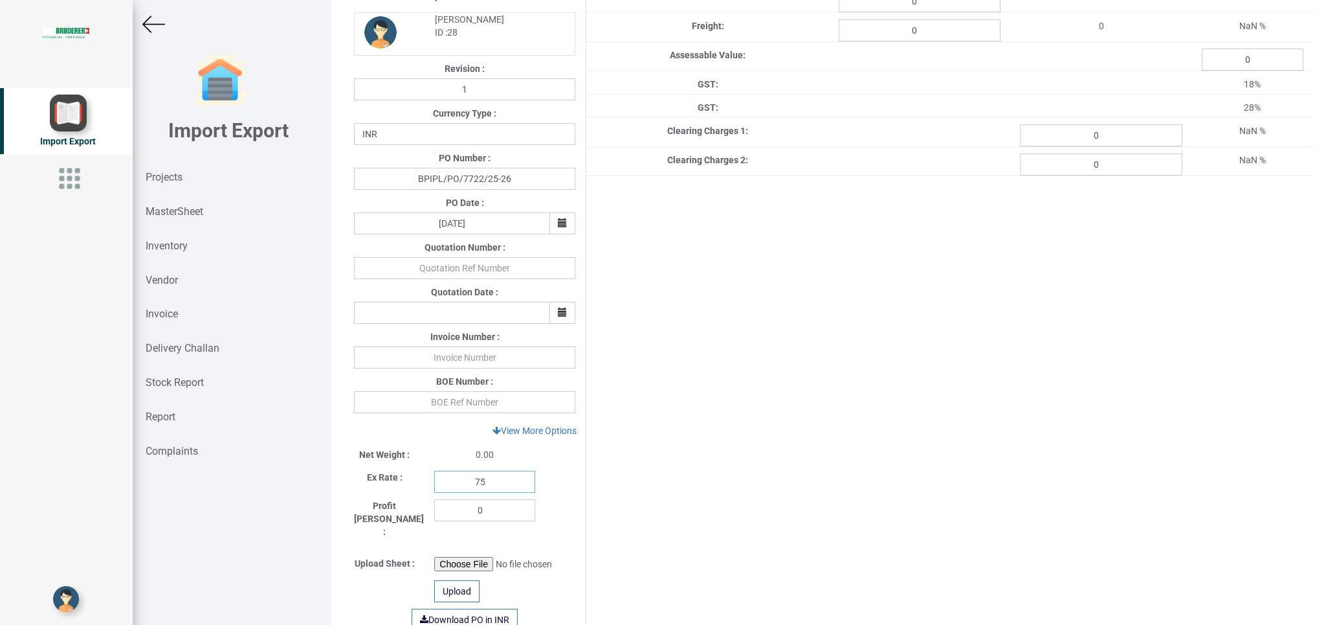
drag, startPoint x: 487, startPoint y: 485, endPoint x: 435, endPoint y: 481, distance: 52.0
click at [435, 481] on input "75" at bounding box center [484, 482] width 101 height 22
type input "1"
click at [532, 436] on link "View More Options" at bounding box center [534, 430] width 101 height 22
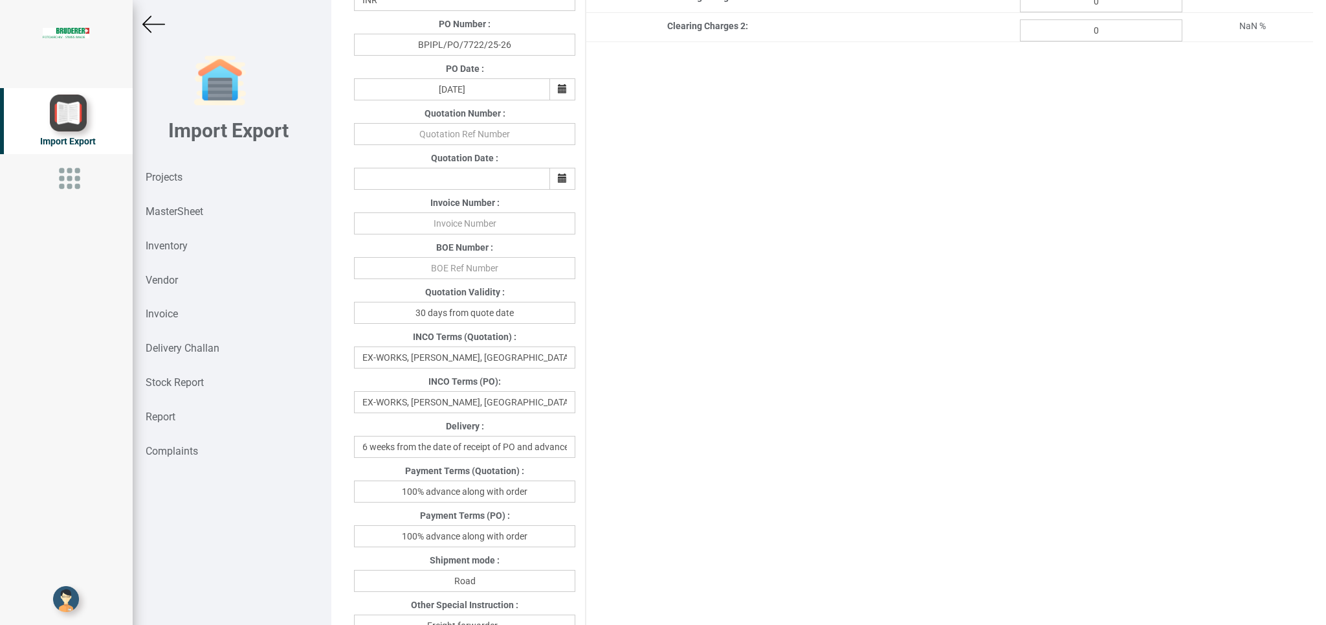
scroll to position [365, 0]
drag, startPoint x: 559, startPoint y: 407, endPoint x: 317, endPoint y: 409, distance: 242.7
click at [354, 409] on input "EX-WORKS, [PERSON_NAME], [GEOGRAPHIC_DATA]" at bounding box center [464, 399] width 221 height 22
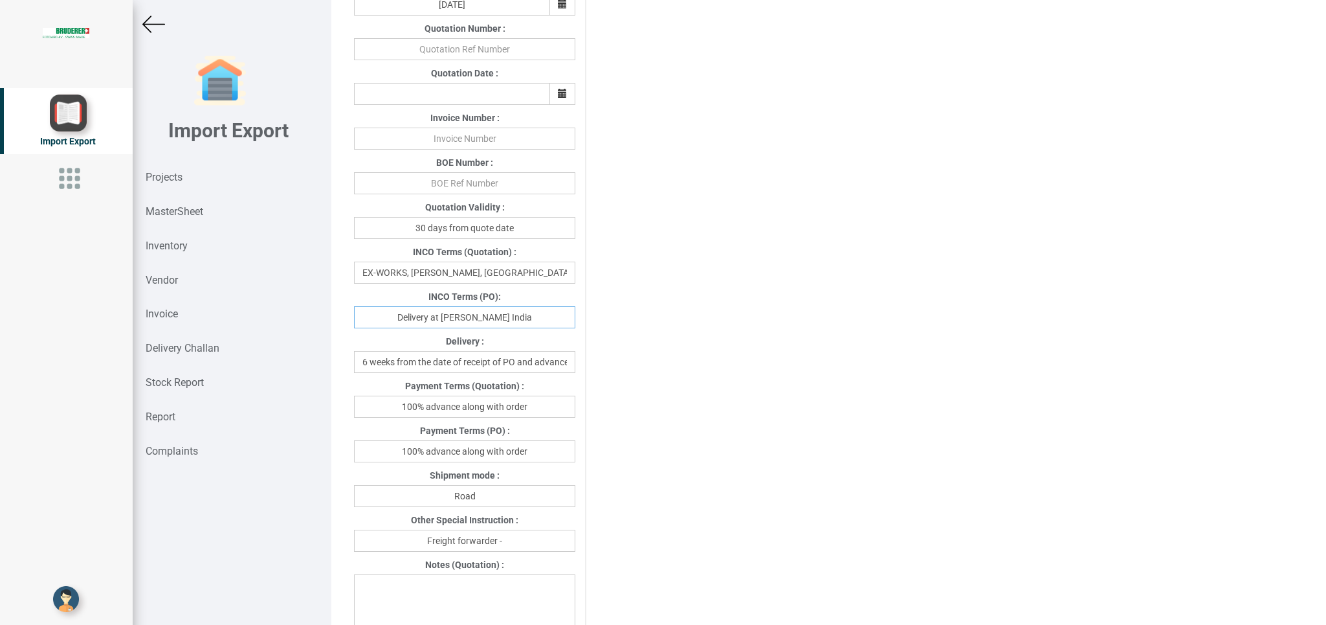
type input "Delivery at [PERSON_NAME] India"
drag, startPoint x: 462, startPoint y: 449, endPoint x: 555, endPoint y: 450, distance: 93.2
click at [555, 449] on input "100% advance along with order" at bounding box center [464, 451] width 221 height 22
type input "100% advance against Proforma Invoice"
click at [517, 546] on input "Freight forwarder -" at bounding box center [464, 540] width 221 height 22
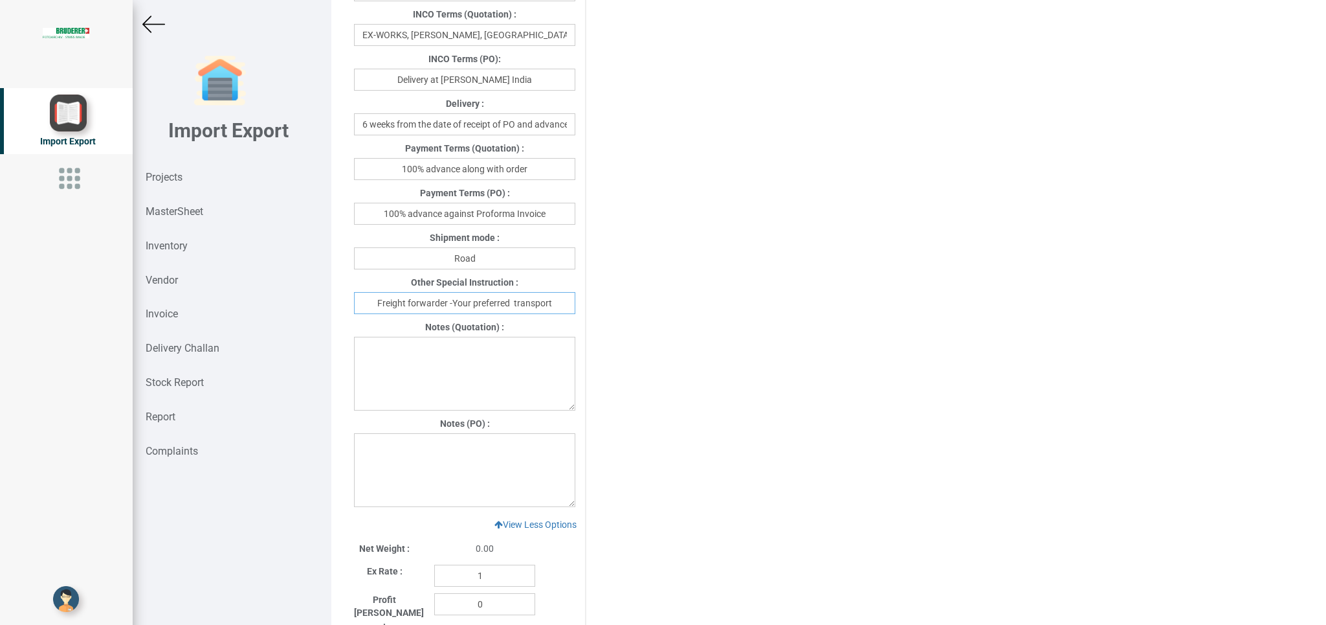
scroll to position [693, 0]
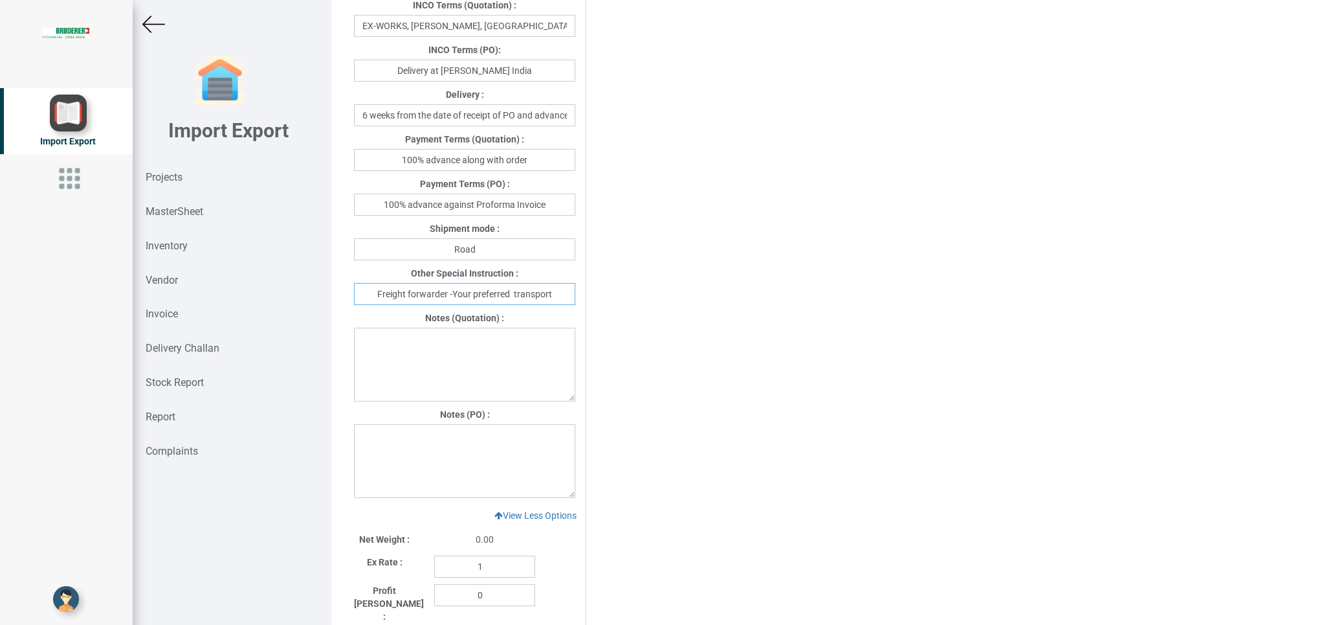
type input "Freight forwarder -Your preferred transport"
paste textarea "1. GST: Extra as Per actual. 2.Warranty:12 month from the date of lnvoice 3. Fr…"
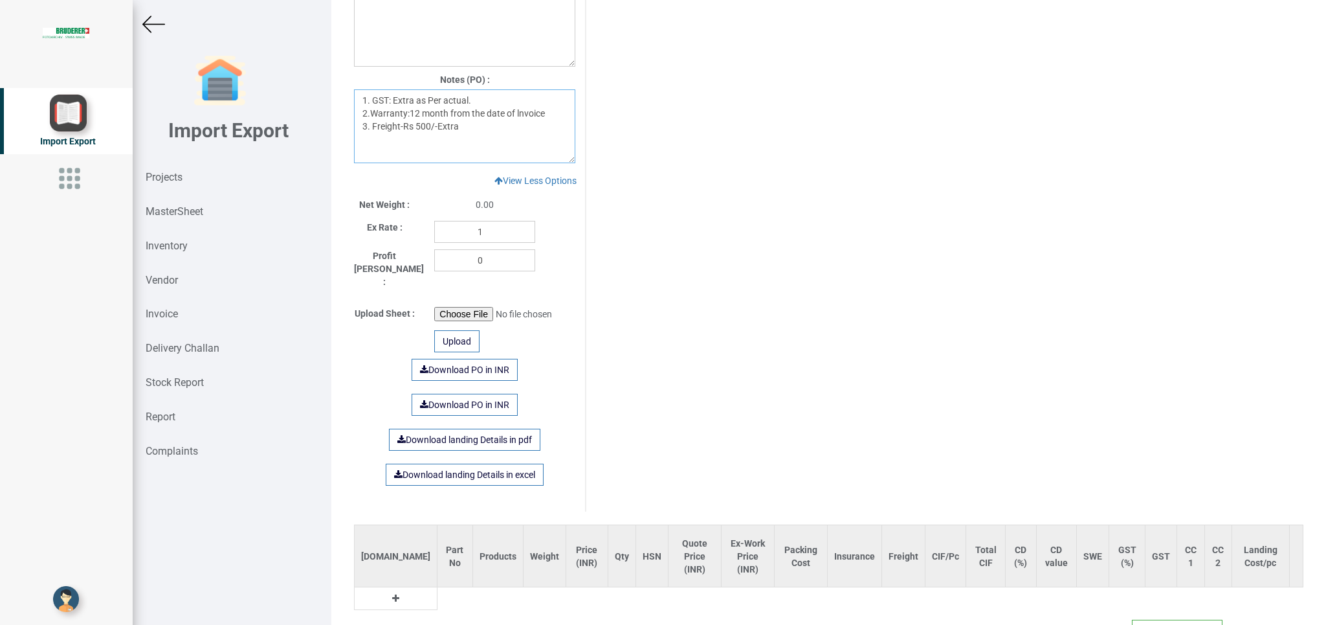
scroll to position [1055, 0]
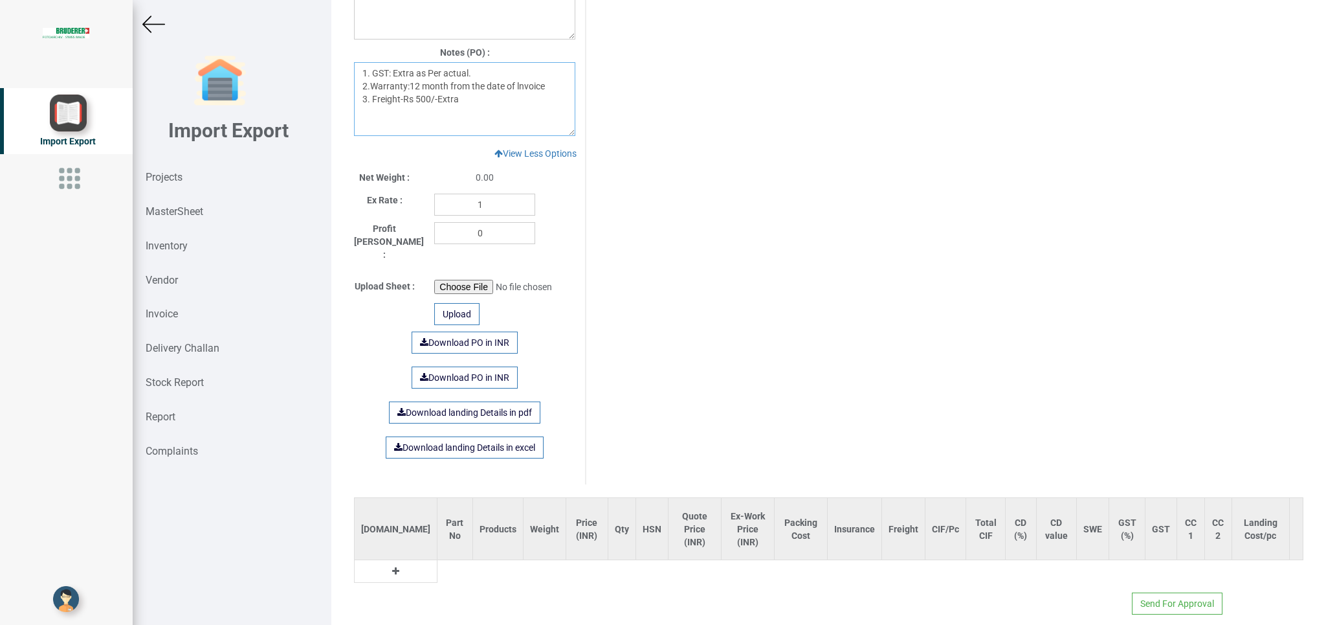
type textarea "1. GST: Extra as Per actual. 2.Warranty:12 month from the date of lnvoice 3. Fr…"
drag, startPoint x: 369, startPoint y: 555, endPoint x: 433, endPoint y: 562, distance: 64.5
click at [386, 560] on td at bounding box center [396, 571] width 83 height 23
drag, startPoint x: 376, startPoint y: 557, endPoint x: 410, endPoint y: 568, distance: 35.6
click at [379, 560] on td at bounding box center [396, 571] width 83 height 23
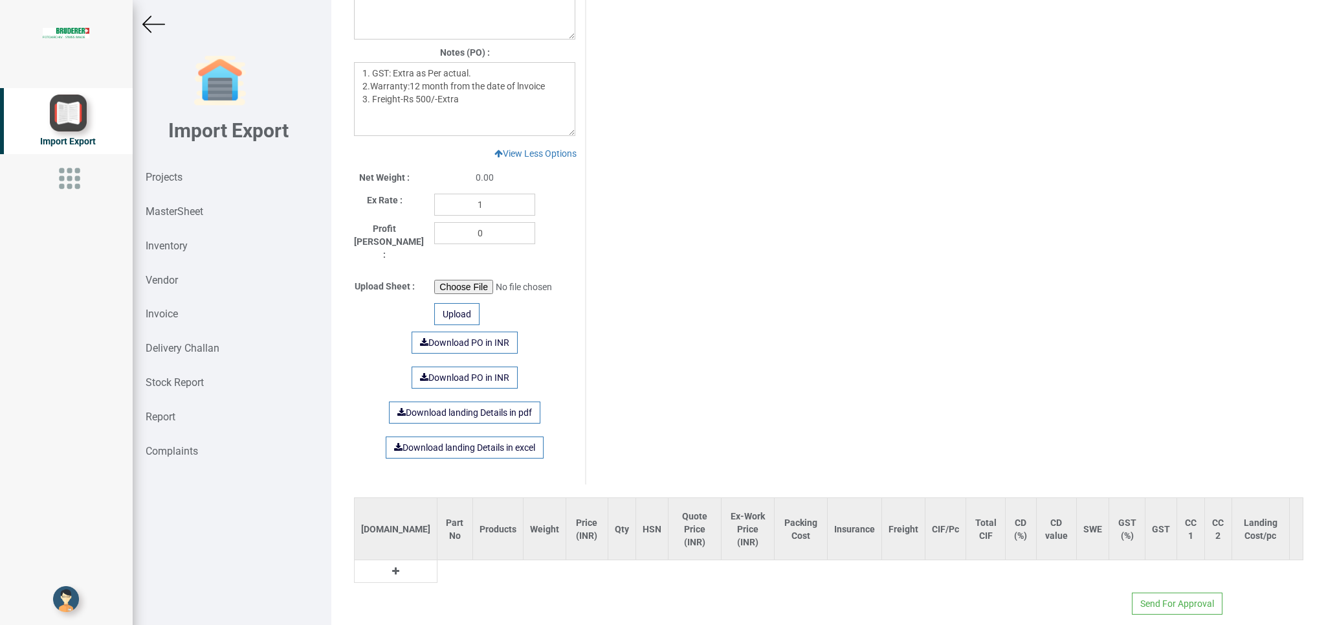
click at [361, 560] on td at bounding box center [396, 571] width 83 height 23
click at [386, 561] on td at bounding box center [396, 571] width 83 height 23
click at [388, 564] on button at bounding box center [395, 571] width 15 height 14
drag, startPoint x: 398, startPoint y: 559, endPoint x: 410, endPoint y: 559, distance: 11.7
click at [438, 563] on input "text" at bounding box center [459, 574] width 43 height 22
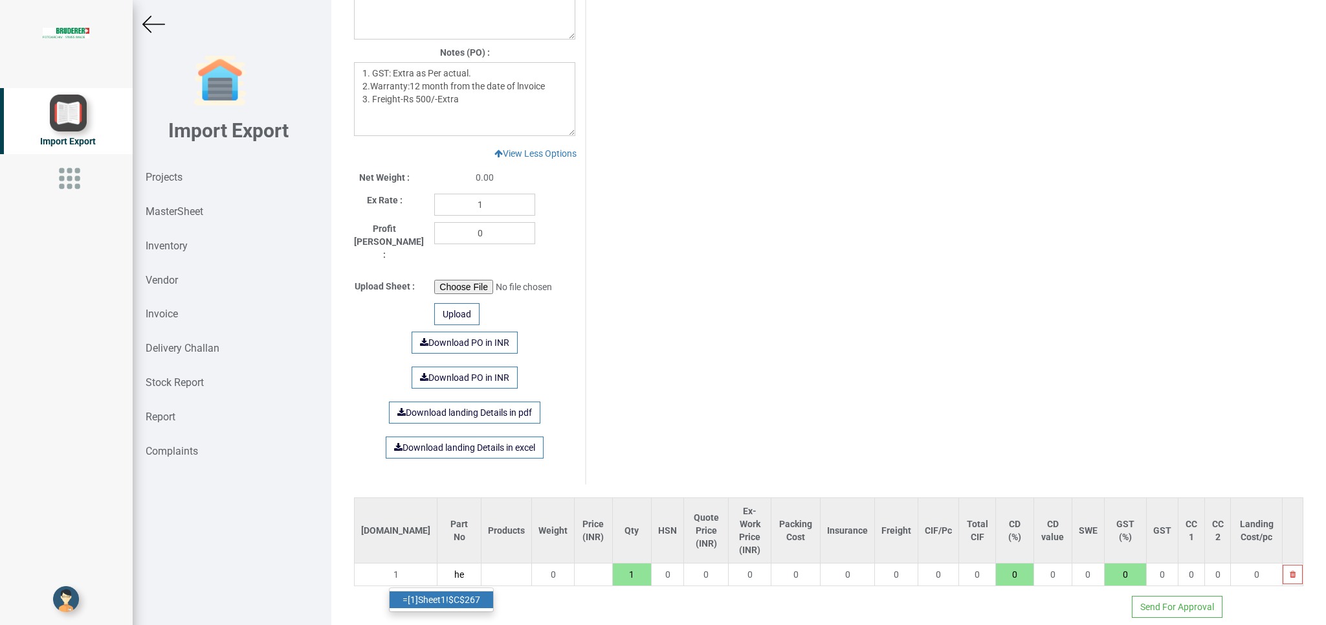
type input "h"
type input "H"
type input "8.58"
click at [456, 591] on link "8.58 58.12B2.B212" at bounding box center [441, 599] width 102 height 17
type input "49637"
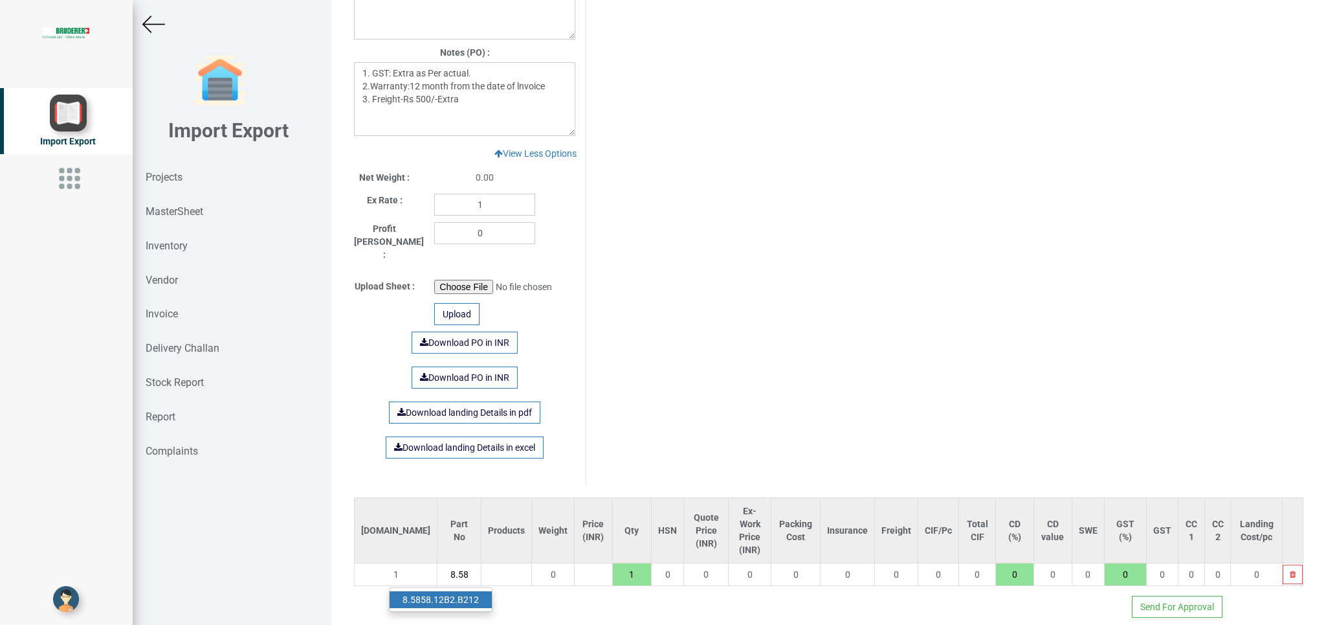
type input "8.5858.12B2.B212"
type input "18"
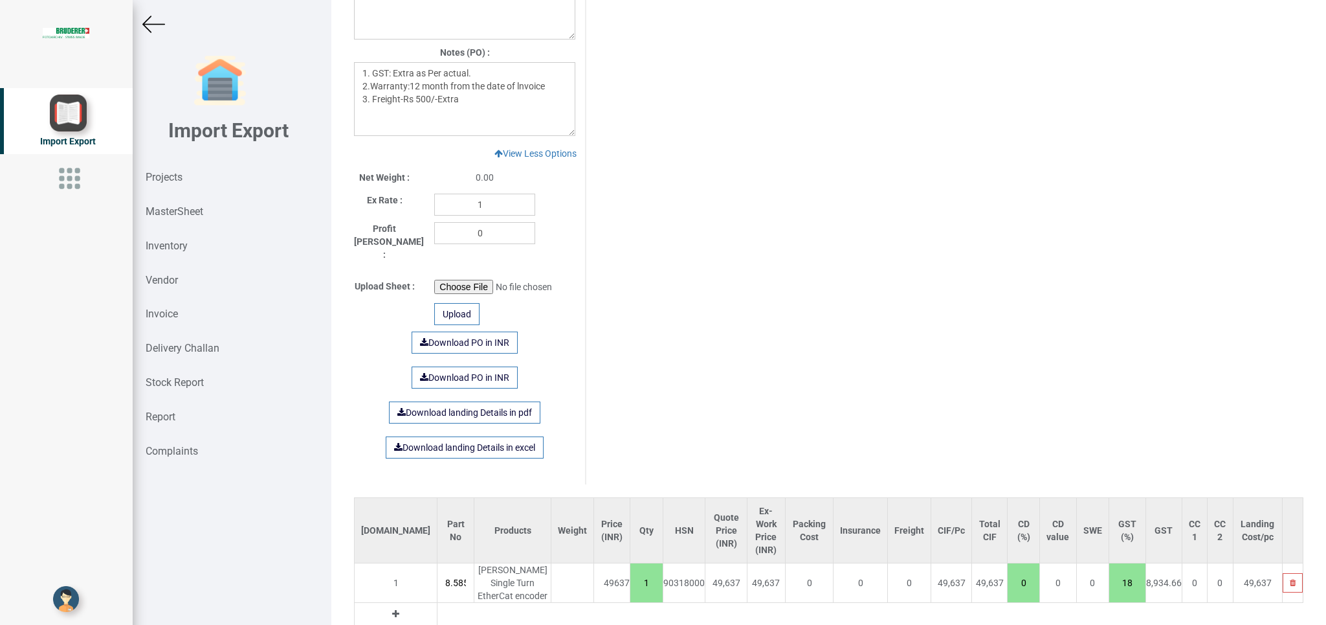
scroll to position [0, 45]
click at [1283, 573] on button "button" at bounding box center [1293, 582] width 20 height 19
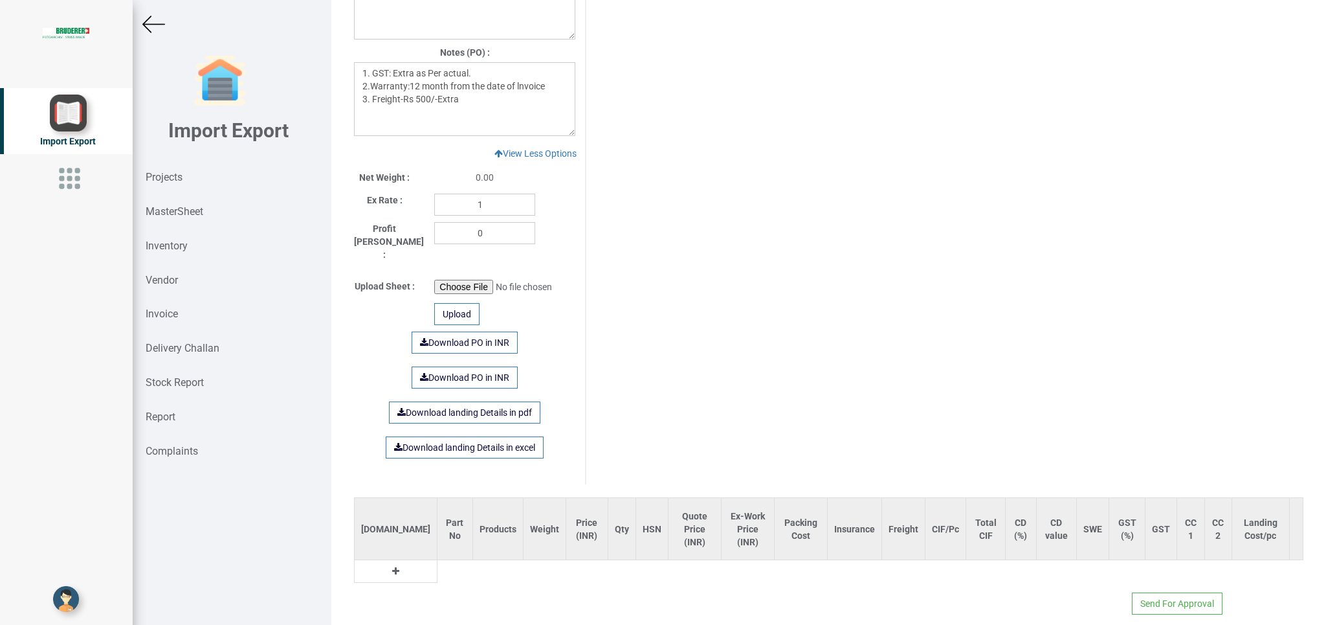
type input "0"
click at [388, 564] on button at bounding box center [395, 571] width 15 height 14
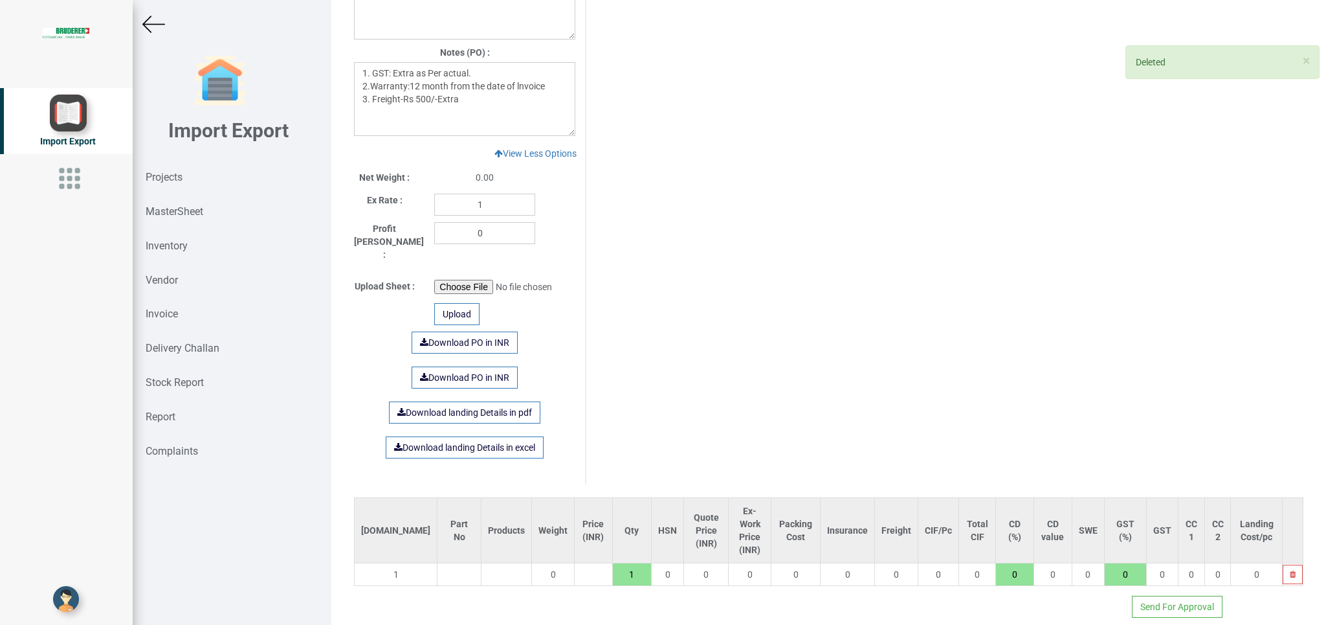
drag, startPoint x: 401, startPoint y: 555, endPoint x: 437, endPoint y: 555, distance: 35.6
click at [438, 563] on input "text" at bounding box center [459, 574] width 43 height 22
type input "h"
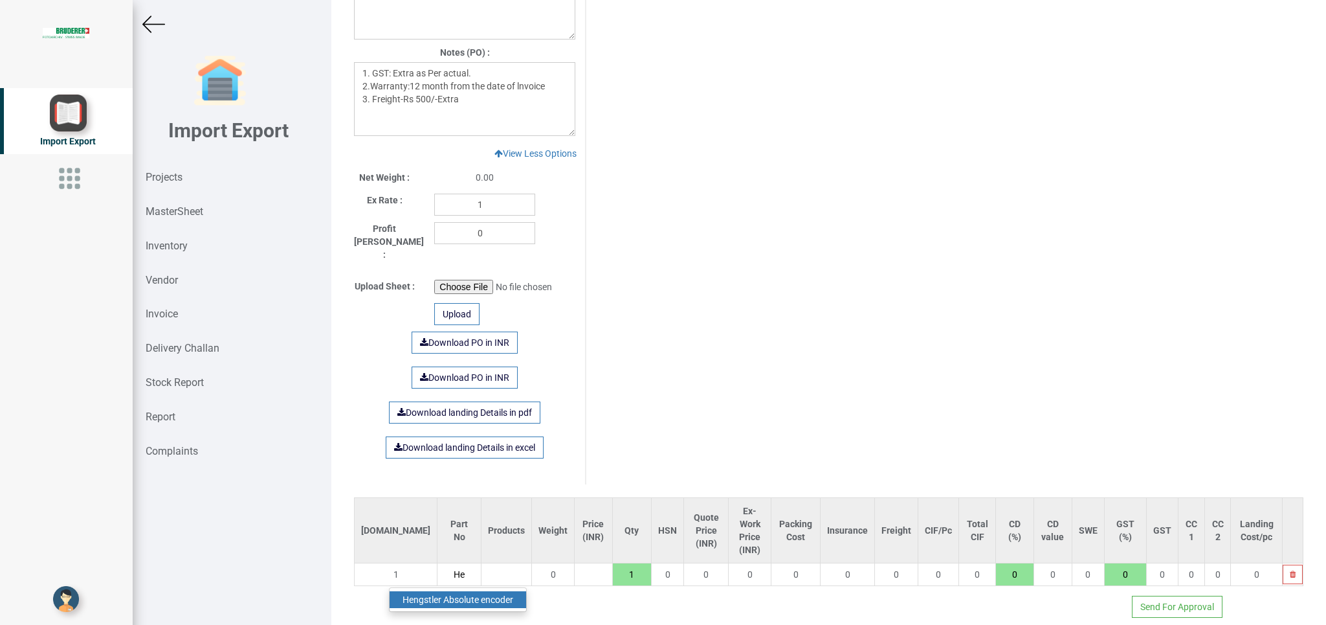
type input "He"
click at [489, 591] on link "He ngstler Absolute encoder" at bounding box center [458, 599] width 137 height 17
type input "47452"
type input "[PERSON_NAME] Absolute encoder"
type input "18"
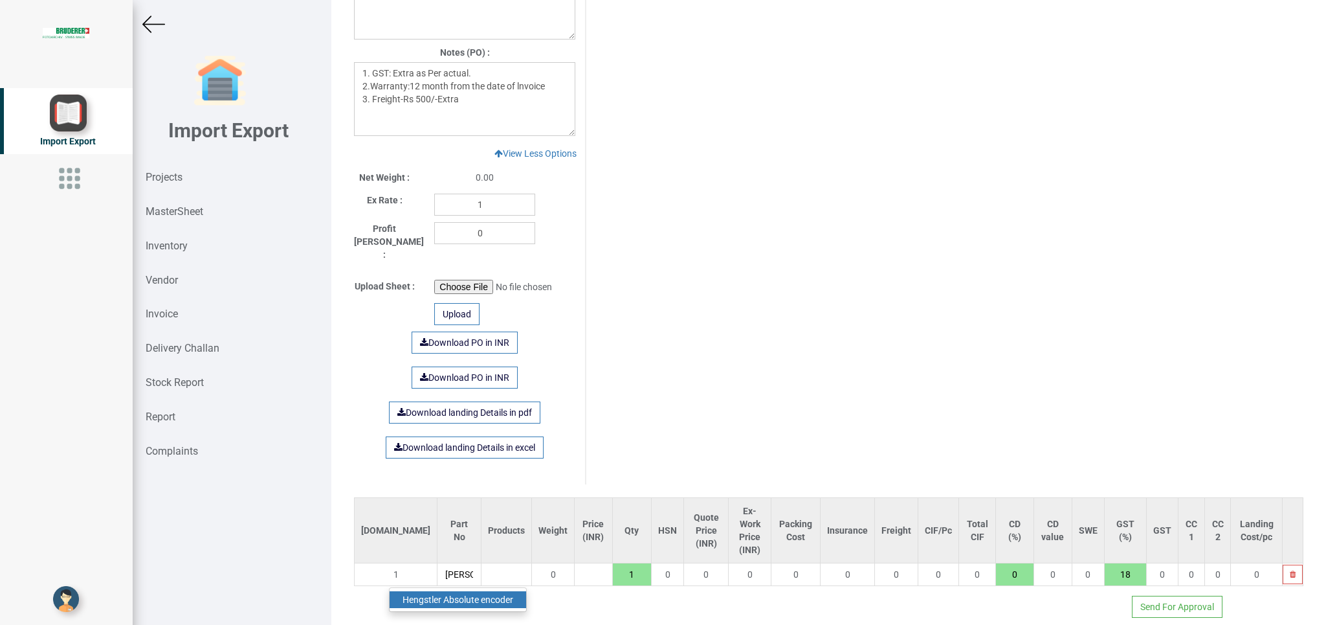
scroll to position [0, 88]
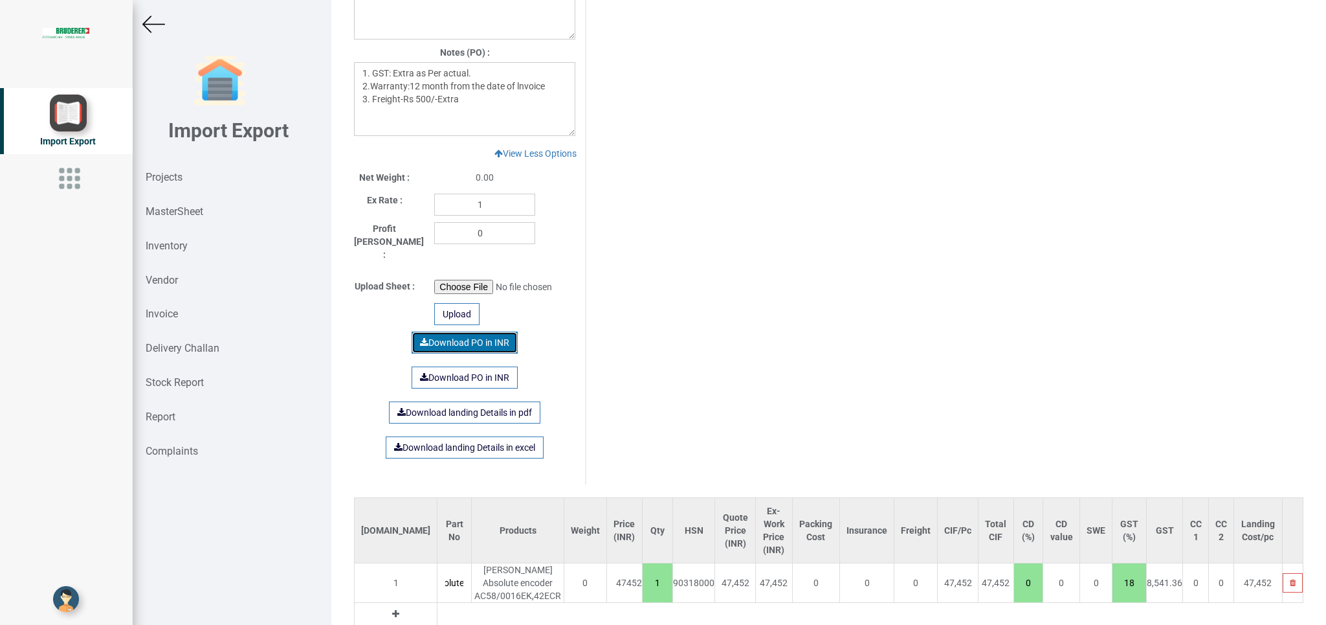
click at [463, 331] on link "Download PO in INR" at bounding box center [465, 342] width 106 height 22
click at [161, 175] on strong "Projects" at bounding box center [164, 177] width 37 height 12
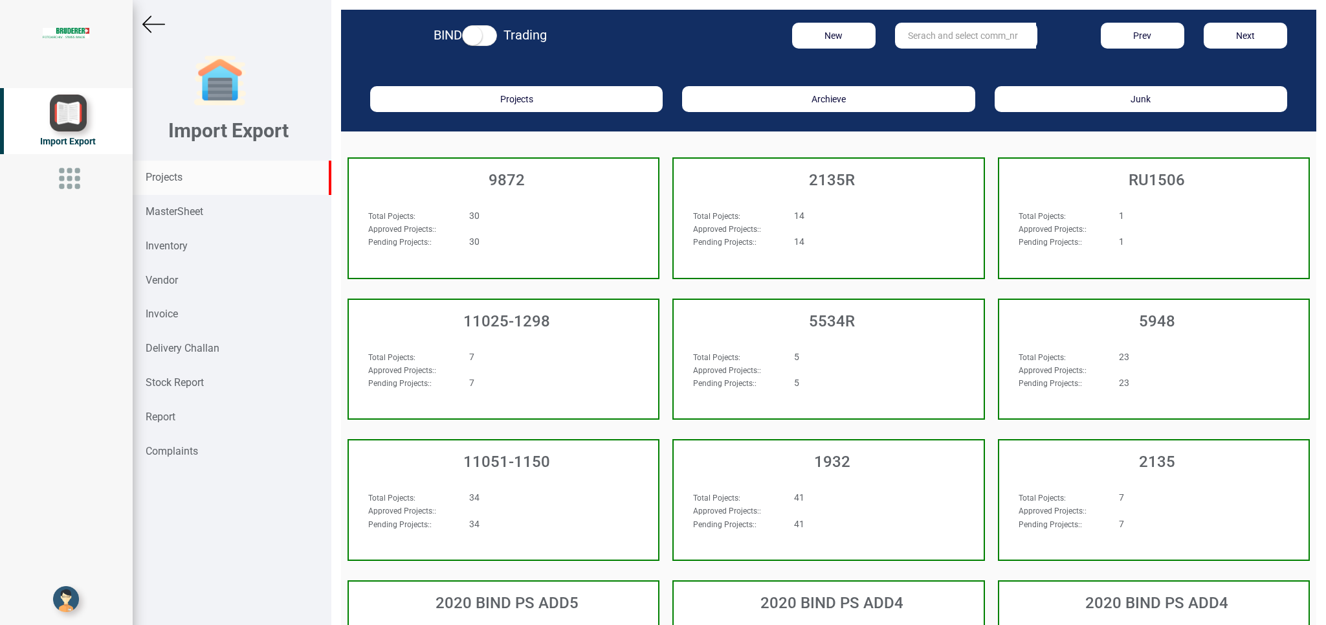
click at [939, 27] on input "text" at bounding box center [965, 36] width 141 height 26
click at [943, 58] on link "11026 -1012" at bounding box center [947, 62] width 102 height 17
type input "11026-1012"
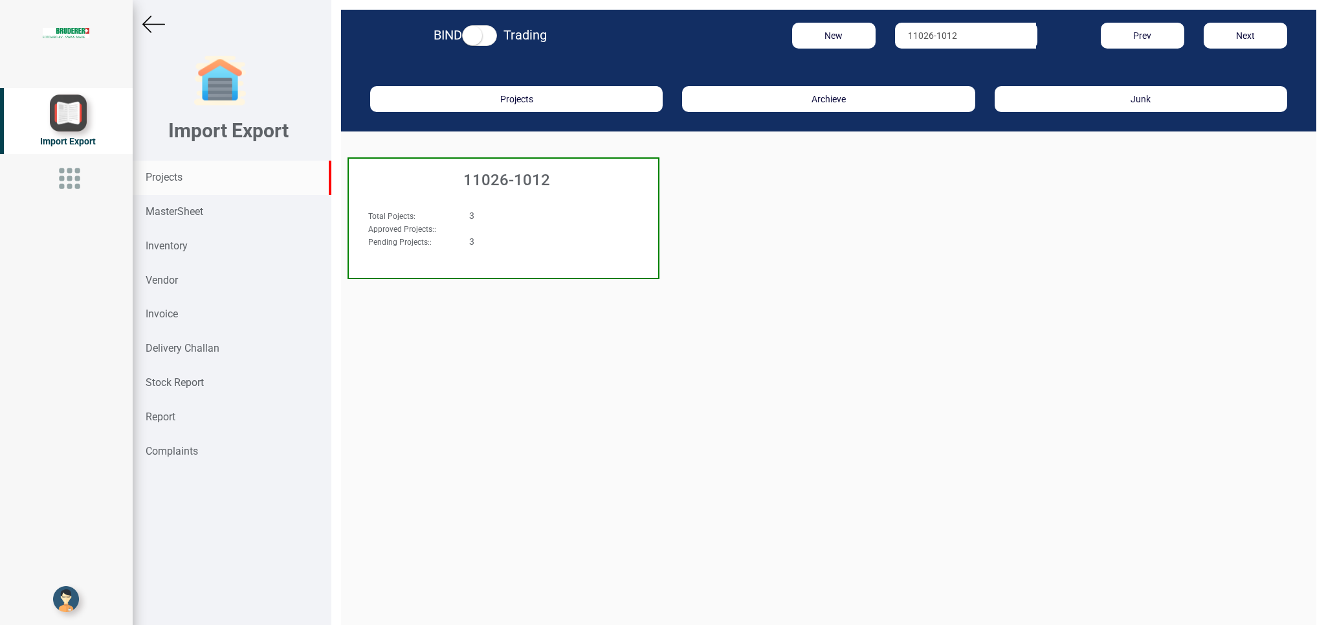
click at [520, 232] on div "Approved Projects: :" at bounding box center [480, 228] width 242 height 13
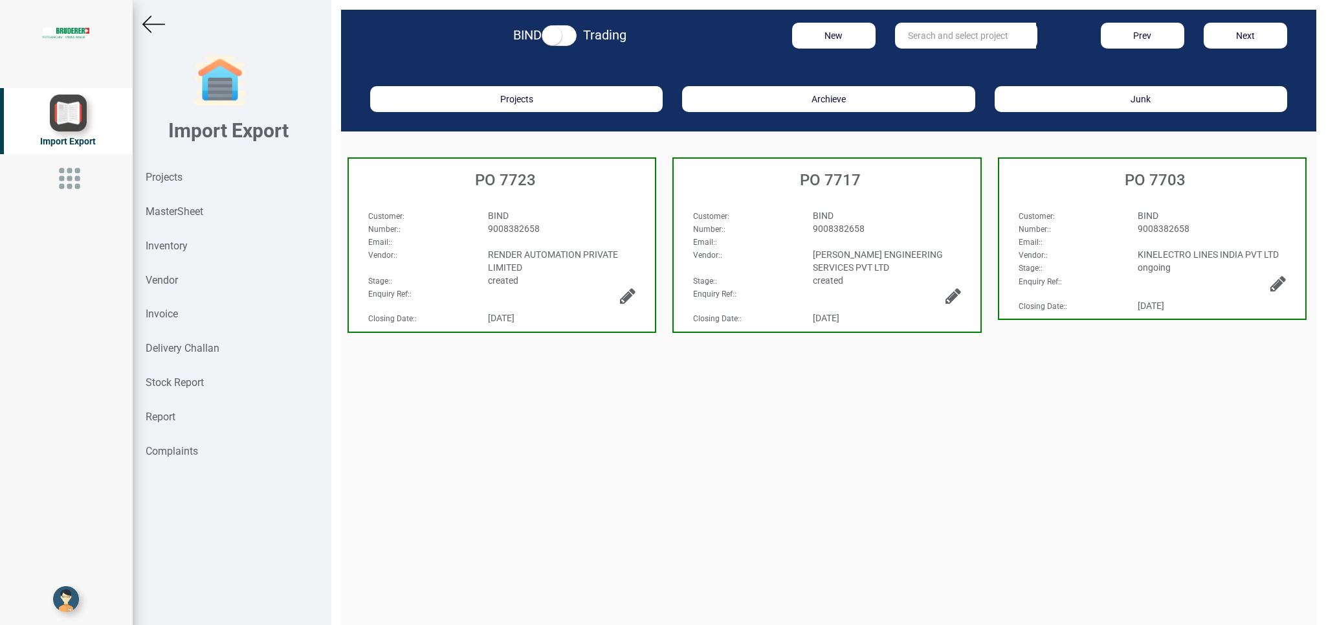
click at [592, 217] on div "BIND" at bounding box center [562, 215] width 168 height 13
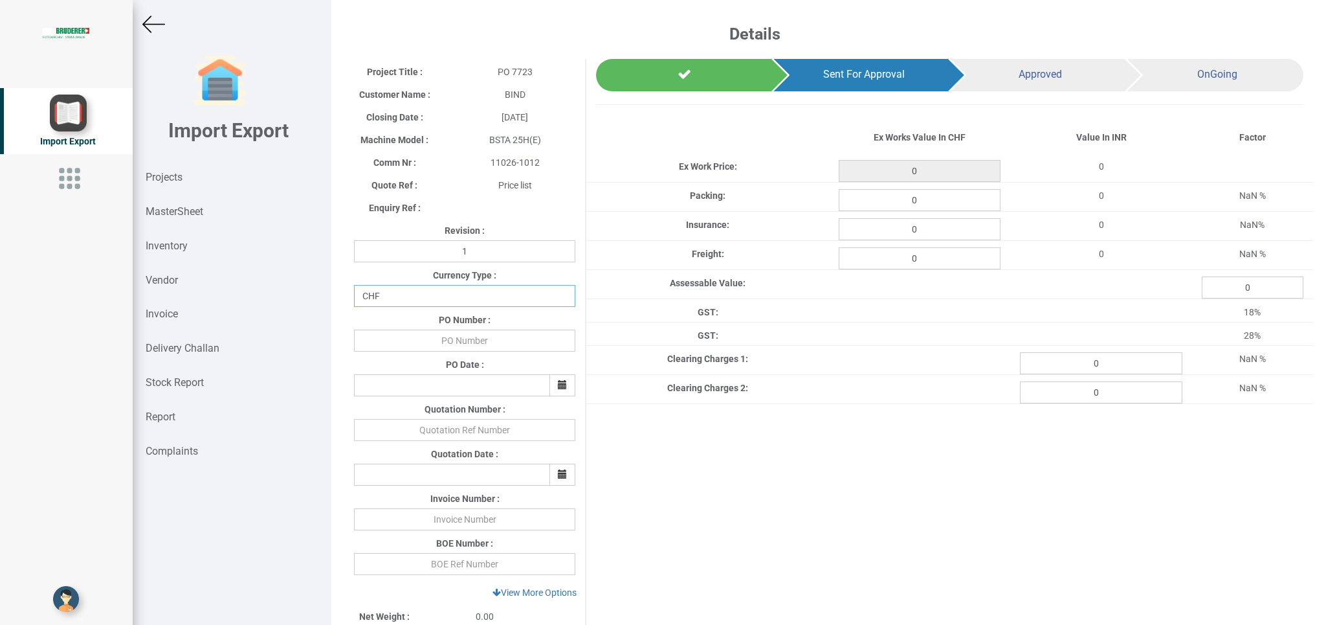
select select "INR"
click option "INR" at bounding box center [0, 0] width 0 height 0
drag, startPoint x: 450, startPoint y: 347, endPoint x: 464, endPoint y: 347, distance: 14.2
click at [452, 347] on input "text" at bounding box center [464, 340] width 221 height 22
type input "BPIPL/PO/7723/25-26"
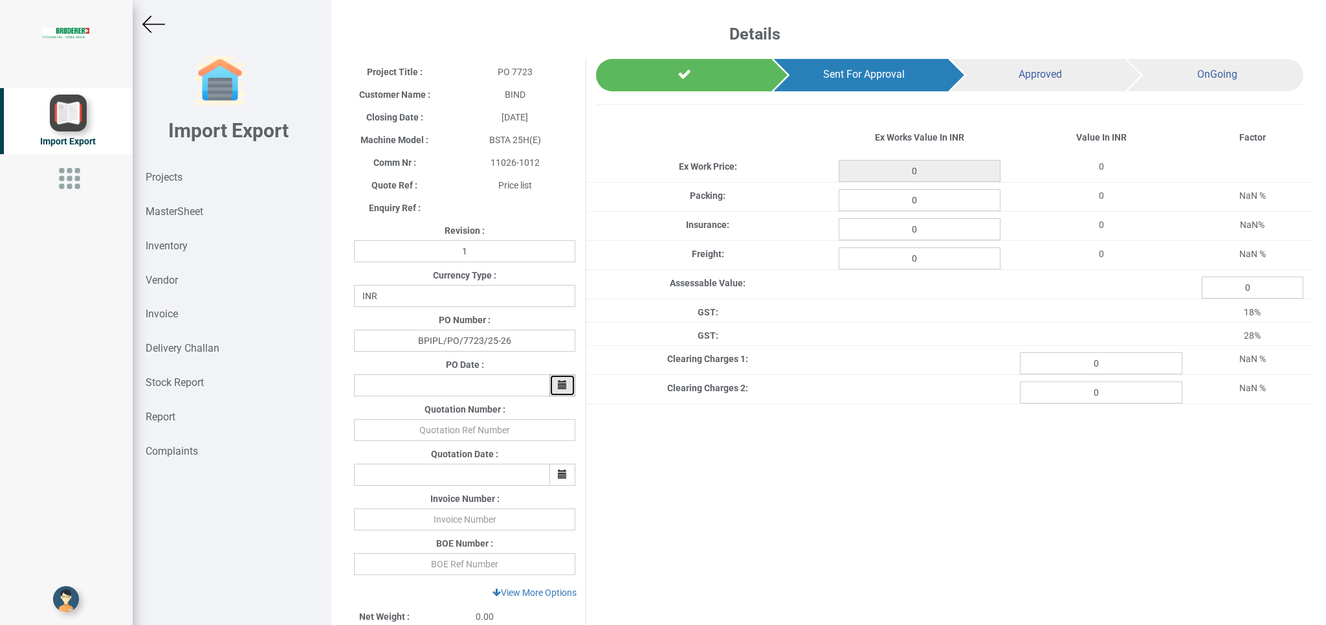
click at [550, 386] on button "button" at bounding box center [563, 385] width 26 height 22
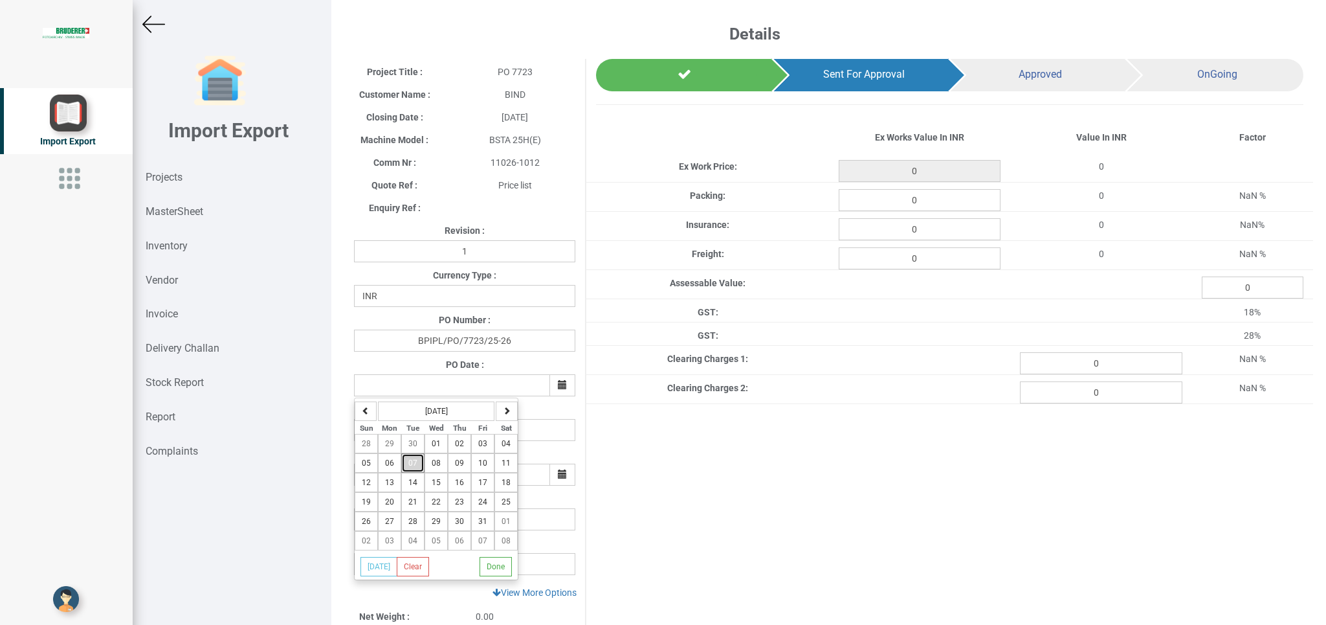
click at [415, 465] on span "07" at bounding box center [412, 462] width 9 height 9
type input "[DATE]"
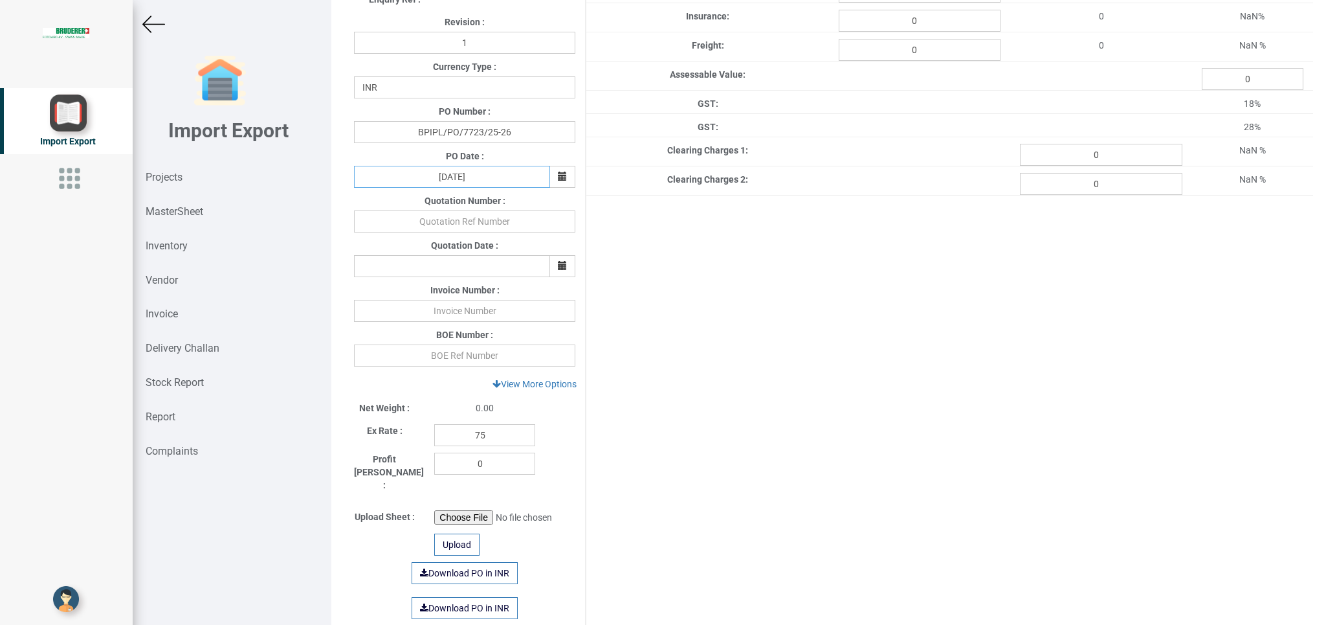
scroll to position [197, 0]
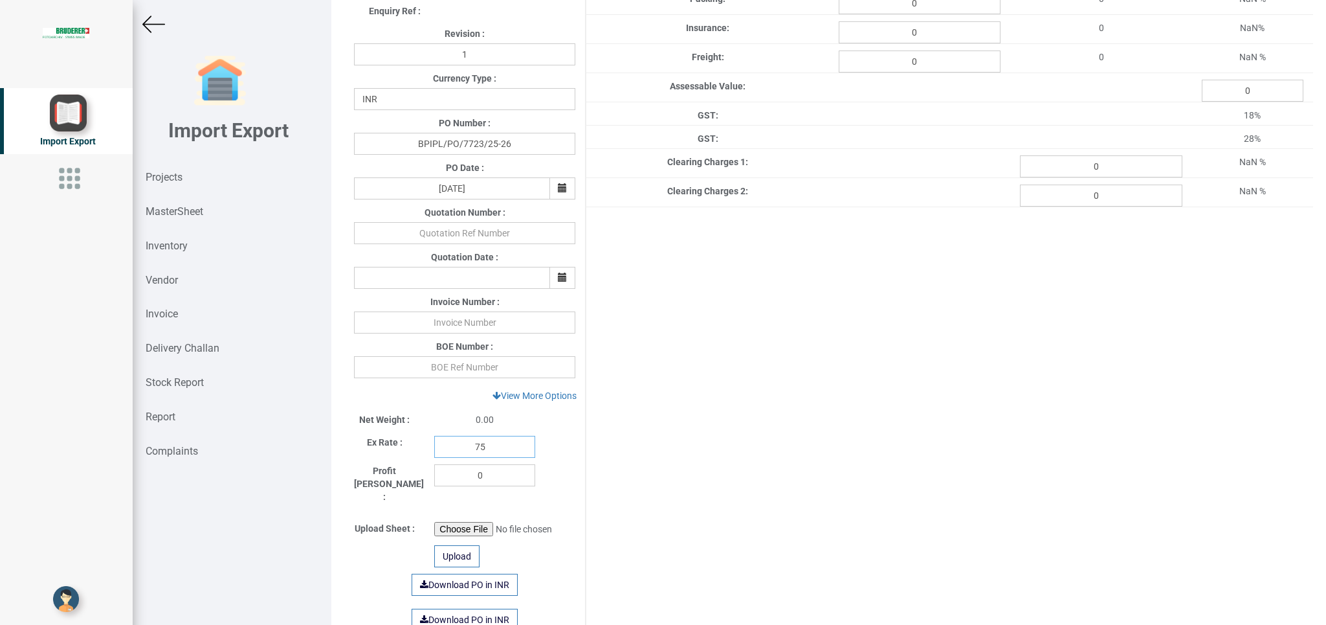
drag, startPoint x: 495, startPoint y: 445, endPoint x: 419, endPoint y: 445, distance: 75.1
click at [434, 445] on input "75" at bounding box center [484, 447] width 101 height 22
type input "1"
click at [539, 399] on link "View More Options" at bounding box center [534, 395] width 101 height 22
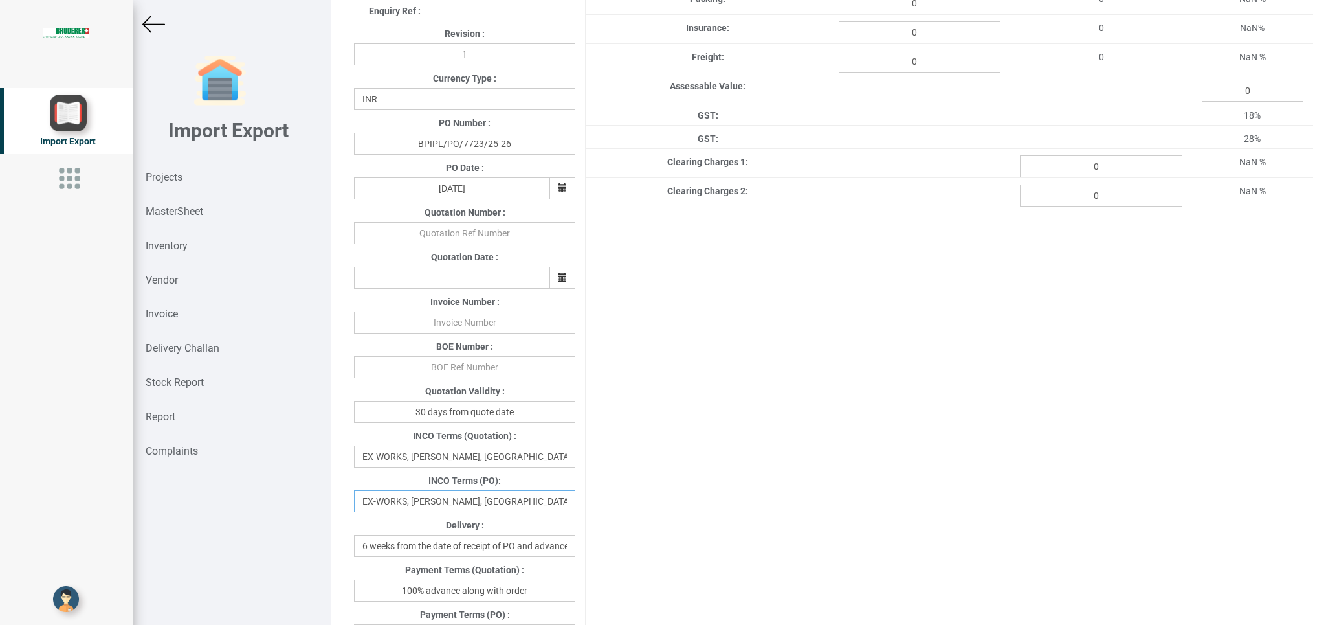
drag, startPoint x: 565, startPoint y: 499, endPoint x: 392, endPoint y: 512, distance: 174.0
click at [357, 511] on input "EX-WORKS, [PERSON_NAME], [GEOGRAPHIC_DATA]" at bounding box center [464, 501] width 221 height 22
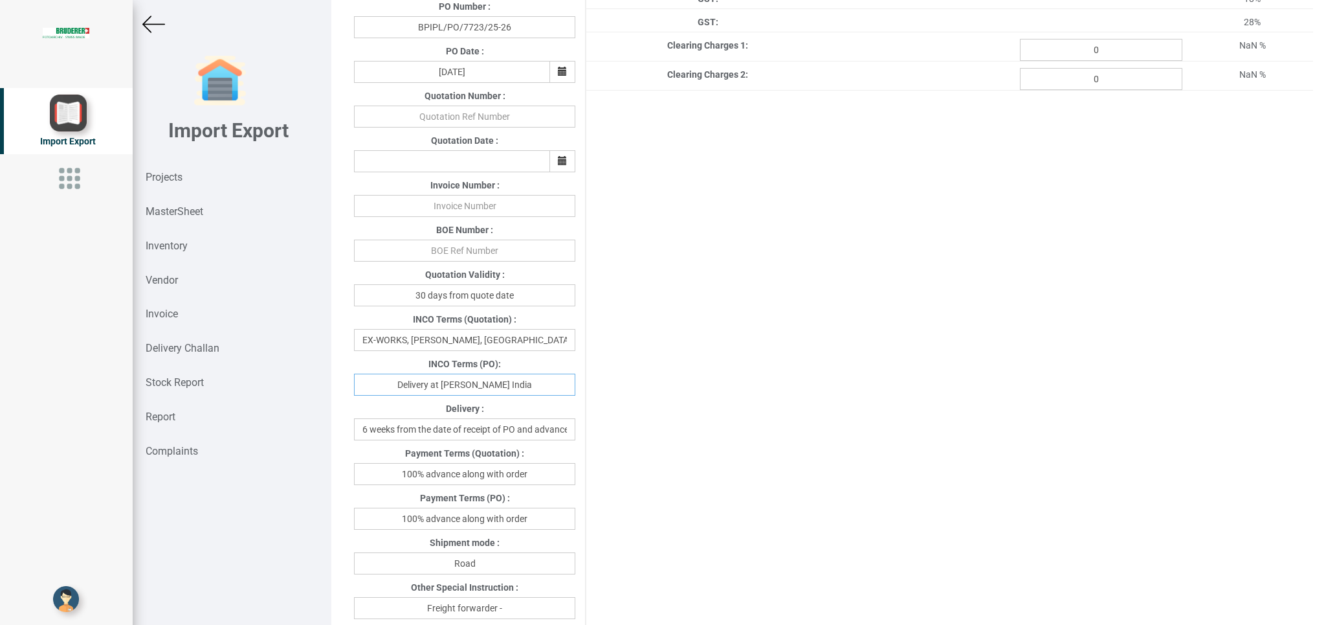
type input "Delivery at [PERSON_NAME] India"
click at [462, 520] on input "100% advance along with order" at bounding box center [464, 518] width 221 height 22
drag, startPoint x: 460, startPoint y: 520, endPoint x: 561, endPoint y: 518, distance: 101.0
click at [561, 518] on input "100% advance along with order" at bounding box center [464, 518] width 221 height 22
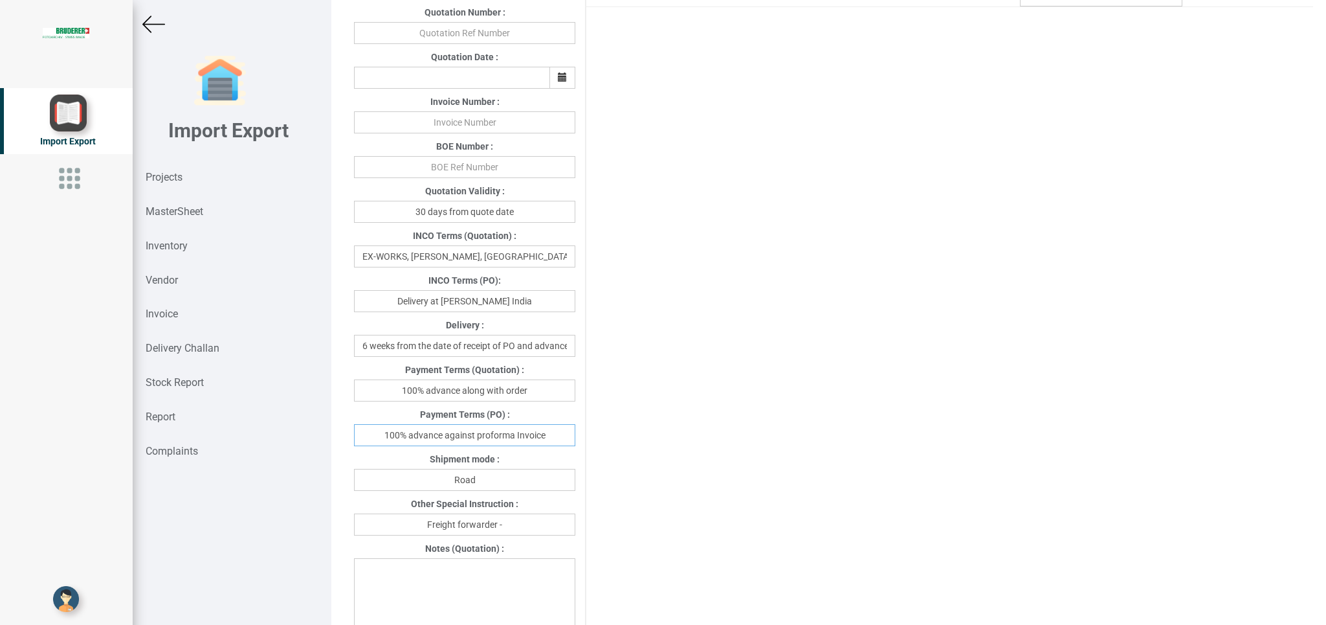
scroll to position [433, 0]
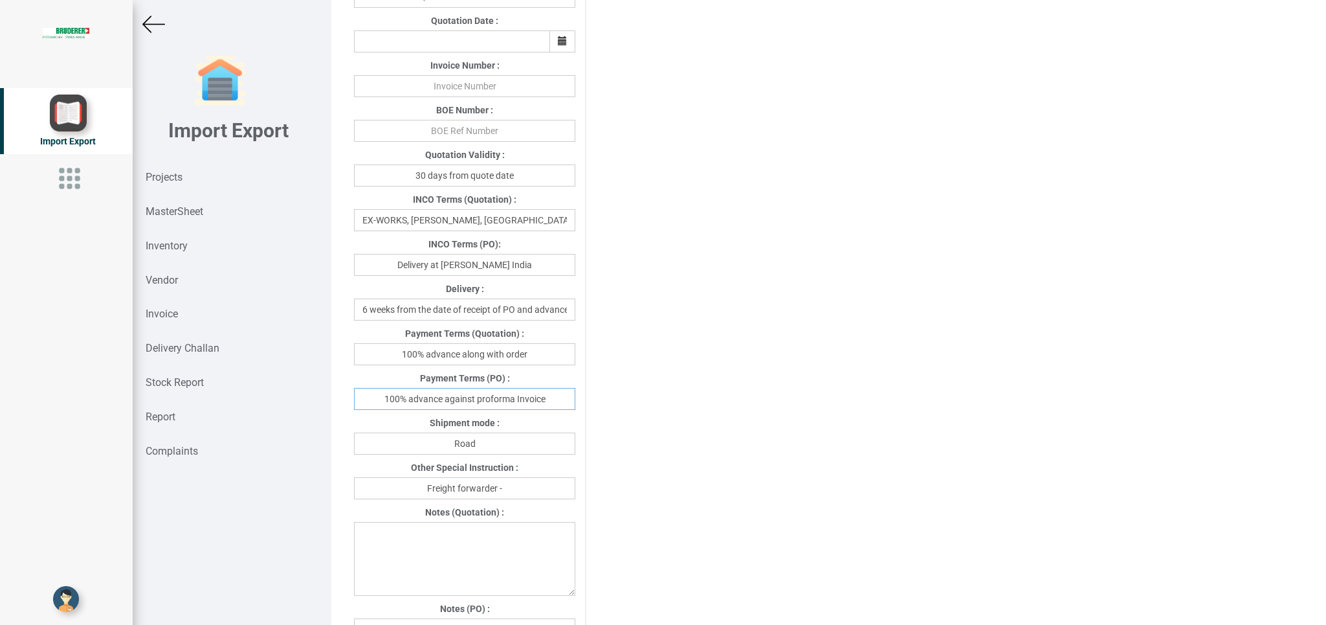
type input "100% advance against proforma Invoice"
click at [544, 485] on input "Freight forwarder -" at bounding box center [464, 488] width 221 height 22
type input "Freight forwarder - Your preferred transport"
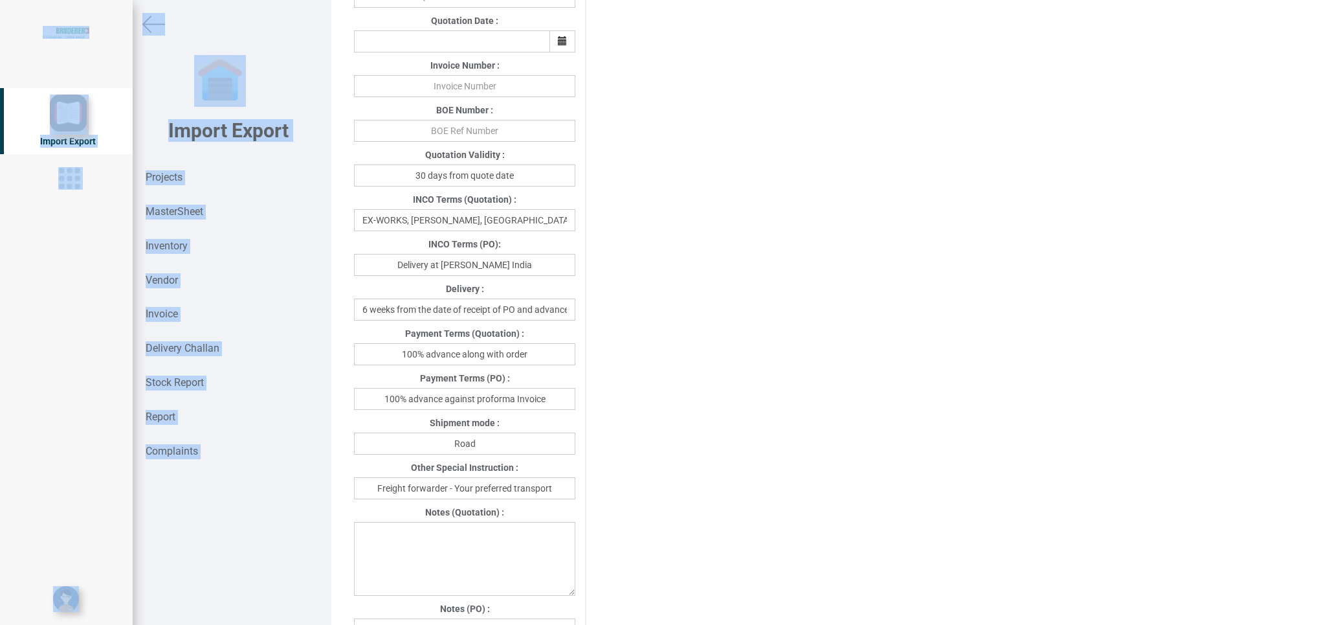
drag, startPoint x: 1307, startPoint y: 300, endPoint x: 1315, endPoint y: 334, distance: 34.5
click at [1315, 334] on div "Details Project Title : PO 7723 Customer Name : BIND Closing Date : [DATE] Mach…" at bounding box center [828, 312] width 995 height 625
click at [945, 342] on div "Project Title : PO 7723 Customer Name : BIND Closing Date : [DATE] Machine Mode…" at bounding box center [828, 333] width 969 height 1414
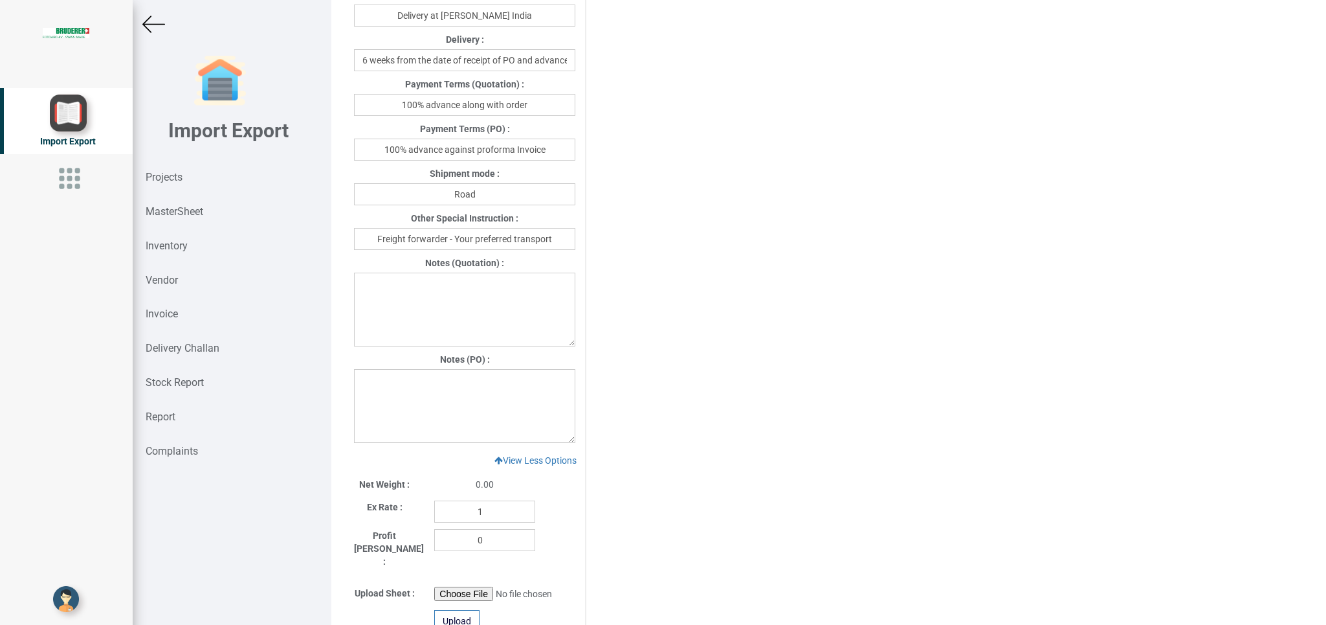
scroll to position [684, 0]
paste textarea "1. GST: Extra as Per actual. 2.Warranty:12 month from the date of lnvoice 3. Fr…"
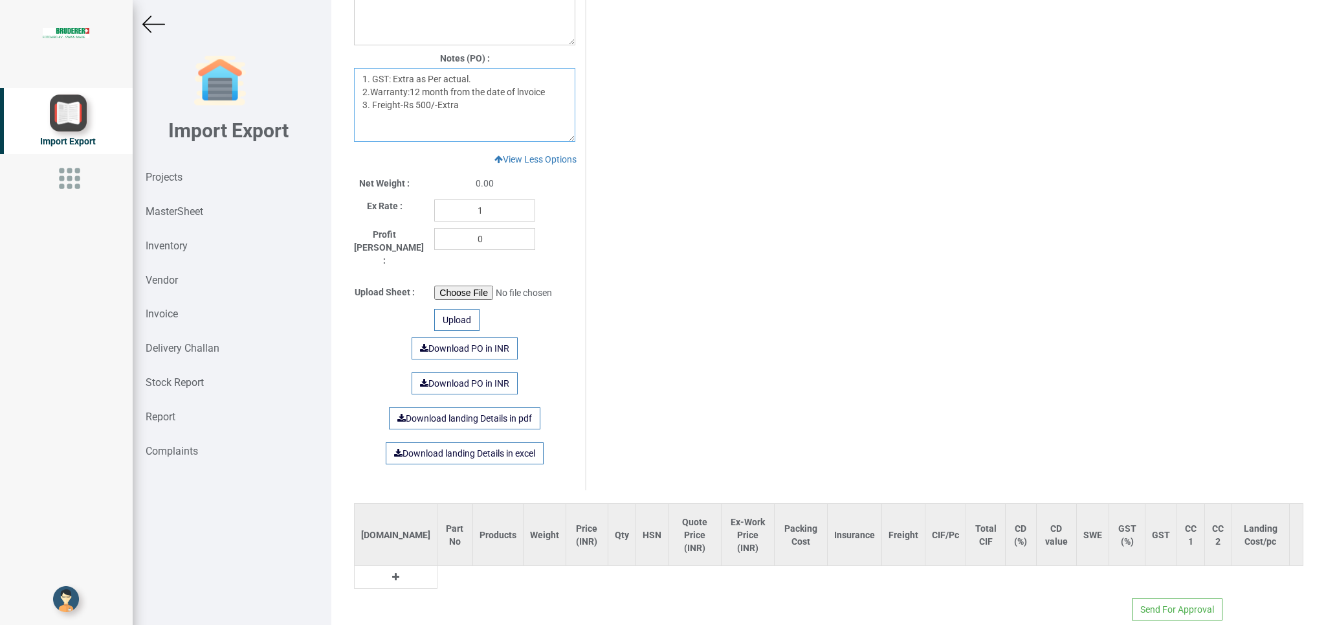
scroll to position [988, 0]
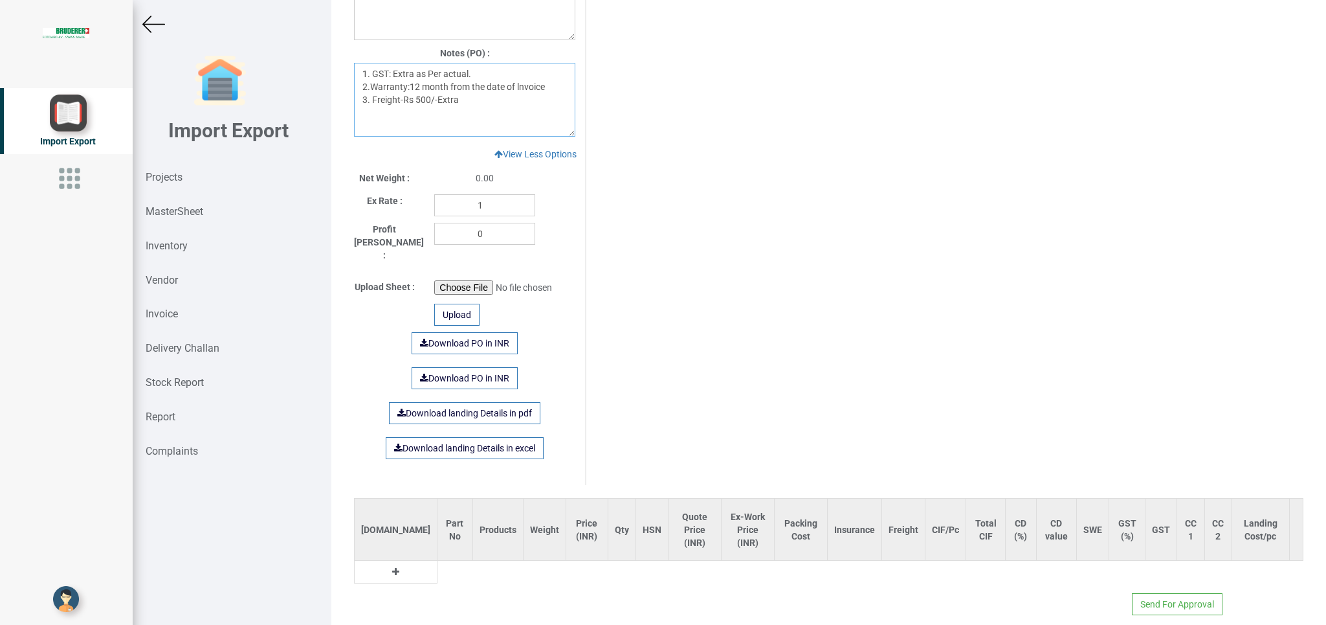
type textarea "1. GST: Extra as Per actual. 2.Warranty:12 month from the date of lnvoice 3. Fr…"
click at [392, 567] on icon at bounding box center [395, 571] width 7 height 9
click at [438, 564] on input "text" at bounding box center [459, 575] width 43 height 22
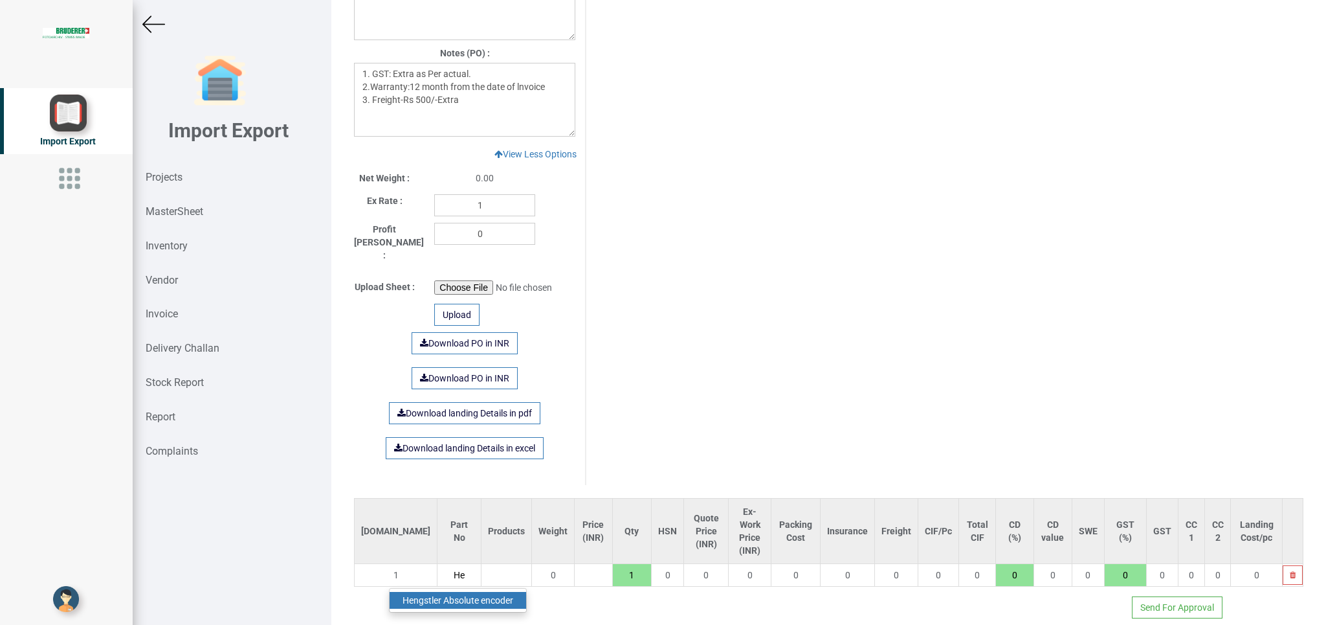
type input "He"
click at [433, 592] on link "He ngstler Absolute encoder" at bounding box center [458, 600] width 137 height 17
type input "47452"
type input "[PERSON_NAME] Absolute encoder"
type input "18"
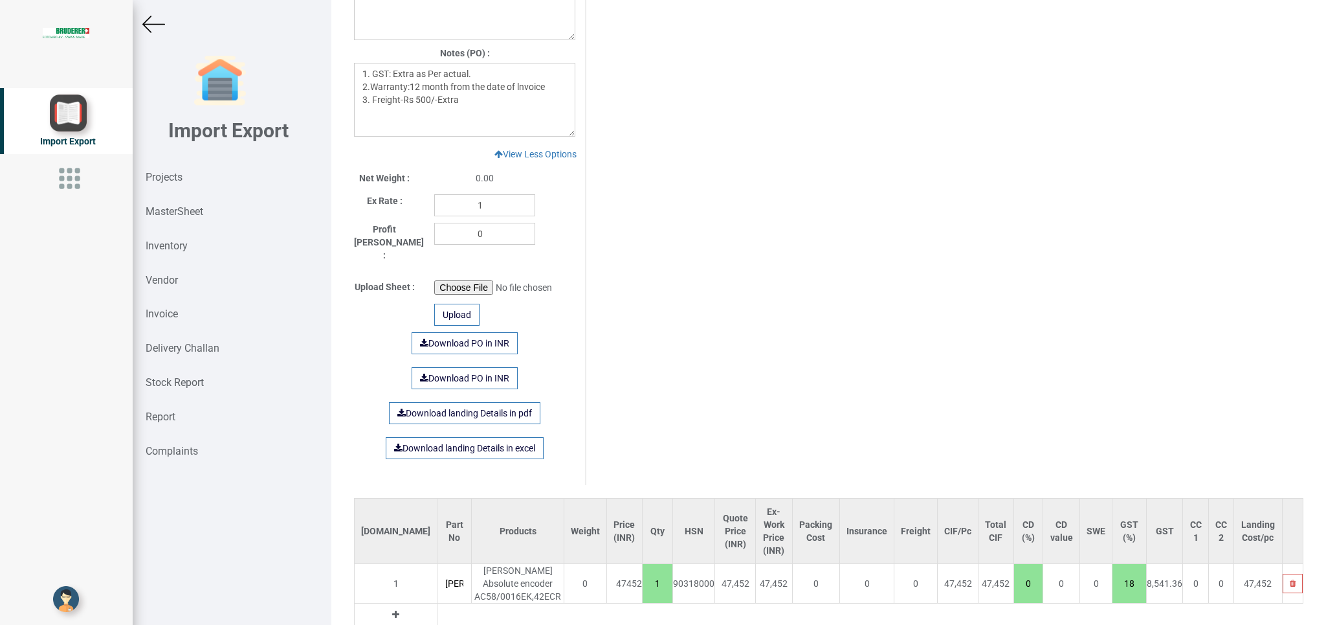
scroll to position [0, 88]
click at [456, 332] on link "Download PO in INR" at bounding box center [465, 343] width 106 height 22
click at [167, 175] on strong "Projects" at bounding box center [164, 177] width 37 height 12
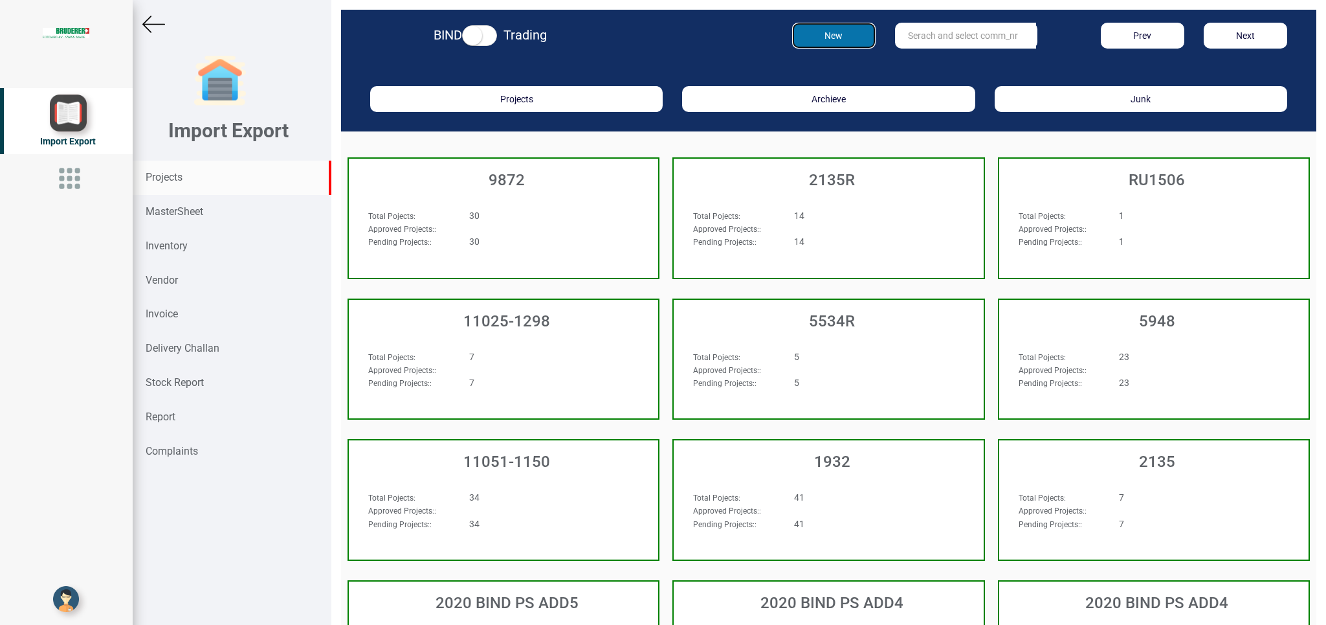
click at [844, 31] on button "New" at bounding box center [833, 36] width 83 height 26
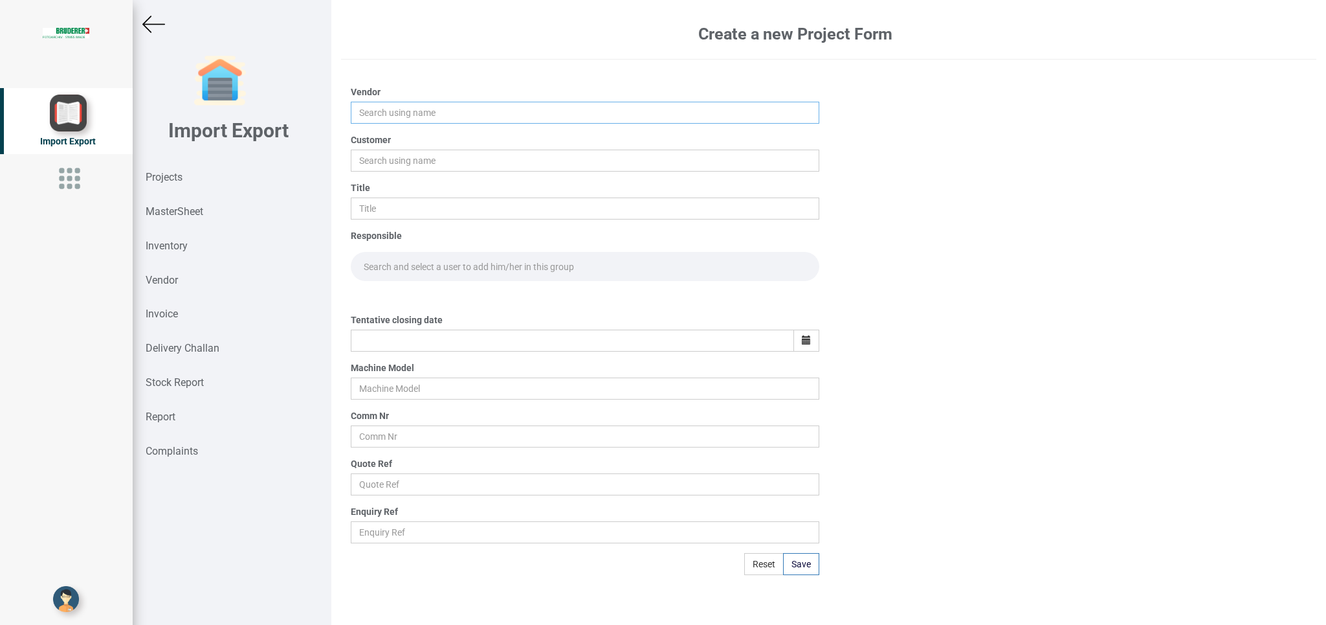
click at [392, 118] on input "text" at bounding box center [585, 113] width 468 height 22
click at [378, 135] on link "Ins ys Electrical & Controls LLP" at bounding box center [425, 137] width 148 height 17
type input "Insys Electrical & Controls LLP"
click at [380, 161] on input "text" at bounding box center [585, 161] width 468 height 22
click at [394, 184] on link "BI ND" at bounding box center [402, 185] width 102 height 17
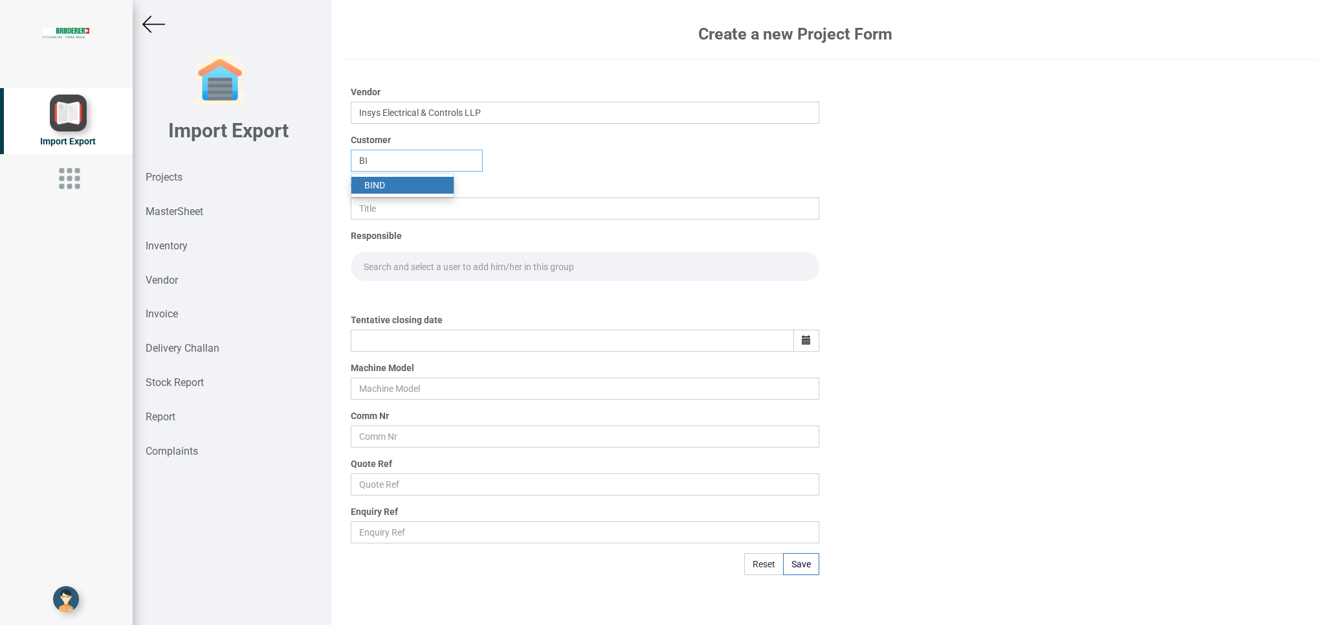
type input "BIND"
drag, startPoint x: 375, startPoint y: 219, endPoint x: 456, endPoint y: 199, distance: 83.8
click at [375, 211] on input "text" at bounding box center [585, 208] width 468 height 22
type input "PO 7724"
click at [382, 268] on input "text" at bounding box center [585, 266] width 468 height 29
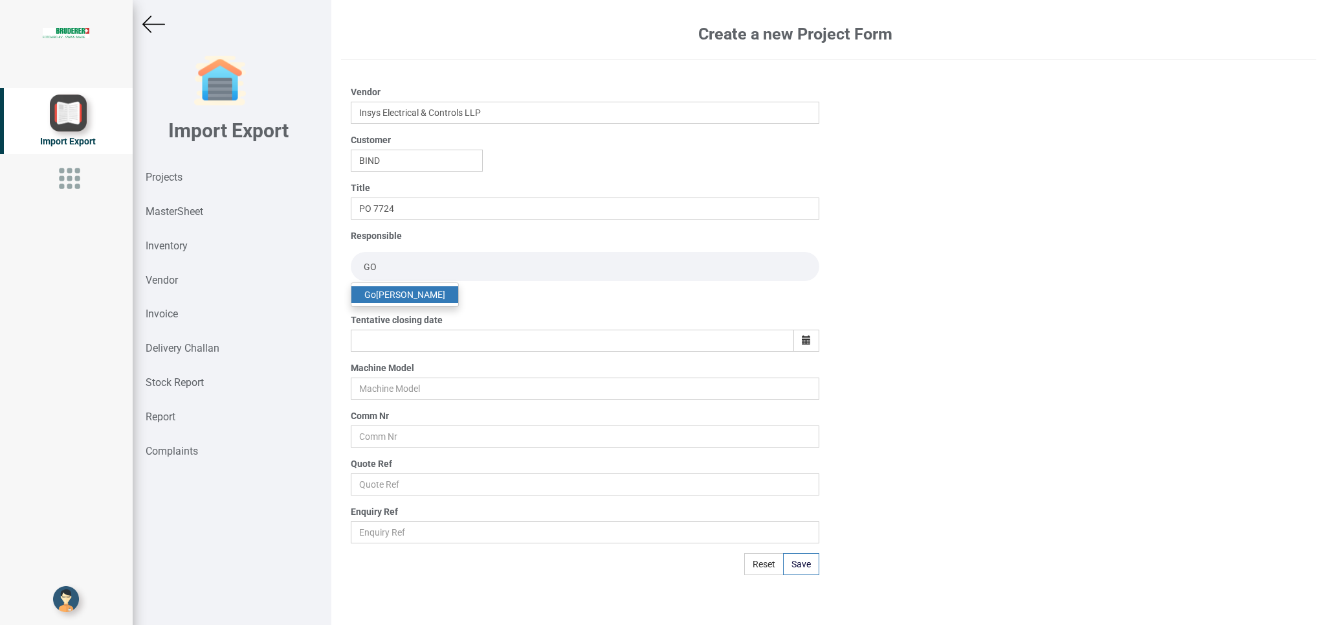
click at [390, 293] on link "Go [PERSON_NAME]" at bounding box center [404, 294] width 107 height 17
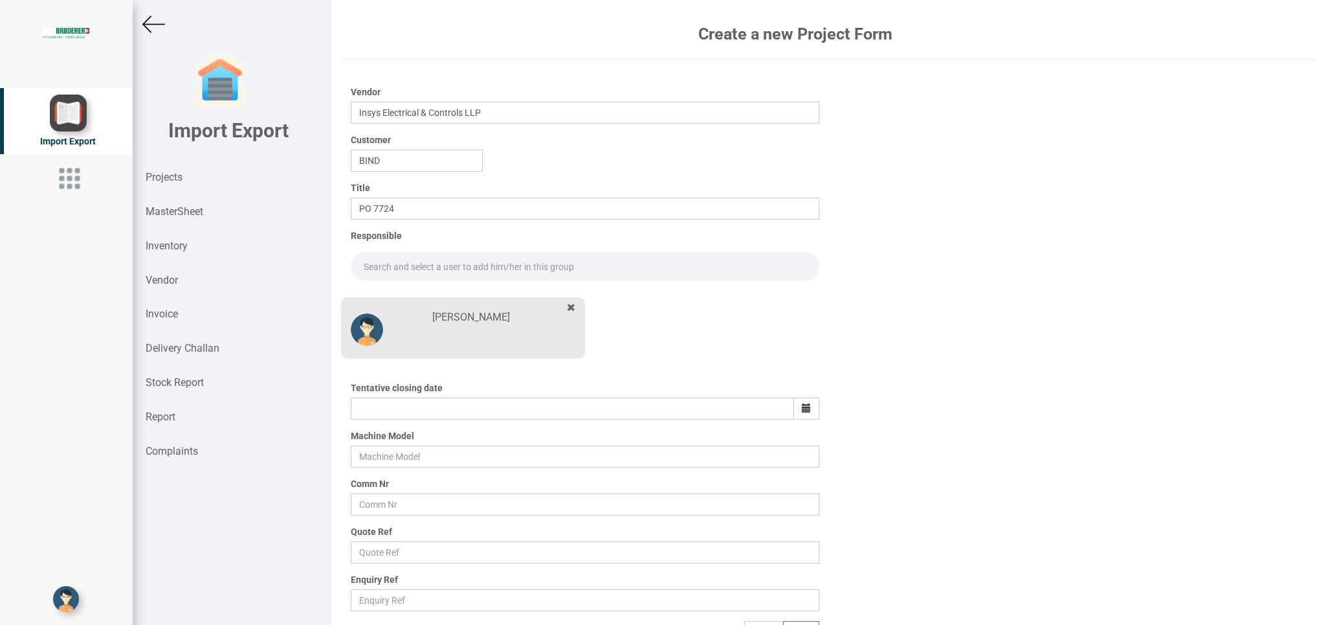
click at [386, 268] on input "text" at bounding box center [585, 266] width 468 height 29
click at [392, 296] on link "Go [PERSON_NAME]" at bounding box center [404, 294] width 107 height 17
click at [802, 410] on icon "button" at bounding box center [806, 407] width 9 height 9
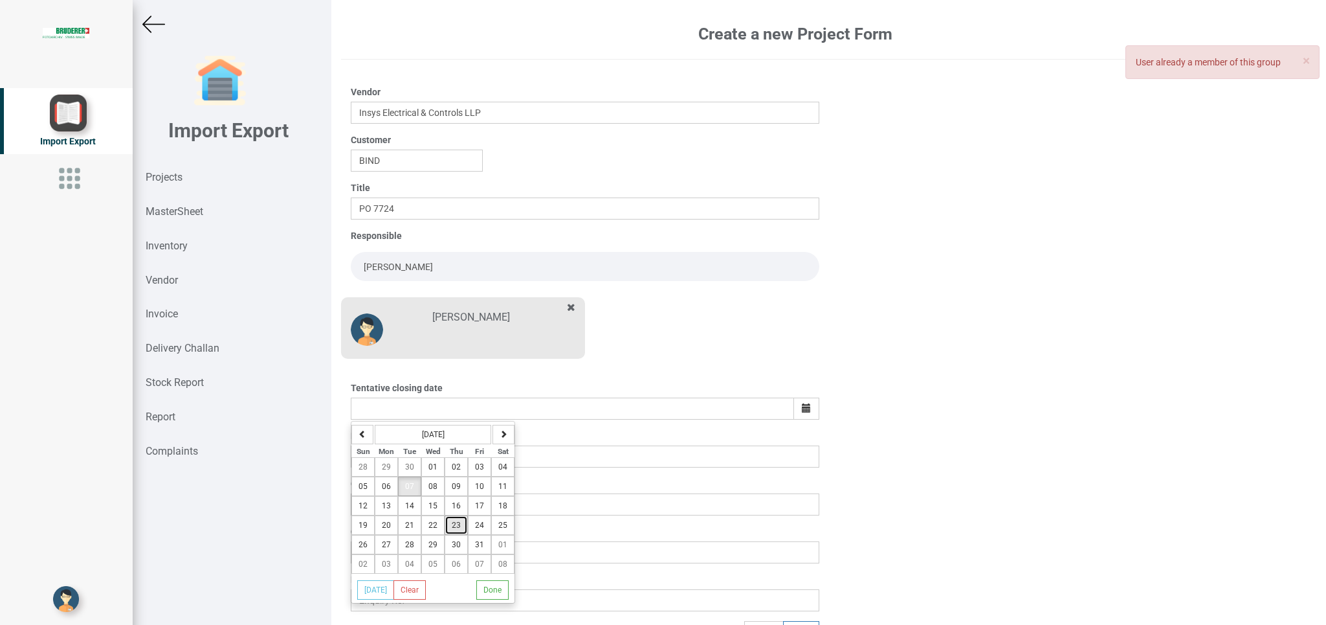
click at [447, 526] on button "23" at bounding box center [456, 524] width 23 height 19
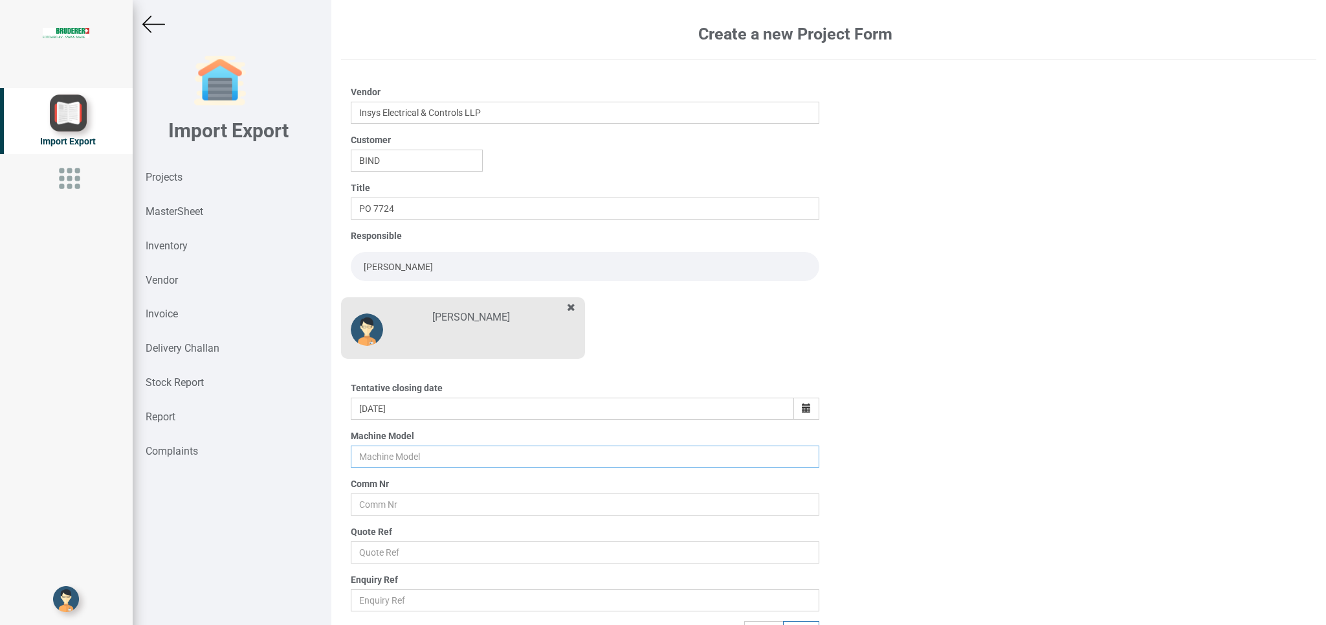
click at [386, 460] on input "text" at bounding box center [585, 456] width 468 height 22
click at [381, 505] on input "text" at bounding box center [585, 504] width 468 height 22
click at [384, 557] on input "text" at bounding box center [585, 552] width 468 height 22
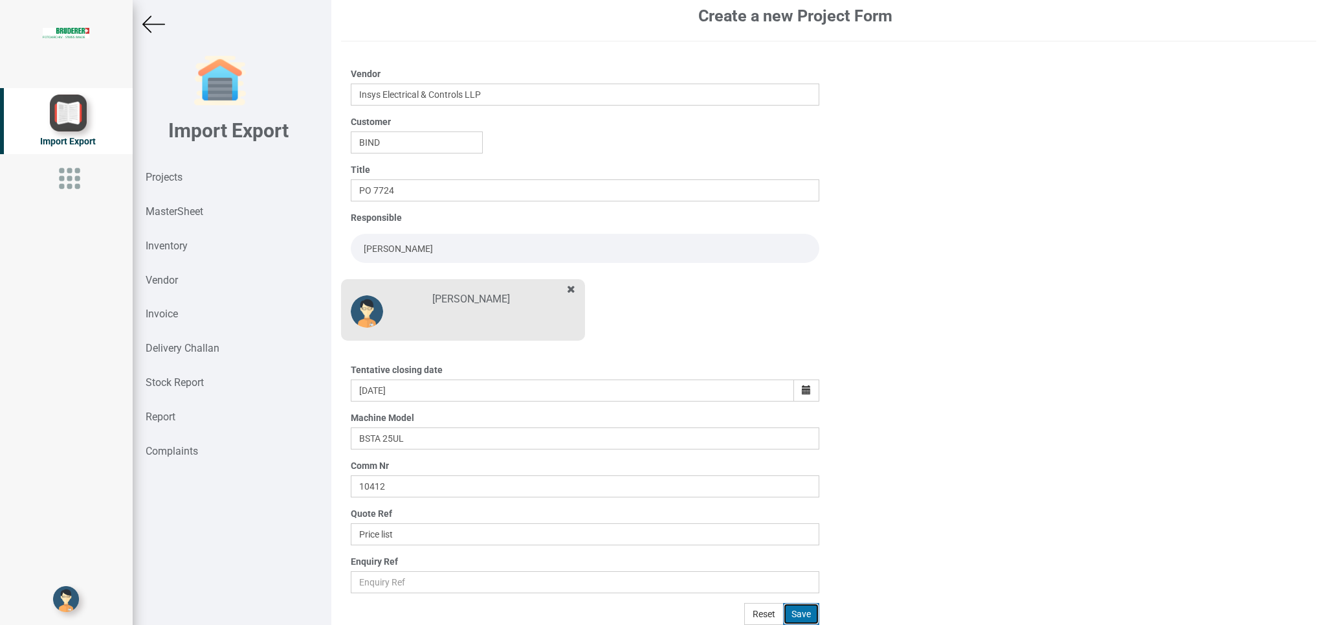
click at [792, 611] on button "Save" at bounding box center [801, 614] width 36 height 22
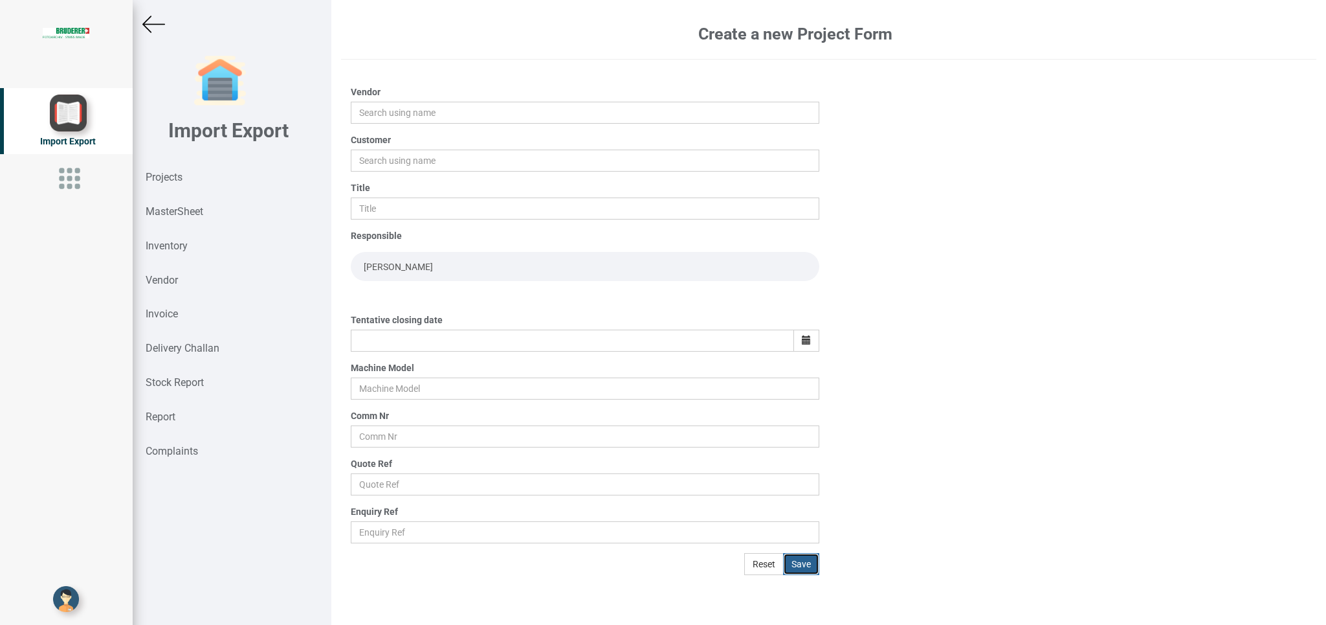
scroll to position [0, 0]
click at [377, 111] on input "text" at bounding box center [585, 113] width 468 height 22
click at [390, 145] on link "Insys Electrical & Controls LLP" at bounding box center [424, 137] width 146 height 17
click at [379, 165] on input "text" at bounding box center [585, 161] width 468 height 22
click at [379, 179] on link "BIND" at bounding box center [402, 185] width 102 height 17
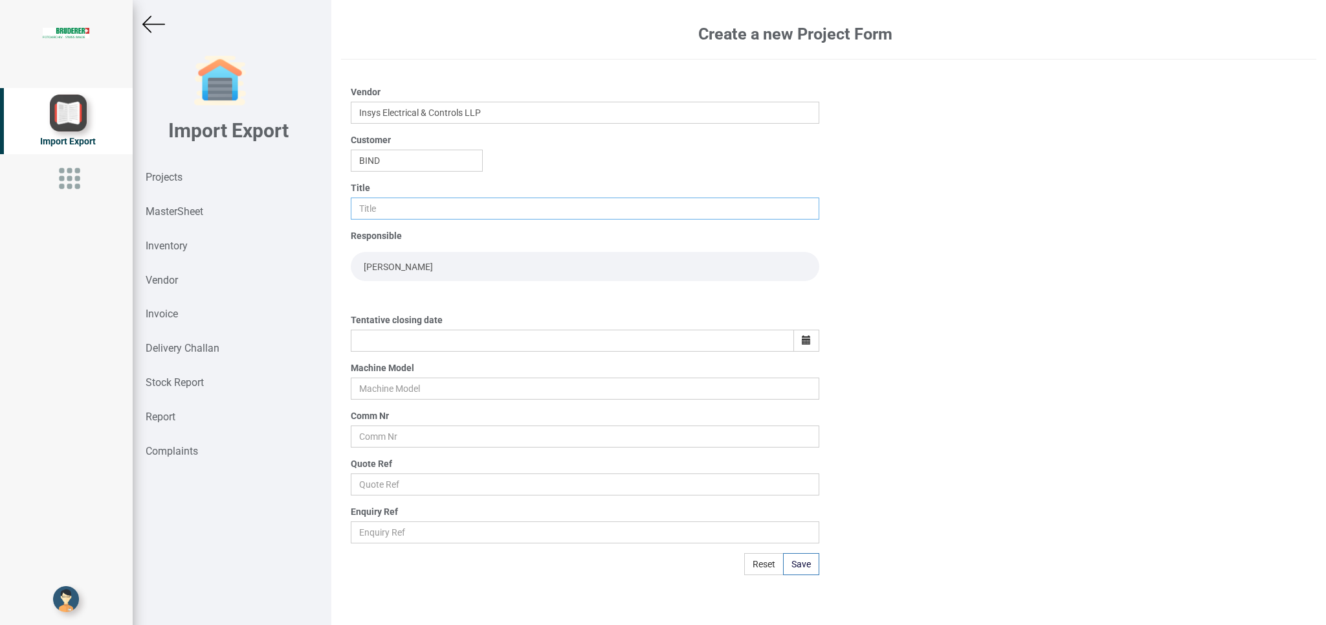
click at [379, 209] on input "text" at bounding box center [585, 208] width 468 height 22
click at [386, 265] on input "[PERSON_NAME]" at bounding box center [585, 266] width 468 height 29
click at [801, 341] on button "button" at bounding box center [807, 340] width 26 height 22
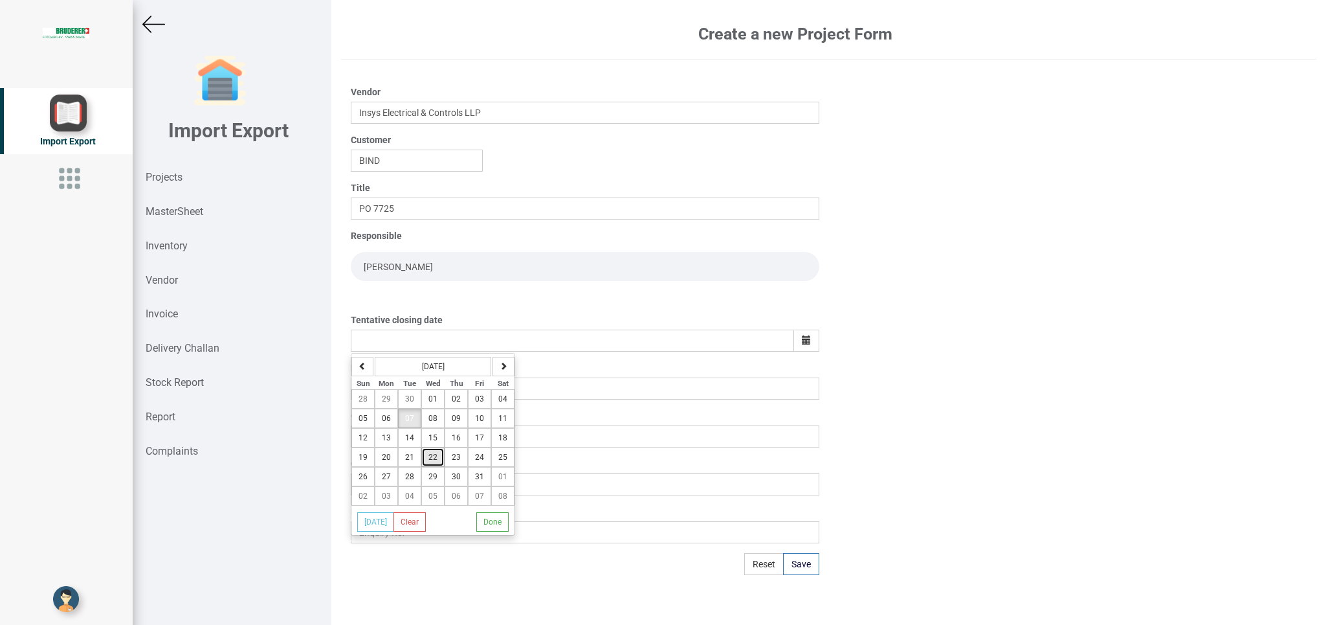
click at [437, 462] on span "22" at bounding box center [432, 456] width 9 height 9
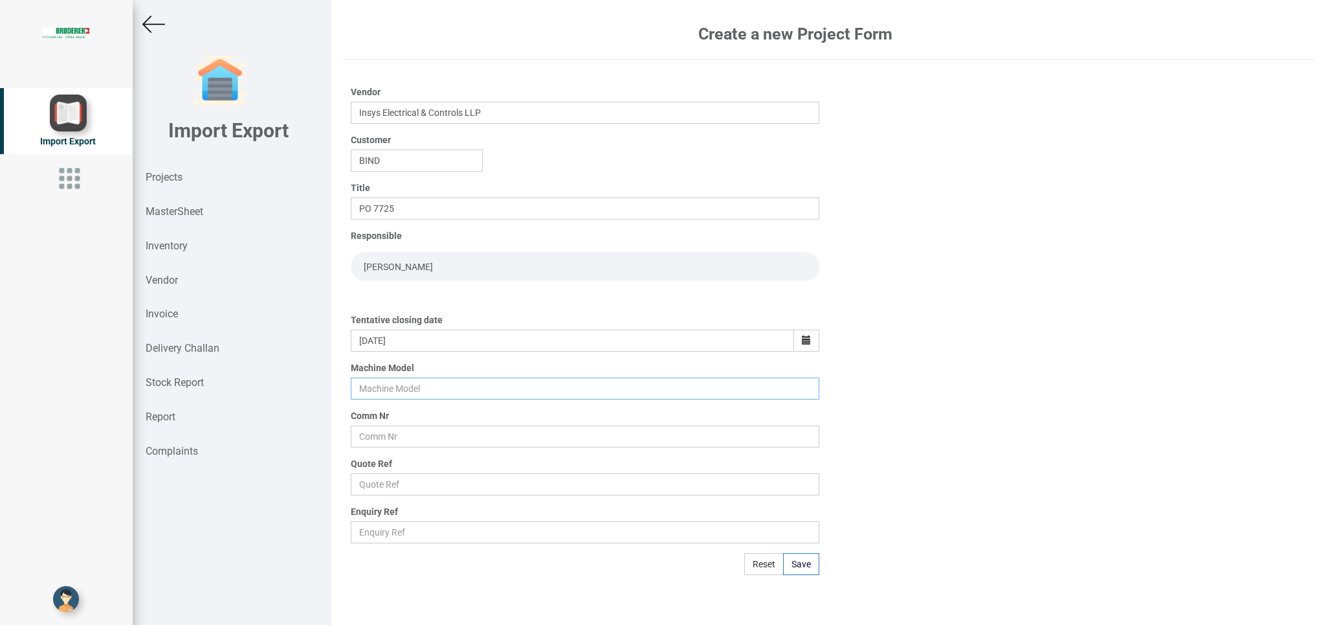
click at [383, 386] on input "text" at bounding box center [585, 388] width 468 height 22
click at [386, 437] on input "text" at bounding box center [585, 436] width 468 height 22
drag, startPoint x: 361, startPoint y: 481, endPoint x: 450, endPoint y: 478, distance: 88.7
click at [361, 480] on input "text" at bounding box center [585, 484] width 468 height 22
click at [794, 568] on button "Save" at bounding box center [801, 564] width 36 height 22
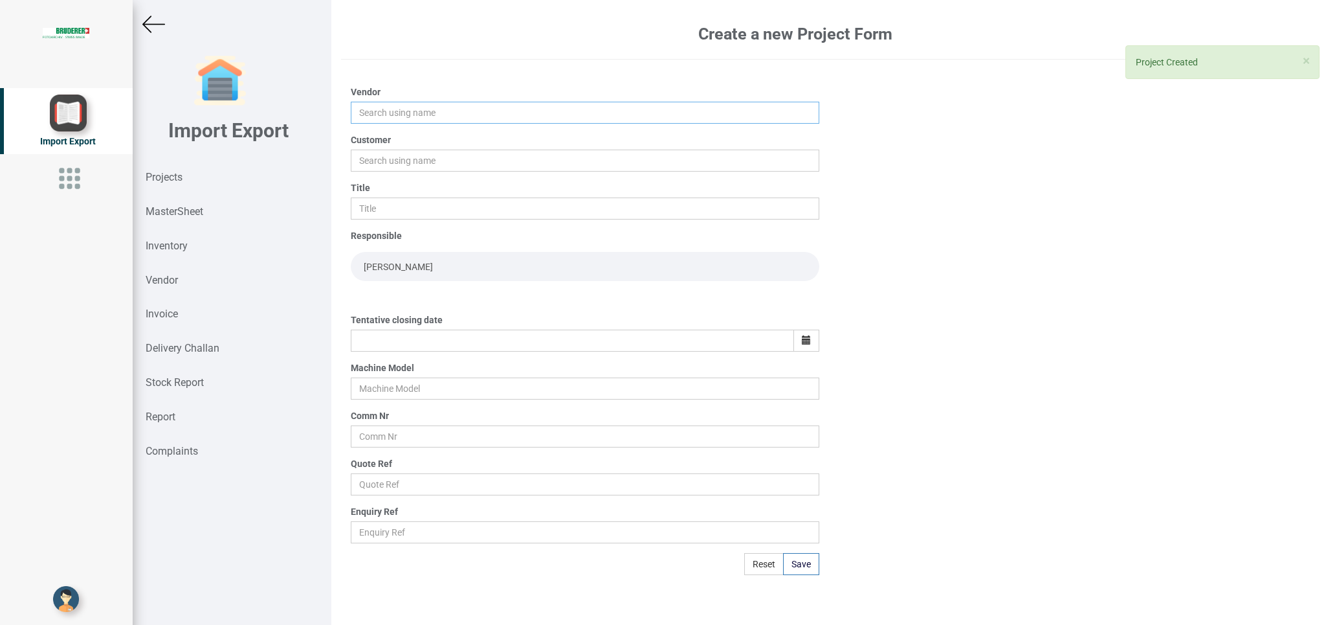
click at [377, 106] on input "text" at bounding box center [585, 113] width 468 height 22
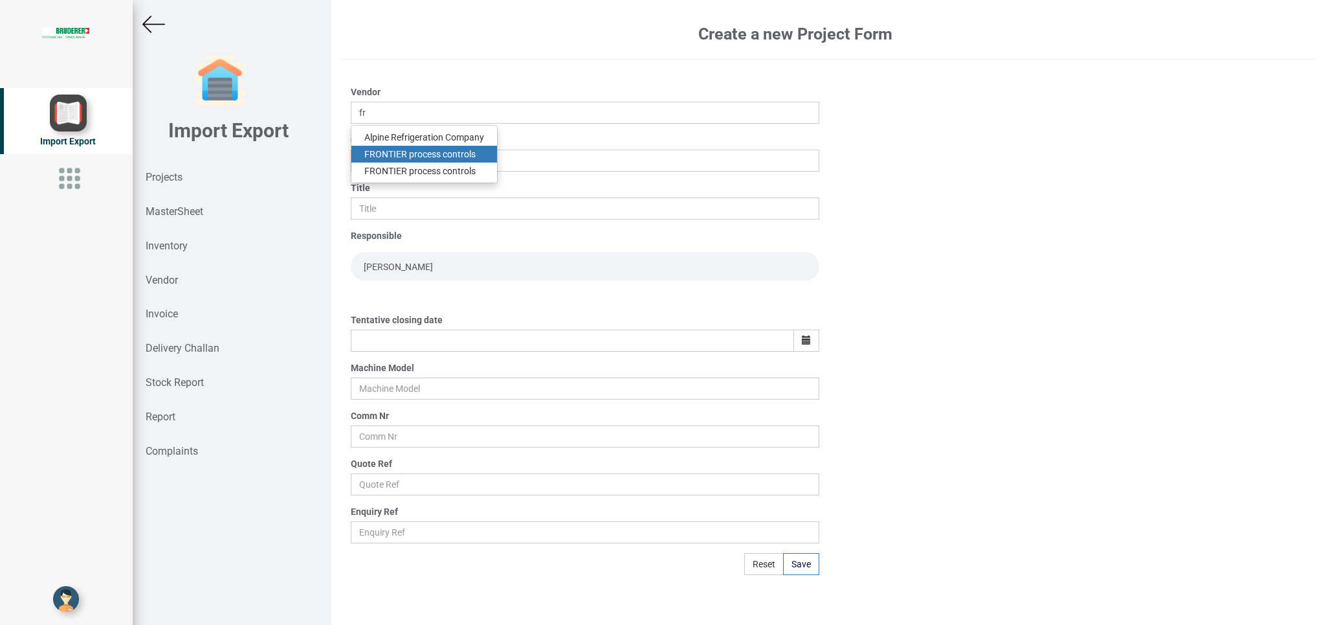
click at [477, 151] on link "FR ONTIER process controls" at bounding box center [424, 154] width 146 height 17
click at [363, 157] on input "text" at bounding box center [585, 161] width 468 height 22
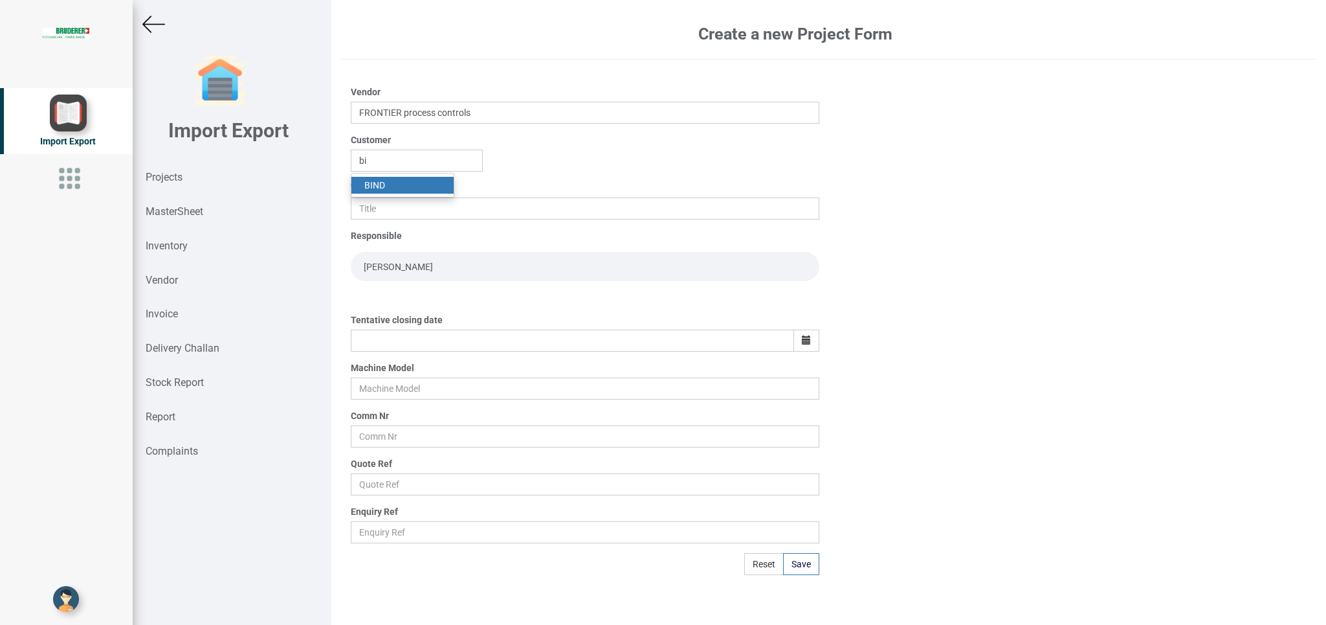
click at [400, 181] on link "BI ND" at bounding box center [402, 185] width 102 height 17
click at [386, 202] on input "text" at bounding box center [585, 208] width 468 height 22
click at [802, 340] on icon "button" at bounding box center [806, 339] width 9 height 9
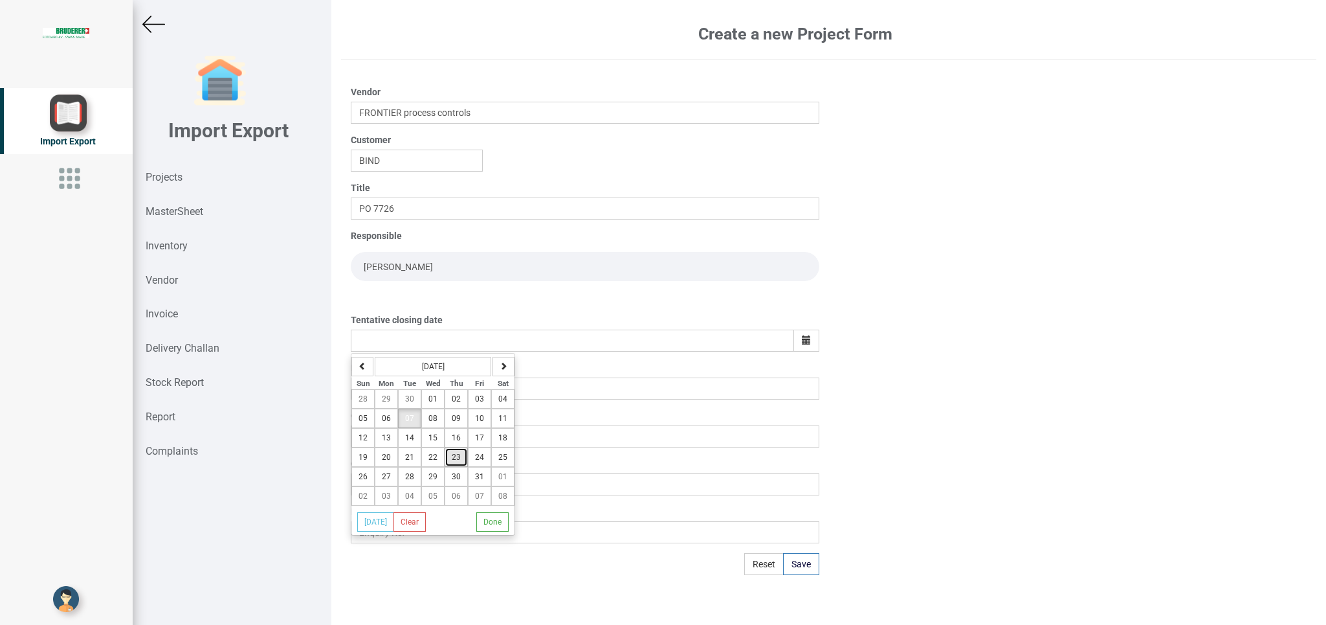
click at [460, 460] on span "23" at bounding box center [456, 456] width 9 height 9
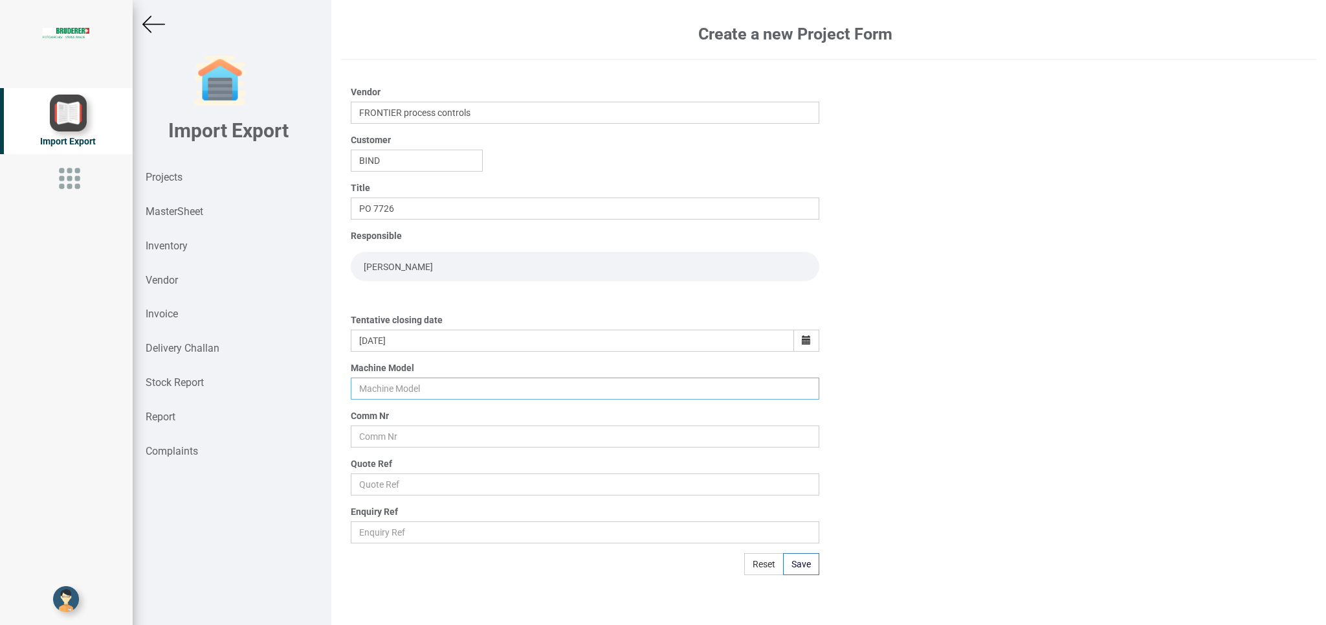
click at [368, 383] on input "text" at bounding box center [585, 388] width 468 height 22
drag, startPoint x: 383, startPoint y: 437, endPoint x: 474, endPoint y: 434, distance: 91.3
click at [388, 434] on input "text" at bounding box center [585, 436] width 468 height 22
click at [402, 485] on input "text" at bounding box center [585, 484] width 468 height 22
click at [790, 572] on button "Save" at bounding box center [801, 564] width 36 height 22
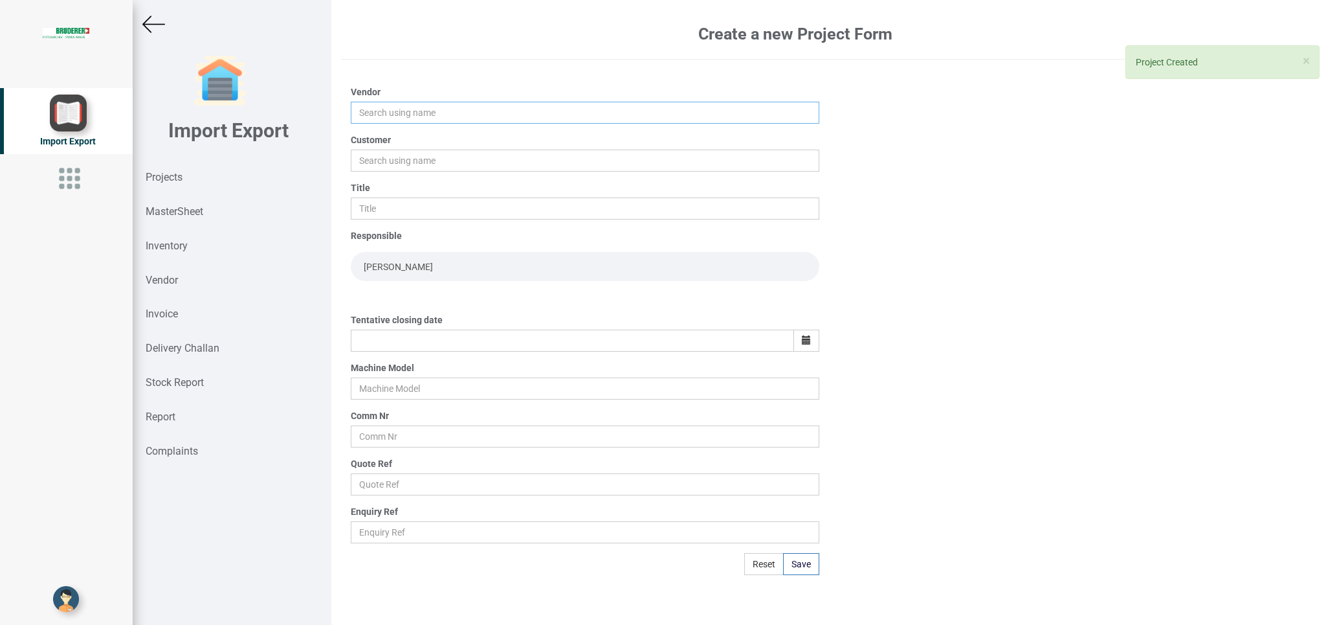
click at [413, 113] on input "text" at bounding box center [585, 113] width 468 height 22
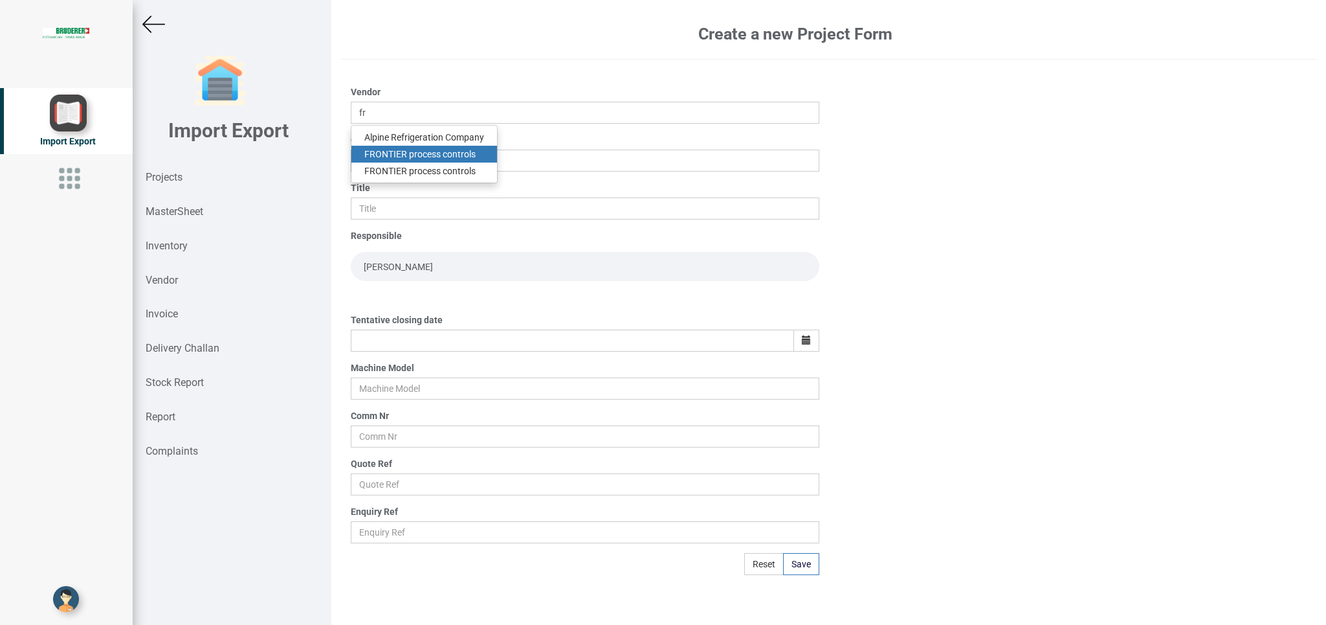
click at [449, 157] on link "FR ONTIER process controls" at bounding box center [424, 154] width 146 height 17
click at [390, 159] on input "text" at bounding box center [585, 161] width 468 height 22
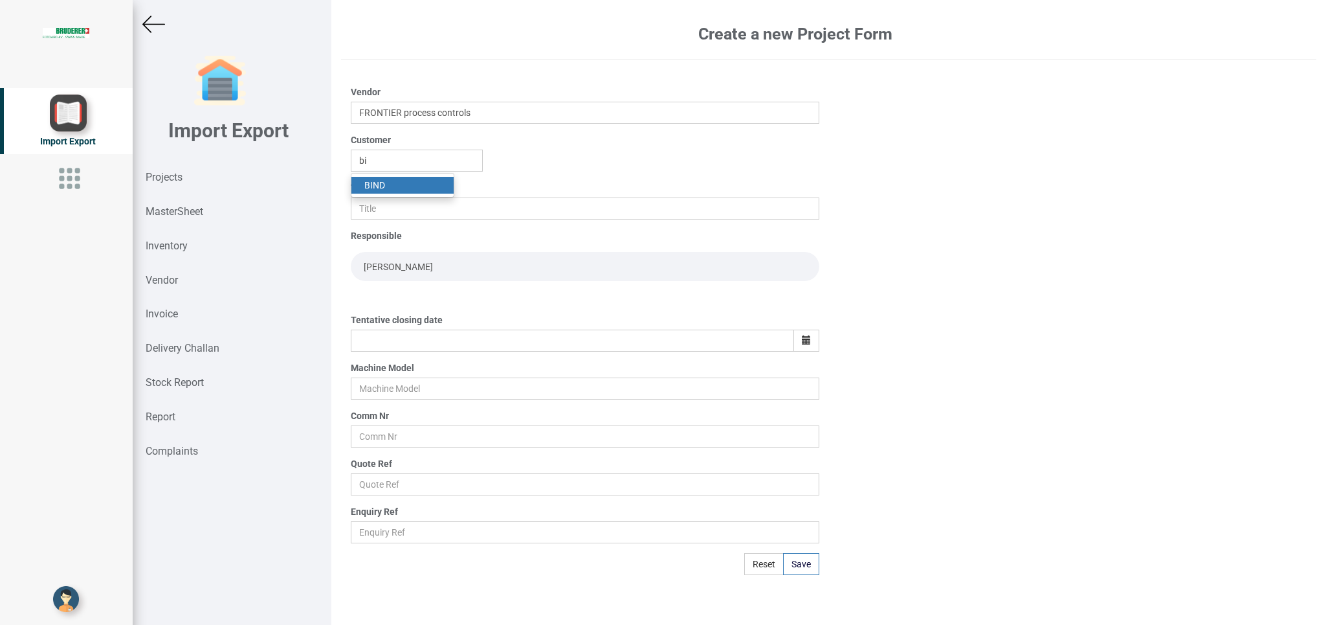
click at [378, 182] on link "BI ND" at bounding box center [402, 185] width 102 height 17
drag, startPoint x: 379, startPoint y: 211, endPoint x: 398, endPoint y: 212, distance: 19.4
click at [379, 212] on input "text" at bounding box center [585, 208] width 468 height 22
click at [804, 342] on icon "button" at bounding box center [806, 339] width 9 height 9
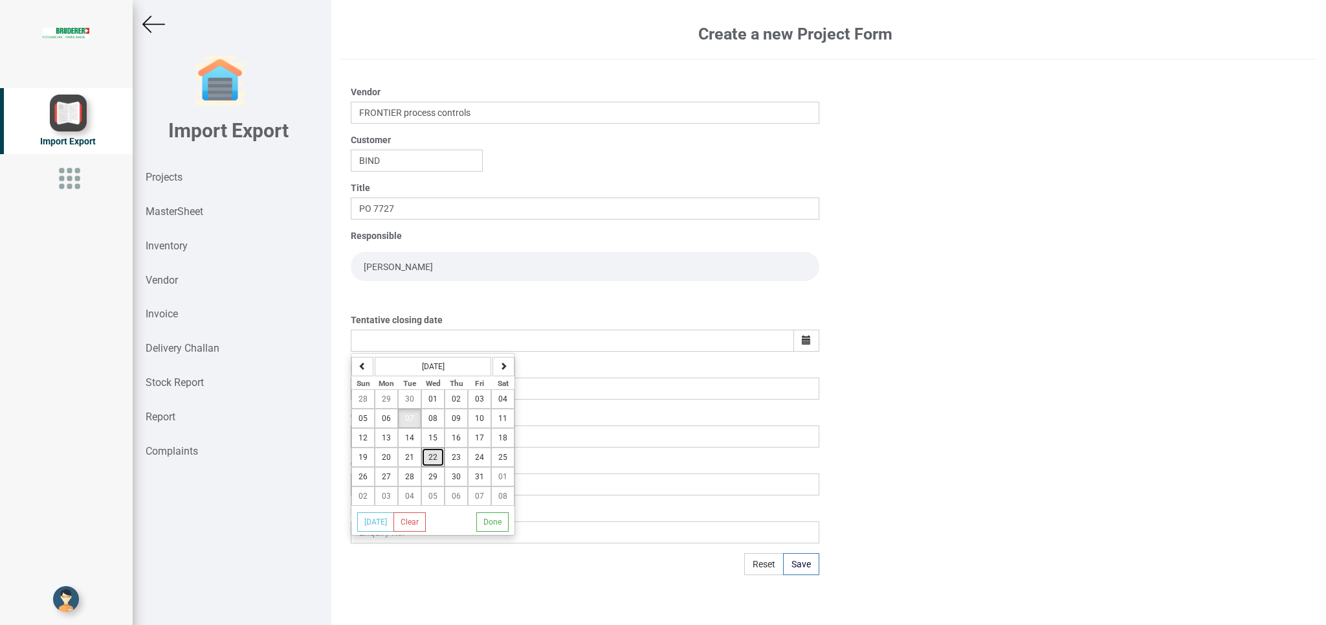
click at [434, 462] on span "22" at bounding box center [432, 456] width 9 height 9
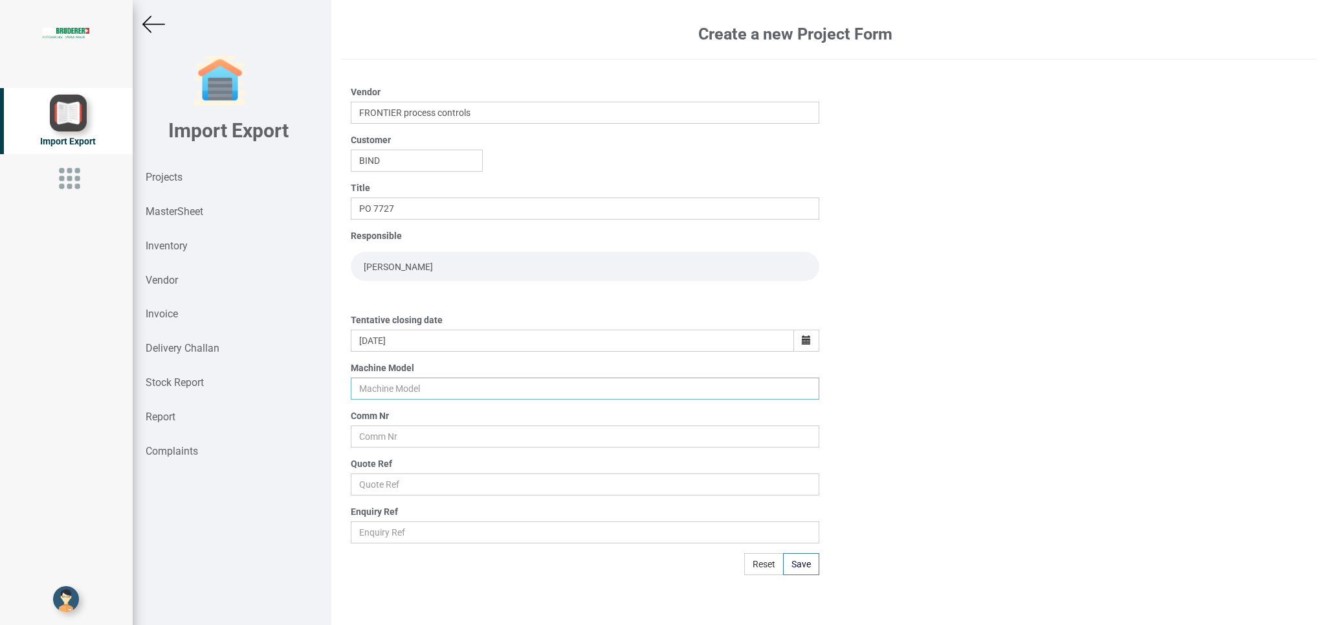
click at [376, 386] on input "text" at bounding box center [585, 388] width 468 height 22
drag, startPoint x: 368, startPoint y: 442, endPoint x: 469, endPoint y: 434, distance: 101.3
click at [375, 442] on input "text" at bounding box center [585, 436] width 468 height 22
click at [396, 475] on input "text" at bounding box center [585, 484] width 468 height 22
click at [803, 568] on button "Save" at bounding box center [801, 564] width 36 height 22
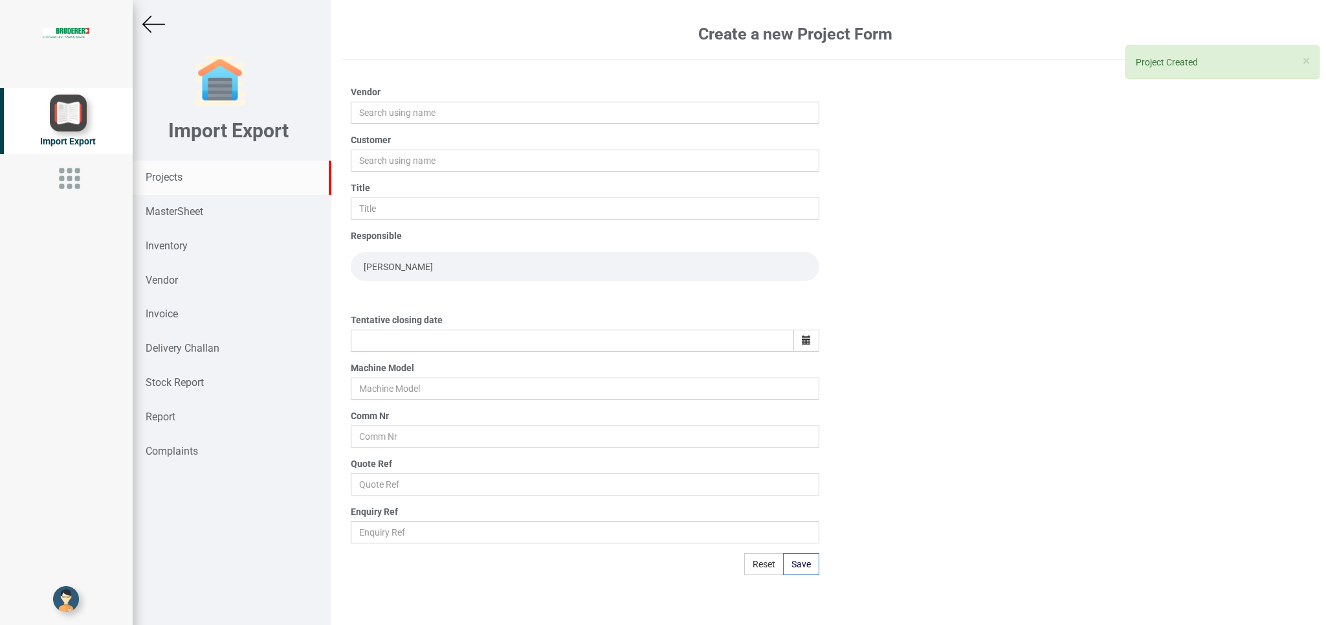
click at [165, 176] on strong "Projects" at bounding box center [164, 177] width 37 height 12
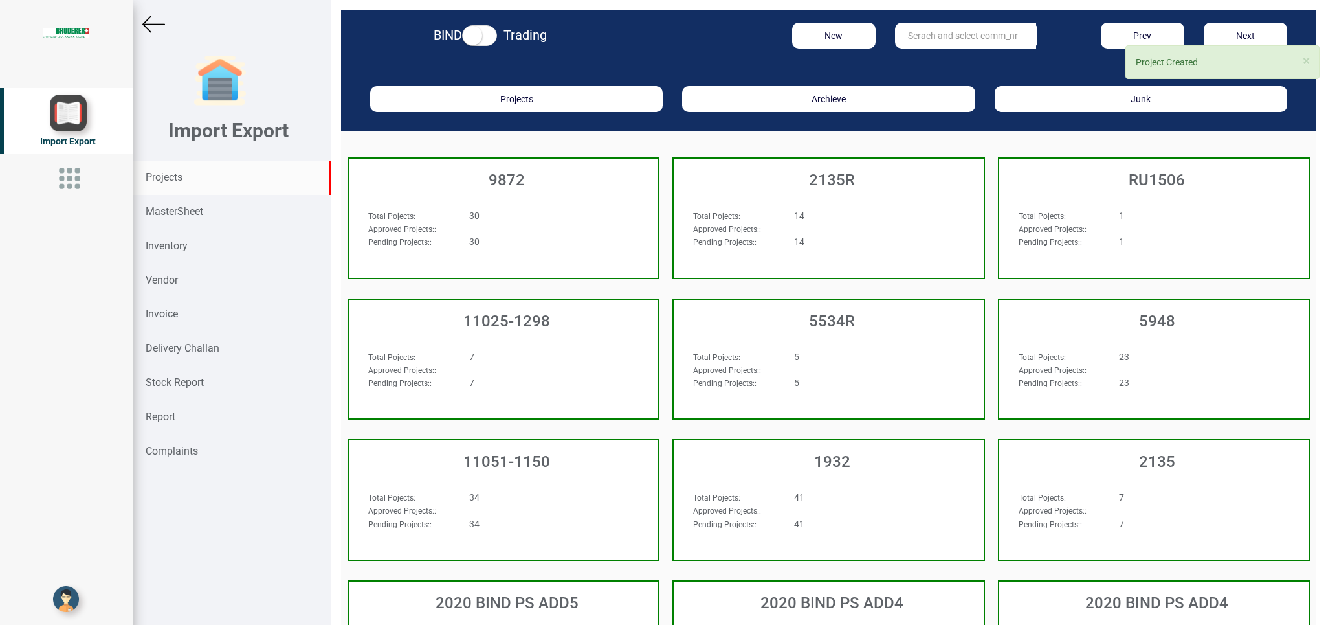
click at [916, 34] on input "text" at bounding box center [965, 36] width 141 height 26
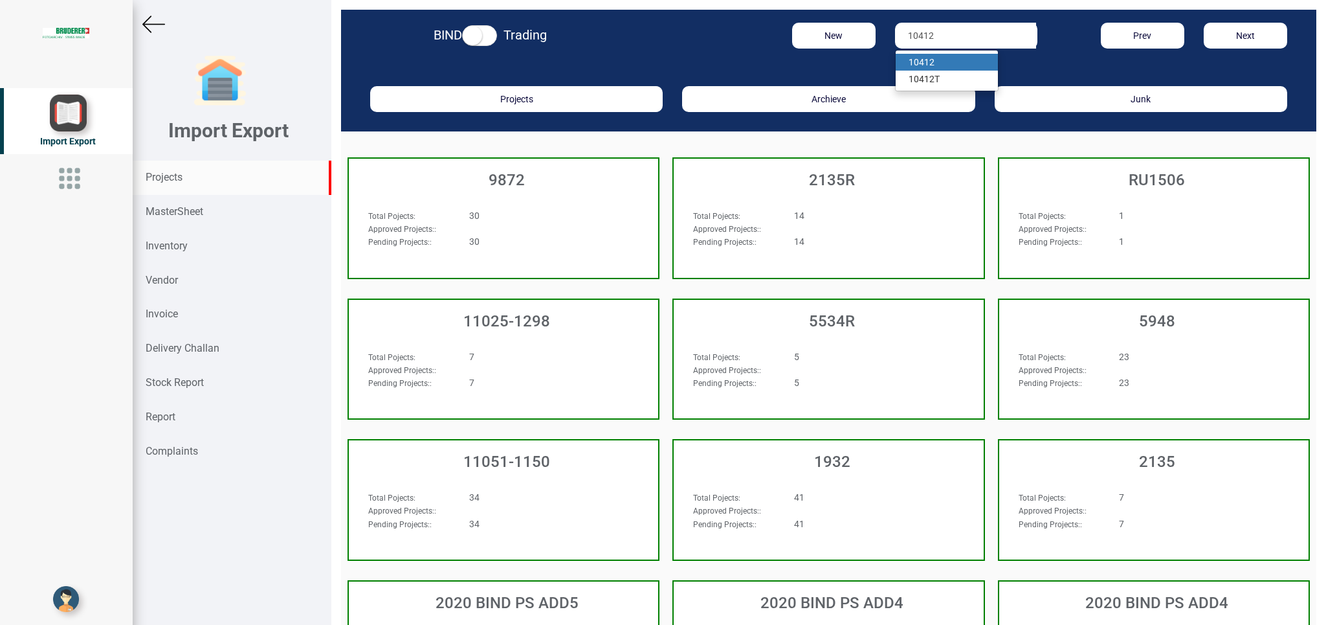
click at [911, 60] on strong "10412" at bounding box center [922, 62] width 26 height 10
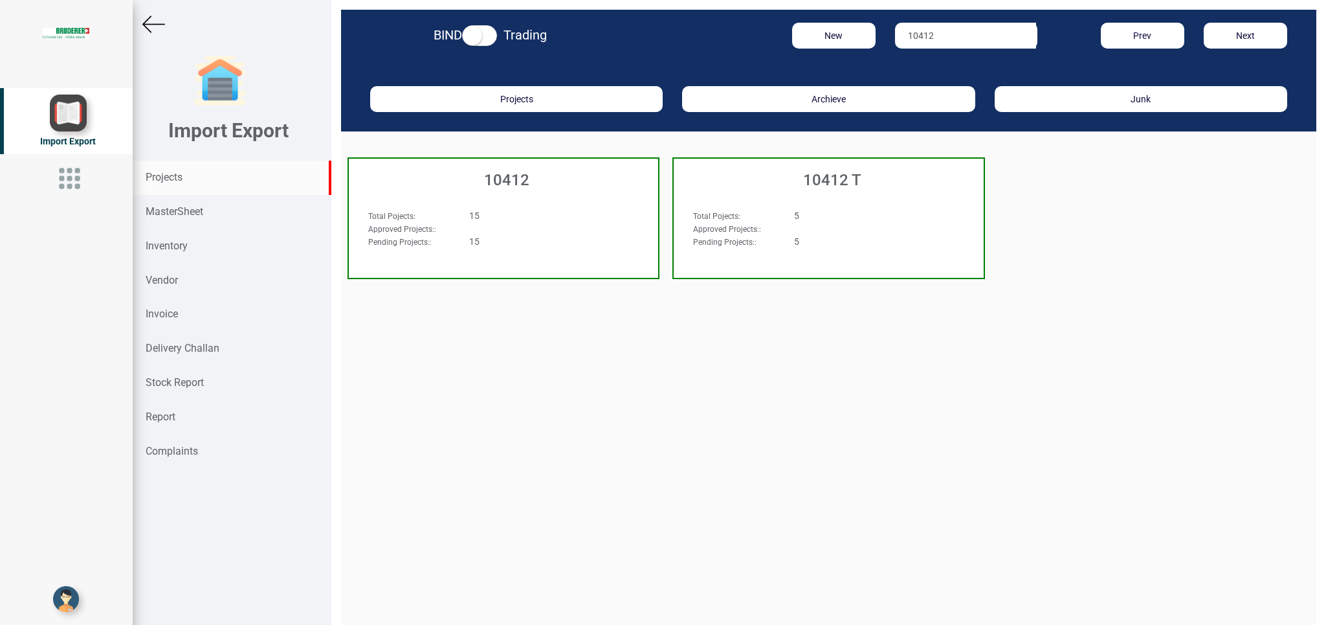
click at [510, 194] on div "10412" at bounding box center [503, 177] width 309 height 36
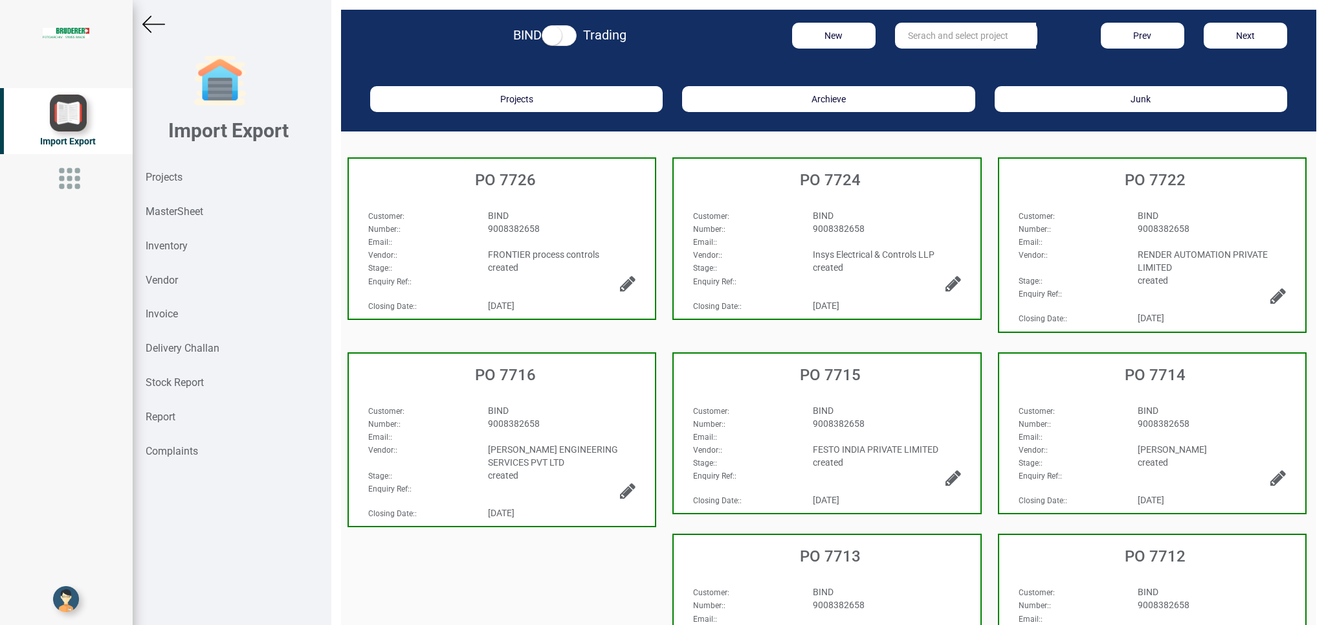
click at [868, 221] on div "BIND" at bounding box center [887, 215] width 168 height 13
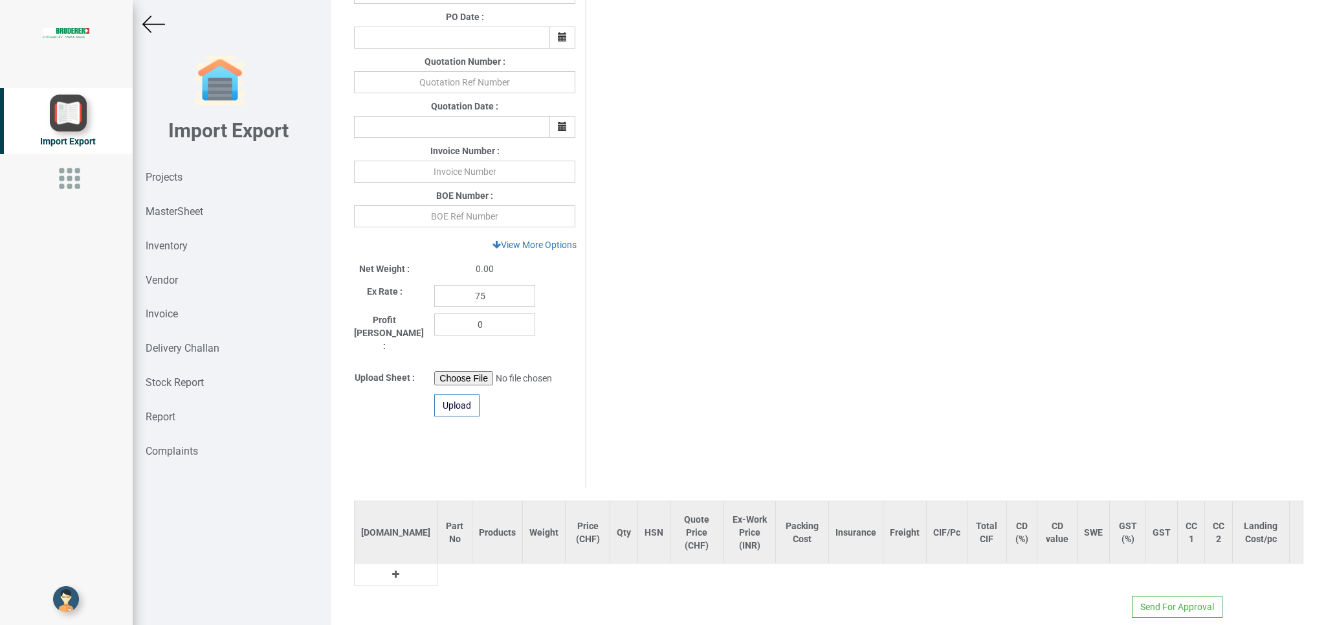
scroll to position [388, 0]
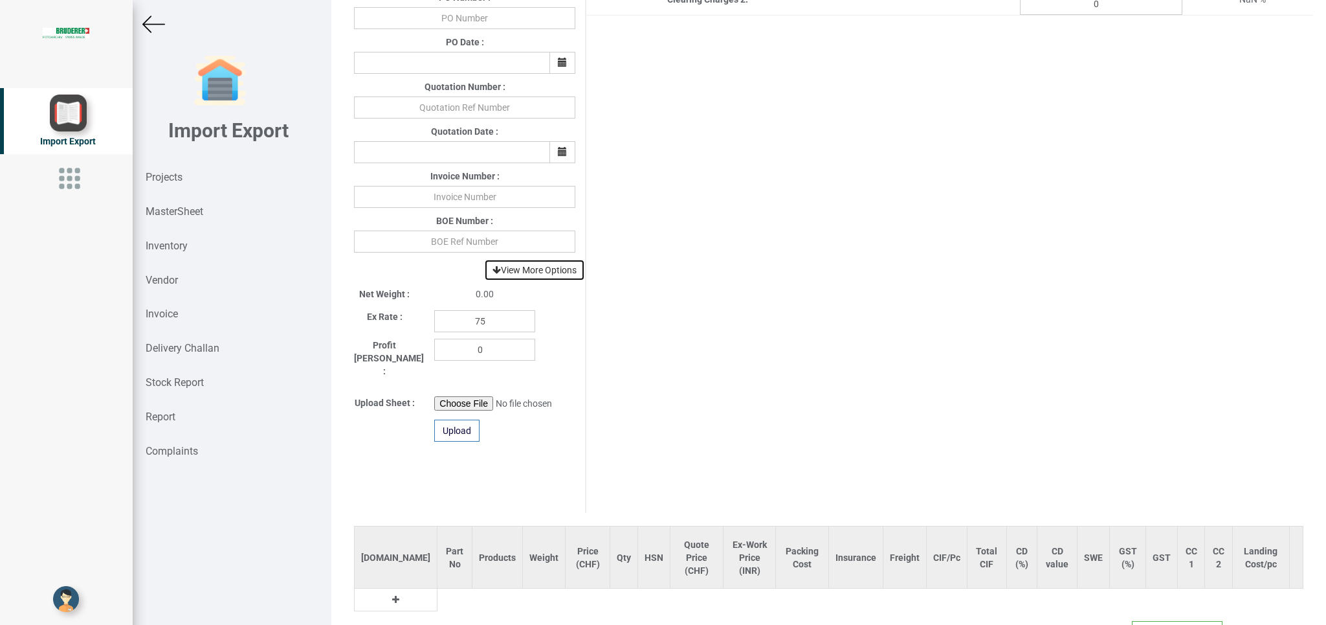
click at [537, 267] on link "View More Options" at bounding box center [534, 270] width 101 height 22
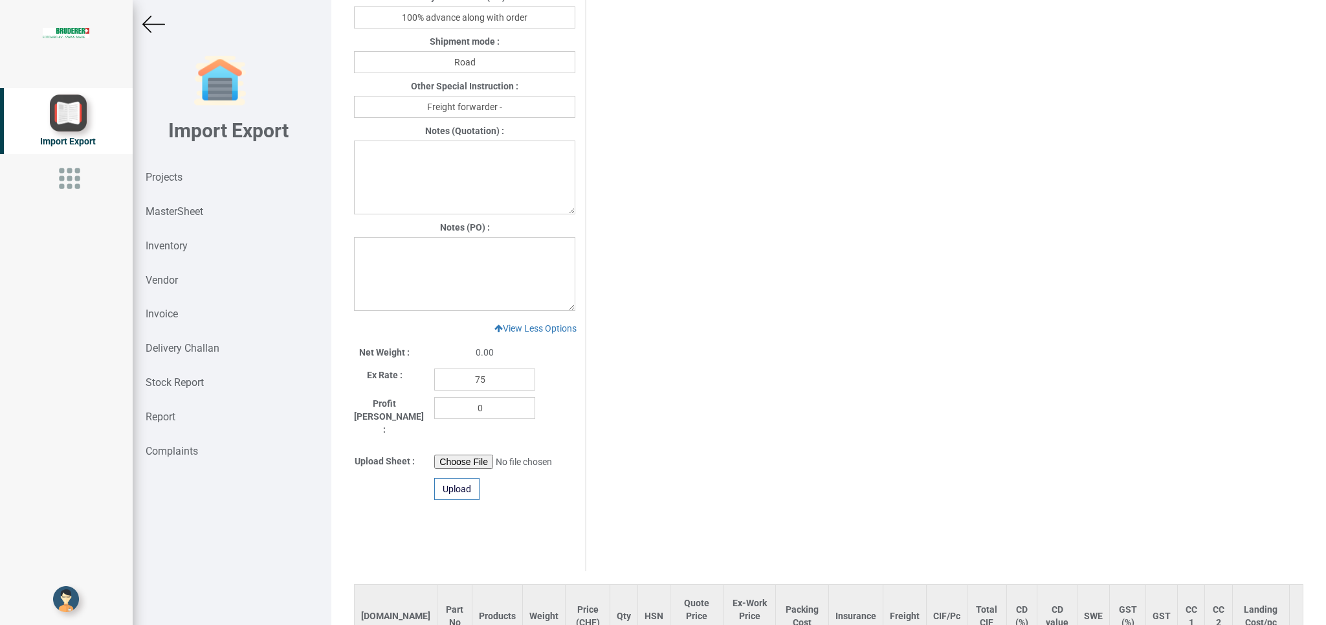
scroll to position [863, 0]
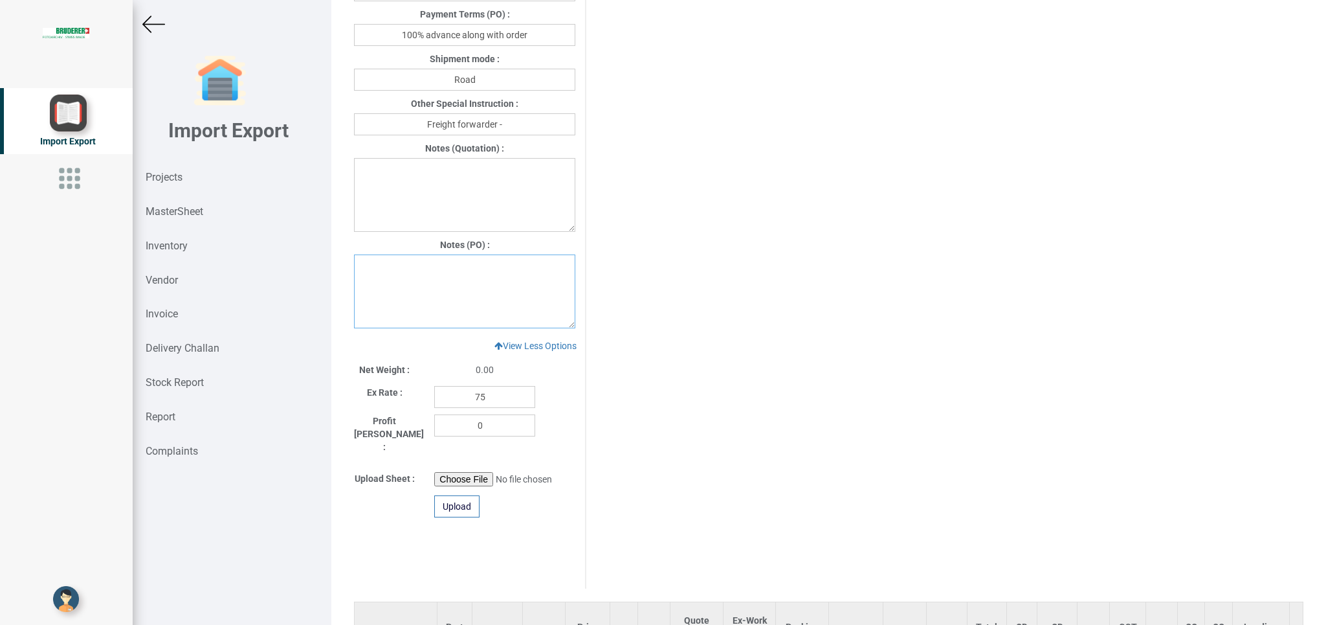
paste textarea "1.GST: Extra as per actual. 2. Price inclusive of packing . 3. Freight: Extra R…"
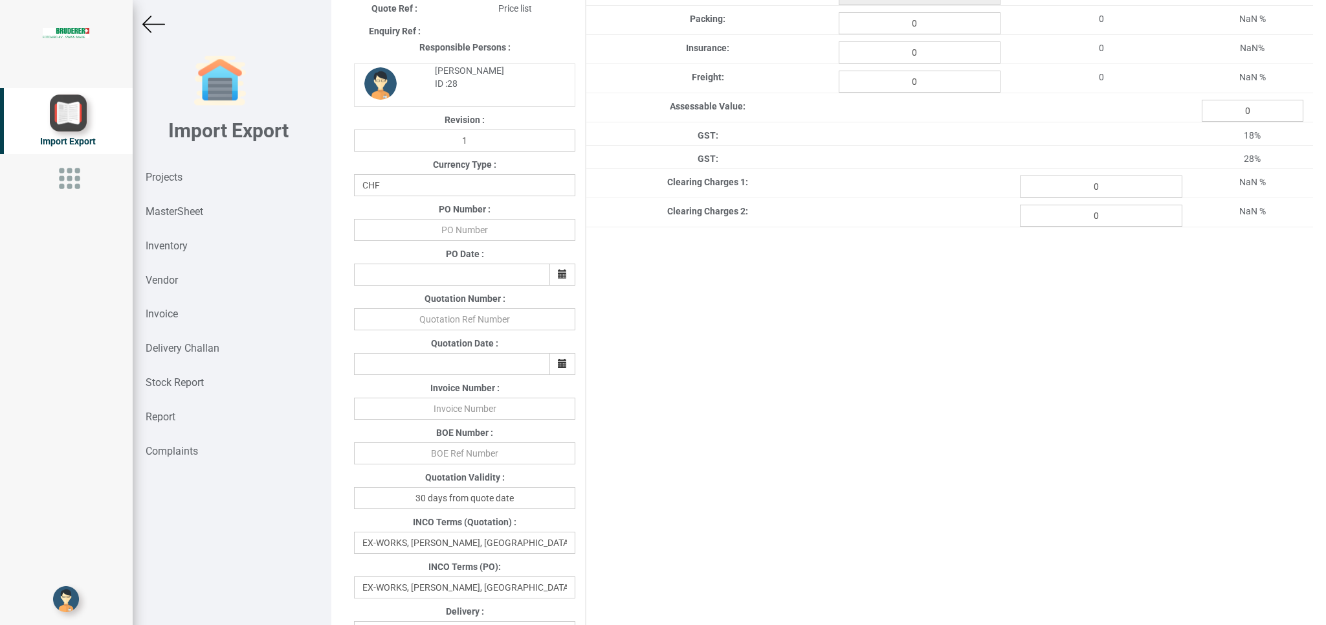
scroll to position [151, 0]
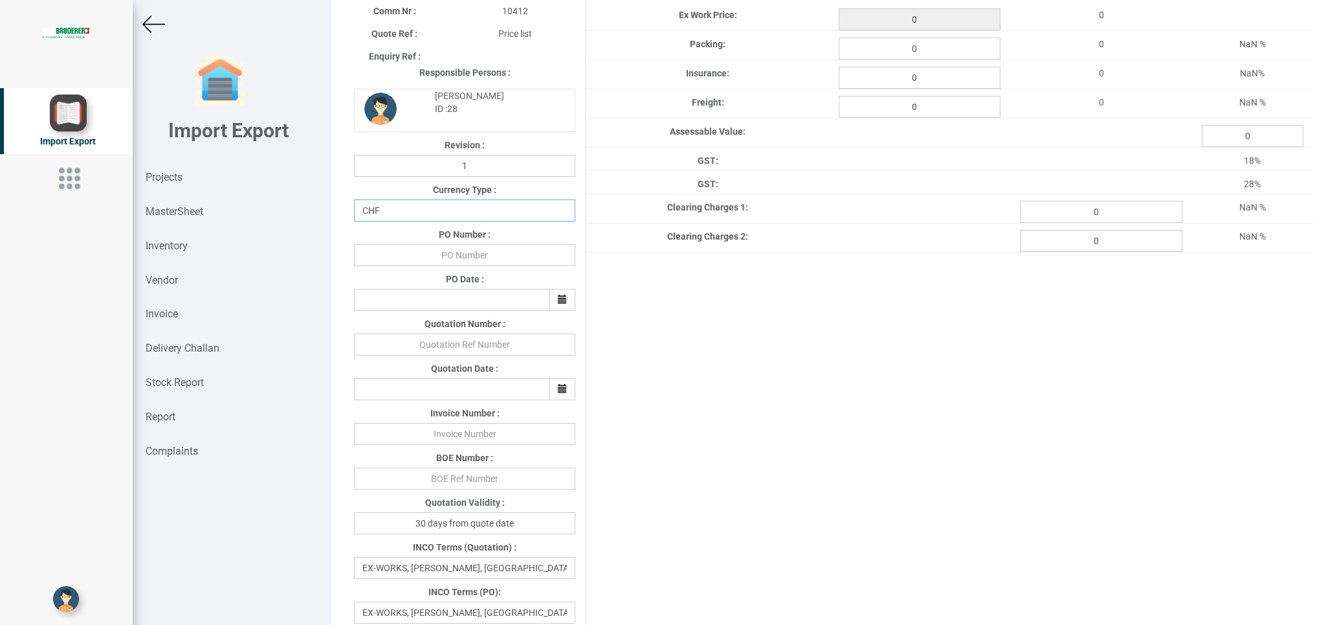
click at [354, 199] on select "CHF INR EUR USD JPY GBP AUD CAD ZAR" at bounding box center [464, 210] width 221 height 22
click option "INR" at bounding box center [0, 0] width 0 height 0
click at [466, 257] on input "text" at bounding box center [464, 255] width 221 height 22
click at [558, 302] on icon "button" at bounding box center [562, 299] width 9 height 9
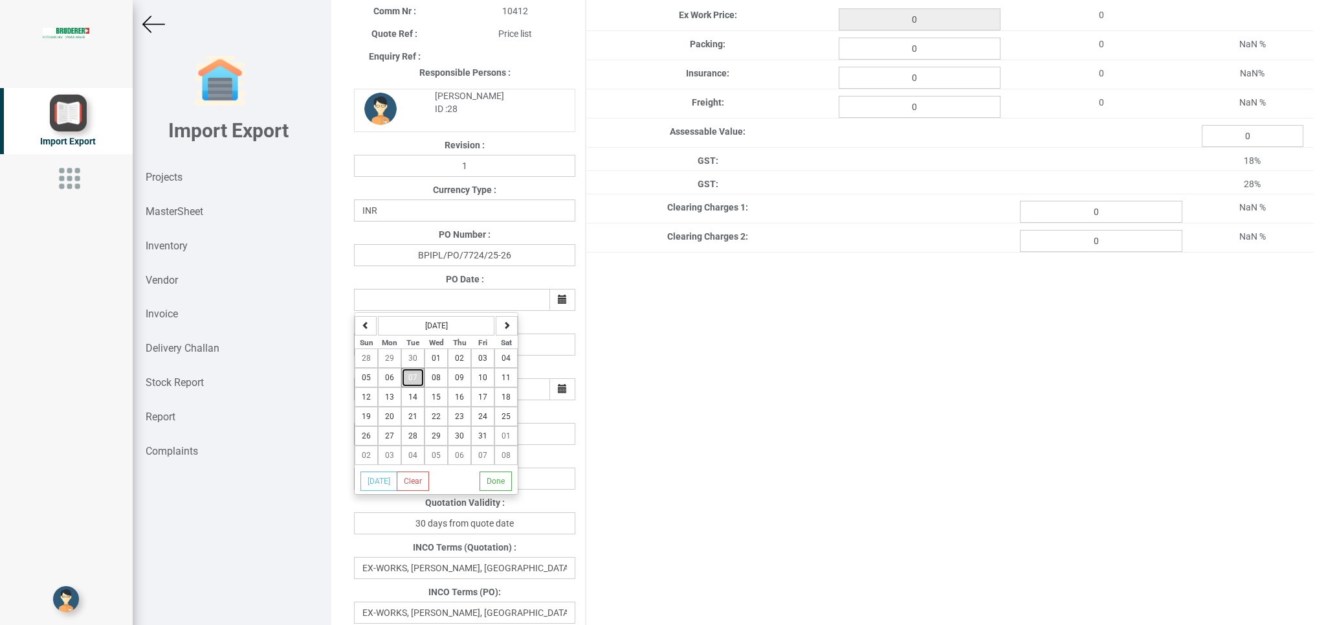
click at [410, 383] on button "07" at bounding box center [412, 377] width 23 height 19
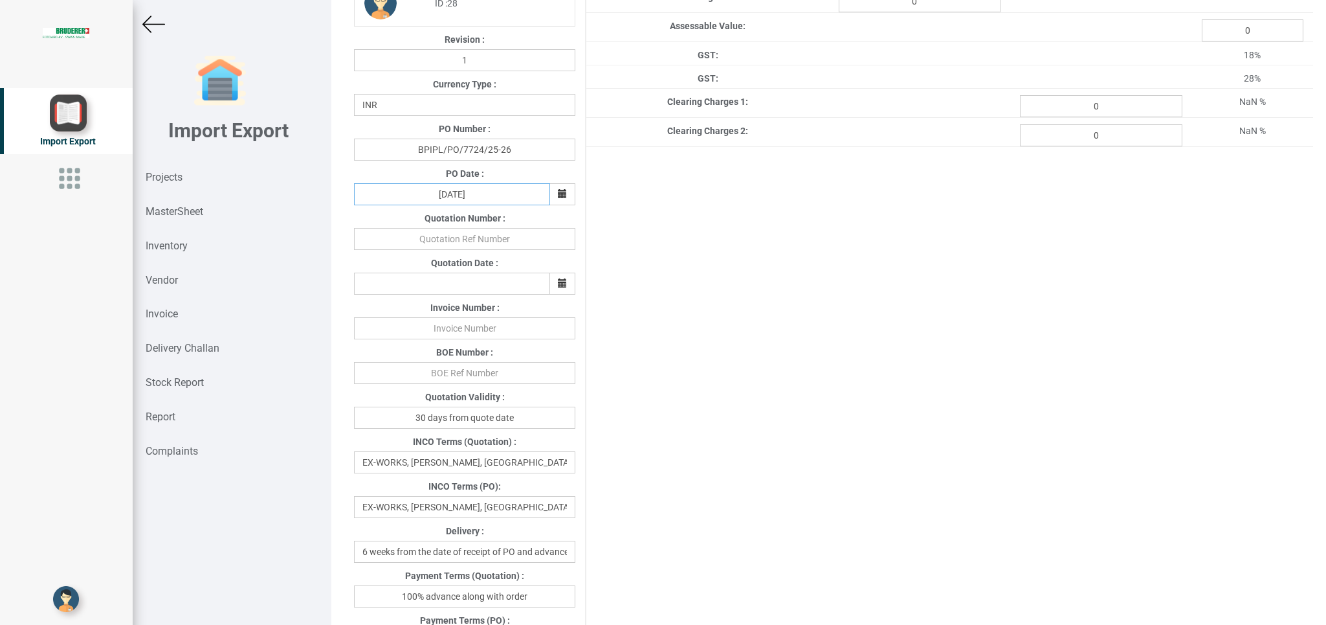
scroll to position [262, 0]
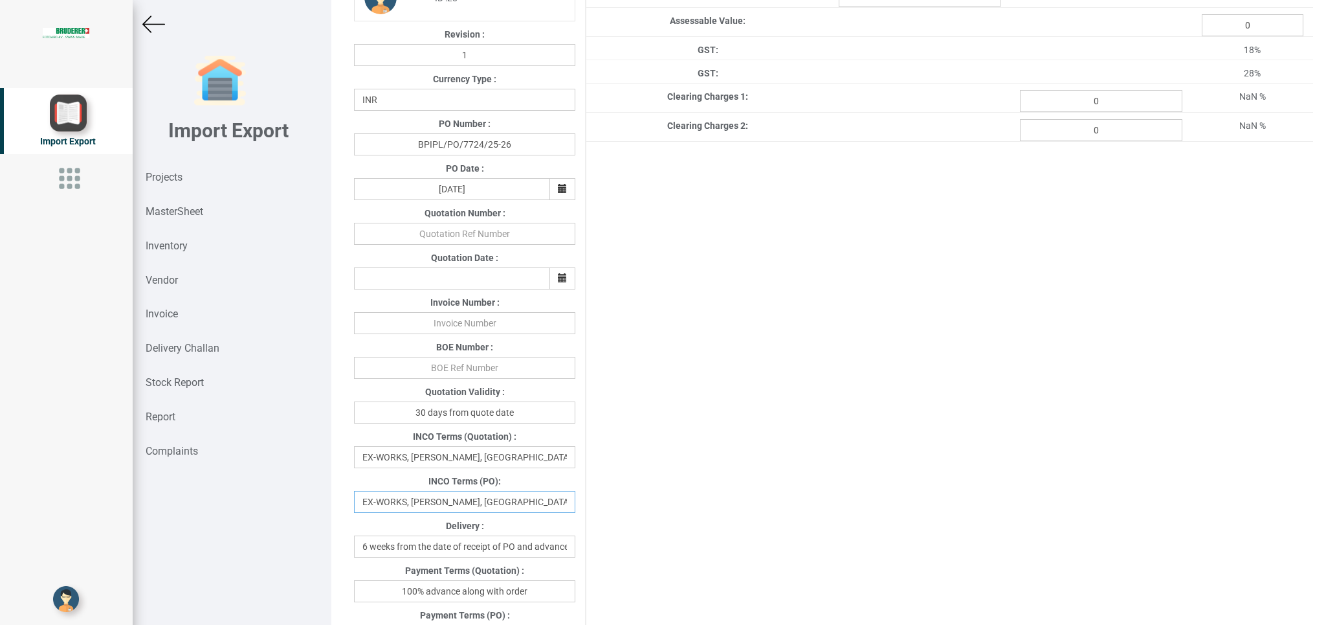
drag, startPoint x: 555, startPoint y: 506, endPoint x: 337, endPoint y: 507, distance: 218.1
click at [354, 507] on input "EX-WORKS, [PERSON_NAME], [GEOGRAPHIC_DATA]" at bounding box center [464, 502] width 221 height 22
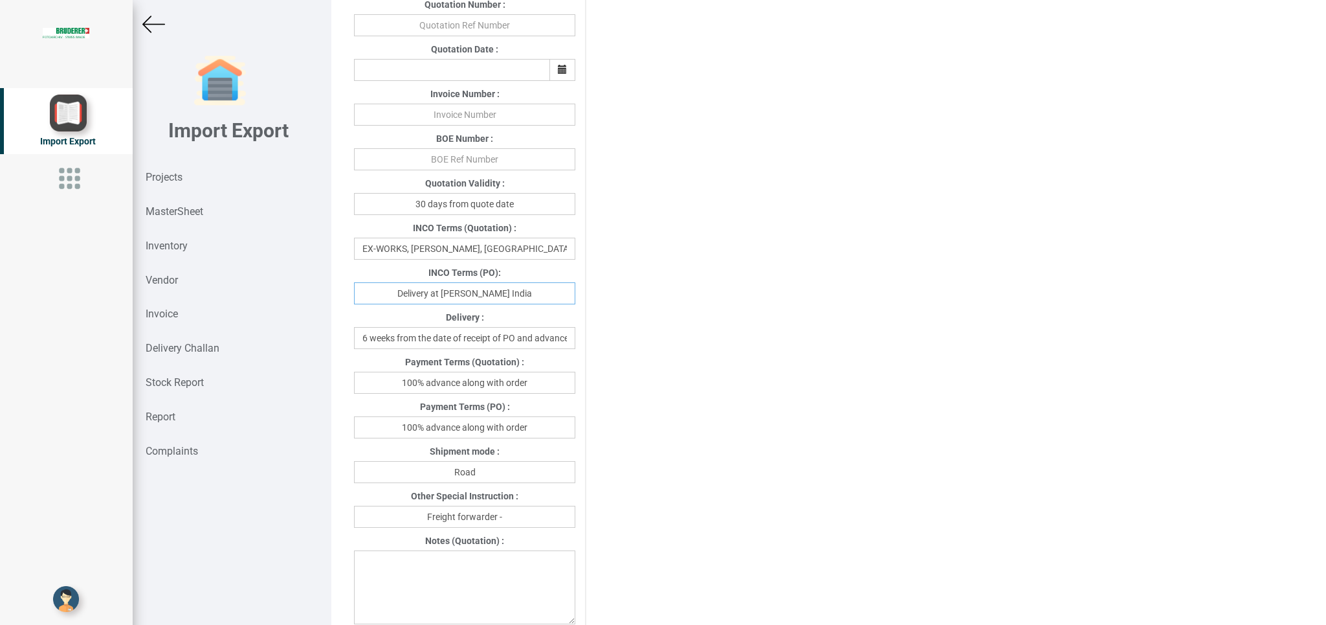
scroll to position [474, 0]
drag, startPoint x: 547, startPoint y: 423, endPoint x: 478, endPoint y: 425, distance: 69.3
click at [478, 425] on input "100% advance along with order" at bounding box center [464, 424] width 221 height 22
drag, startPoint x: 460, startPoint y: 425, endPoint x: 553, endPoint y: 425, distance: 93.9
click at [553, 425] on input "100% advance along with order" at bounding box center [464, 424] width 221 height 22
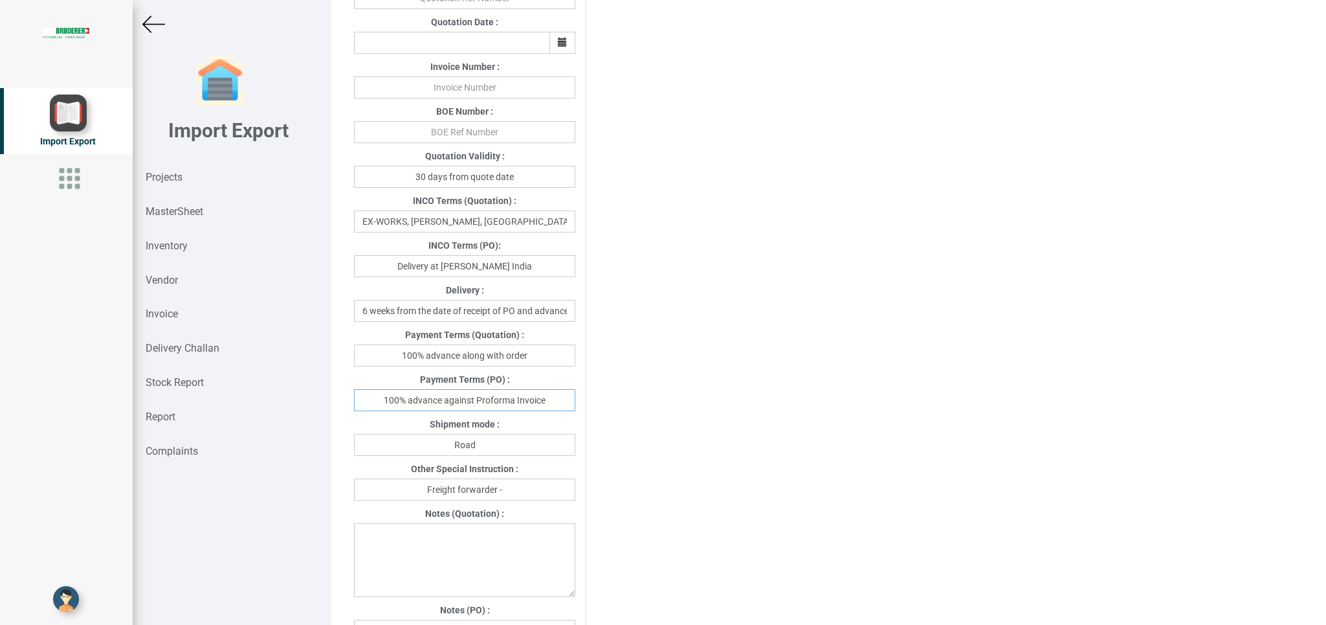
scroll to position [563, 0]
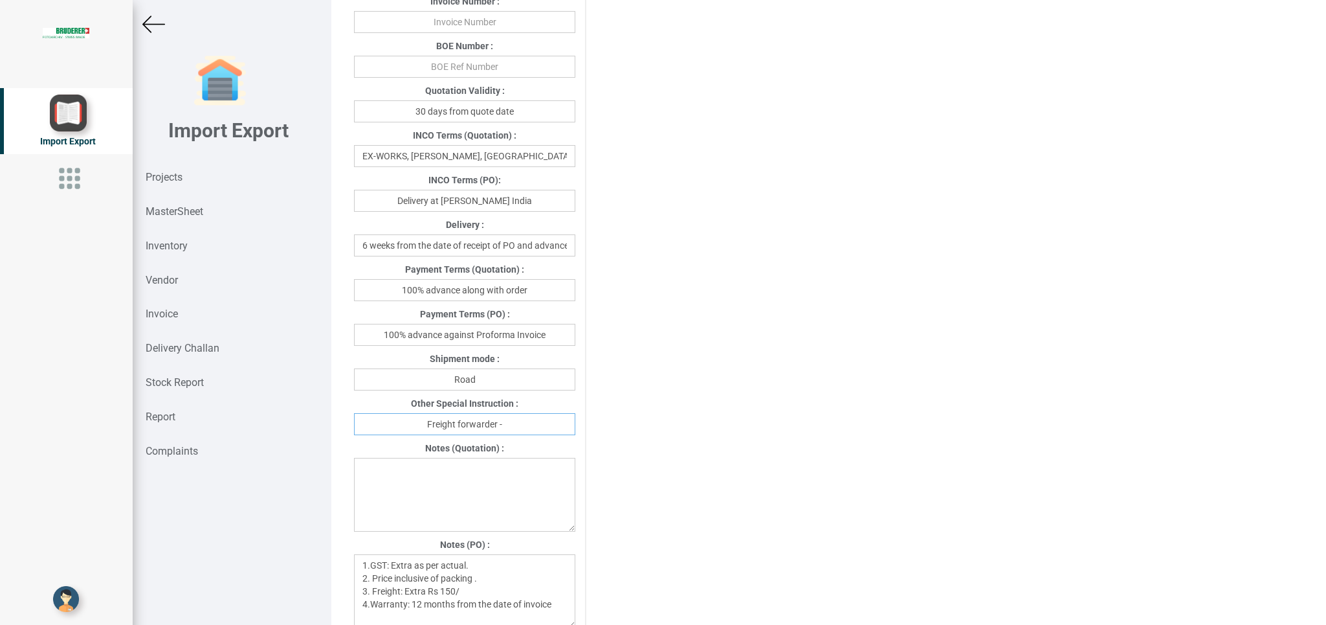
drag, startPoint x: 515, startPoint y: 423, endPoint x: 522, endPoint y: 423, distance: 7.1
click at [517, 423] on input "Freight forwarder -" at bounding box center [464, 424] width 221 height 22
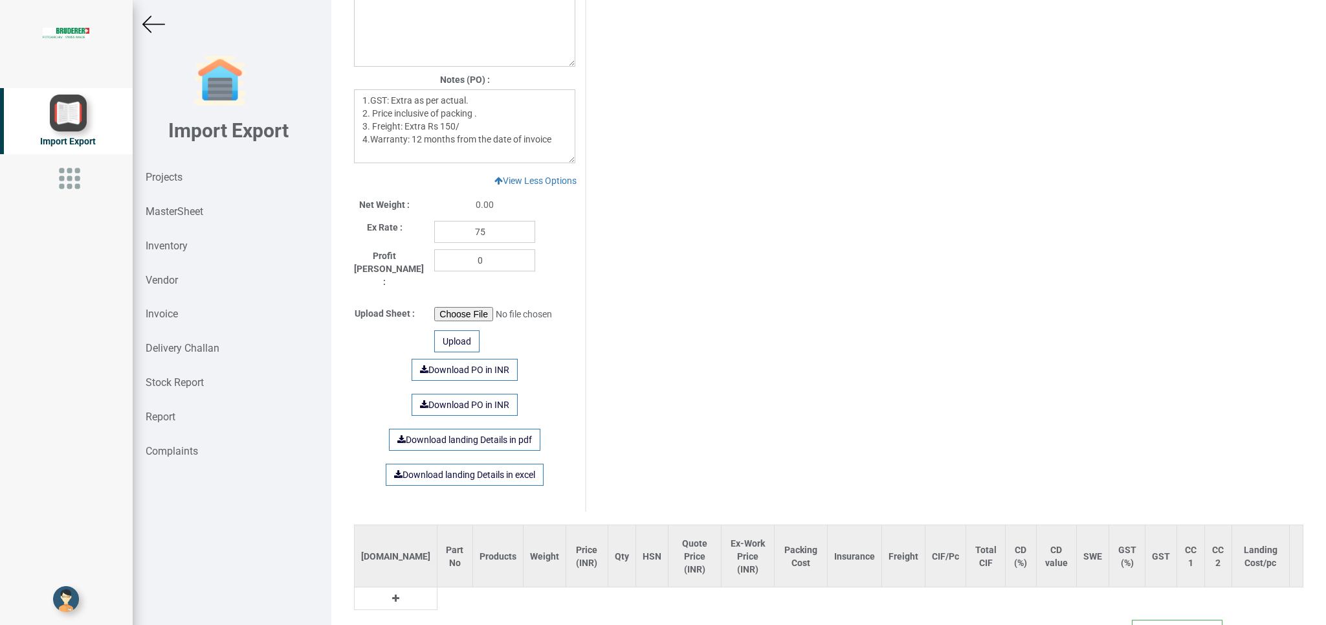
scroll to position [1055, 0]
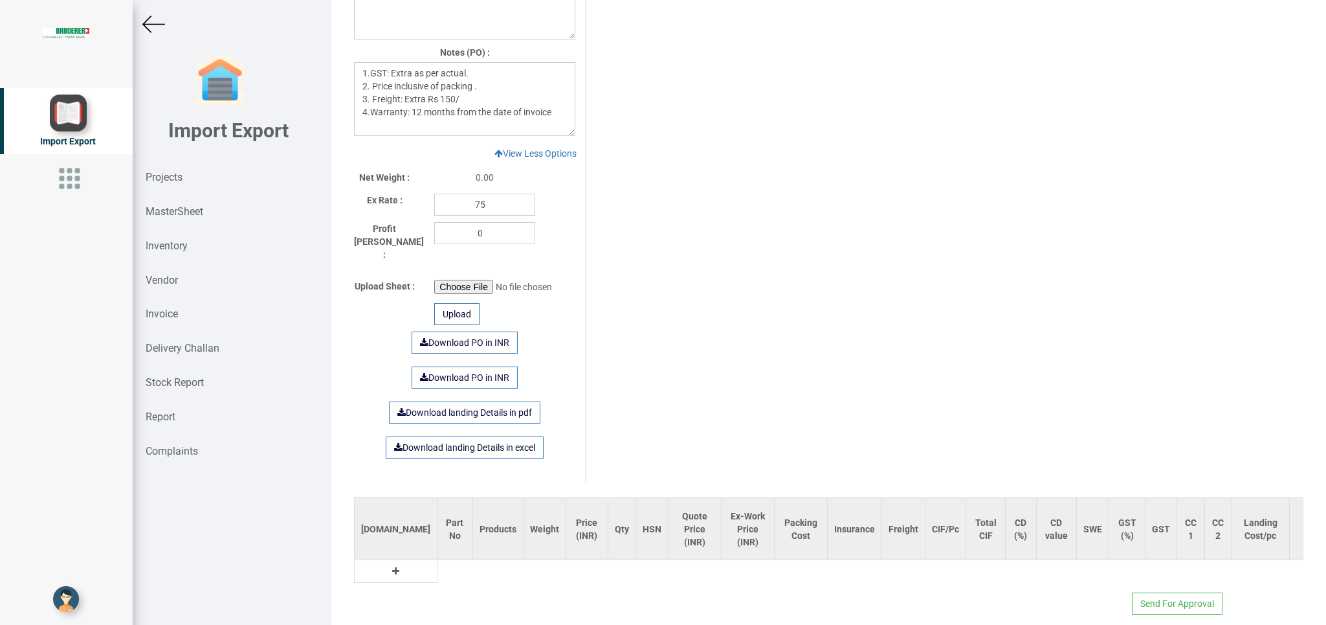
click at [365, 560] on td at bounding box center [396, 571] width 83 height 23
drag, startPoint x: 369, startPoint y: 557, endPoint x: 386, endPoint y: 564, distance: 18.5
click at [386, 564] on td at bounding box center [396, 571] width 83 height 23
click at [382, 560] on td at bounding box center [396, 571] width 83 height 23
click at [392, 566] on icon at bounding box center [395, 570] width 7 height 9
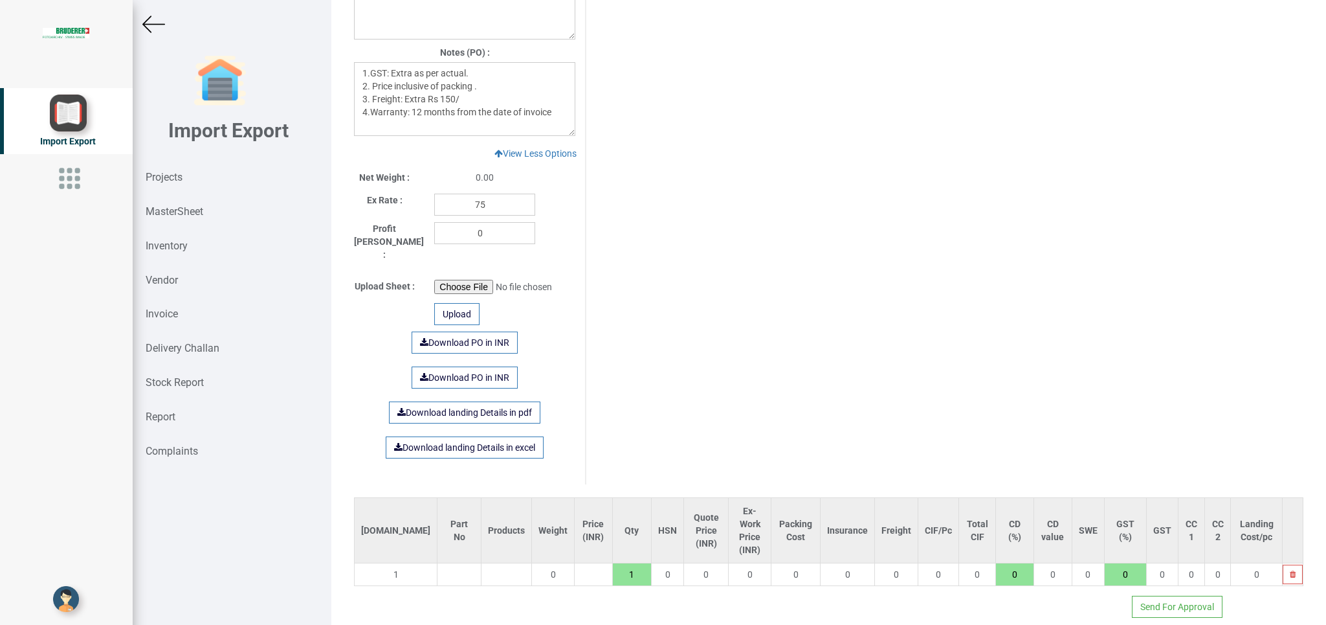
click at [438, 563] on input "text" at bounding box center [459, 574] width 43 height 22
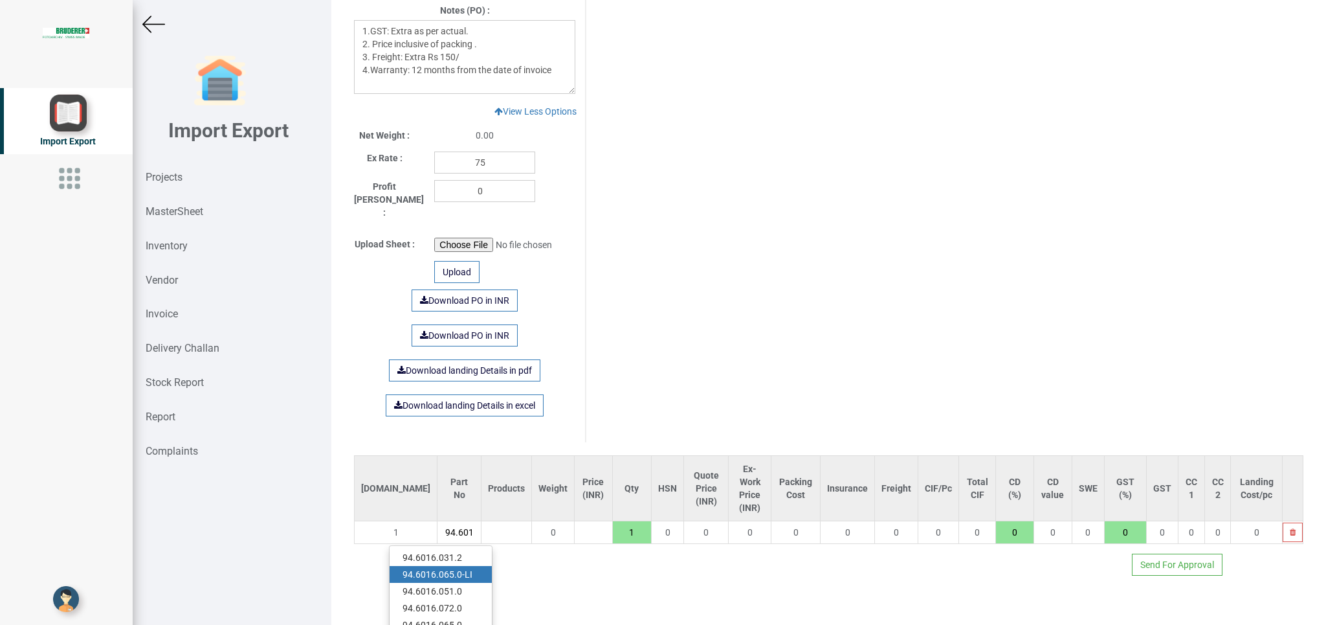
click at [469, 566] on link "94.6016 .065.0-LI" at bounding box center [441, 574] width 102 height 17
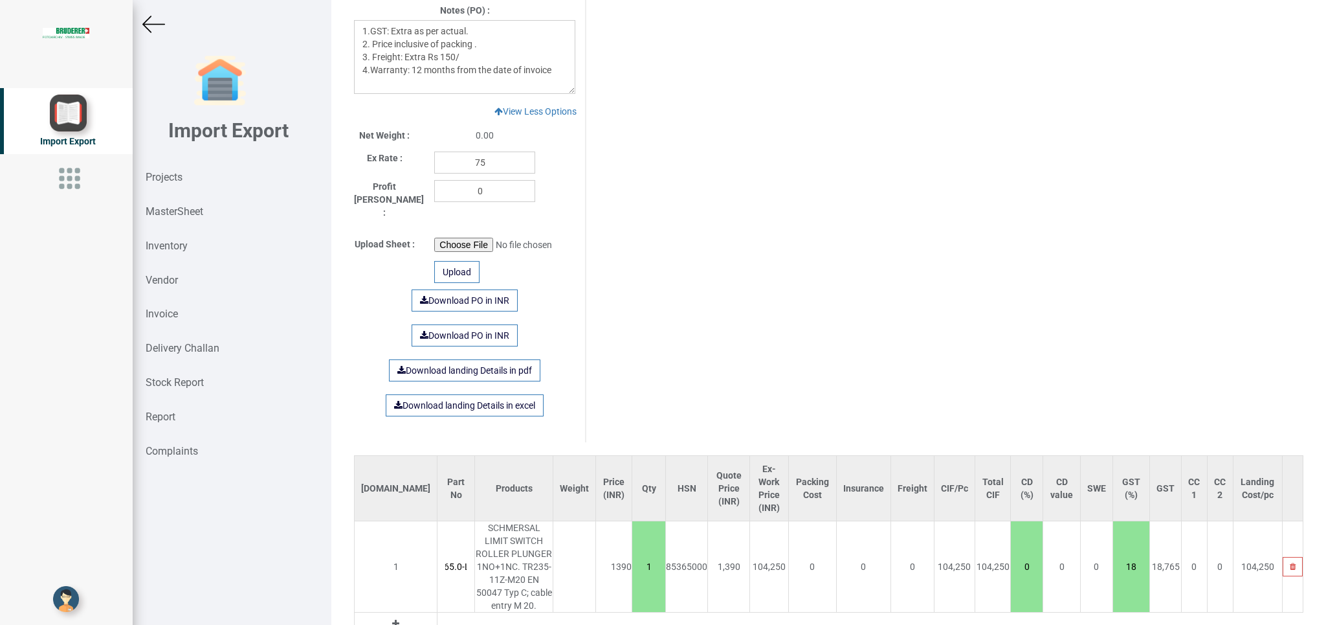
drag, startPoint x: 617, startPoint y: 544, endPoint x: 647, endPoint y: 553, distance: 31.3
click at [647, 555] on input "1" at bounding box center [648, 566] width 33 height 22
click at [456, 289] on link "Download PO in INR" at bounding box center [465, 300] width 106 height 22
click at [166, 175] on strong "Projects" at bounding box center [164, 177] width 37 height 12
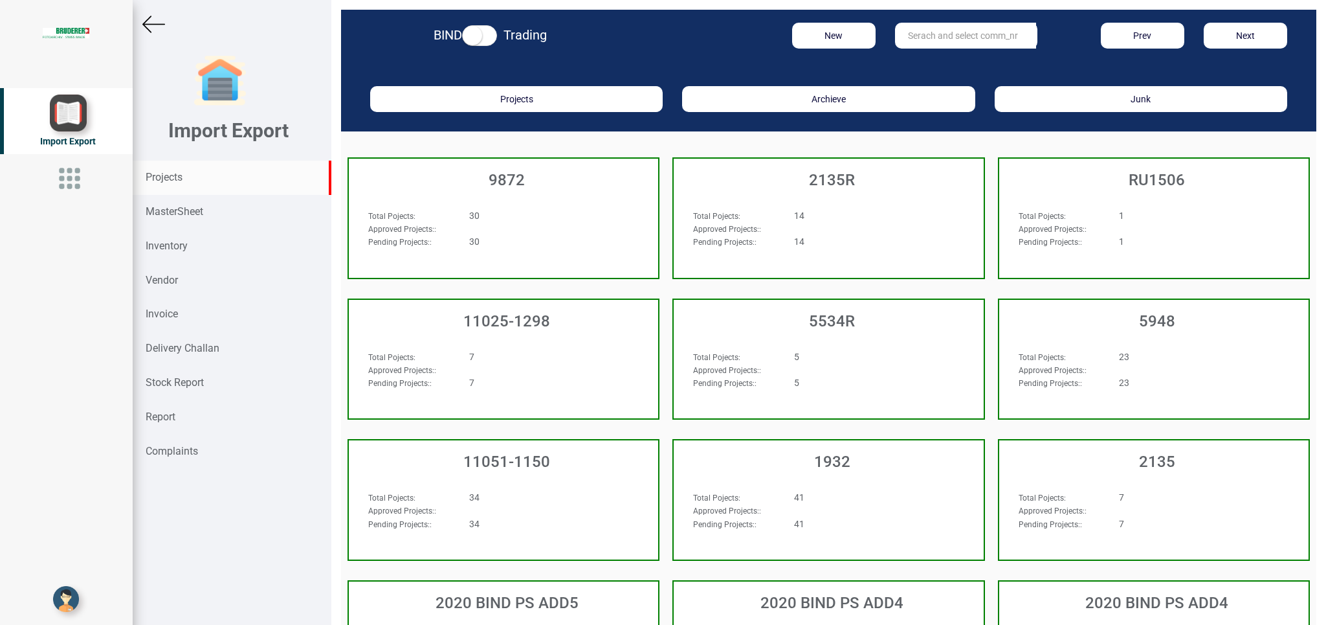
drag, startPoint x: 920, startPoint y: 36, endPoint x: 1044, endPoint y: 33, distance: 123.7
click at [924, 36] on input "text" at bounding box center [965, 36] width 141 height 26
click at [920, 60] on strong "10412" at bounding box center [922, 62] width 26 height 10
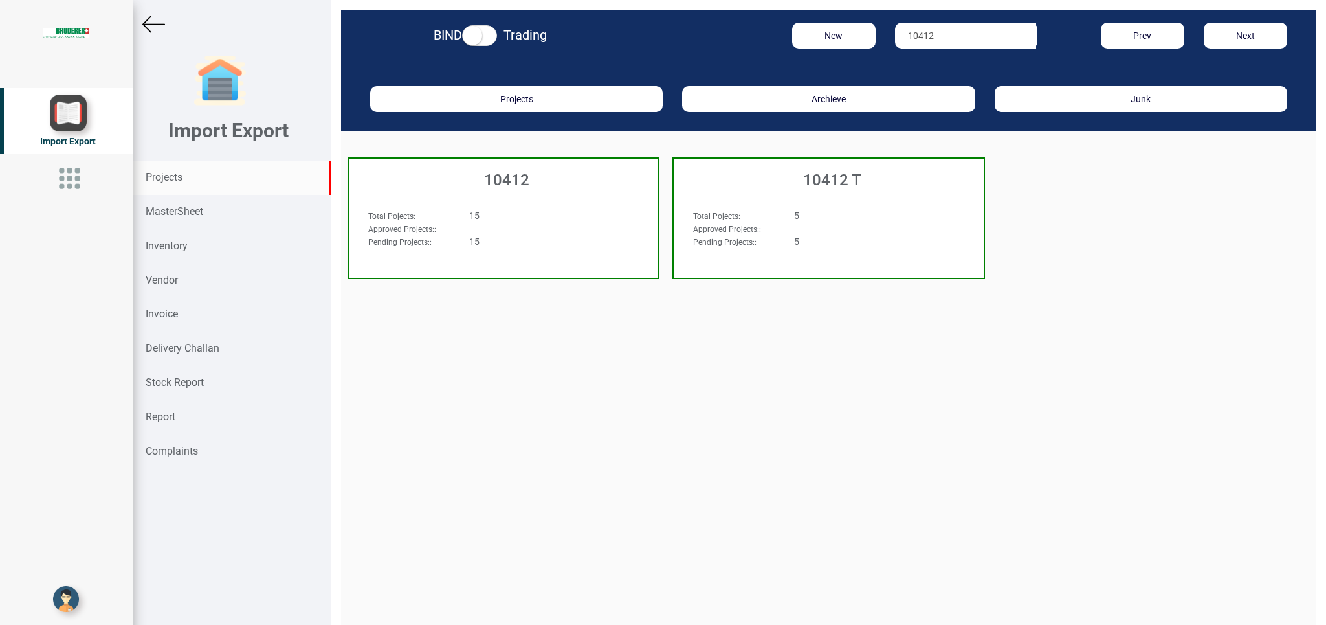
click at [623, 190] on div "10412" at bounding box center [503, 177] width 309 height 36
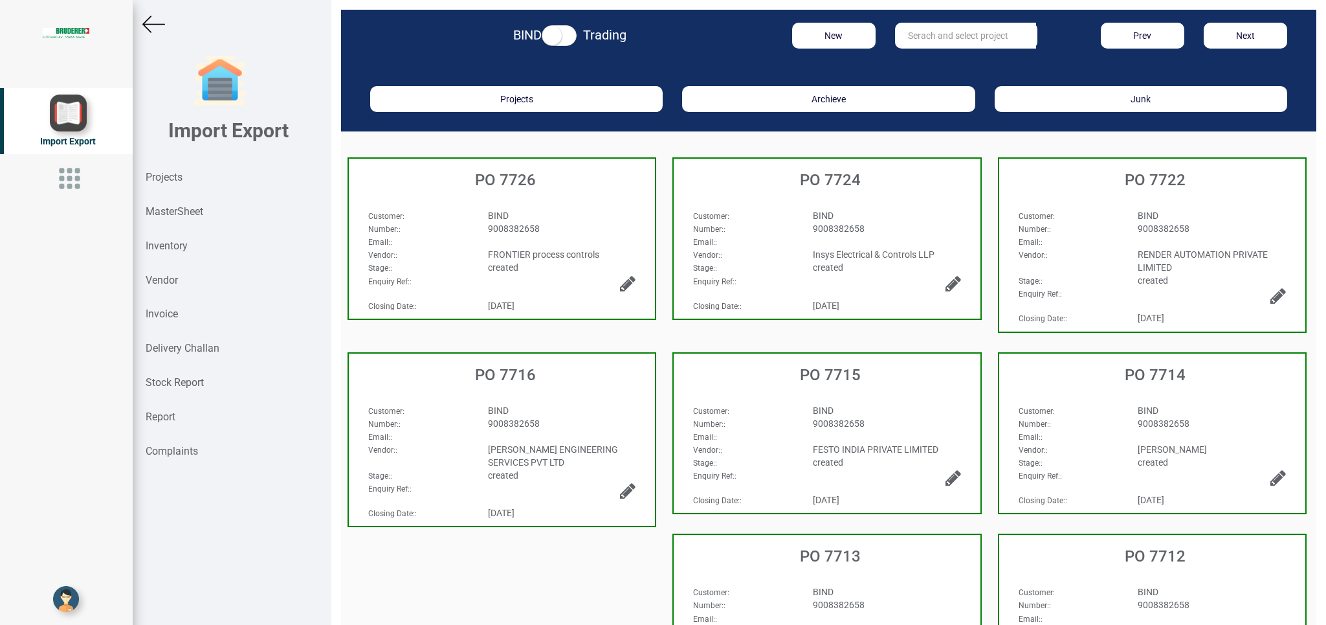
click at [864, 229] on div "9008382658" at bounding box center [887, 228] width 168 height 13
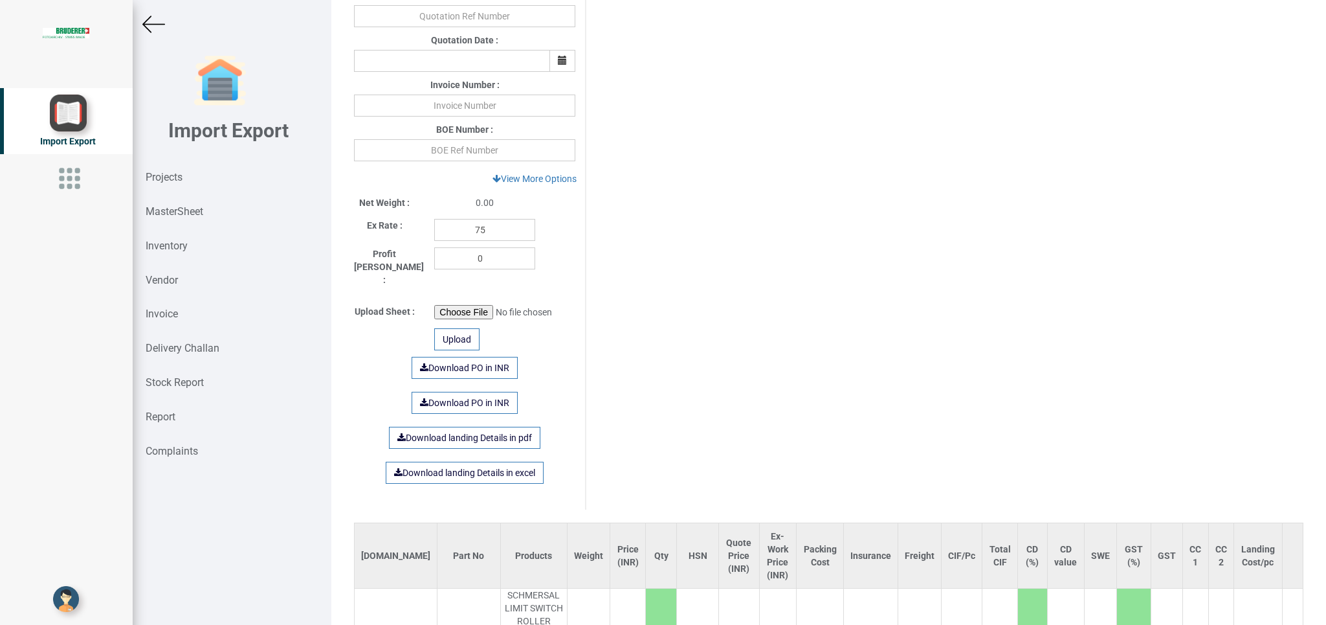
scroll to position [586, 0]
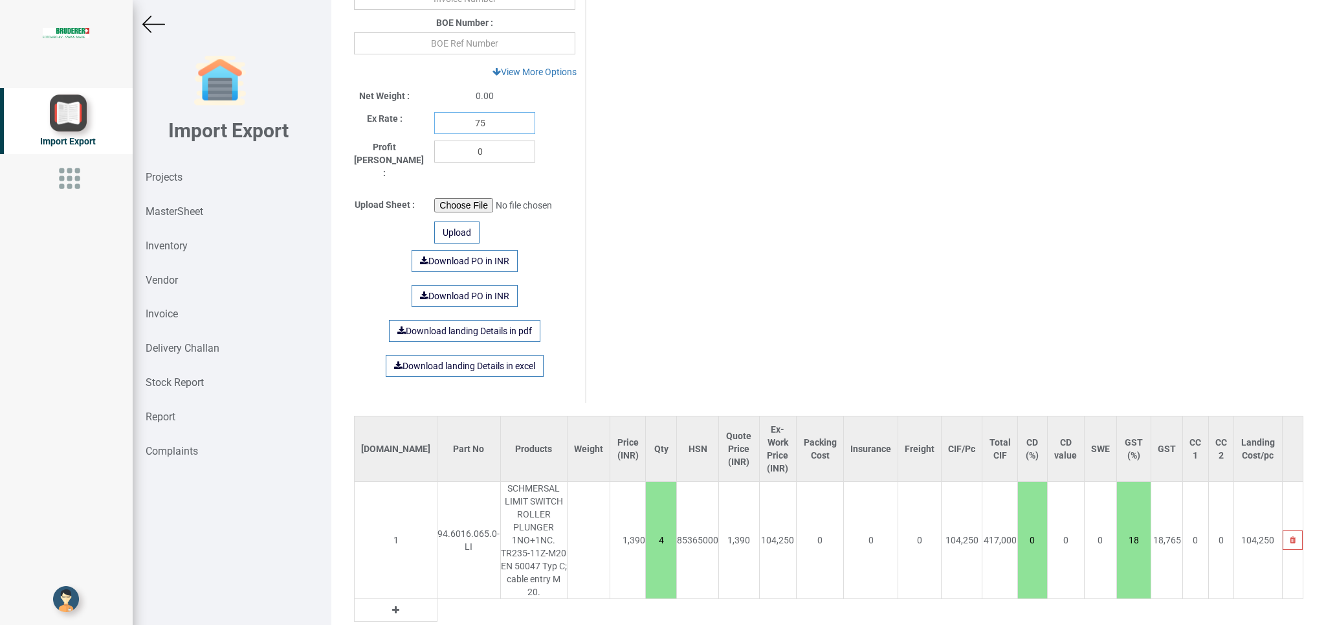
drag, startPoint x: 487, startPoint y: 128, endPoint x: 428, endPoint y: 126, distance: 58.3
click at [434, 126] on input "75" at bounding box center [484, 123] width 101 height 22
click at [467, 250] on link "Download PO in INR" at bounding box center [465, 261] width 106 height 22
click at [141, 13] on div "Import Export Projects MasterSheet Inventory Vendor Invoice Delivery Challan St…" at bounding box center [232, 312] width 199 height 625
click at [155, 23] on img at bounding box center [153, 24] width 23 height 23
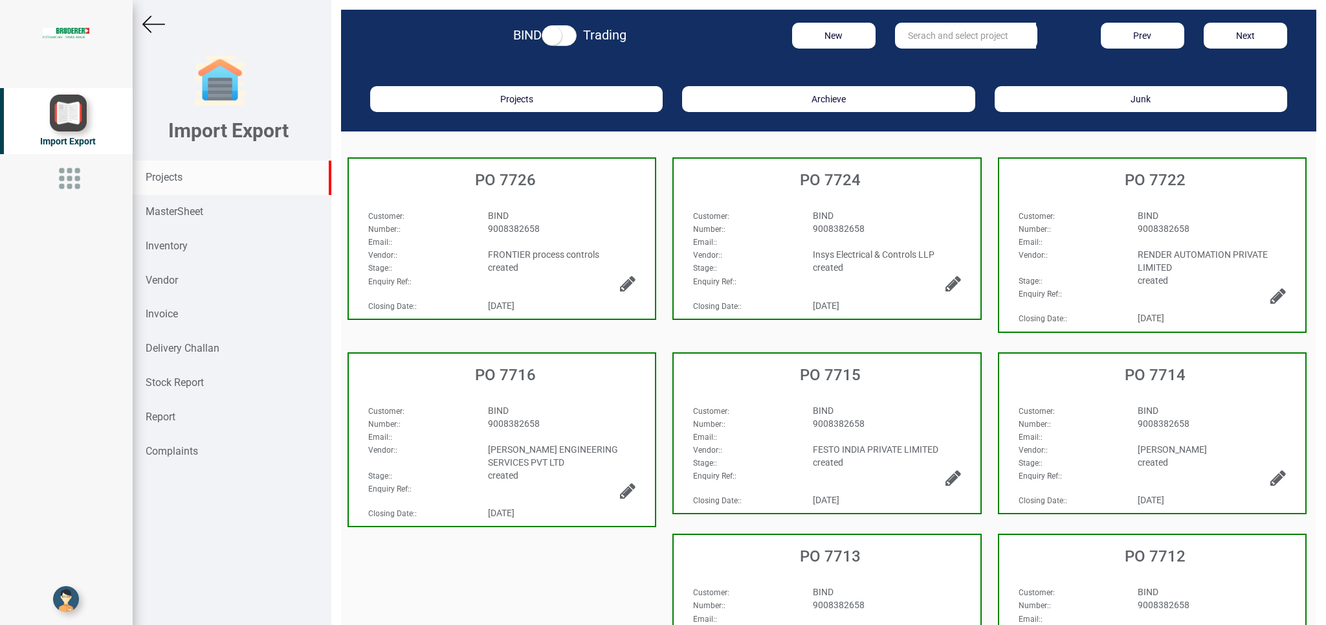
click at [159, 177] on strong "Projects" at bounding box center [164, 177] width 37 height 12
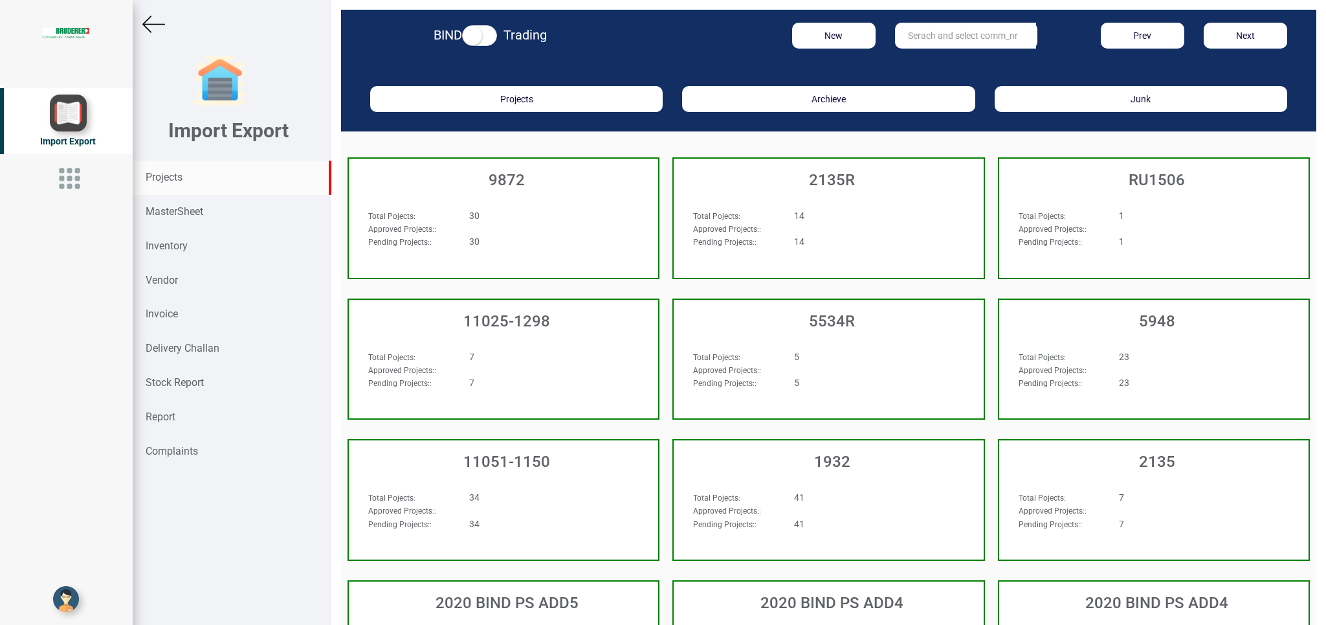
click at [940, 31] on input "text" at bounding box center [965, 36] width 141 height 26
click at [951, 62] on link "11026 -1012" at bounding box center [947, 62] width 102 height 17
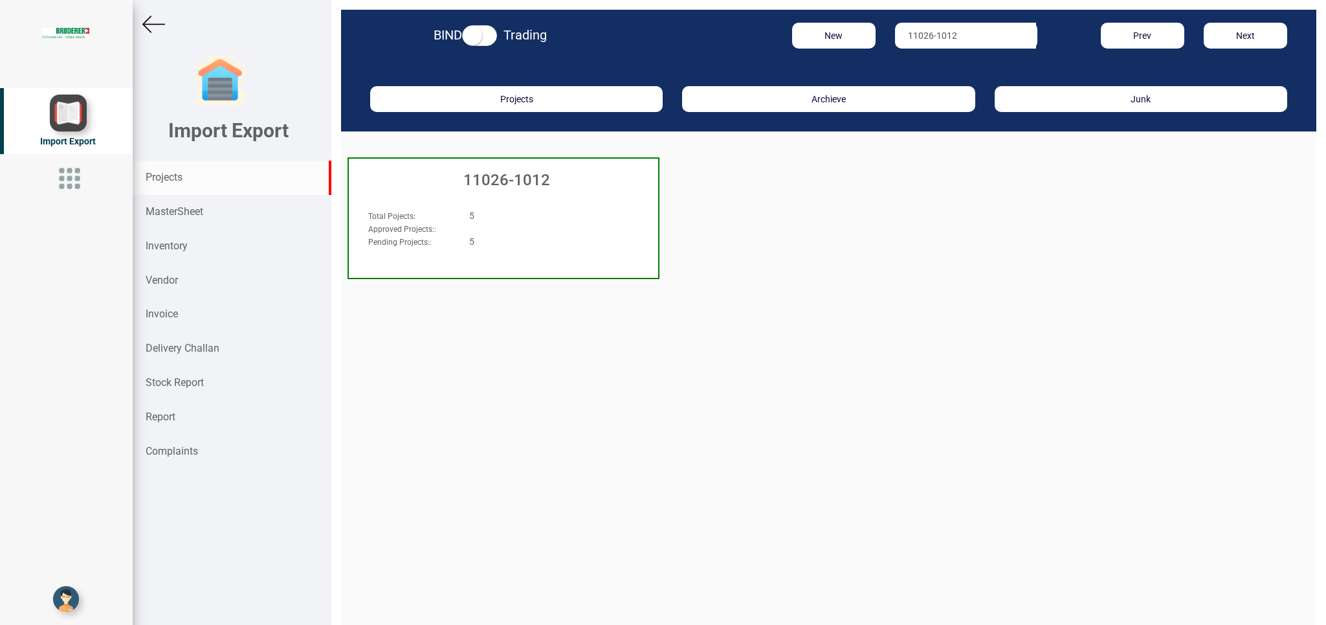
click at [524, 179] on h3 "11026-1012" at bounding box center [506, 180] width 303 height 17
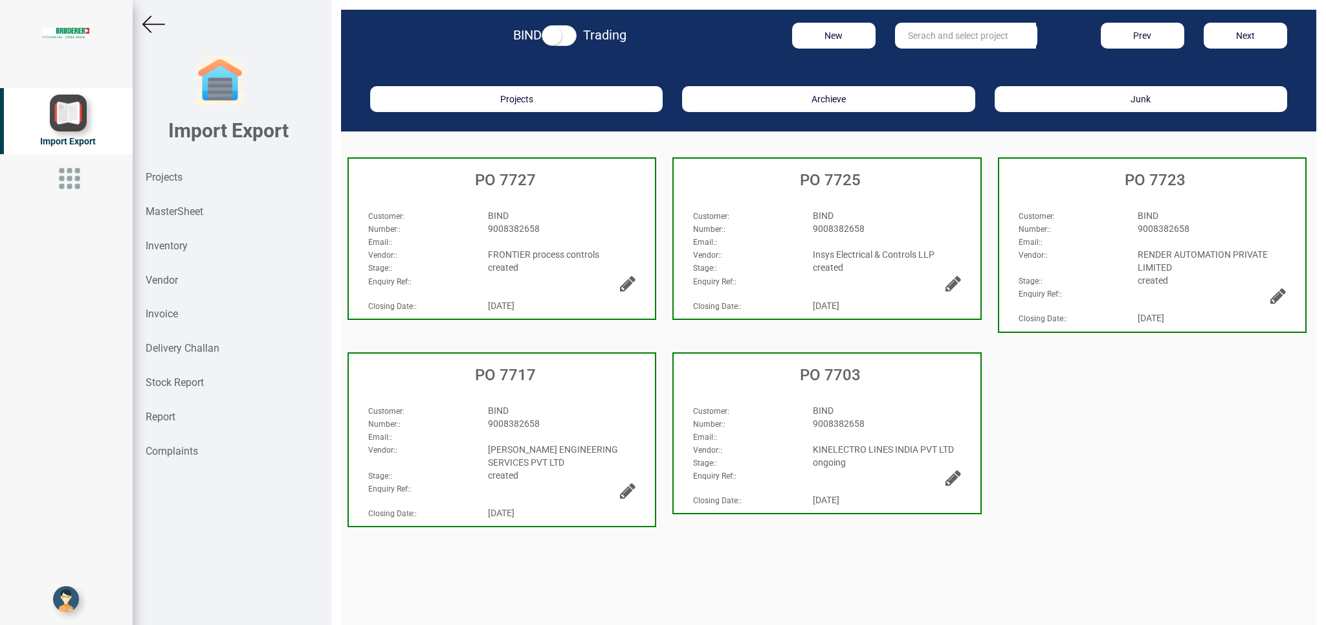
click at [858, 223] on div "9008382658" at bounding box center [887, 228] width 168 height 13
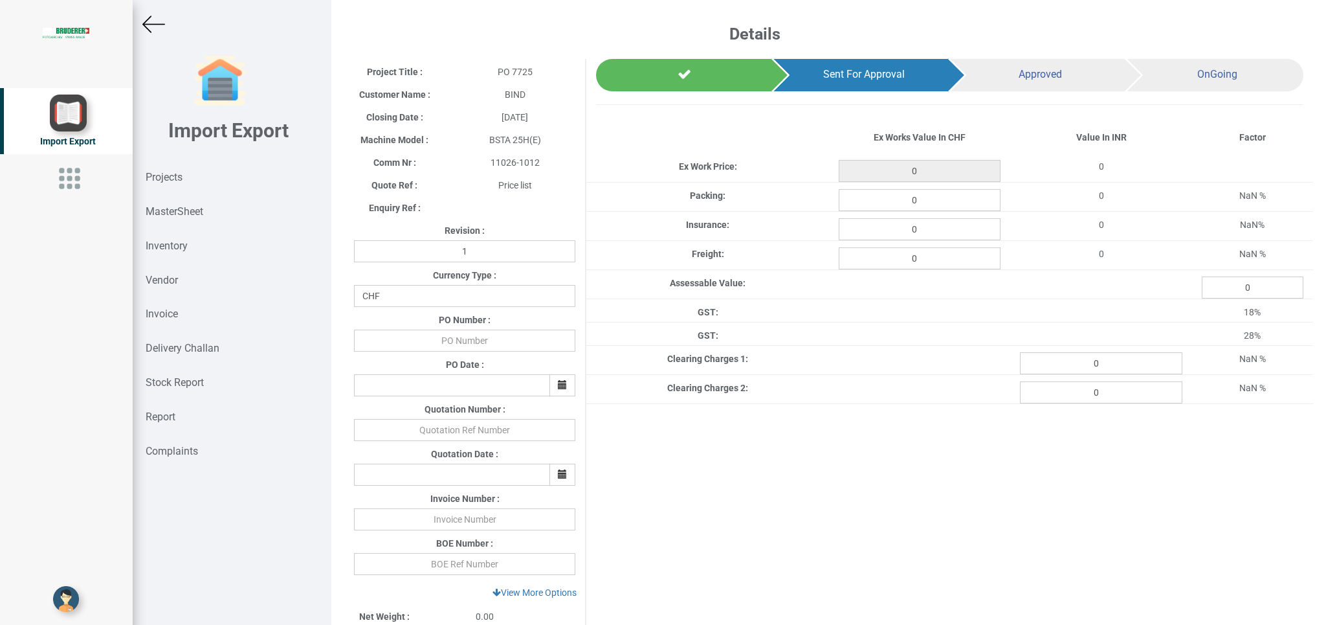
scroll to position [346, 0]
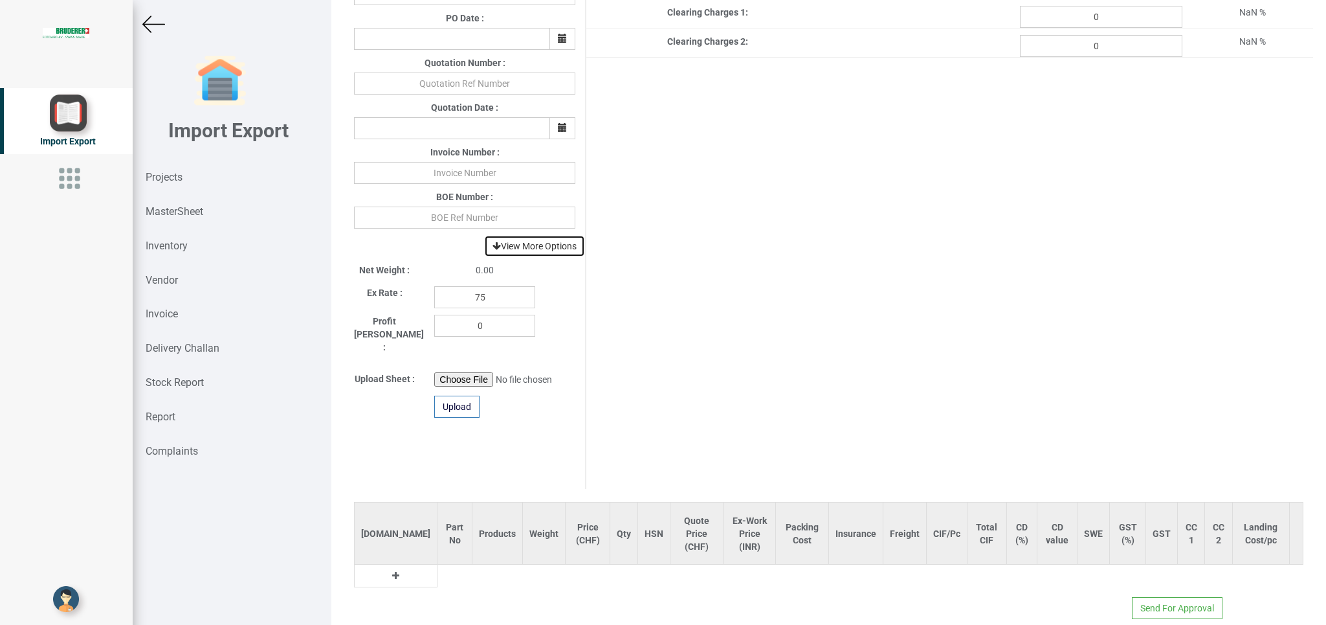
click at [543, 249] on link "View More Options" at bounding box center [534, 246] width 101 height 22
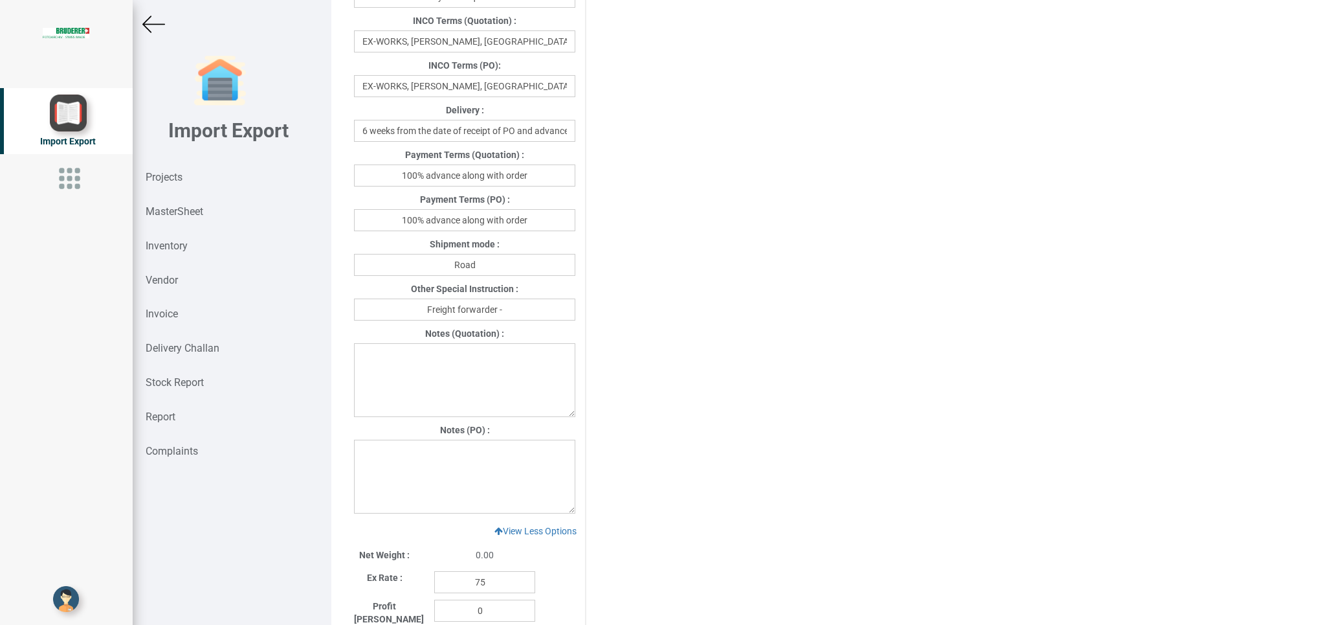
scroll to position [866, 0]
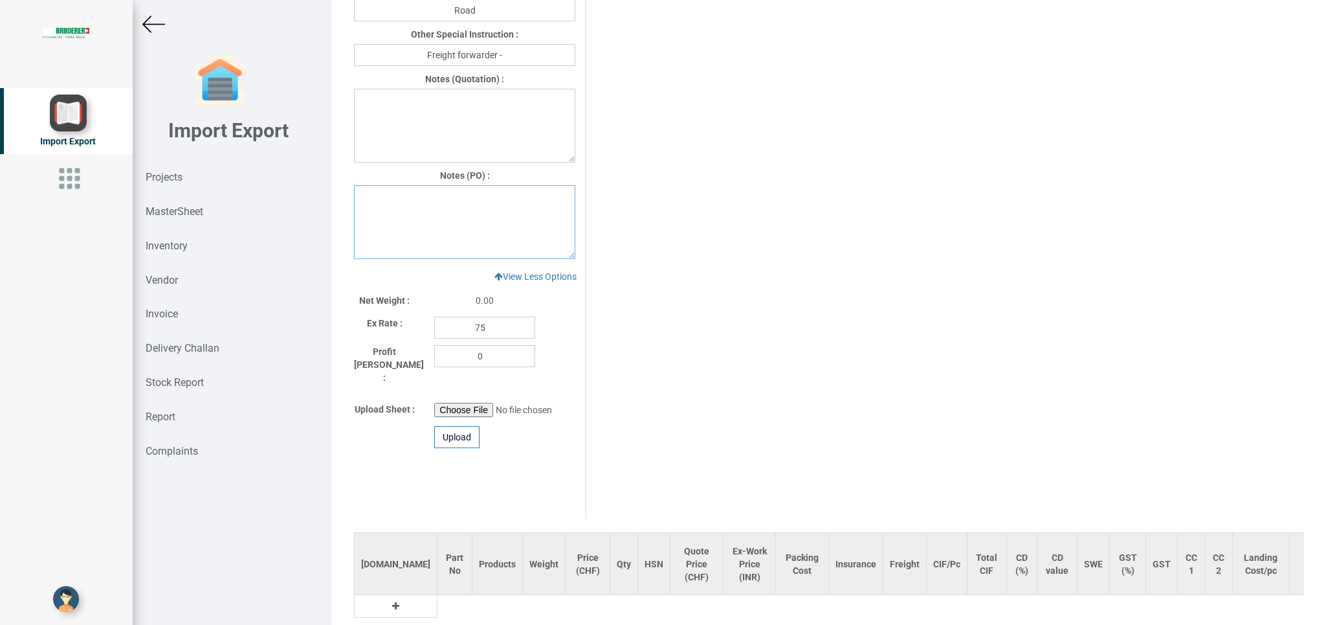
paste textarea "1.GST: Extra as per actual. 2. Price inclusive of packing . 3. Freight: Extra R…"
drag, startPoint x: 487, startPoint y: 328, endPoint x: 441, endPoint y: 326, distance: 46.0
click at [441, 326] on input "75" at bounding box center [484, 328] width 101 height 22
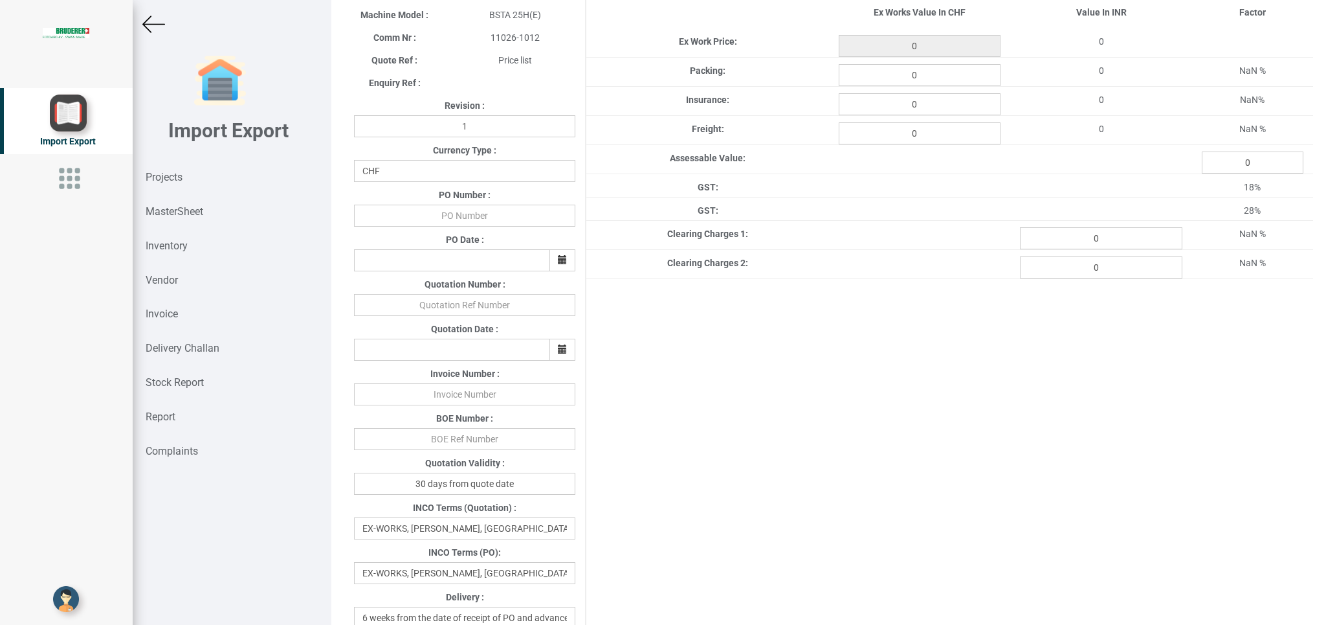
scroll to position [122, 0]
click option "INR" at bounding box center [0, 0] width 0 height 0
drag, startPoint x: 448, startPoint y: 219, endPoint x: 580, endPoint y: 216, distance: 132.1
click at [458, 217] on input "text" at bounding box center [464, 218] width 221 height 22
click at [553, 254] on button "button" at bounding box center [563, 263] width 26 height 22
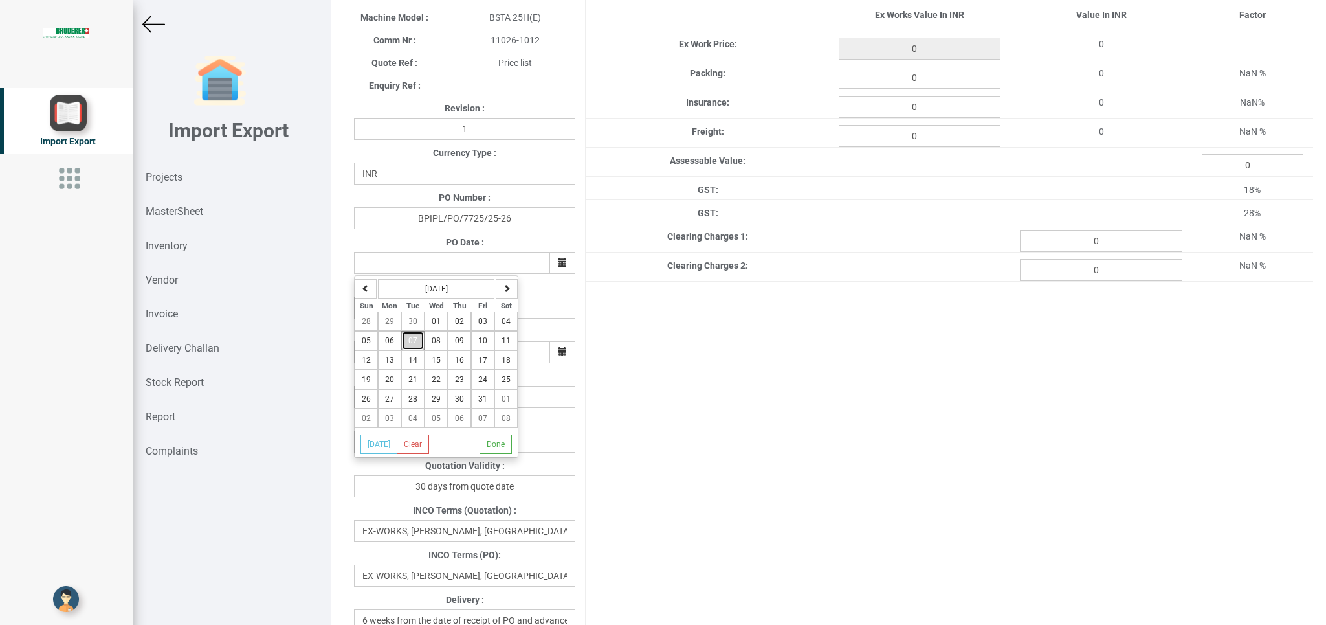
click at [411, 341] on span "07" at bounding box center [412, 340] width 9 height 9
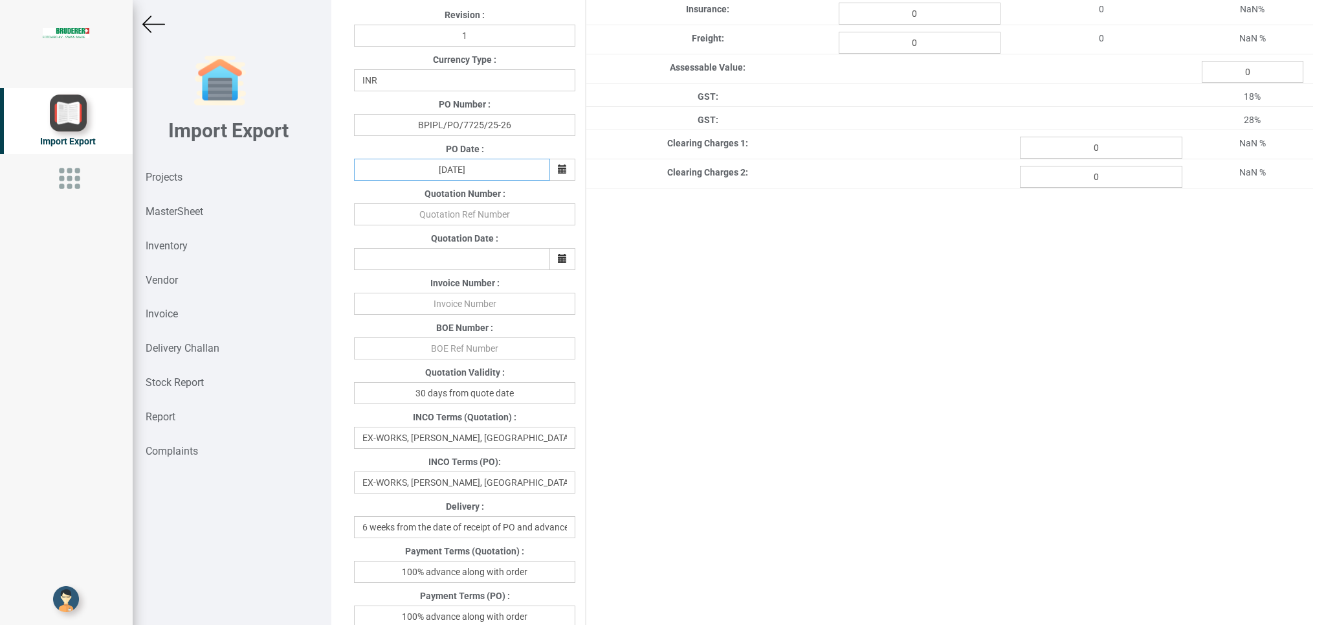
scroll to position [239, 0]
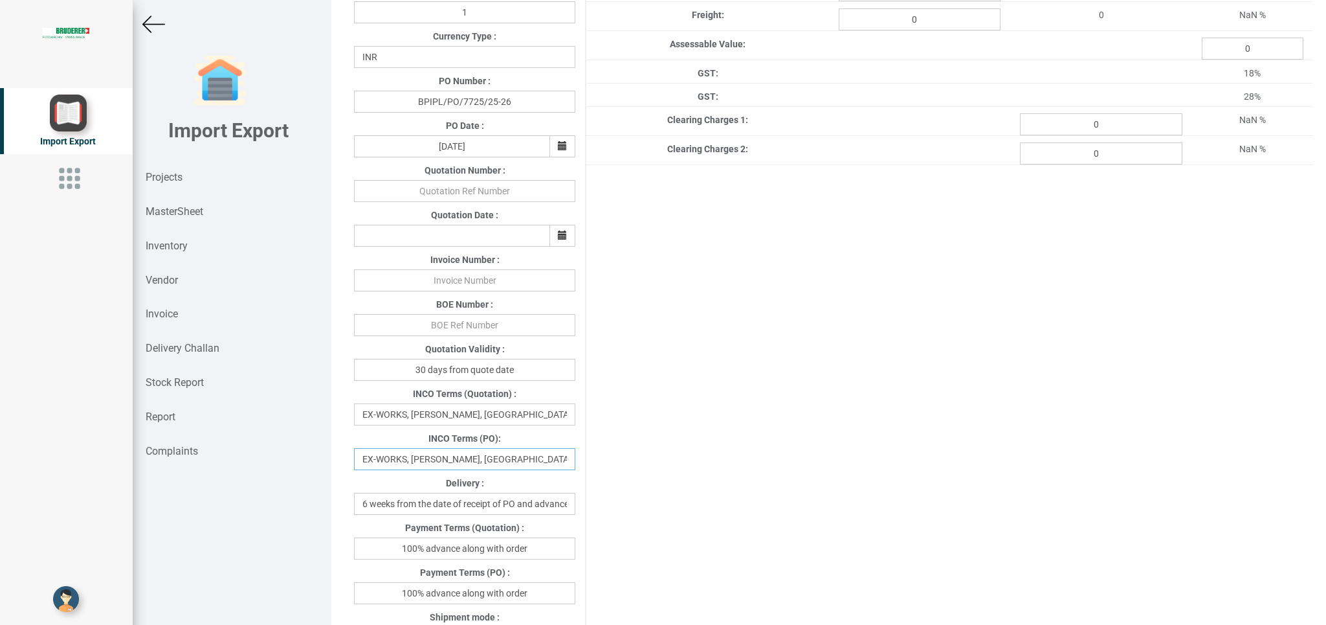
drag, startPoint x: 559, startPoint y: 464, endPoint x: 324, endPoint y: 482, distance: 235.0
click at [354, 470] on input "EX-WORKS, [PERSON_NAME], [GEOGRAPHIC_DATA]" at bounding box center [464, 459] width 221 height 22
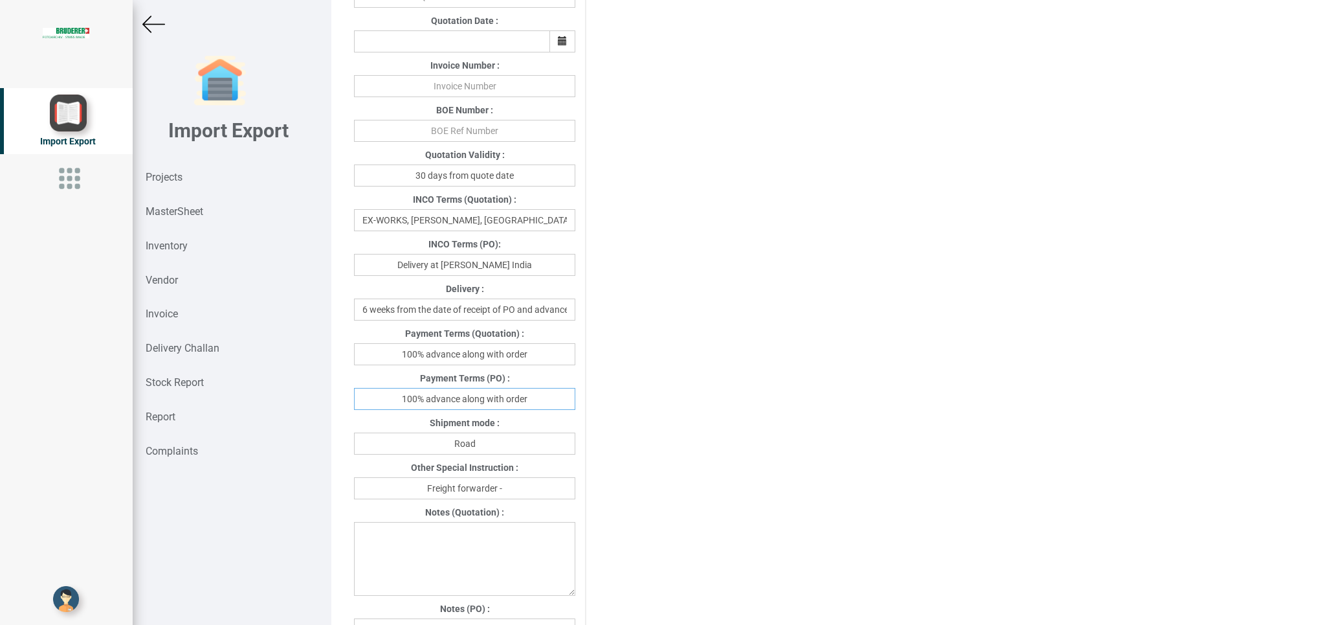
drag, startPoint x: 553, startPoint y: 403, endPoint x: 383, endPoint y: 409, distance: 171.0
click at [382, 406] on input "100% advance along with order" at bounding box center [464, 399] width 221 height 22
click at [477, 400] on input "100% advance along with order" at bounding box center [464, 399] width 221 height 22
drag, startPoint x: 462, startPoint y: 398, endPoint x: 544, endPoint y: 388, distance: 82.8
click at [544, 388] on input "100% advance along with order" at bounding box center [464, 399] width 221 height 22
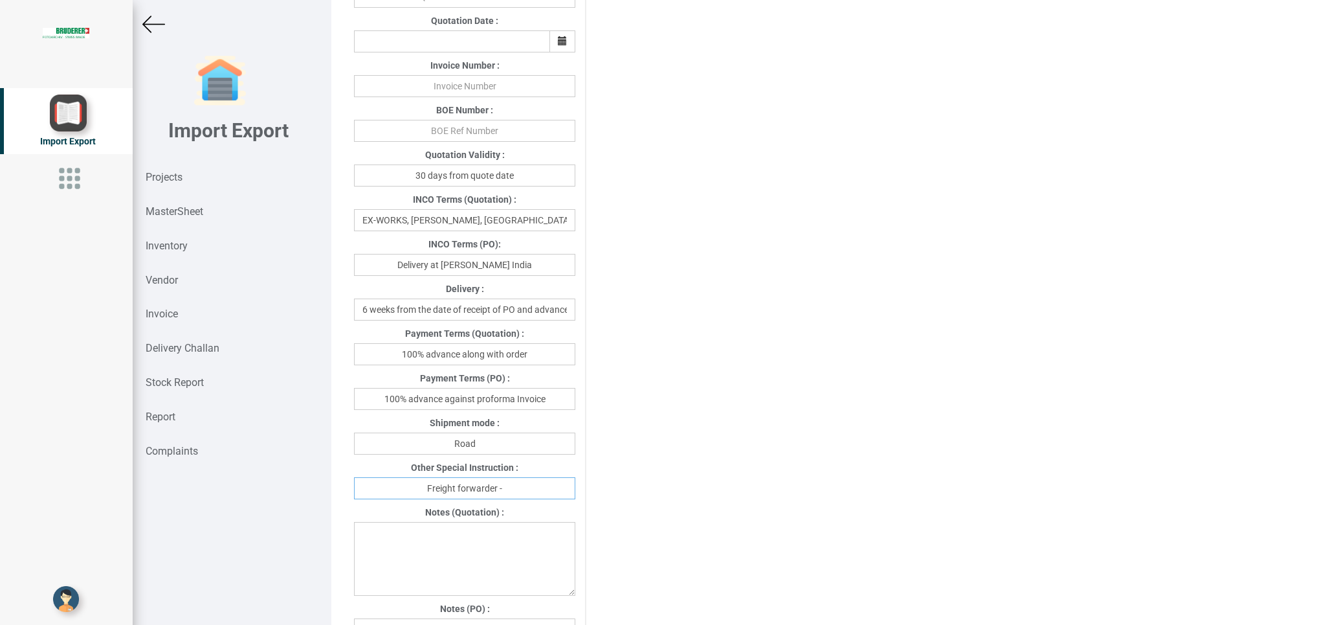
click at [517, 496] on input "Freight forwarder -" at bounding box center [464, 488] width 221 height 22
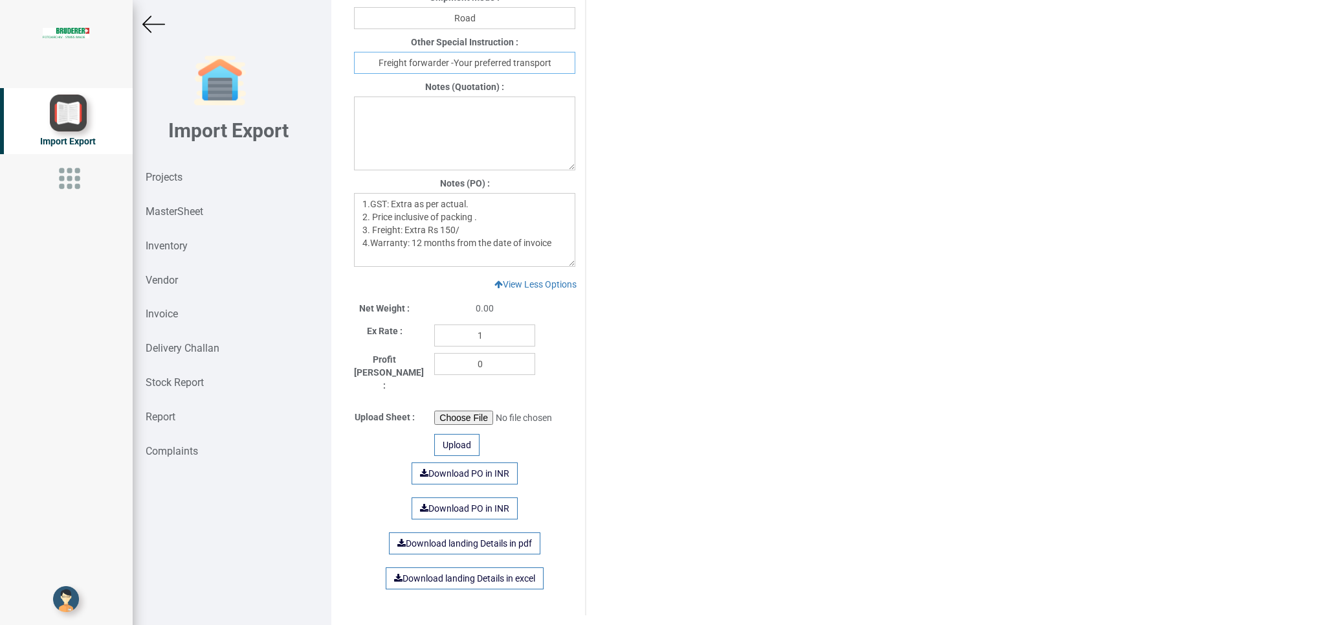
scroll to position [988, 0]
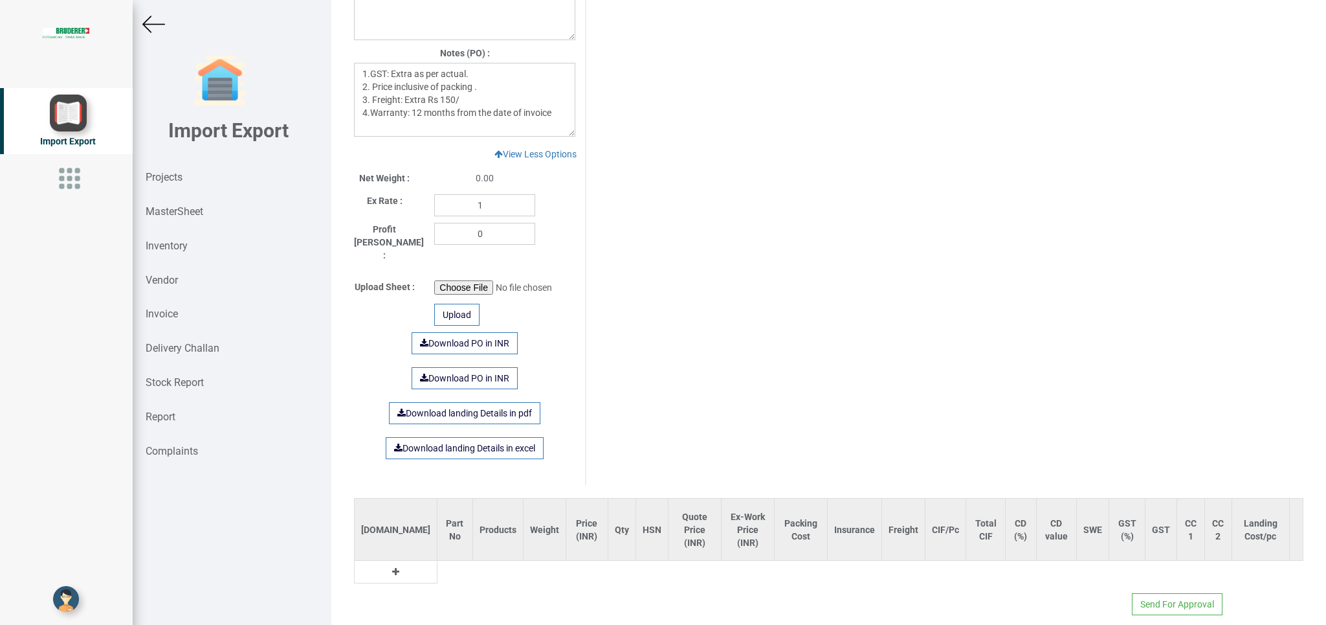
drag, startPoint x: 372, startPoint y: 555, endPoint x: 436, endPoint y: 564, distance: 64.8
click at [388, 561] on td at bounding box center [396, 572] width 83 height 23
drag, startPoint x: 373, startPoint y: 559, endPoint x: 392, endPoint y: 561, distance: 19.6
click at [383, 561] on td at bounding box center [396, 572] width 83 height 23
drag, startPoint x: 411, startPoint y: 561, endPoint x: 392, endPoint y: 555, distance: 20.3
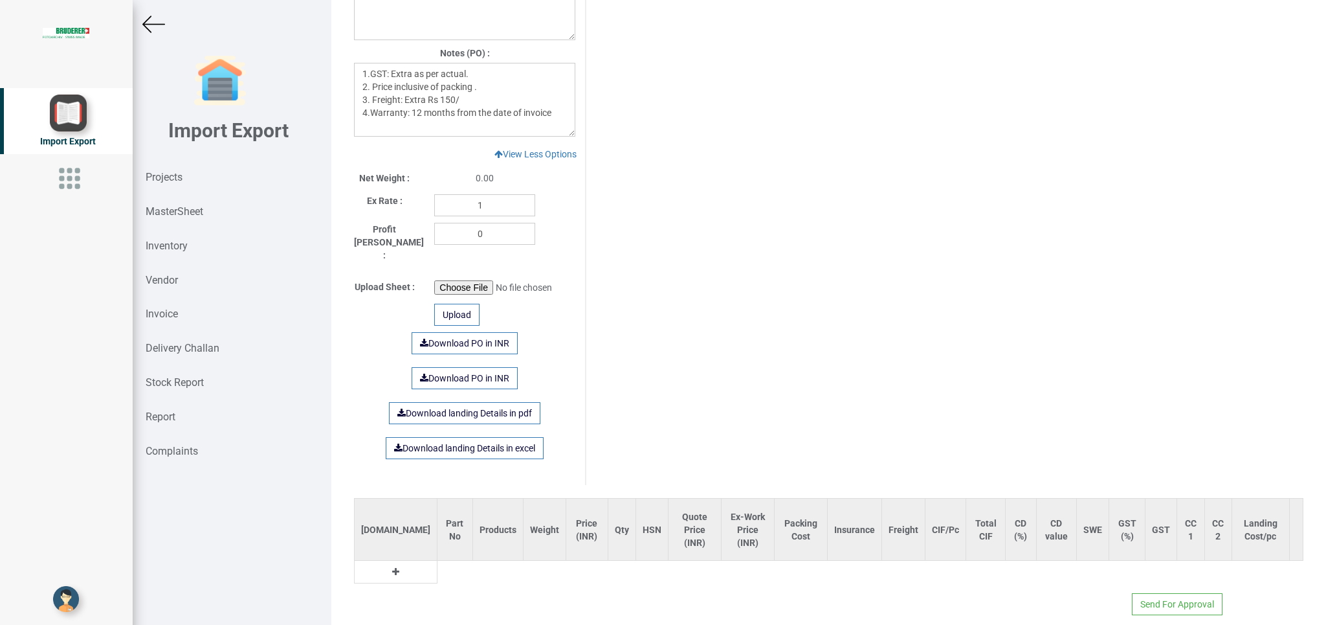
click at [411, 559] on table "[DOMAIN_NAME] Part No Products Weight Price (INR) Qty HSN Quote Price (INR) Ex-…" at bounding box center [829, 540] width 950 height 85
click at [392, 567] on icon at bounding box center [395, 571] width 7 height 9
click at [438, 564] on input "text" at bounding box center [459, 575] width 43 height 22
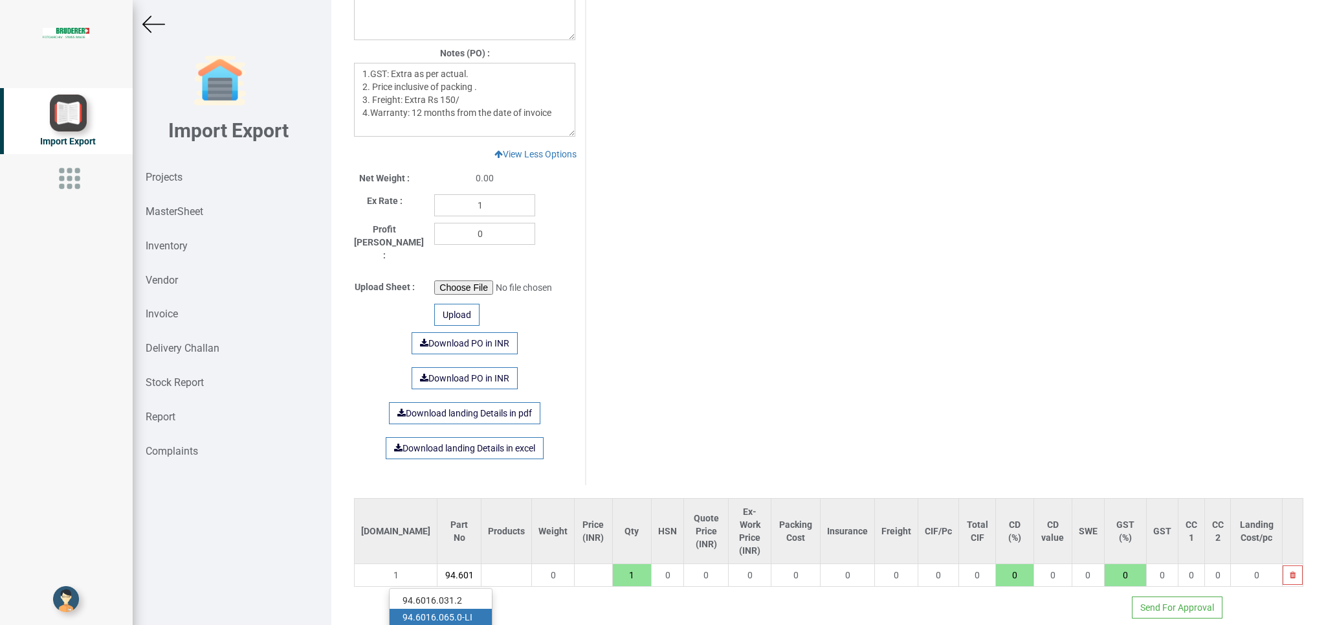
click at [469, 608] on link "94.6016 .065.0-LI" at bounding box center [441, 616] width 102 height 17
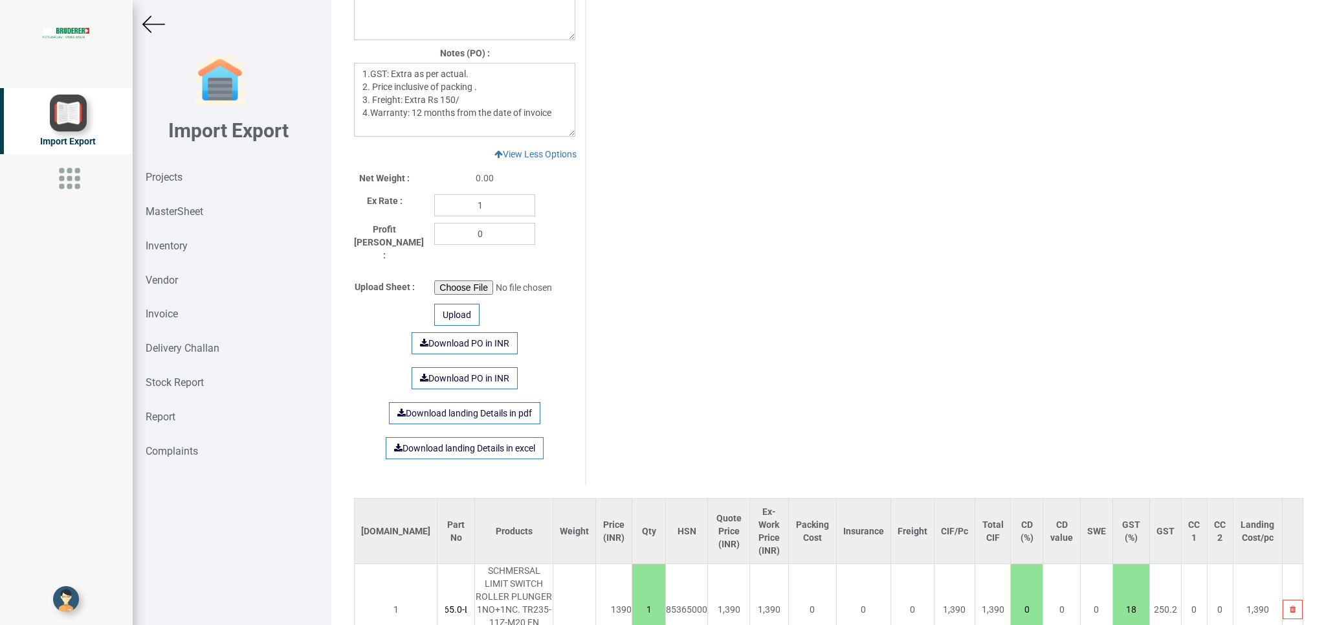
drag, startPoint x: 619, startPoint y: 586, endPoint x: 654, endPoint y: 592, distance: 34.9
click at [654, 598] on input "1" at bounding box center [648, 609] width 33 height 22
click at [448, 332] on link "Download PO in INR" at bounding box center [465, 343] width 106 height 22
click at [175, 181] on strong "Projects" at bounding box center [164, 177] width 37 height 12
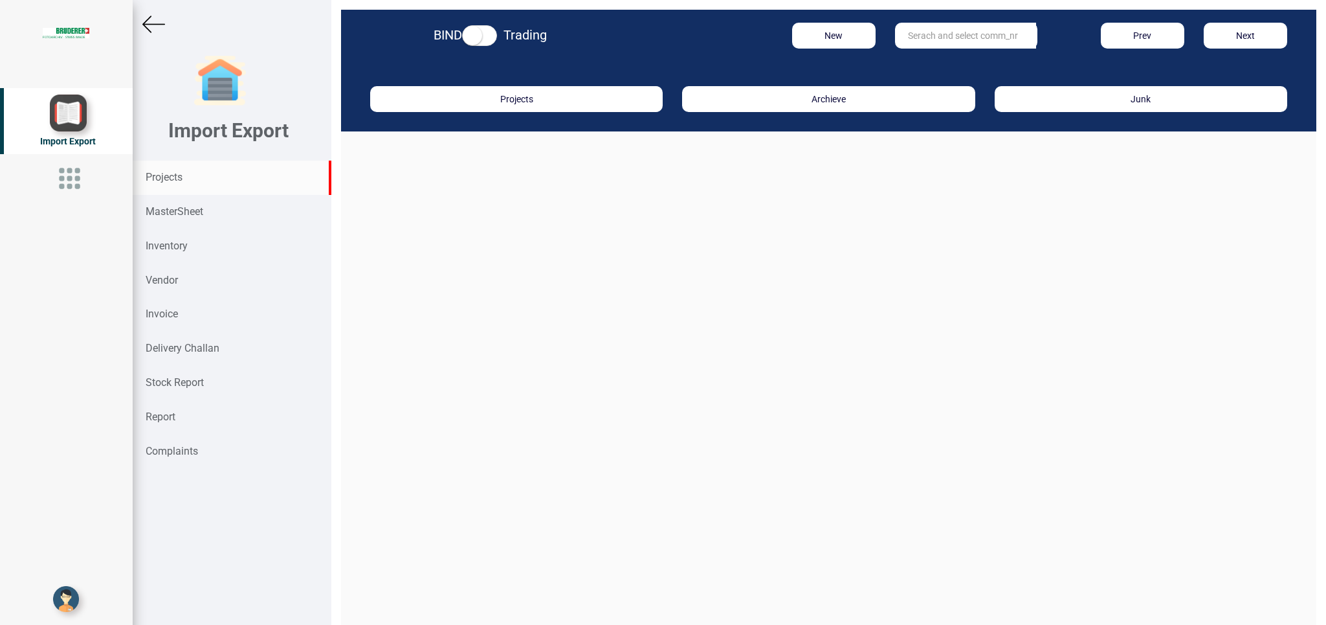
click at [924, 35] on input "text" at bounding box center [965, 36] width 141 height 26
click strong "10412"
click div "Approved Projects: :"
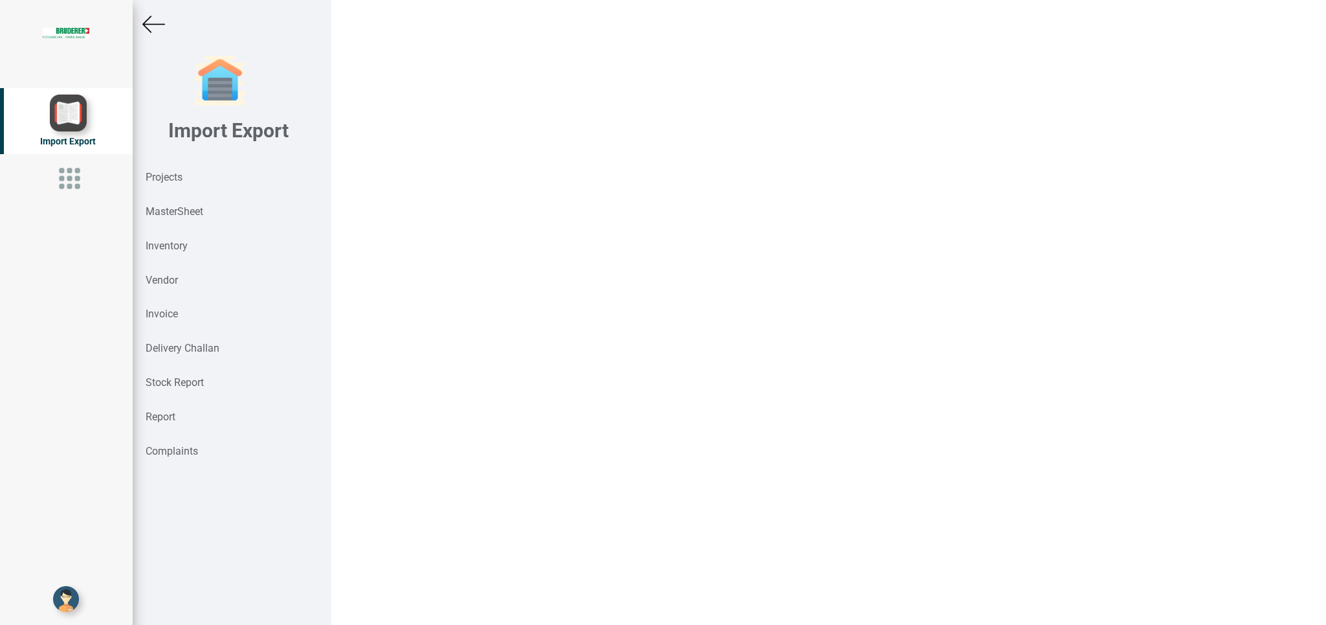
click div "9008382658"
drag, startPoint x: 368, startPoint y: 559, endPoint x: 427, endPoint y: 568, distance: 59.6
click table "[DOMAIN_NAME] Part No Products Weight Price (CHF) Qty HSN Quote Price (CHF) Ex-…"
click icon
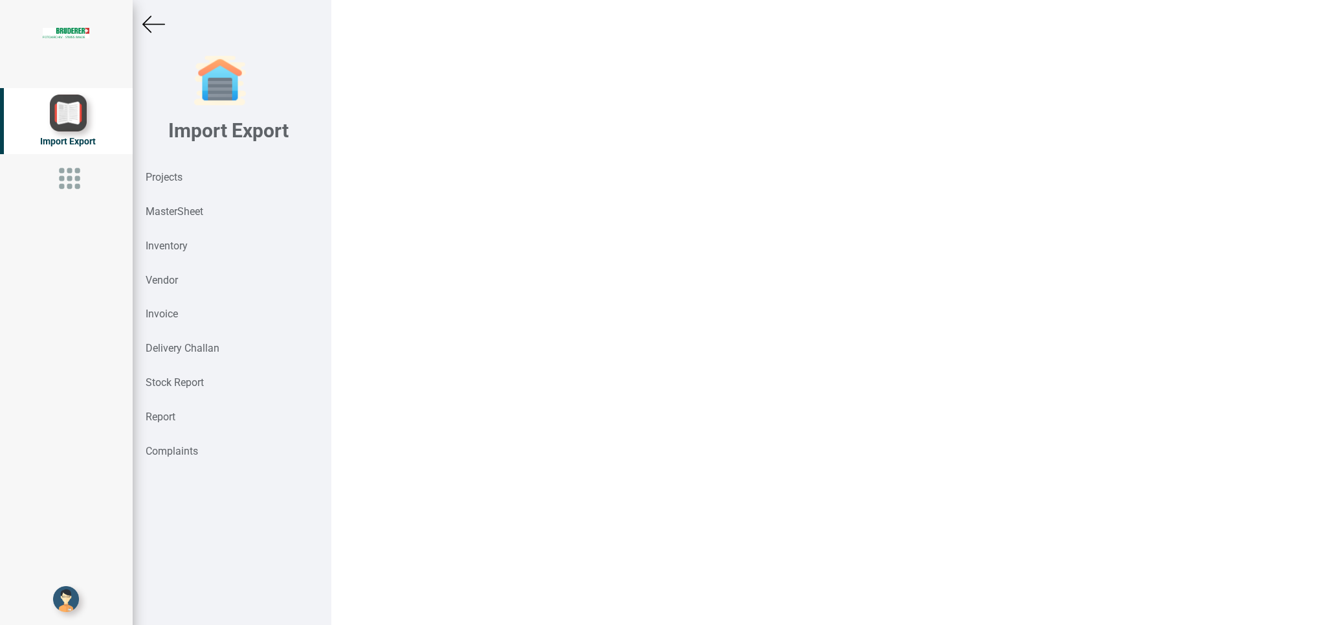
click input "text"
click link "AW60 -F10BG1-B"
click icon
click input "text"
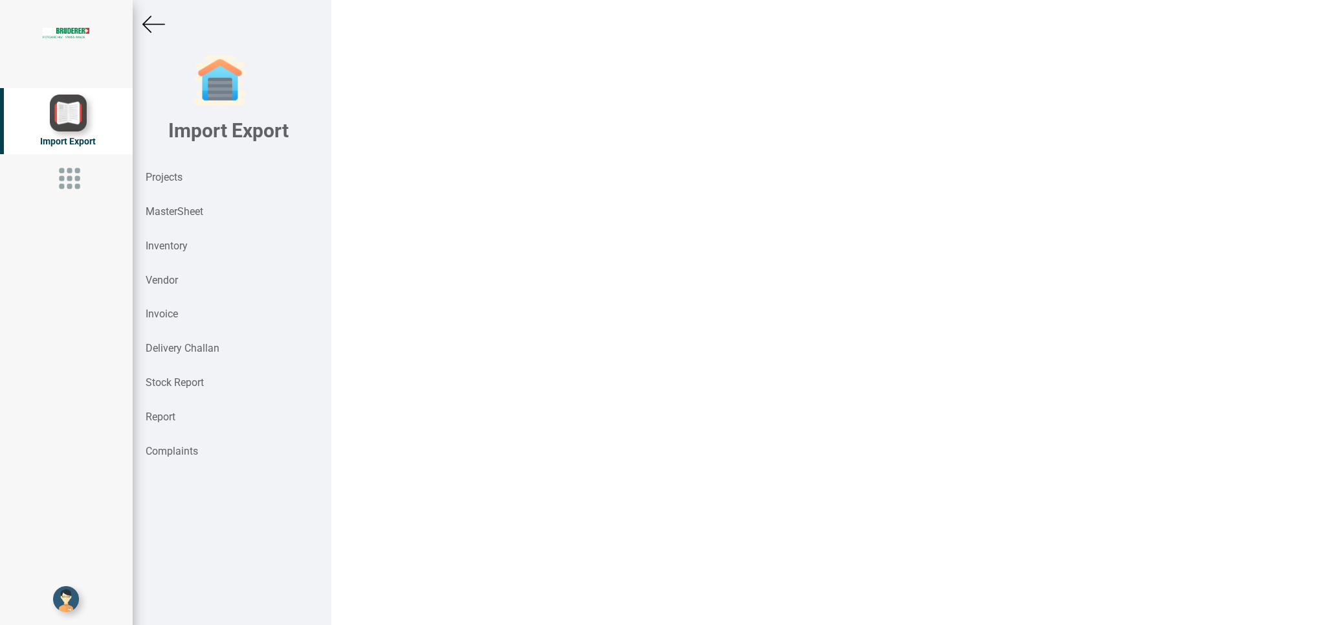
click link "AL 60-F10B-A"
drag, startPoint x: 489, startPoint y: 427, endPoint x: 444, endPoint y: 427, distance: 44.7
click input "75"
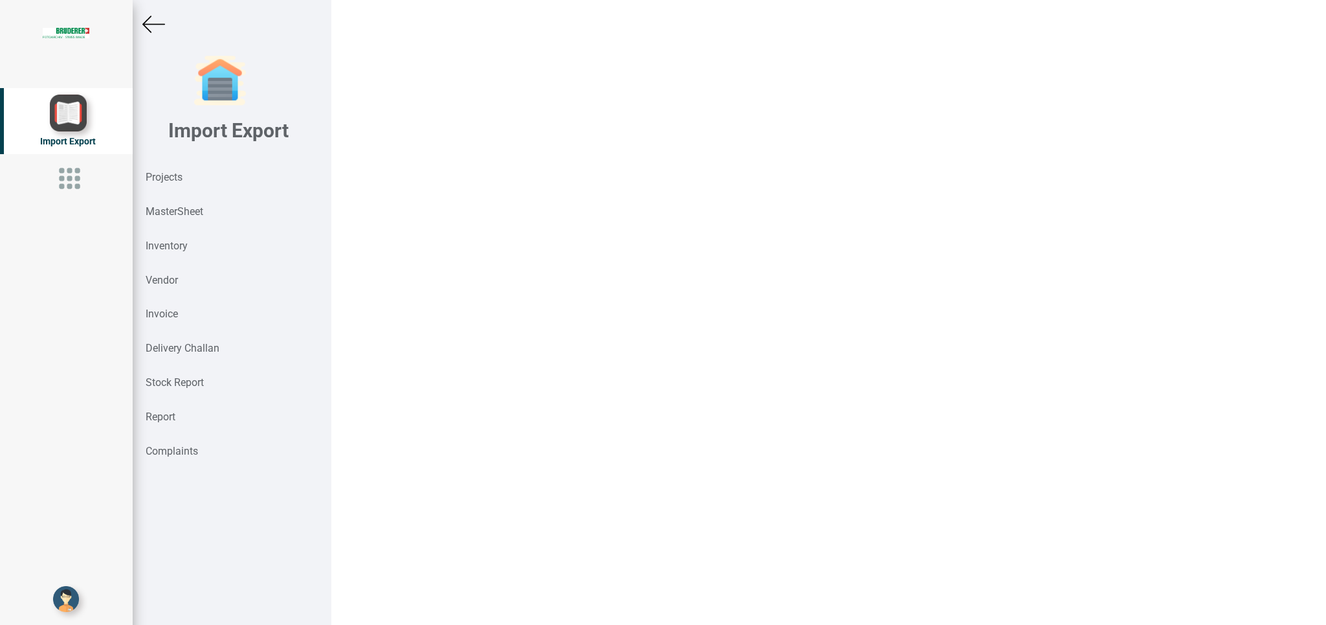
click select "CHF INR EUR USD JPY GBP AUD CAD ZAR"
click option "INR"
drag, startPoint x: 456, startPoint y: 336, endPoint x: 567, endPoint y: 338, distance: 111.3
click input "text"
drag, startPoint x: 559, startPoint y: 384, endPoint x: 539, endPoint y: 404, distance: 27.9
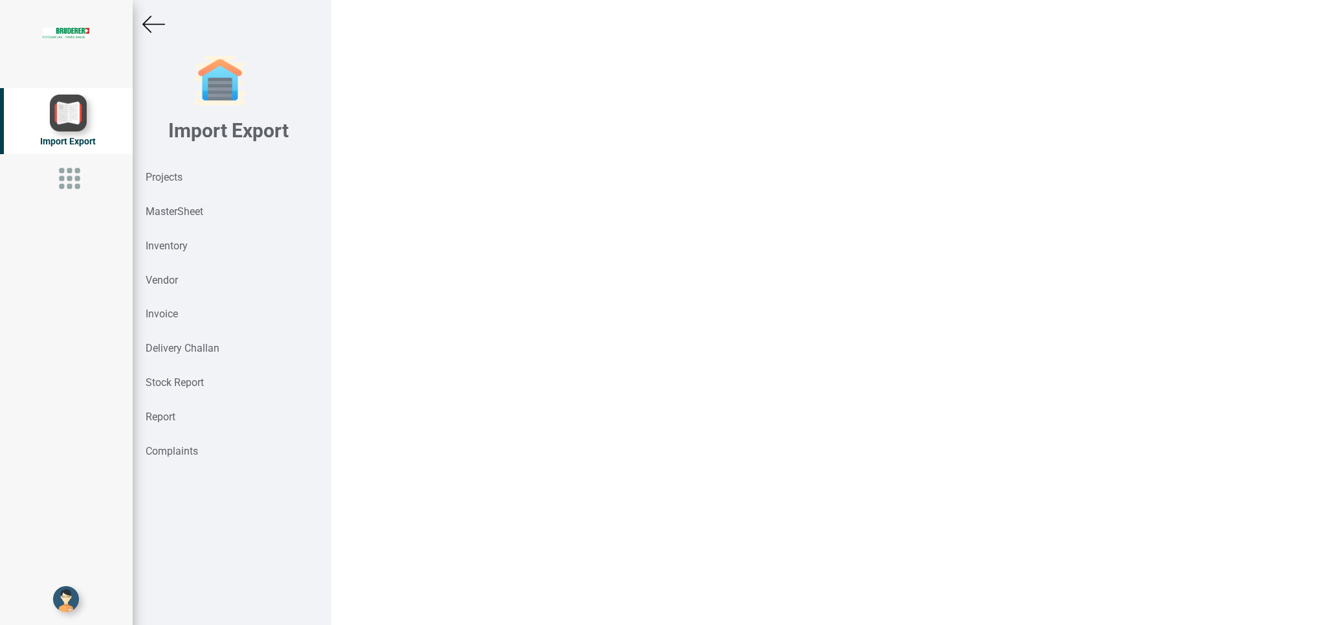
click icon "button"
click span "07"
click link "View More Options"
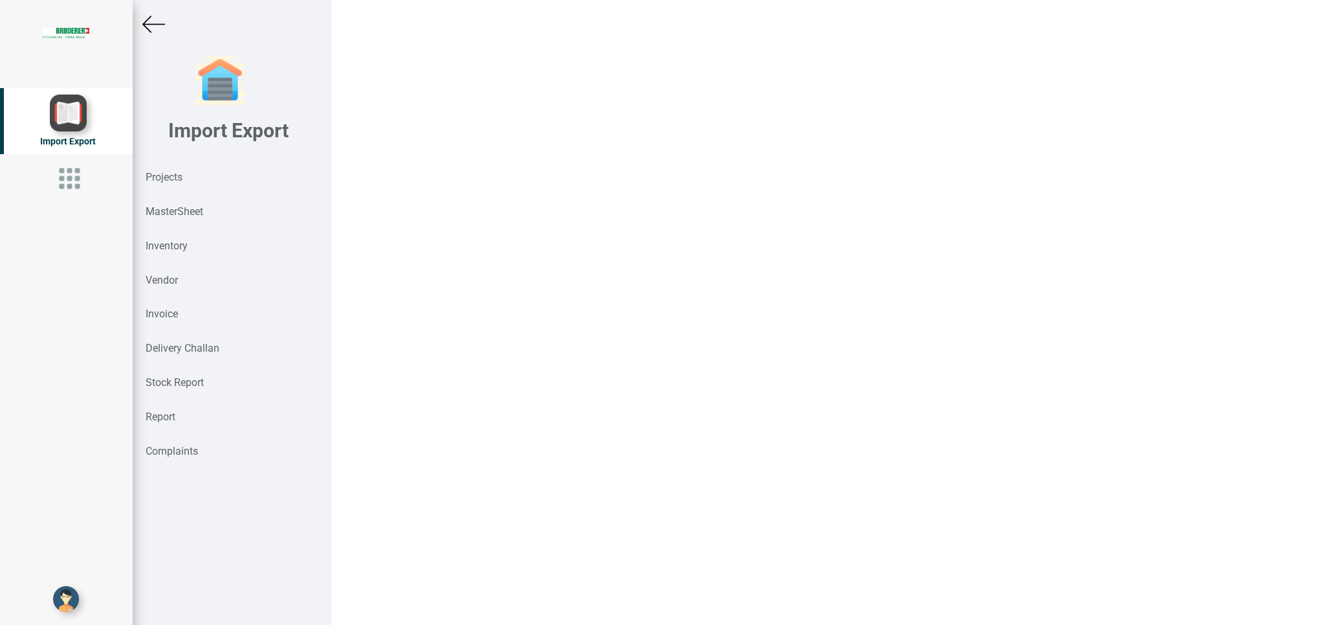
drag, startPoint x: 384, startPoint y: 415, endPoint x: 610, endPoint y: 415, distance: 225.9
click input "EX-WORKS, [PERSON_NAME], [GEOGRAPHIC_DATA]"
drag, startPoint x: 462, startPoint y: 408, endPoint x: 548, endPoint y: 409, distance: 85.5
click input "100% advance along with order"
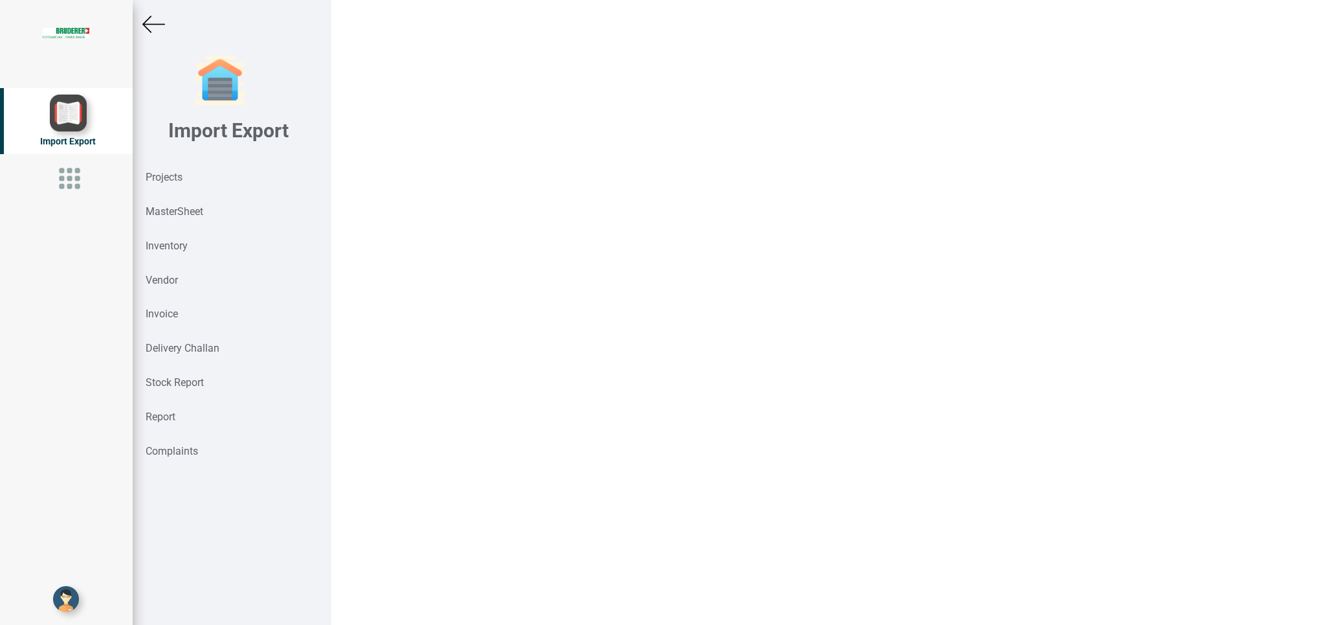
drag, startPoint x: 507, startPoint y: 499, endPoint x: 557, endPoint y: 493, distance: 50.8
click input "Freight forwarder -"
drag, startPoint x: 376, startPoint y: 383, endPoint x: 414, endPoint y: 381, distance: 37.6
click textarea
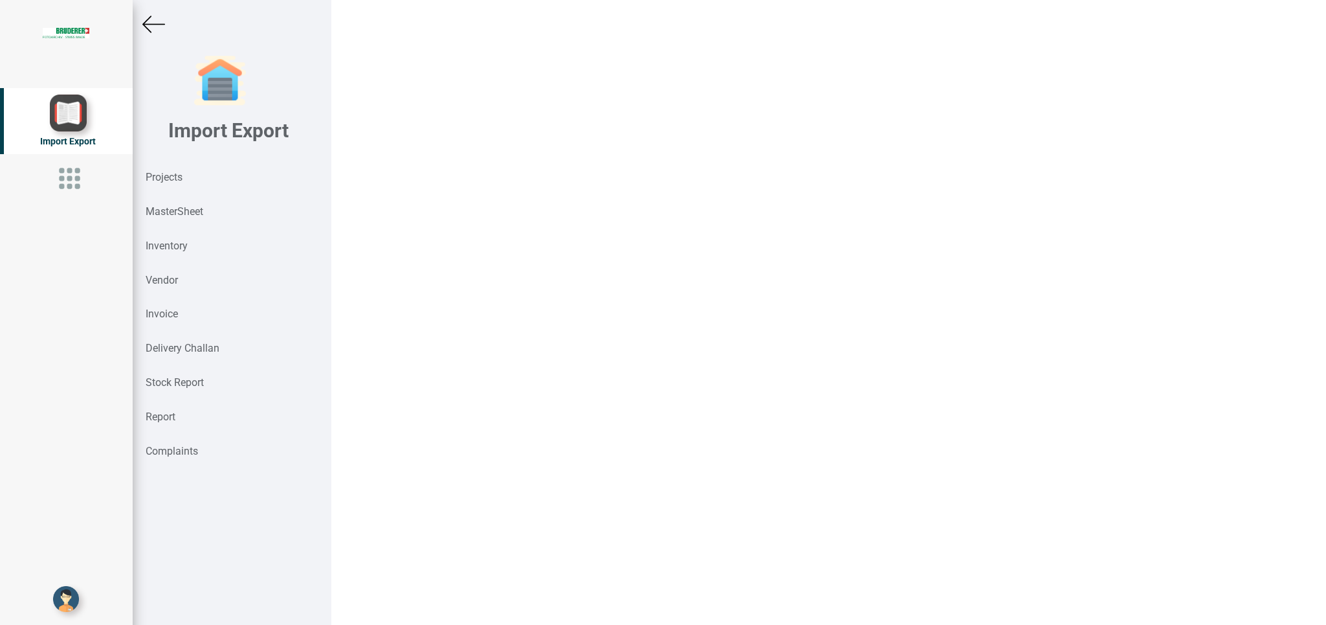
scroll to position [925, 0]
click link "Download PO in INR"
drag, startPoint x: 168, startPoint y: 171, endPoint x: 1326, endPoint y: 204, distance: 1157.8
click at [167, 171] on div "Projects" at bounding box center [232, 178] width 199 height 34
click input "text"
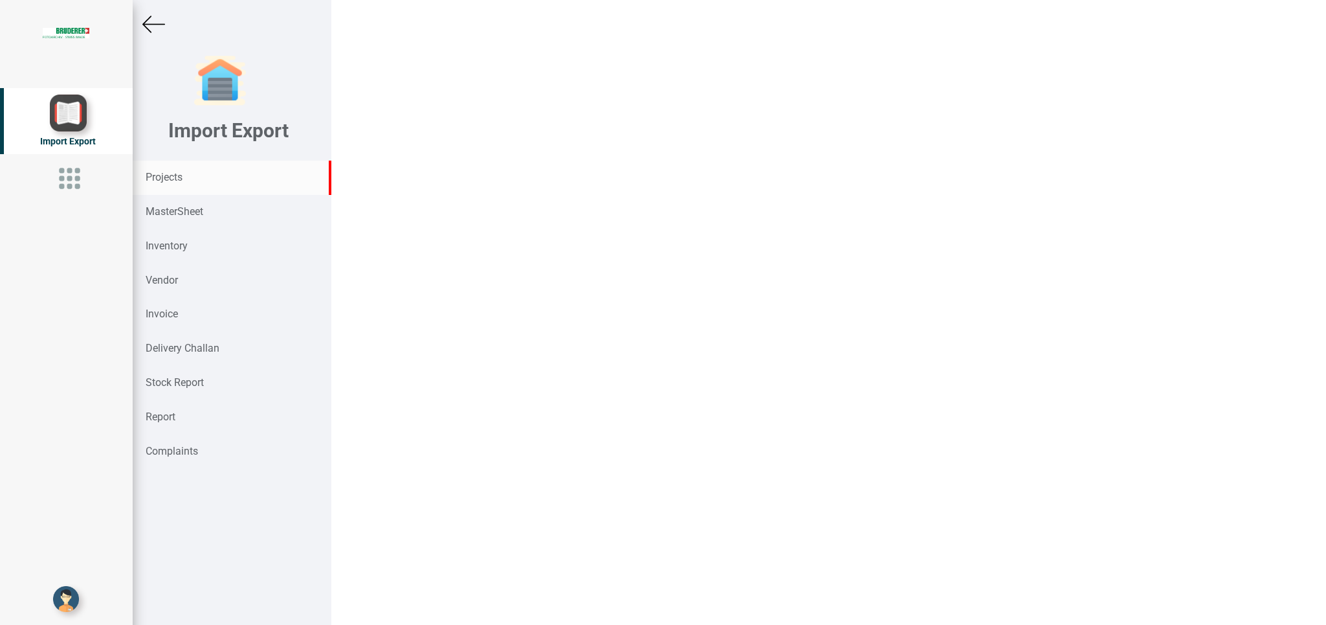
click link "11026- 1012"
click div "BIND Trading New 11026-1012 Prev Next"
click div "Total Pojects : 5 Approved Projects: : Pending Projects: : 5"
click div "BIND"
click option "INR"
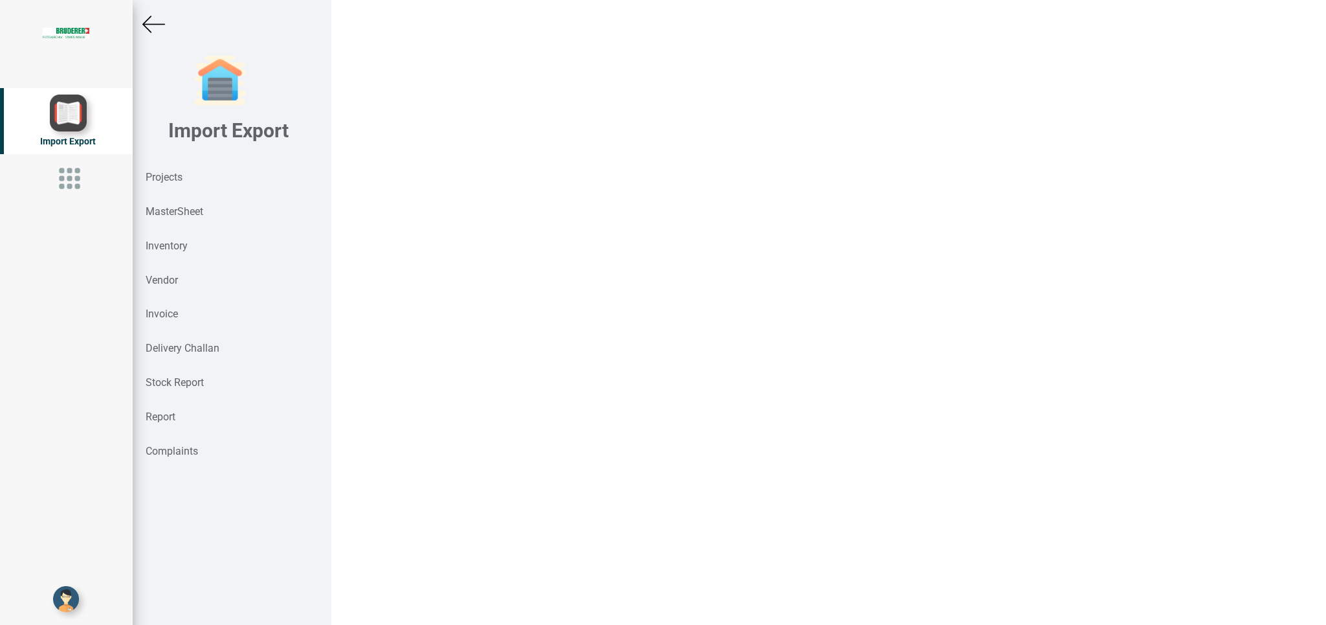
click input "text"
click icon "button"
drag, startPoint x: 411, startPoint y: 460, endPoint x: 502, endPoint y: 478, distance: 93.0
click button "07"
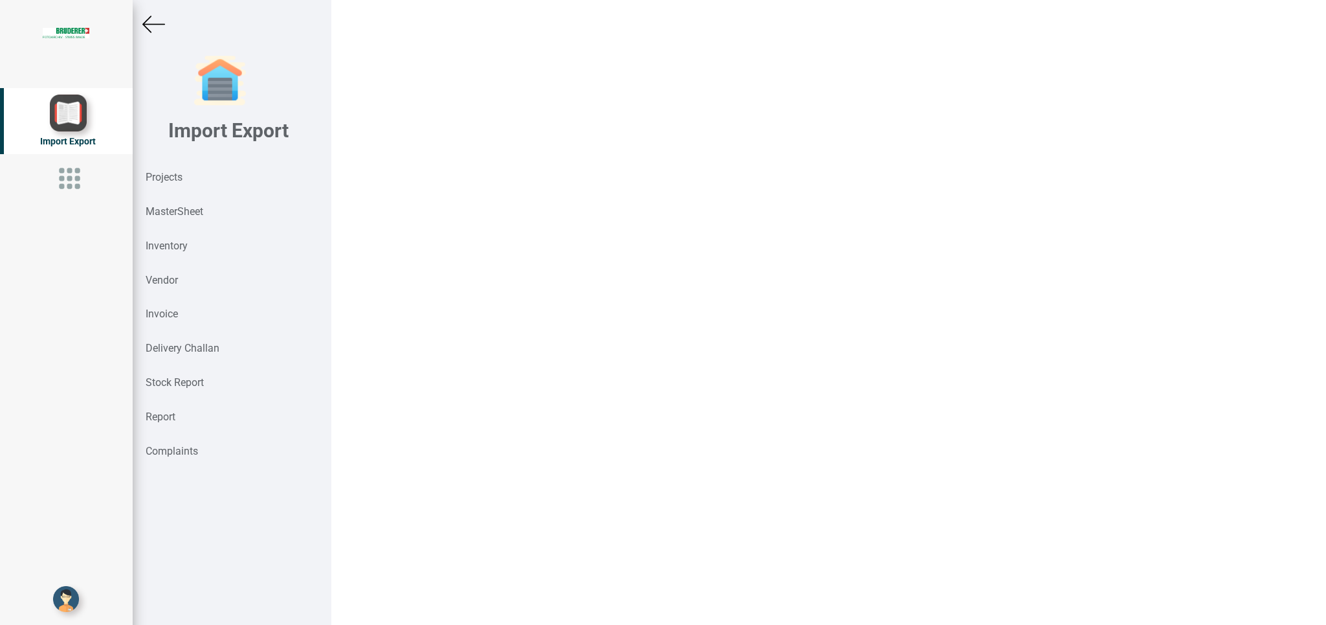
drag, startPoint x: 493, startPoint y: 513, endPoint x: 405, endPoint y: 518, distance: 88.2
click input "75"
click link "View More Options"
drag, startPoint x: 381, startPoint y: 379, endPoint x: 586, endPoint y: 386, distance: 206.0
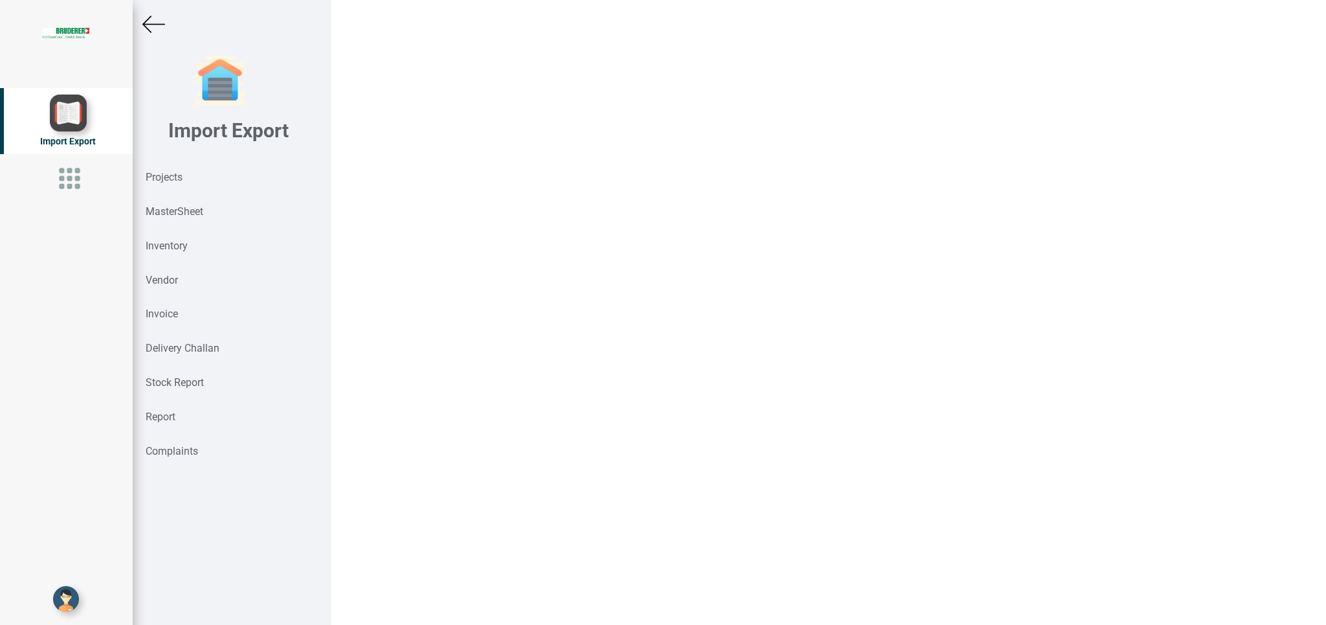
click input "EX-WORKS, [PERSON_NAME], [GEOGRAPHIC_DATA]"
drag, startPoint x: 547, startPoint y: 434, endPoint x: 462, endPoint y: 440, distance: 85.0
click input "100% advance along with order"
click input "Freight forwarder -"
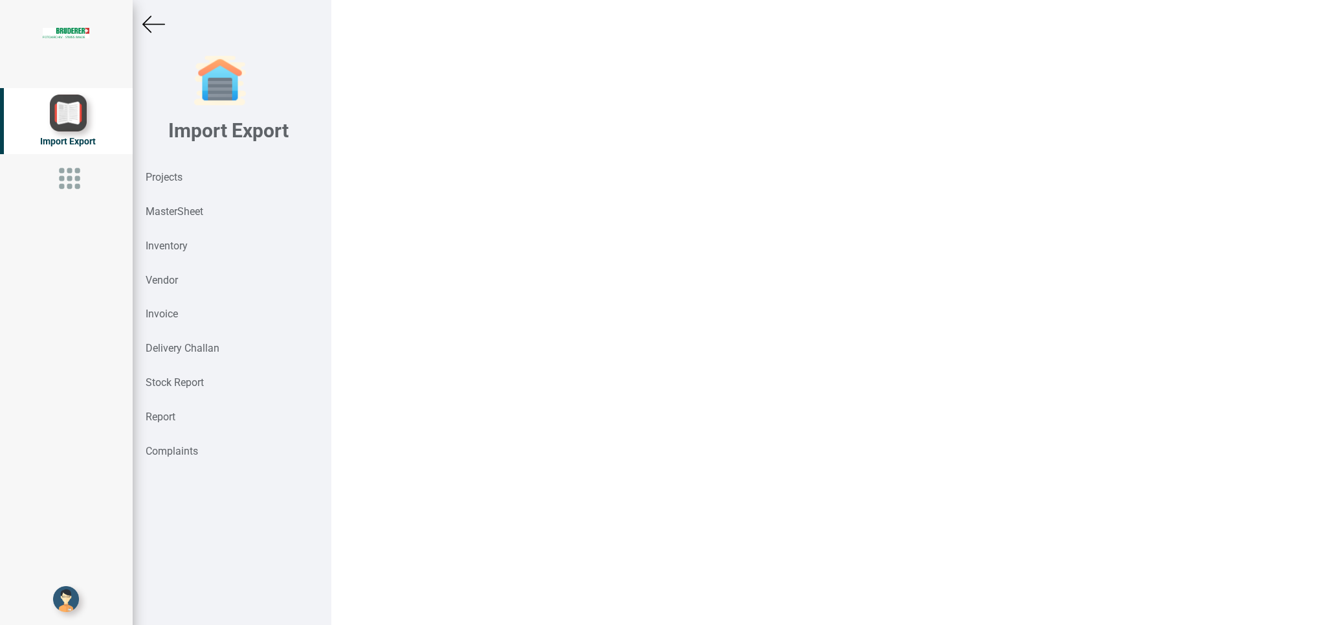
scroll to position [628, 0]
click textarea
click icon
click input "text"
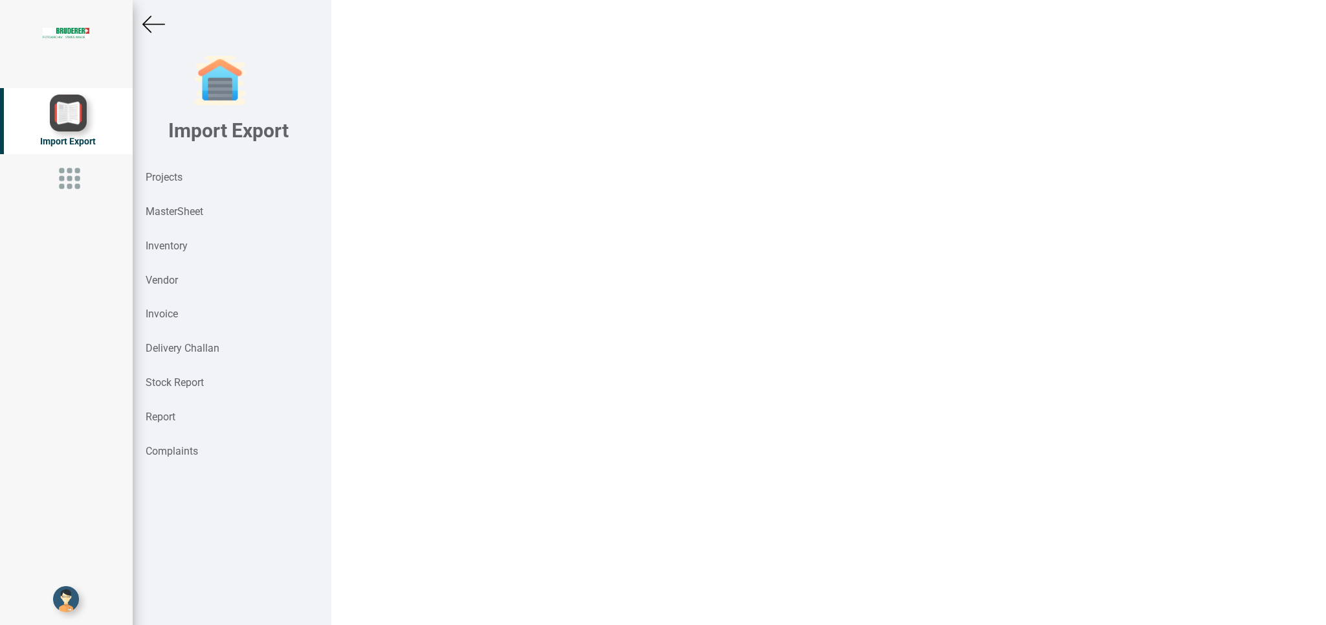
scroll to position [997, 0]
click link "AW 60-F10BG1-B"
click icon
click input "text"
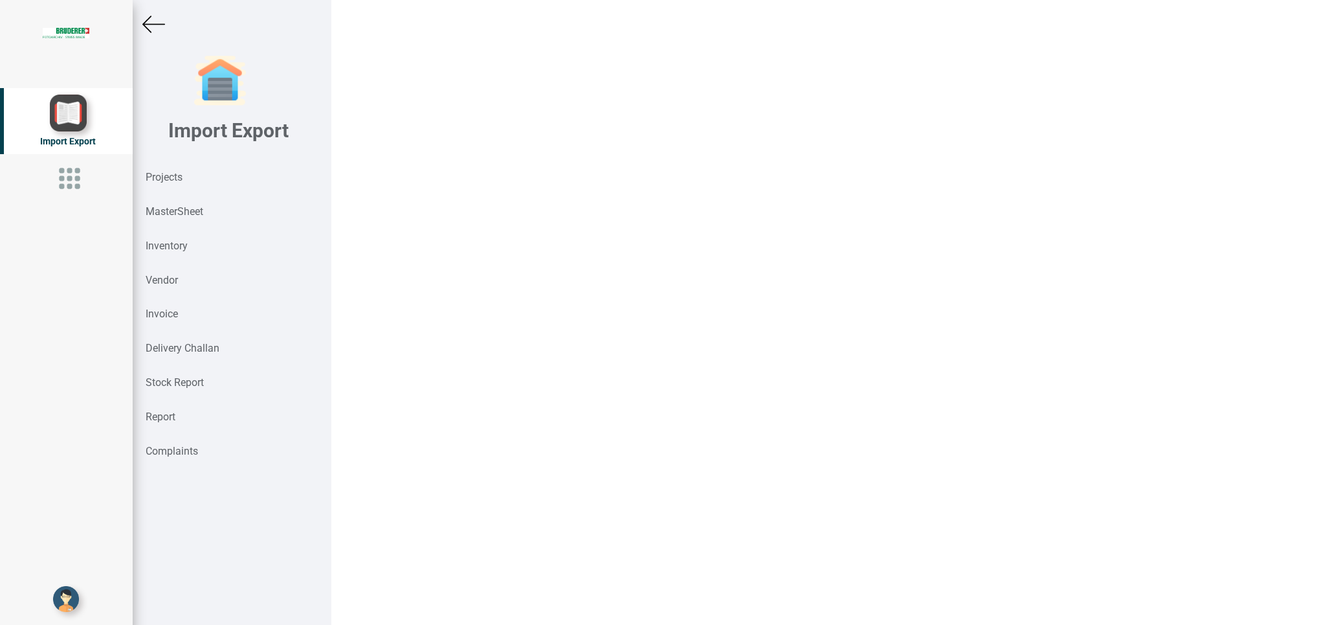
click link "AL 60-F10B-A"
drag, startPoint x: 471, startPoint y: 318, endPoint x: 454, endPoint y: 322, distance: 17.9
click link "Download PO in INR"
